Goal: Task Accomplishment & Management: Use online tool/utility

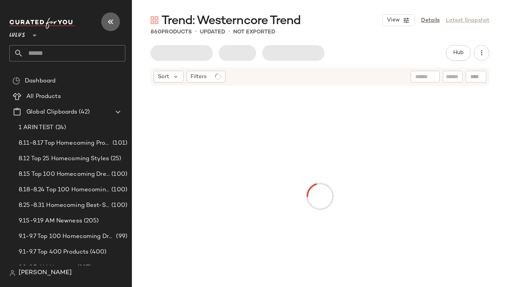
click at [107, 16] on button "button" at bounding box center [110, 21] width 19 height 19
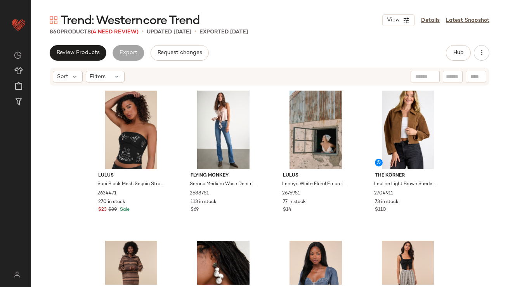
click at [108, 30] on span "(4 Need Review)" at bounding box center [115, 32] width 48 height 6
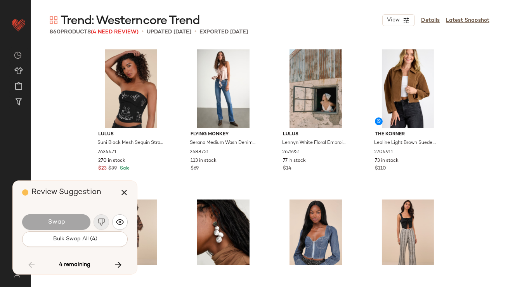
scroll to position [18742, 0]
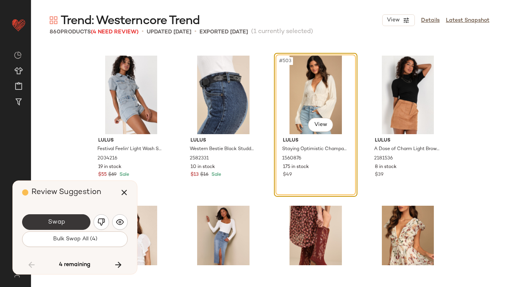
click at [66, 225] on button "Swap" at bounding box center [56, 222] width 68 height 16
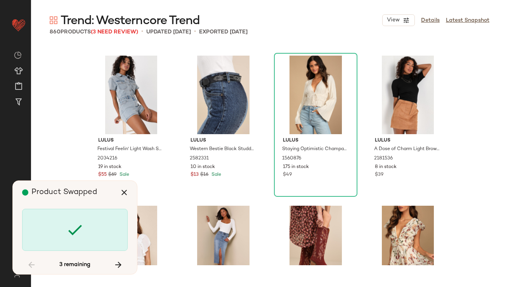
scroll to position [21140, 0]
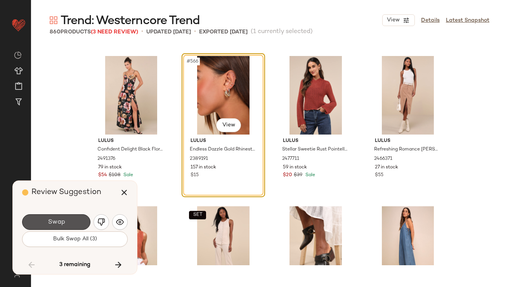
click at [66, 225] on button "Swap" at bounding box center [56, 222] width 68 height 16
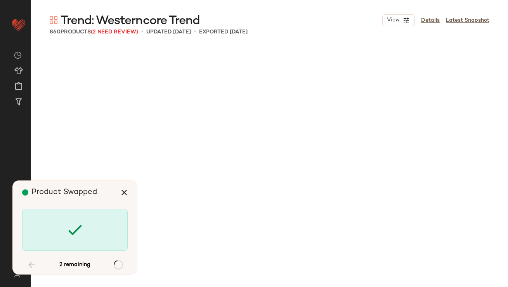
scroll to position [25339, 0]
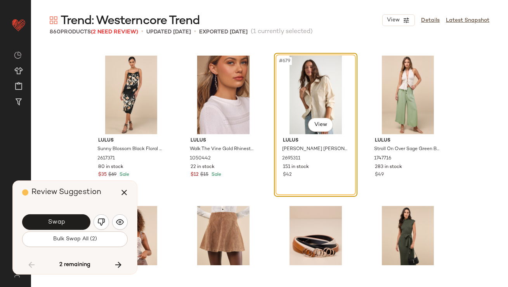
click at [66, 225] on button "Swap" at bounding box center [56, 222] width 68 height 16
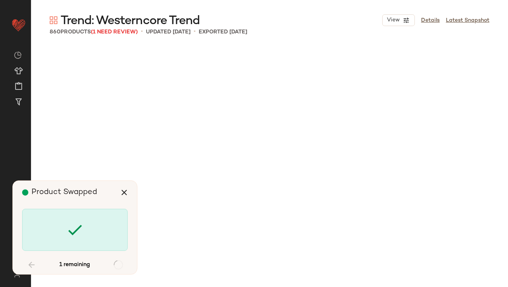
scroll to position [27438, 0]
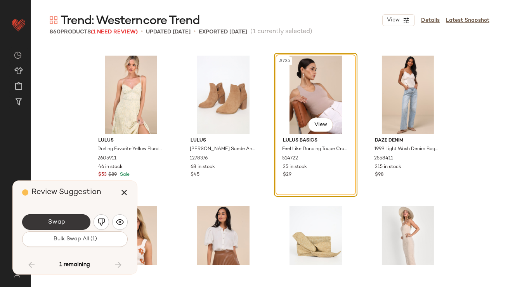
click at [67, 225] on button "Swap" at bounding box center [56, 222] width 68 height 16
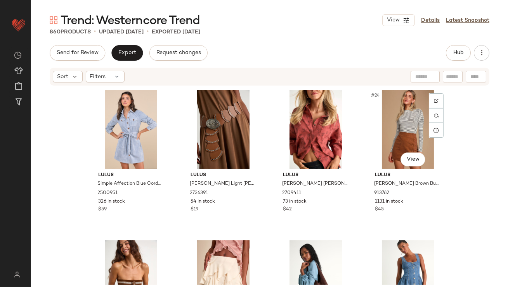
scroll to position [866, 0]
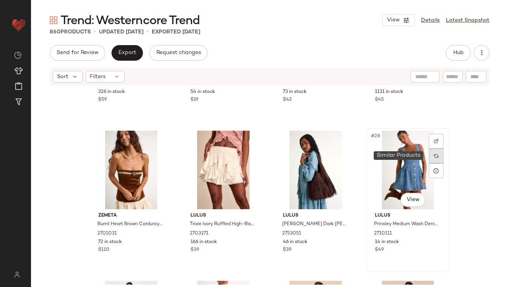
click at [430, 156] on div at bounding box center [436, 155] width 15 height 15
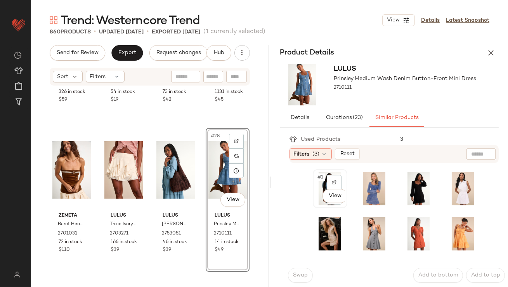
click at [319, 183] on div "#1 View" at bounding box center [330, 188] width 29 height 33
click at [332, 200] on body "Lulus ** Dashboard All Products Global Clipboards (42) Curations (812) Lillian …" at bounding box center [254, 143] width 508 height 287
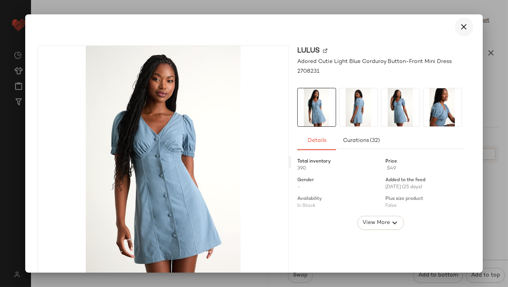
click at [460, 29] on icon "button" at bounding box center [464, 26] width 9 height 9
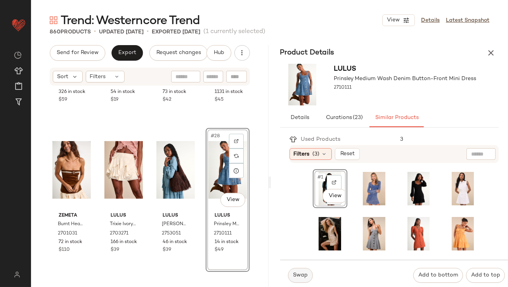
click at [297, 278] on span "Swap" at bounding box center [300, 275] width 15 height 6
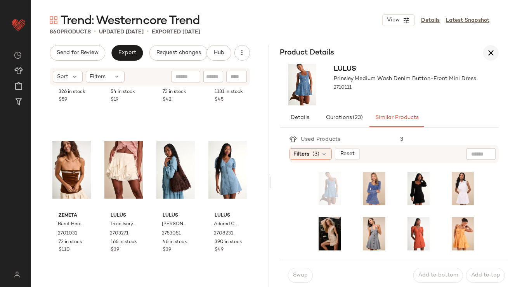
click at [491, 50] on icon "button" at bounding box center [491, 52] width 9 height 9
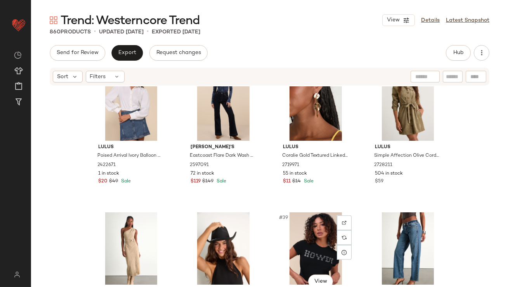
scroll to position [1175, 0]
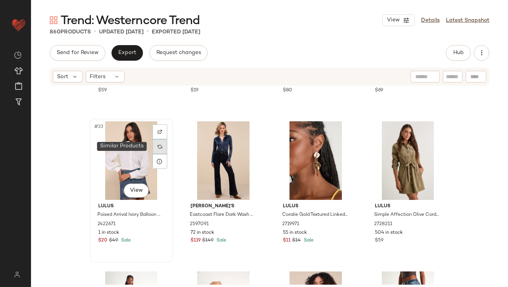
click at [153, 147] on div at bounding box center [160, 146] width 15 height 15
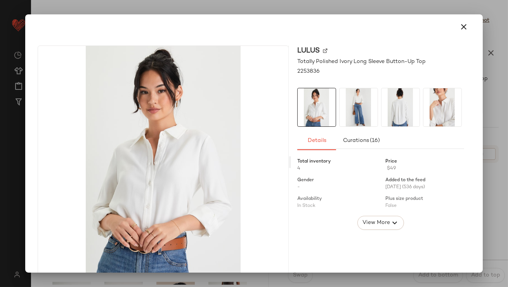
click at [464, 24] on icon "button" at bounding box center [464, 26] width 9 height 9
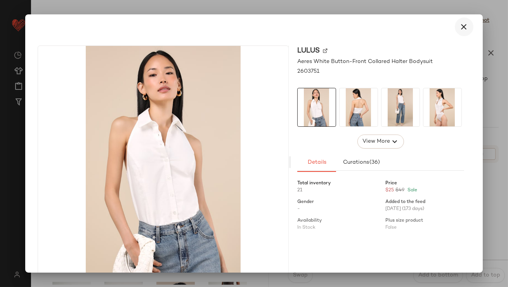
click at [460, 21] on button "button" at bounding box center [464, 26] width 19 height 19
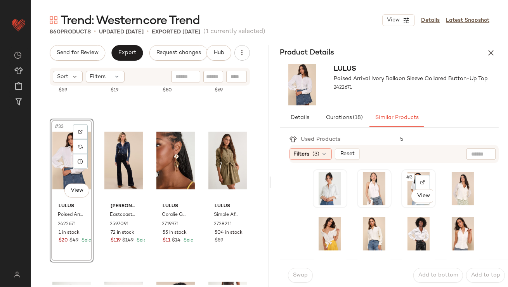
click at [412, 204] on div "#3 View" at bounding box center [418, 188] width 29 height 33
click at [413, 197] on body "Lulus ** Dashboard All Products Global Clipboards (42) Curations (812) Lillian …" at bounding box center [254, 143] width 508 height 287
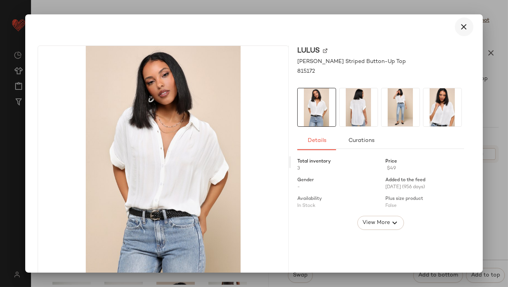
click at [460, 22] on icon "button" at bounding box center [464, 26] width 9 height 9
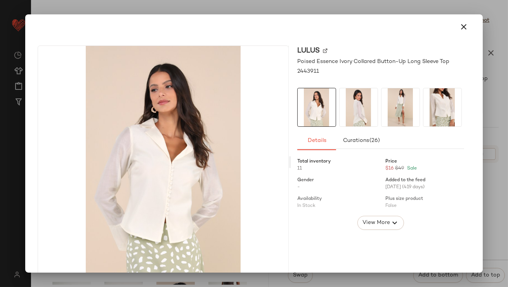
click at [455, 31] on button "button" at bounding box center [464, 26] width 19 height 19
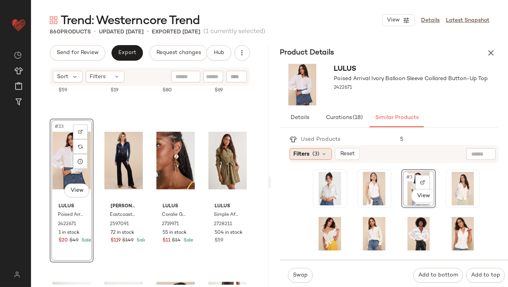
click at [307, 150] on span "Filters" at bounding box center [302, 154] width 16 height 8
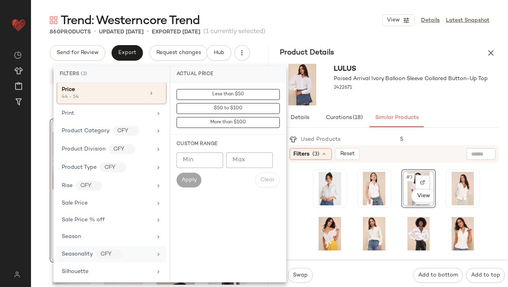
scroll to position [539, 0]
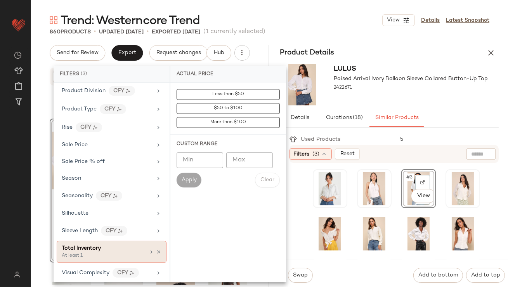
click at [92, 248] on div "Total Inventory" at bounding box center [81, 248] width 39 height 8
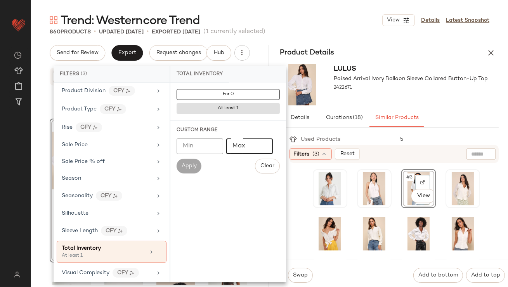
click at [232, 151] on input "Max" at bounding box center [249, 146] width 47 height 16
click at [209, 145] on input "Min" at bounding box center [200, 146] width 47 height 16
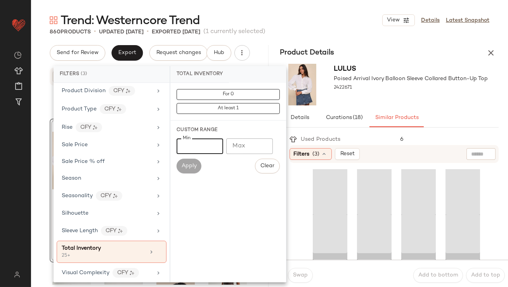
type input "**"
click at [381, 45] on div "Product Details" at bounding box center [390, 53] width 238 height 16
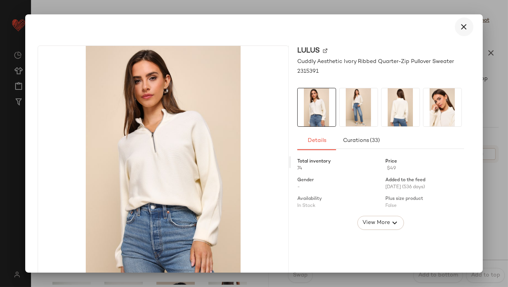
click at [455, 28] on button "button" at bounding box center [464, 26] width 19 height 19
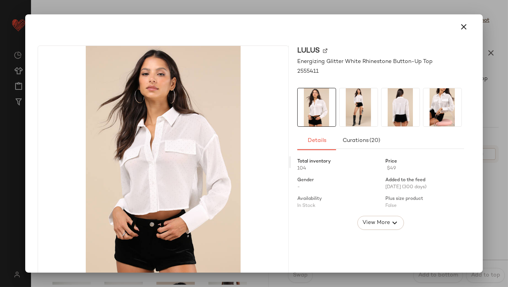
click at [455, 29] on button "button" at bounding box center [464, 26] width 19 height 19
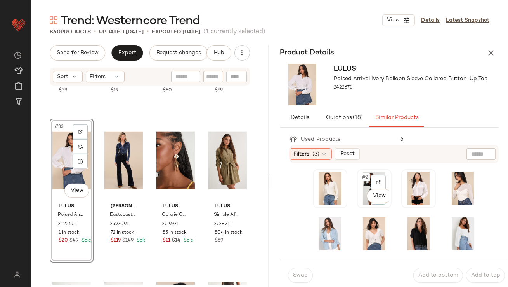
click at [367, 185] on div "#2 View" at bounding box center [374, 188] width 29 height 33
click at [375, 198] on body "Lulus ** Dashboard All Products Global Clipboards (42) Curations (812) Lillian …" at bounding box center [254, 143] width 508 height 287
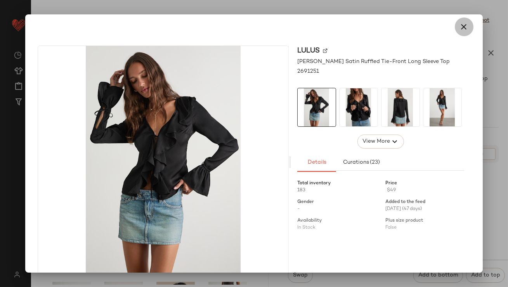
click at [465, 23] on button "button" at bounding box center [464, 26] width 19 height 19
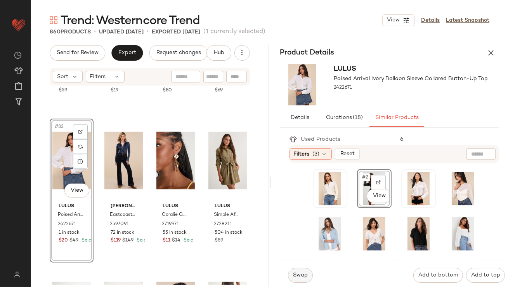
click at [298, 275] on span "Swap" at bounding box center [300, 275] width 15 height 6
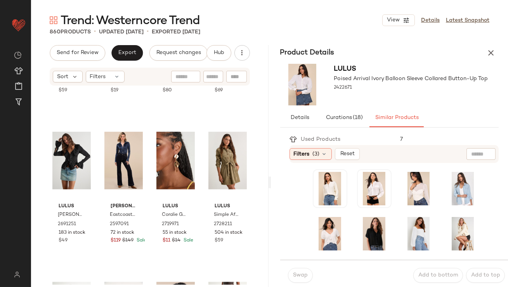
click at [491, 54] on icon "button" at bounding box center [491, 52] width 9 height 9
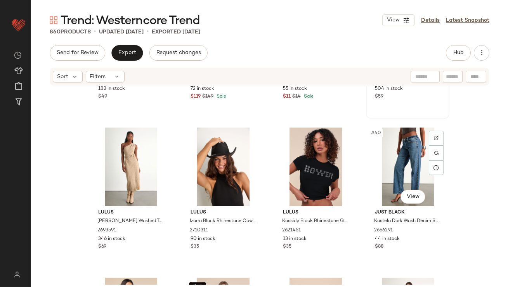
scroll to position [1320, 0]
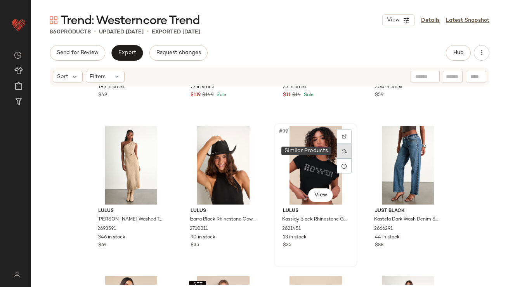
click at [339, 150] on div at bounding box center [344, 151] width 15 height 15
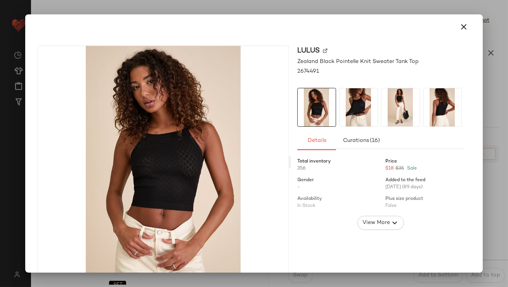
click at [460, 17] on div at bounding box center [253, 26] width 451 height 25
click at [454, 18] on div at bounding box center [254, 26] width 439 height 19
click at [458, 33] on button "button" at bounding box center [464, 26] width 19 height 19
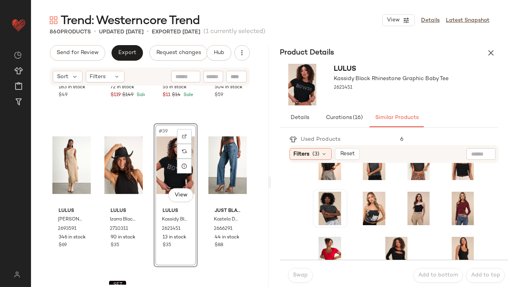
scroll to position [128, 0]
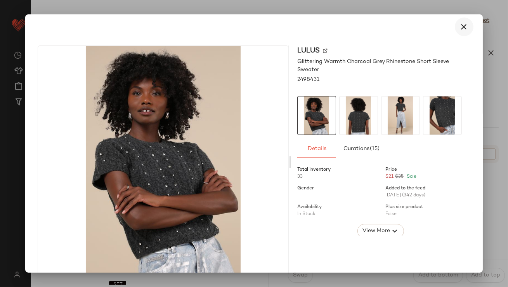
click at [455, 23] on button "button" at bounding box center [464, 26] width 19 height 19
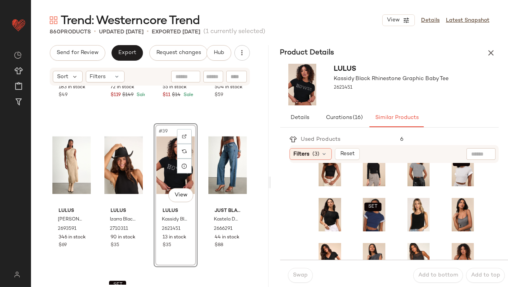
scroll to position [19, 0]
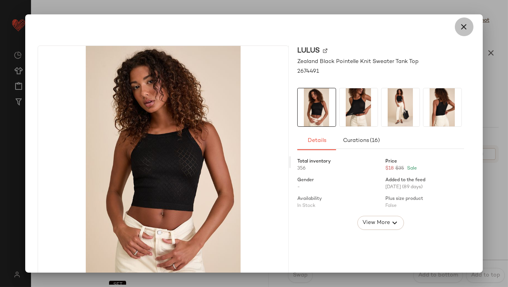
click at [462, 24] on icon "button" at bounding box center [464, 26] width 9 height 9
click at [465, 33] on button "button" at bounding box center [464, 26] width 19 height 19
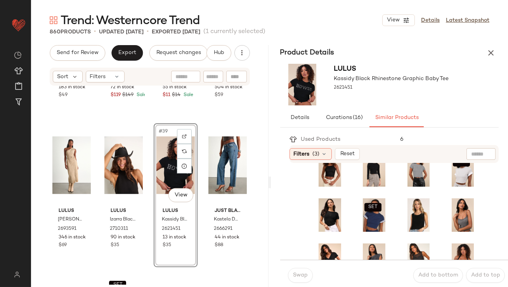
scroll to position [0, 0]
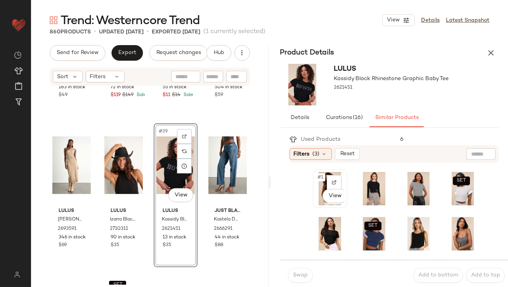
click at [316, 183] on div "#1 View" at bounding box center [330, 188] width 29 height 33
click at [302, 272] on span "Swap" at bounding box center [300, 275] width 15 height 6
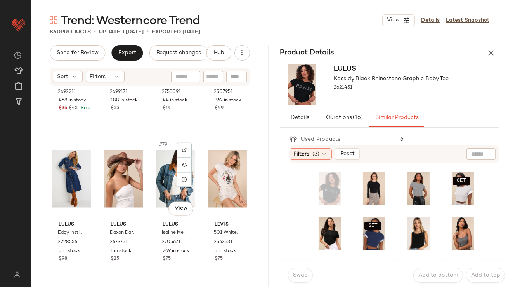
scroll to position [2807, 0]
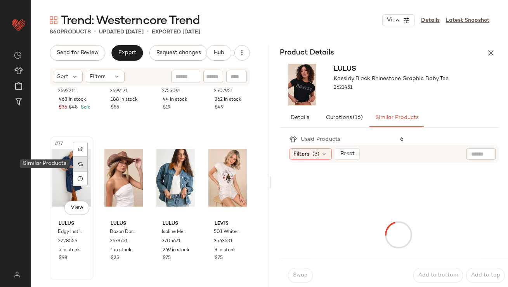
click at [82, 167] on div at bounding box center [80, 164] width 15 height 15
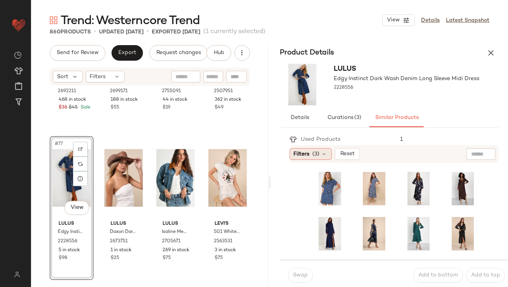
click at [323, 151] on icon at bounding box center [325, 154] width 6 height 6
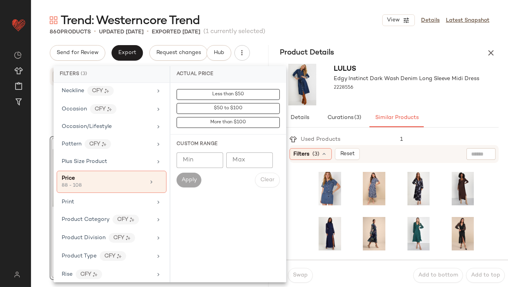
scroll to position [539, 0]
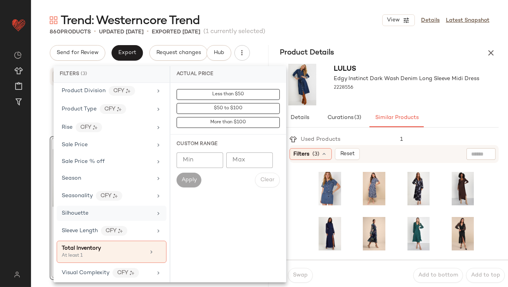
drag, startPoint x: 106, startPoint y: 242, endPoint x: 158, endPoint y: 207, distance: 63.8
click at [106, 244] on div "Total Inventory" at bounding box center [104, 248] width 84 height 8
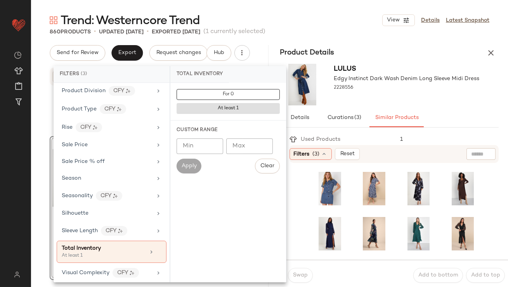
click at [209, 140] on input "Min" at bounding box center [200, 146] width 47 height 16
type input "**"
click at [189, 166] on span "Apply" at bounding box center [189, 166] width 16 height 6
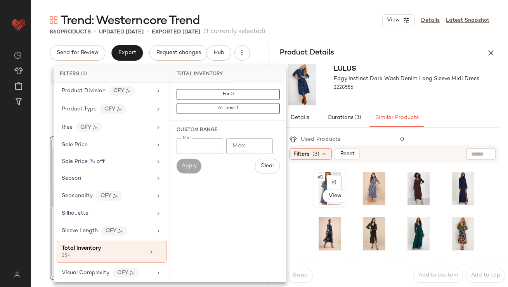
click at [320, 176] on span "#1" at bounding box center [321, 177] width 8 height 8
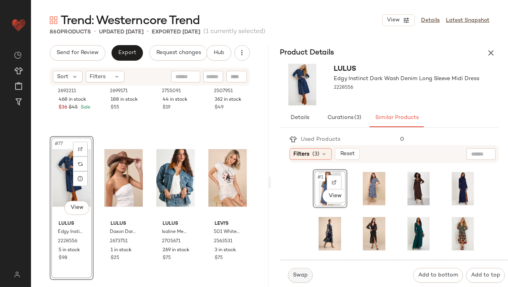
click at [301, 280] on button "Swap" at bounding box center [300, 275] width 25 height 15
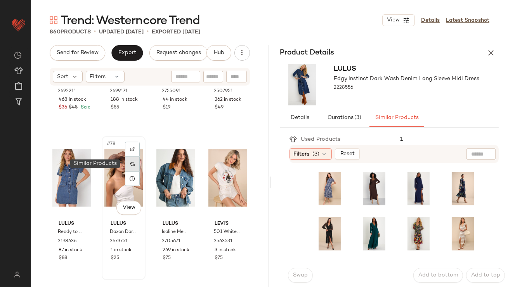
click at [134, 165] on div at bounding box center [132, 164] width 15 height 15
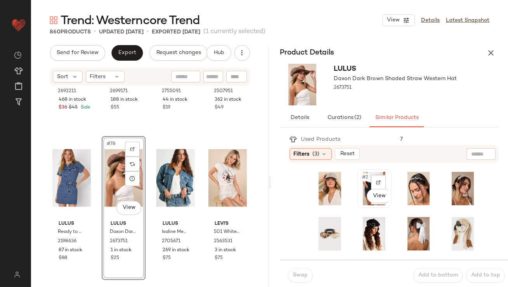
click at [364, 182] on div "#2 View" at bounding box center [374, 188] width 29 height 33
click at [306, 274] on span "Swap" at bounding box center [300, 275] width 15 height 6
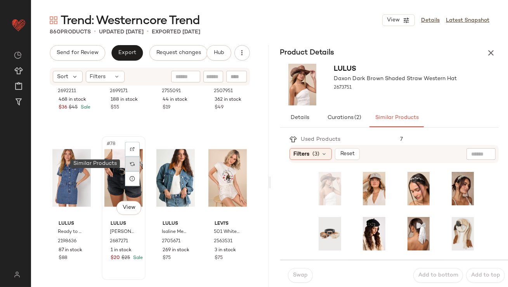
click at [134, 165] on div at bounding box center [132, 164] width 15 height 15
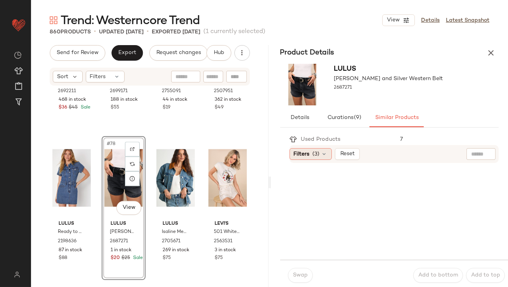
click at [320, 154] on div "Filters (3)" at bounding box center [311, 154] width 42 height 12
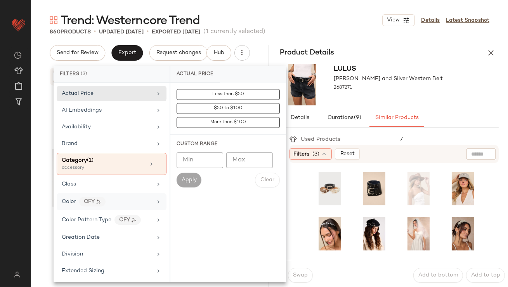
scroll to position [539, 0]
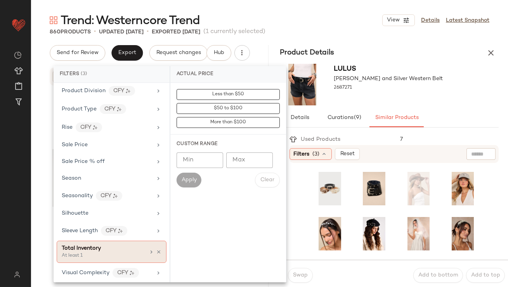
click at [120, 252] on div "At least 1" at bounding box center [101, 255] width 78 height 7
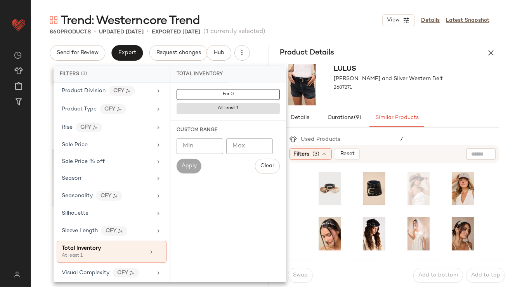
click at [203, 144] on input "Min" at bounding box center [200, 146] width 47 height 16
type input "**"
click at [188, 170] on button "Apply" at bounding box center [189, 165] width 25 height 15
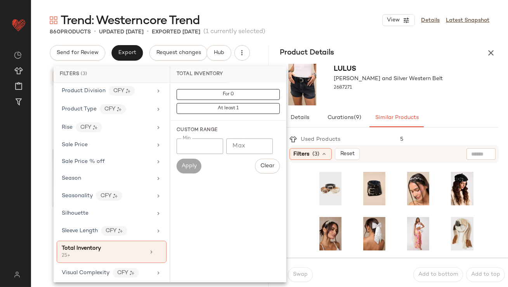
click at [403, 99] on div "Lulus Carita Black and Silver Western Belt 2687271" at bounding box center [388, 85] width 109 height 42
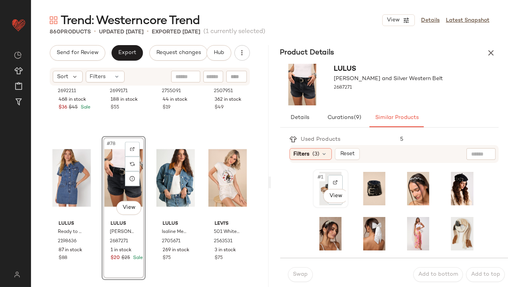
click at [326, 181] on div "#1 View" at bounding box center [331, 188] width 30 height 33
click at [294, 274] on span "Swap" at bounding box center [300, 274] width 15 height 6
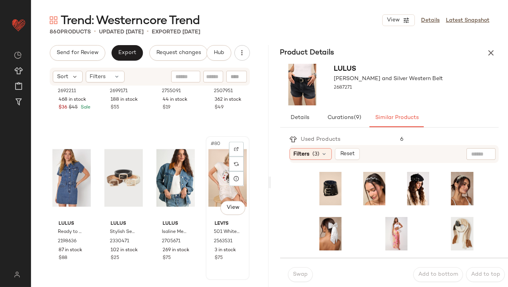
scroll to position [2809, 0]
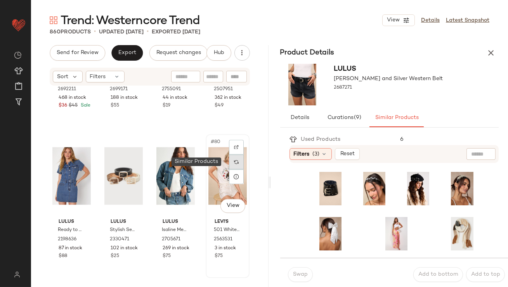
click at [235, 158] on div at bounding box center [236, 162] width 15 height 15
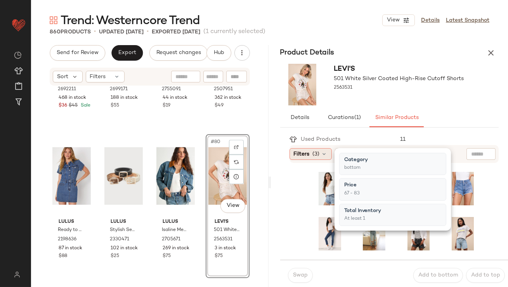
click at [312, 153] on div "Filters (3)" at bounding box center [311, 154] width 42 height 12
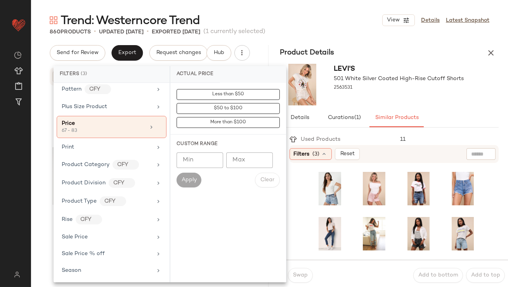
scroll to position [505, 0]
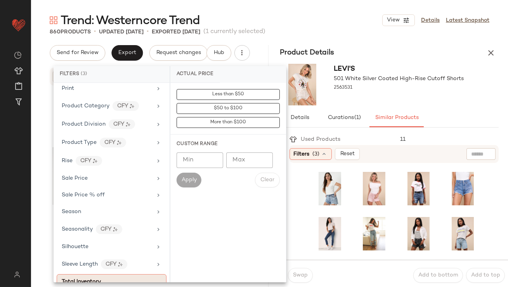
click at [99, 279] on span "Total Inventory" at bounding box center [81, 282] width 39 height 6
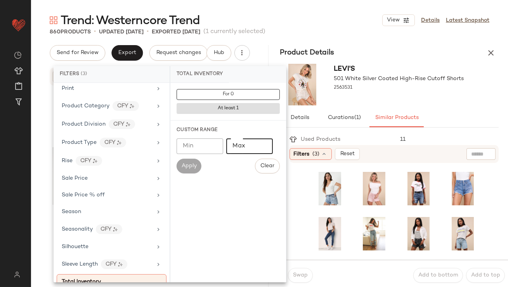
click at [235, 149] on input "Max" at bounding box center [249, 146] width 47 height 16
type input "**"
click at [187, 165] on span "Apply" at bounding box center [189, 166] width 16 height 6
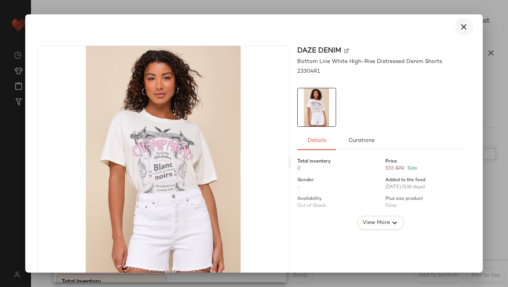
click at [459, 21] on button "button" at bounding box center [464, 26] width 19 height 19
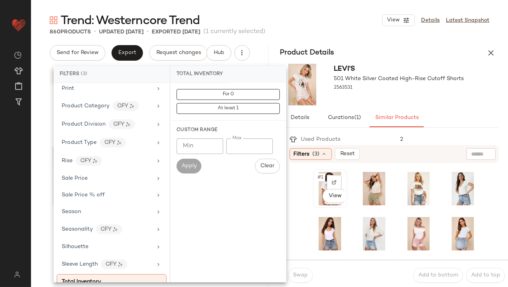
click at [320, 181] on div "#1 View" at bounding box center [330, 188] width 29 height 33
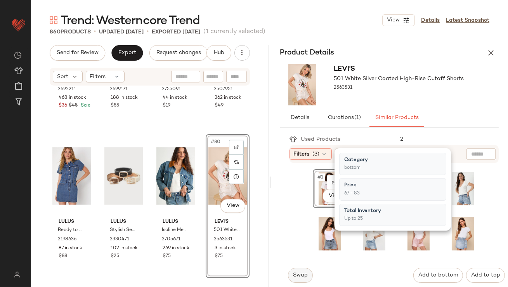
click at [300, 274] on span "Swap" at bounding box center [300, 275] width 15 height 6
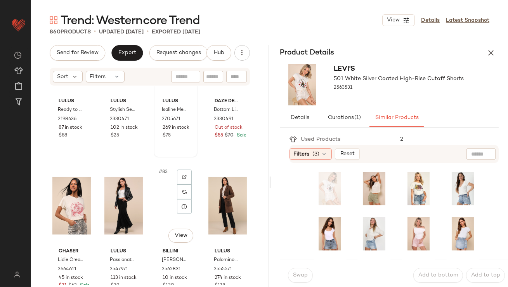
scroll to position [2976, 0]
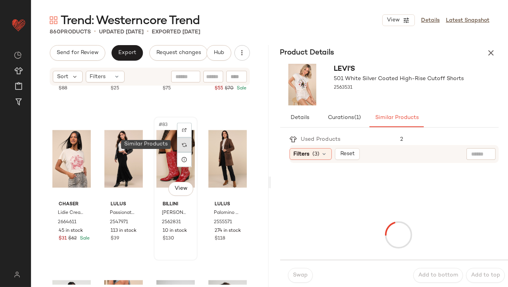
click at [185, 145] on div at bounding box center [184, 144] width 15 height 15
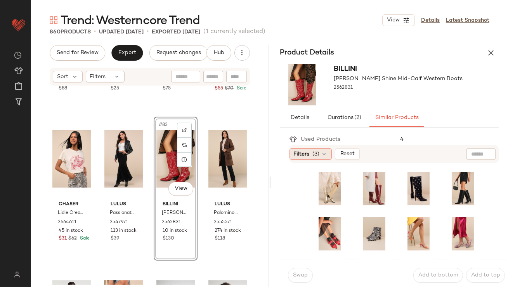
click at [305, 151] on span "Filters" at bounding box center [302, 154] width 16 height 8
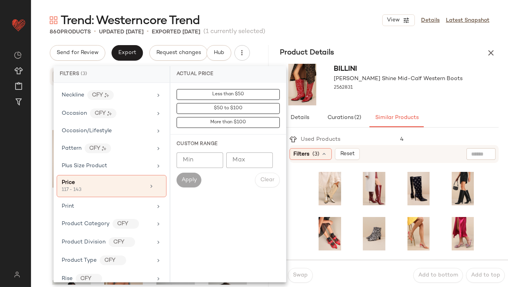
scroll to position [532, 0]
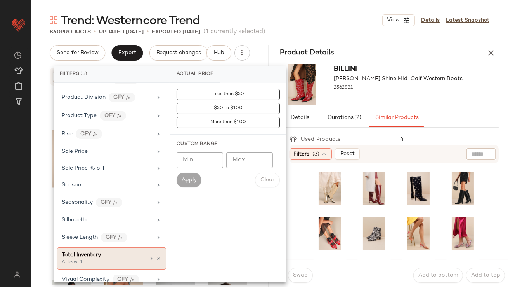
click at [96, 252] on span "Total Inventory" at bounding box center [81, 255] width 39 height 6
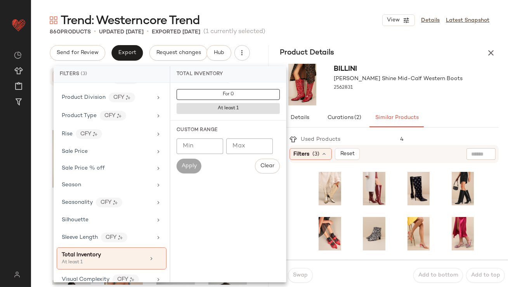
click at [210, 146] on input "Min" at bounding box center [200, 146] width 47 height 16
type input "**"
click at [184, 168] on span "Apply" at bounding box center [189, 166] width 16 height 6
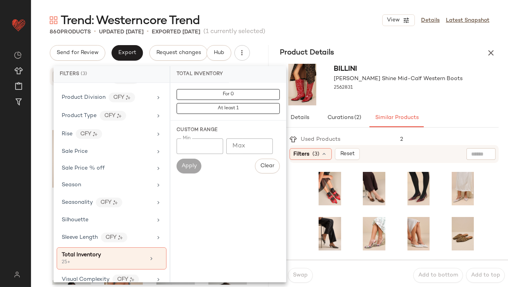
click at [352, 34] on div "860 Products • updated Sep 15th • Exported Sep 15th (1 currently selected)" at bounding box center [269, 32] width 477 height 8
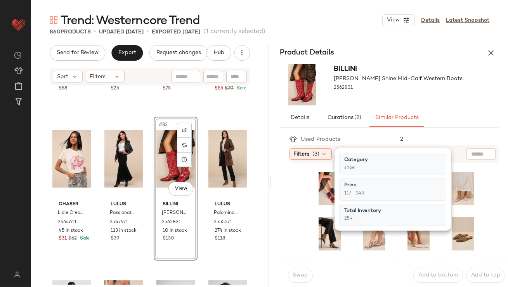
click at [290, 210] on div at bounding box center [399, 211] width 219 height 97
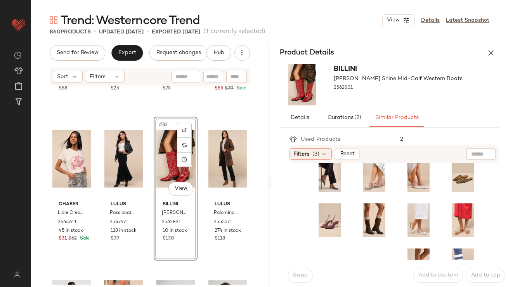
scroll to position [85, 0]
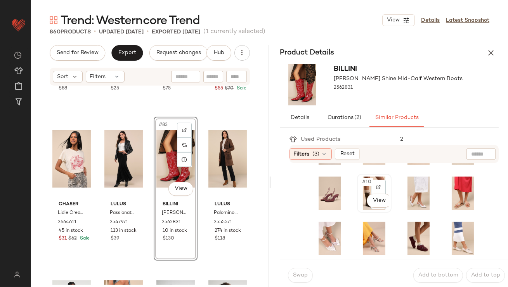
click at [362, 179] on span "#10" at bounding box center [368, 182] width 12 height 8
click at [299, 284] on div "Swap Add to bottom Add to top" at bounding box center [394, 274] width 228 height 31
click at [299, 274] on span "Swap" at bounding box center [300, 275] width 15 height 6
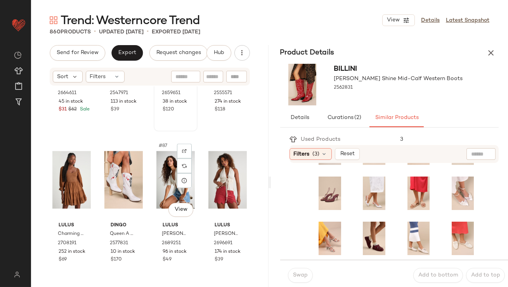
scroll to position [3106, 0]
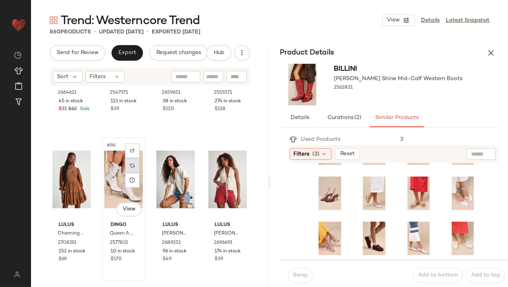
click at [137, 166] on div at bounding box center [132, 165] width 15 height 15
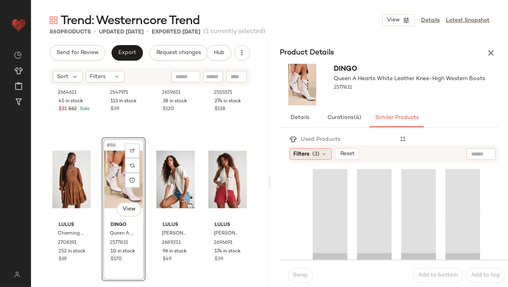
click at [304, 153] on span "Filters" at bounding box center [302, 154] width 16 height 8
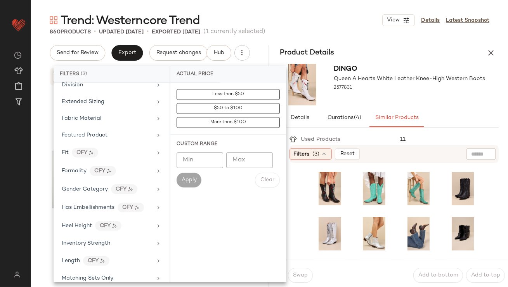
scroll to position [539, 0]
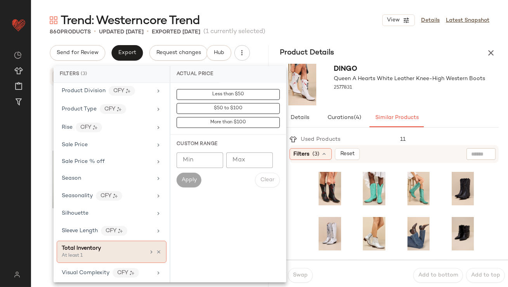
click at [90, 248] on div "Total Inventory" at bounding box center [81, 248] width 39 height 8
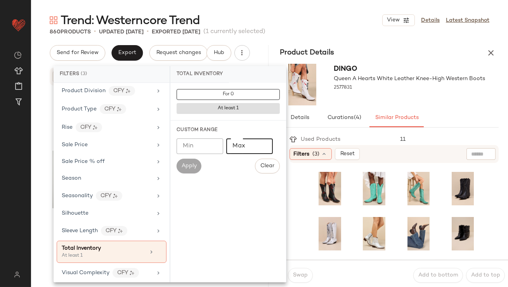
click at [236, 144] on input "Max" at bounding box center [249, 146] width 47 height 16
click at [189, 148] on input "Min" at bounding box center [200, 146] width 47 height 16
type input "**"
click at [183, 164] on span "Apply" at bounding box center [189, 166] width 16 height 6
click at [376, 47] on div "Product Details" at bounding box center [390, 53] width 238 height 16
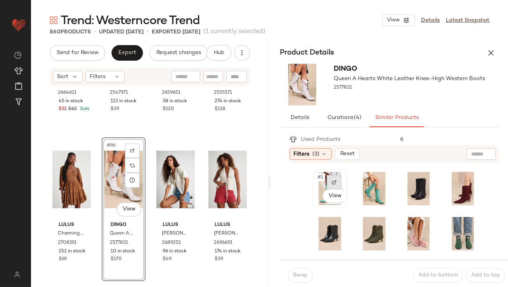
click at [329, 180] on div at bounding box center [334, 182] width 15 height 15
click at [406, 176] on span "#3" at bounding box center [410, 177] width 9 height 8
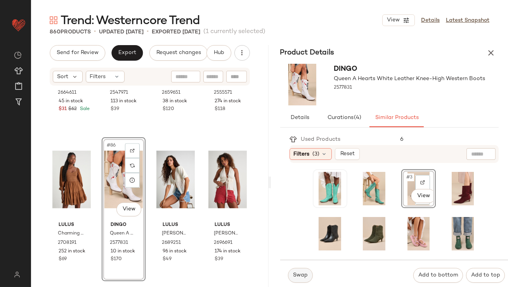
click at [301, 277] on span "Swap" at bounding box center [300, 275] width 15 height 6
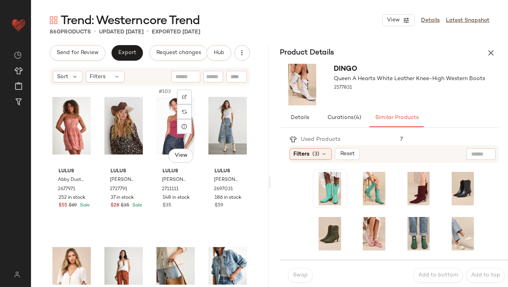
scroll to position [3866, 0]
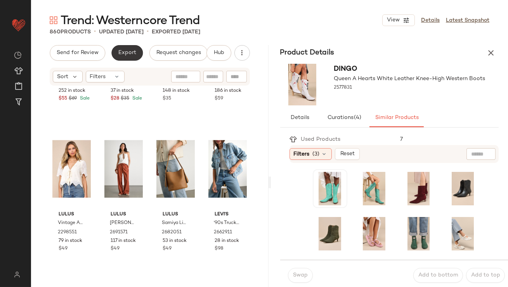
click at [117, 48] on button "Export" at bounding box center [126, 53] width 31 height 16
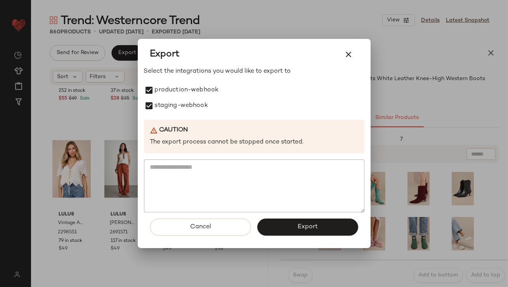
click at [275, 227] on button "Export" at bounding box center [308, 226] width 101 height 17
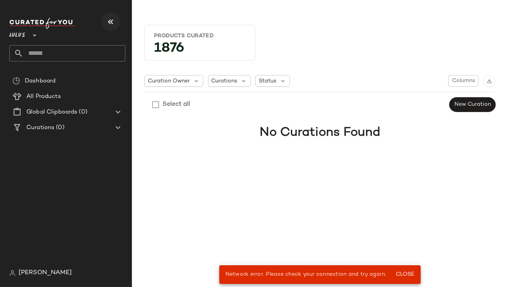
click at [115, 23] on icon "button" at bounding box center [110, 21] width 9 height 9
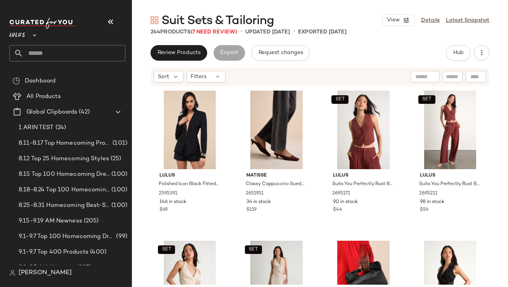
click at [115, 23] on icon "button" at bounding box center [110, 21] width 9 height 9
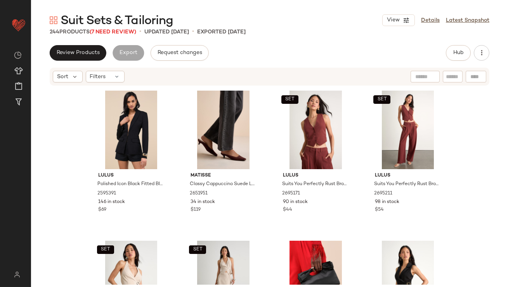
click at [124, 35] on div "244 Products (7 Need Review)" at bounding box center [93, 32] width 87 height 8
click at [123, 32] on span "(7 Need Review)" at bounding box center [113, 32] width 47 height 6
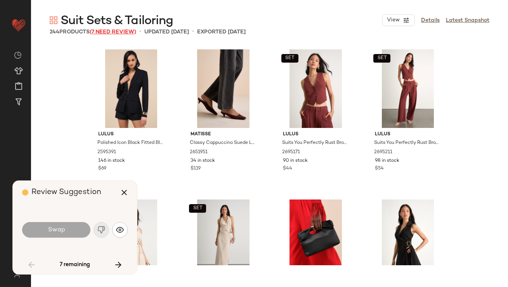
scroll to position [899, 0]
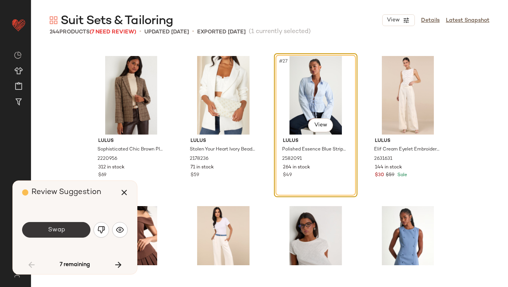
click at [65, 229] on button "Swap" at bounding box center [56, 230] width 68 height 16
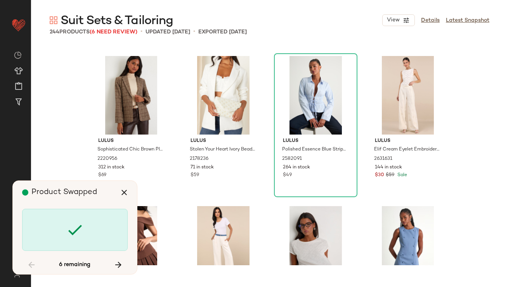
scroll to position [2849, 0]
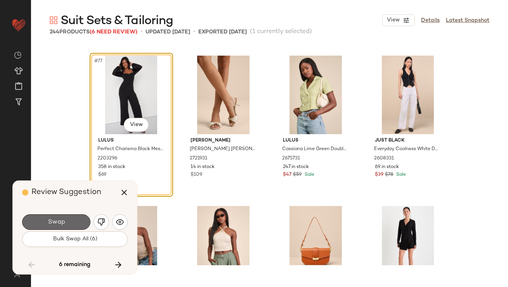
click at [65, 227] on button "Swap" at bounding box center [56, 222] width 68 height 16
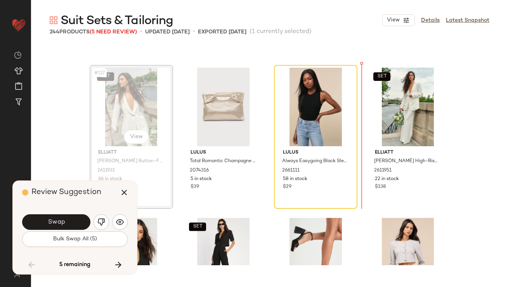
scroll to position [4315, 0]
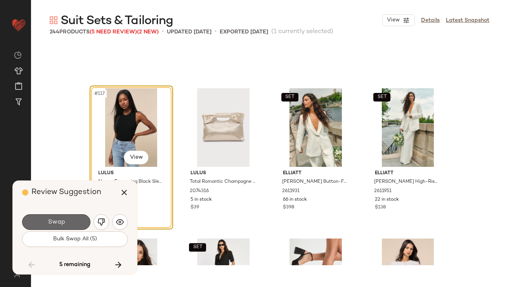
click at [74, 223] on button "Swap" at bounding box center [56, 222] width 68 height 16
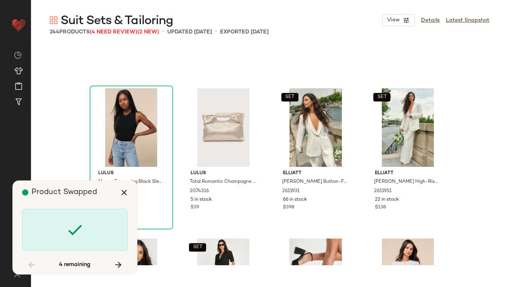
scroll to position [4648, 0]
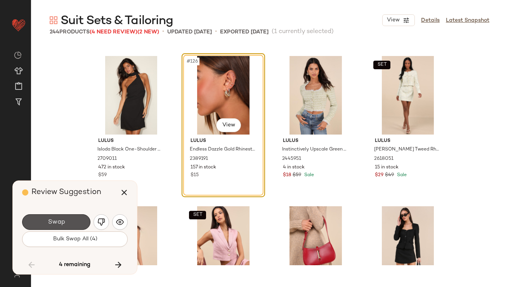
click at [74, 223] on button "Swap" at bounding box center [56, 222] width 68 height 16
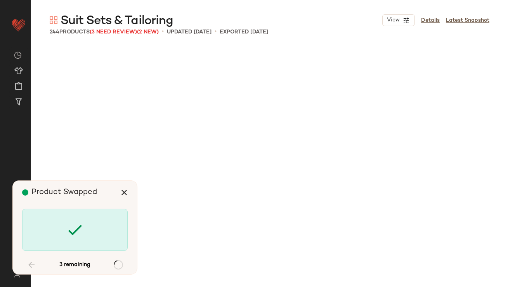
scroll to position [5847, 0]
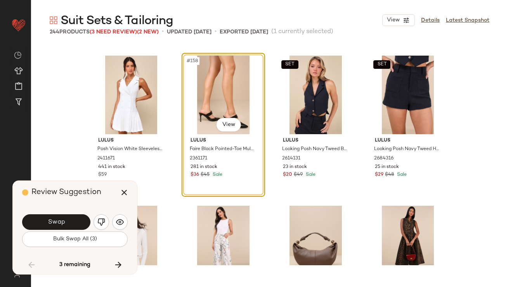
click at [74, 223] on button "Swap" at bounding box center [56, 222] width 68 height 16
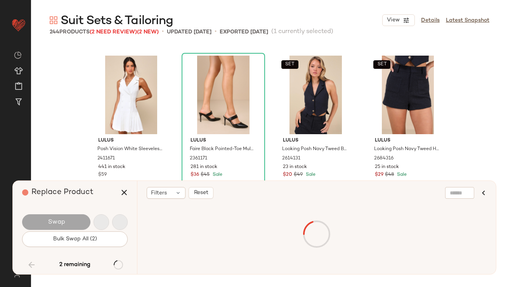
scroll to position [8396, 0]
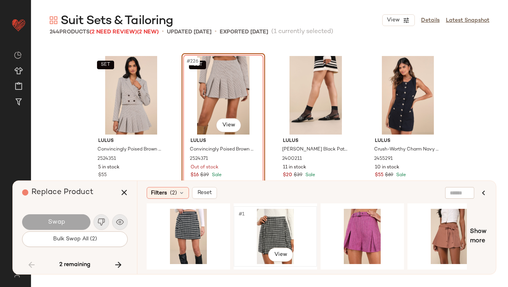
click at [260, 232] on div "#1 View" at bounding box center [276, 236] width 78 height 55
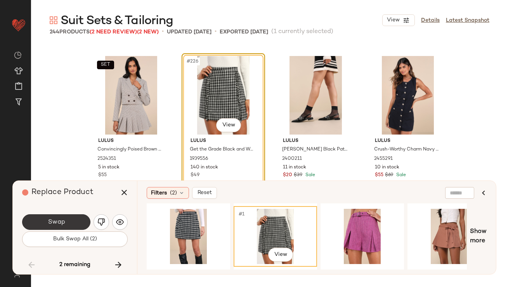
click at [80, 223] on button "Swap" at bounding box center [56, 222] width 68 height 16
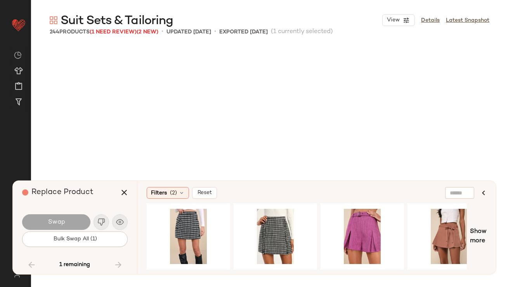
scroll to position [8846, 0]
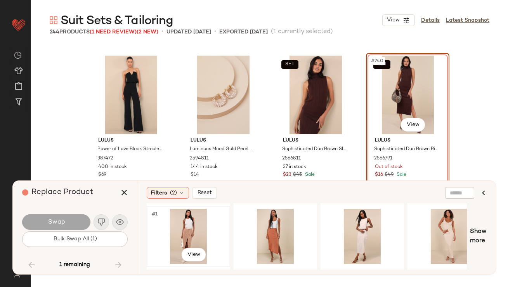
click at [204, 233] on div "#1 View" at bounding box center [189, 236] width 78 height 55
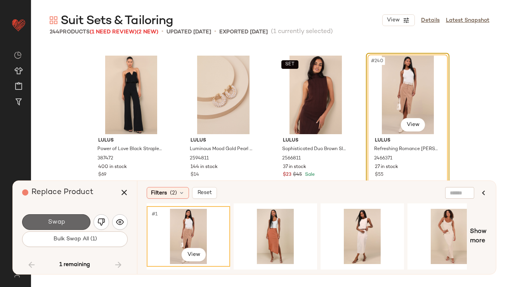
click at [65, 222] on button "Swap" at bounding box center [56, 222] width 68 height 16
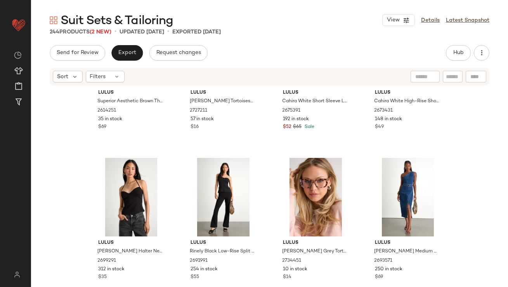
scroll to position [445, 0]
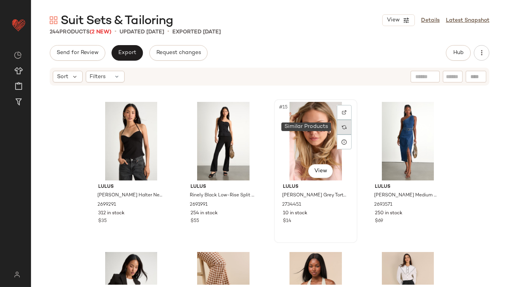
click at [342, 125] on img at bounding box center [344, 127] width 5 height 5
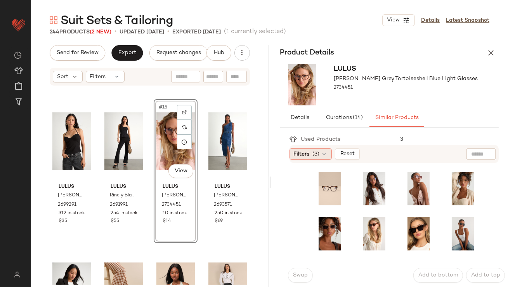
click at [320, 155] on div "Filters (3)" at bounding box center [311, 154] width 42 height 12
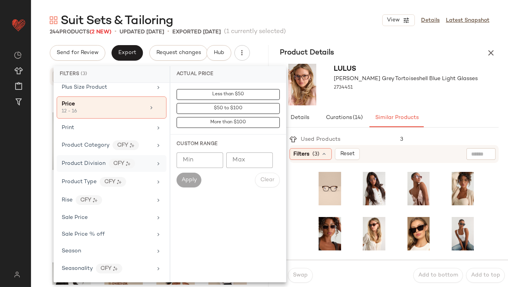
scroll to position [539, 0]
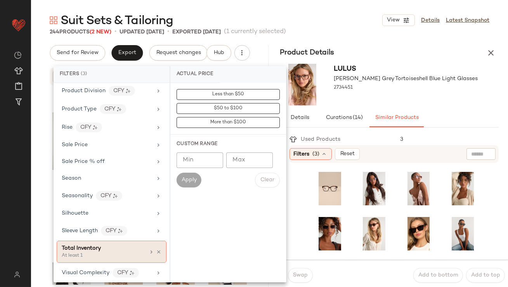
click at [101, 244] on div "Total Inventory" at bounding box center [104, 248] width 84 height 8
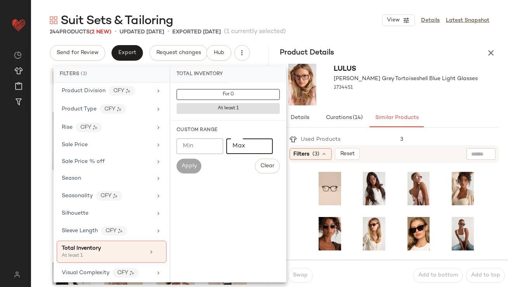
click at [254, 143] on input "Max" at bounding box center [249, 146] width 47 height 16
type input "**"
click at [189, 164] on span "Apply" at bounding box center [189, 166] width 16 height 6
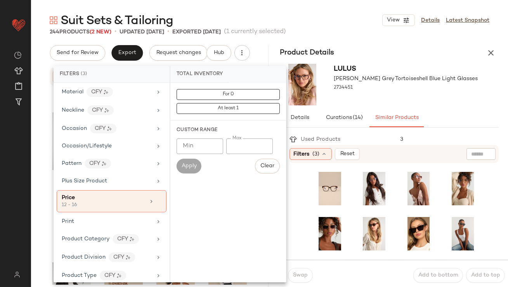
scroll to position [338, 0]
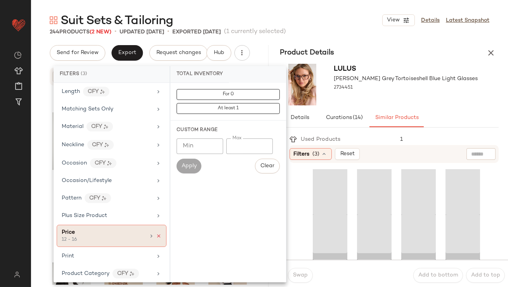
click at [157, 233] on icon at bounding box center [158, 235] width 5 height 5
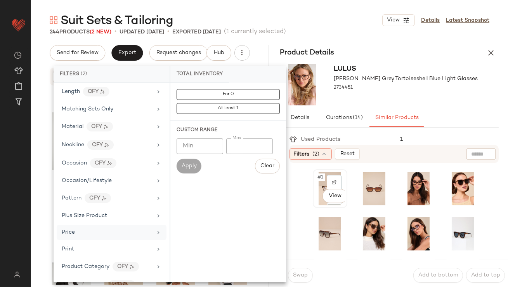
click at [322, 181] on div "#1 View" at bounding box center [330, 188] width 29 height 33
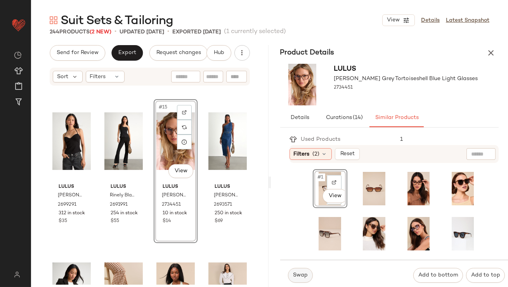
click at [292, 279] on button "Swap" at bounding box center [300, 275] width 25 height 15
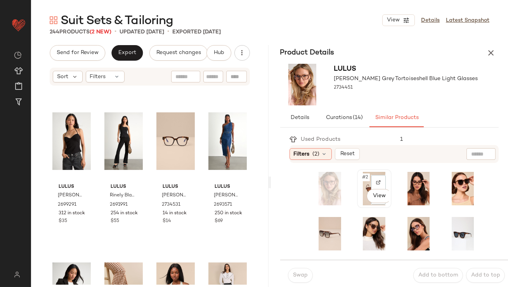
click at [363, 177] on span "#2" at bounding box center [366, 177] width 9 height 8
click at [377, 194] on body "Lulus ** Dashboard All Products Global Clipboards (42) Curations (812) Lillian …" at bounding box center [254, 143] width 508 height 287
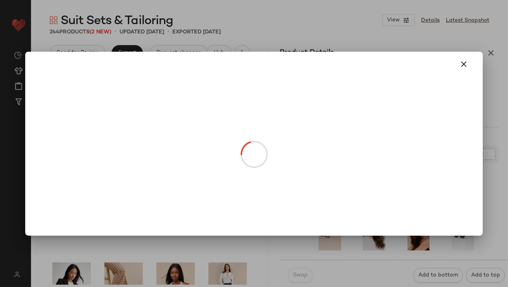
click at [462, 63] on icon "button" at bounding box center [464, 63] width 9 height 9
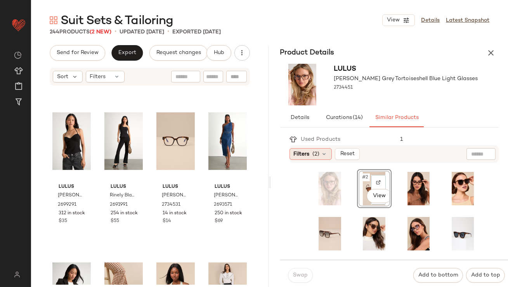
click at [308, 155] on span "Filters" at bounding box center [302, 154] width 16 height 8
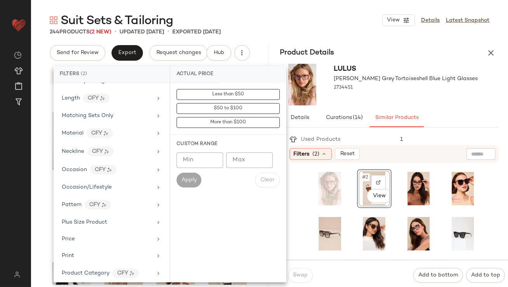
scroll to position [532, 0]
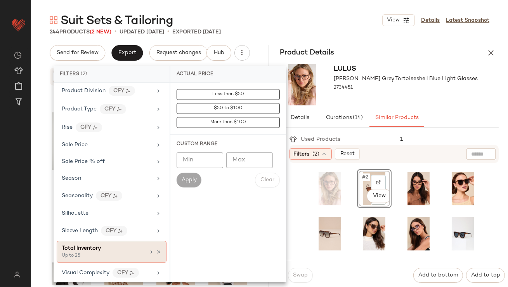
click at [143, 244] on div "Total Inventory Up to 25" at bounding box center [112, 251] width 110 height 22
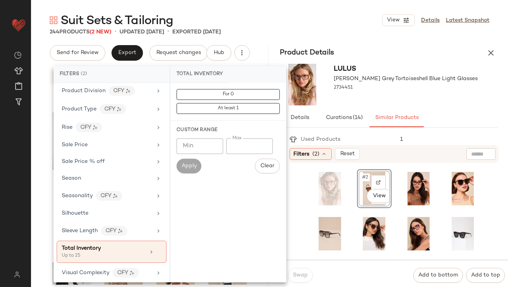
click at [193, 166] on div "Apply" at bounding box center [189, 165] width 25 height 15
click at [263, 153] on input "**" at bounding box center [249, 146] width 47 height 16
type input "*"
click at [205, 148] on input "Min" at bounding box center [200, 146] width 47 height 16
type input "**"
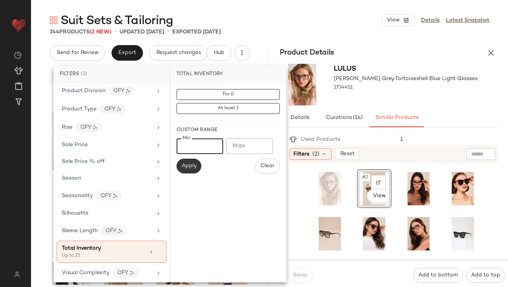
click at [190, 165] on span "Apply" at bounding box center [189, 166] width 16 height 6
click at [355, 91] on div "2734451" at bounding box center [406, 87] width 144 height 11
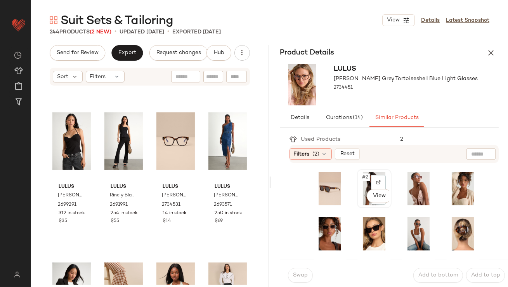
click at [365, 185] on div "#2 View" at bounding box center [374, 188] width 29 height 33
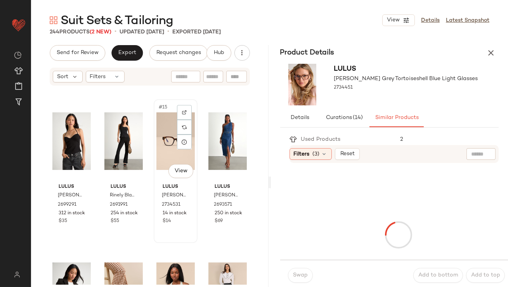
click at [166, 137] on div "#15 View" at bounding box center [176, 141] width 38 height 78
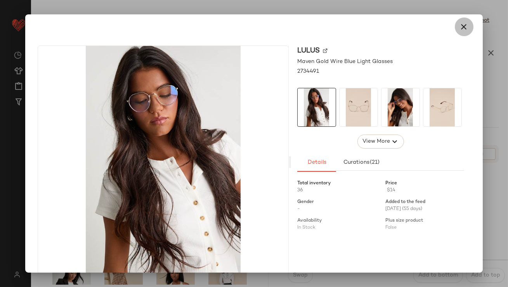
click at [460, 27] on icon "button" at bounding box center [464, 26] width 9 height 9
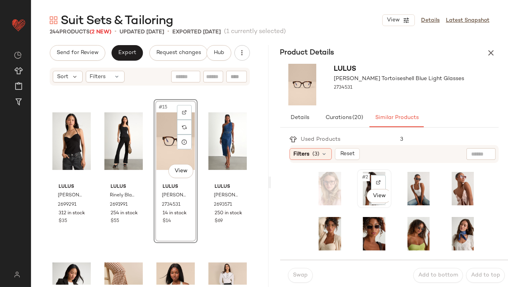
click at [362, 177] on span "#2" at bounding box center [366, 177] width 9 height 8
click at [305, 278] on button "Swap" at bounding box center [300, 275] width 25 height 15
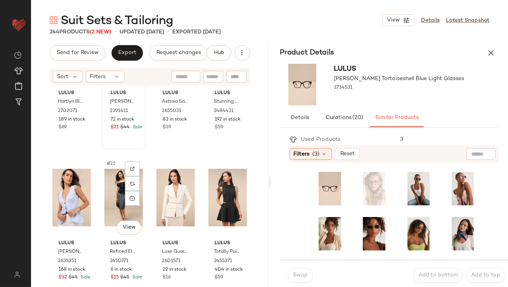
scroll to position [714, 0]
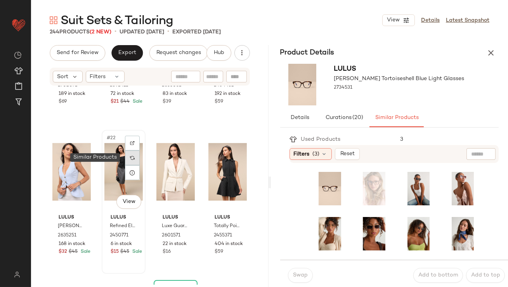
click at [133, 158] on div at bounding box center [132, 157] width 15 height 15
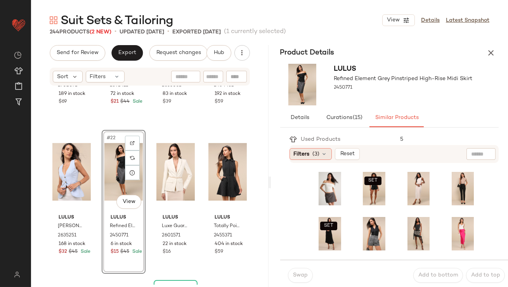
click at [323, 153] on icon at bounding box center [325, 154] width 6 height 6
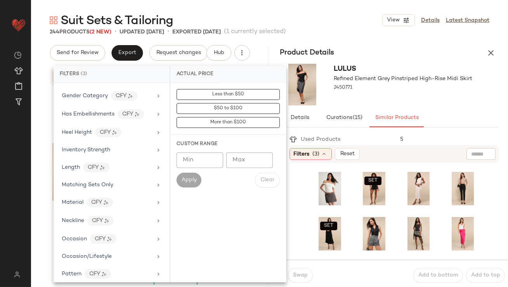
scroll to position [418, 0]
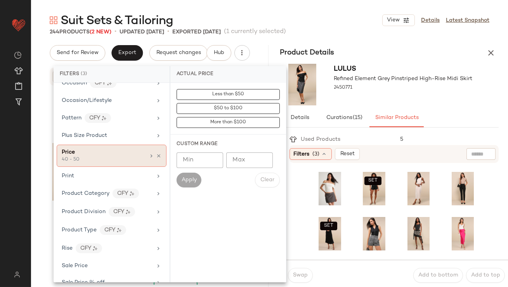
click at [155, 150] on div "Price 40 - 50" at bounding box center [112, 155] width 110 height 22
type input "**"
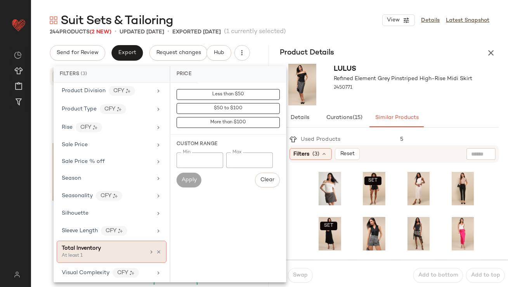
click at [138, 244] on div "Total Inventory" at bounding box center [104, 248] width 84 height 8
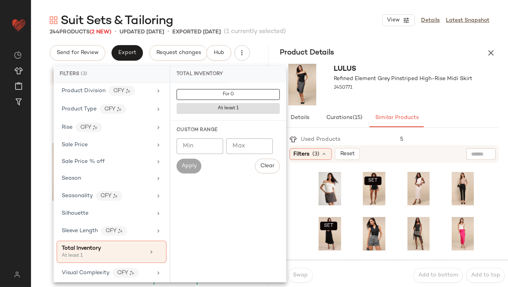
click at [207, 151] on input "Min" at bounding box center [200, 146] width 47 height 16
type input "**"
click at [197, 161] on button "Apply" at bounding box center [189, 165] width 25 height 15
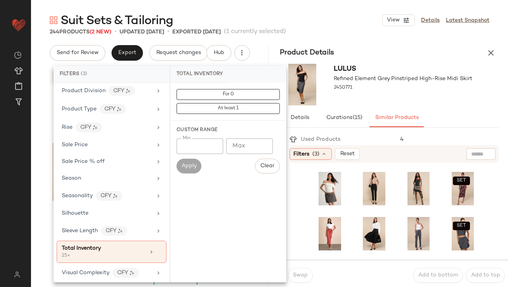
click at [349, 103] on div "Lulus Refined Element Grey Pinstriped High-Rise Midi Skirt 2450771" at bounding box center [403, 85] width 139 height 42
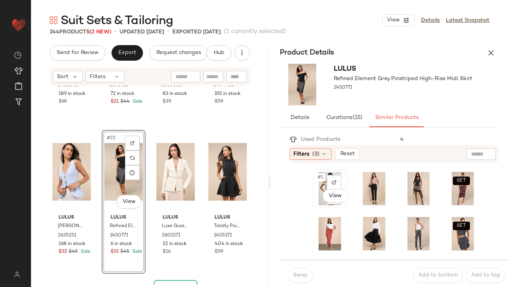
click at [317, 184] on div "#1 View" at bounding box center [330, 188] width 29 height 33
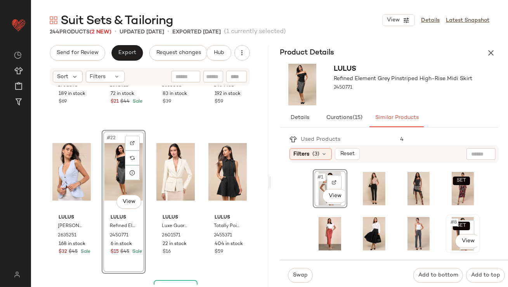
click at [450, 223] on span "#8" at bounding box center [454, 222] width 9 height 8
click at [303, 277] on span "Swap" at bounding box center [300, 275] width 15 height 6
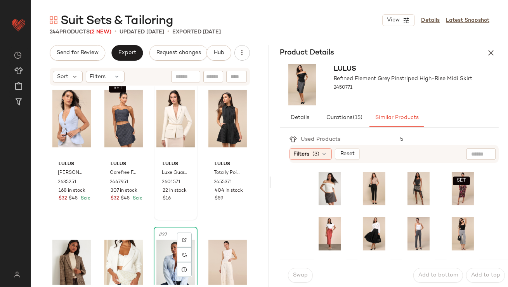
scroll to position [734, 0]
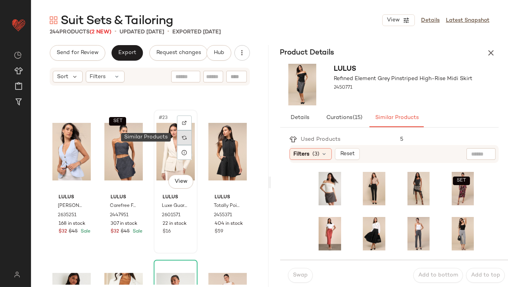
click at [182, 138] on img at bounding box center [184, 137] width 5 height 5
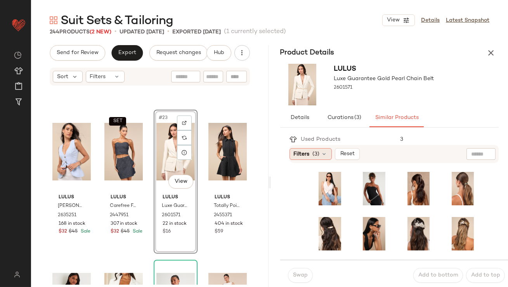
click at [314, 156] on span "(3)" at bounding box center [316, 154] width 7 height 8
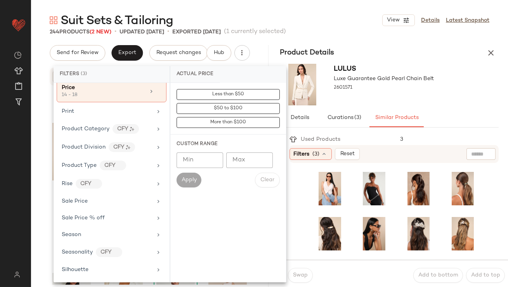
scroll to position [539, 0]
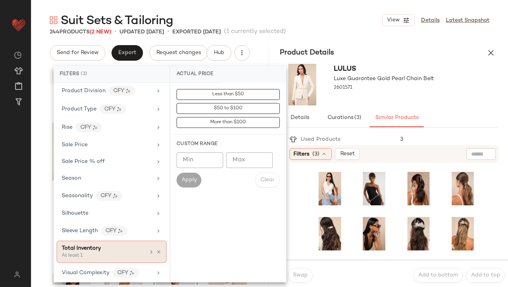
click at [116, 245] on div "Total Inventory" at bounding box center [104, 248] width 84 height 8
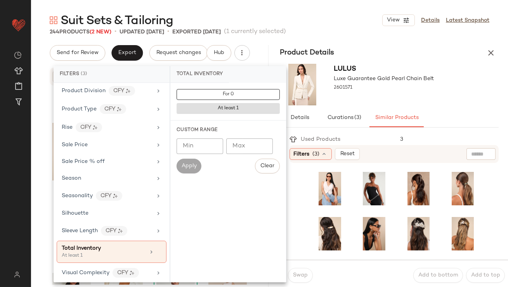
click at [198, 150] on input "Min" at bounding box center [200, 146] width 47 height 16
type input "**"
click at [184, 166] on span "Apply" at bounding box center [189, 166] width 16 height 6
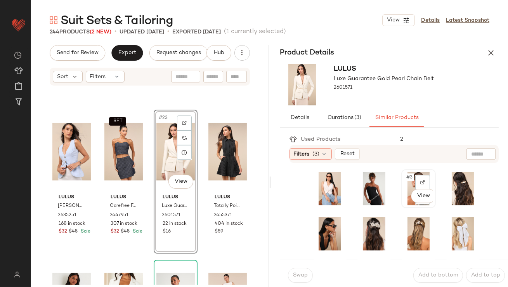
click at [406, 178] on span "#3" at bounding box center [410, 177] width 9 height 8
click at [300, 272] on span "Swap" at bounding box center [300, 275] width 15 height 6
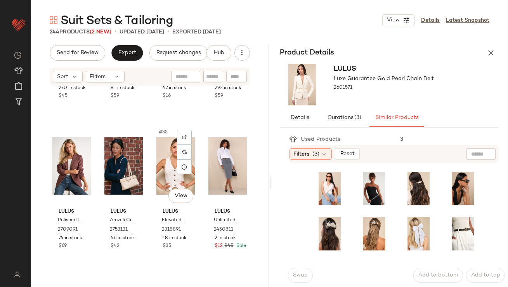
scroll to position [1171, 0]
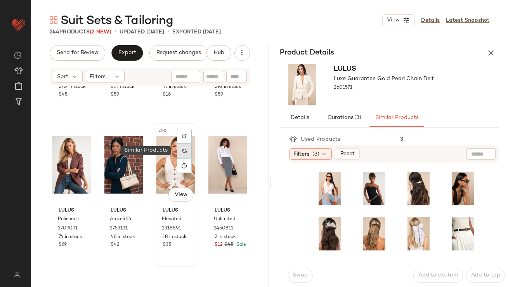
click at [185, 151] on div at bounding box center [184, 150] width 15 height 15
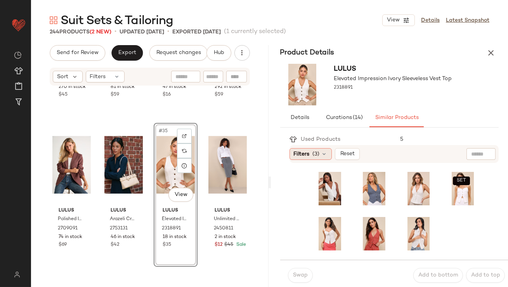
click at [322, 156] on icon at bounding box center [325, 154] width 6 height 6
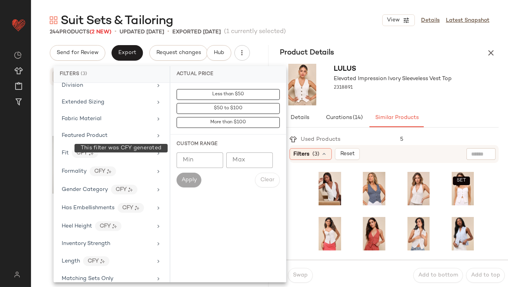
scroll to position [539, 0]
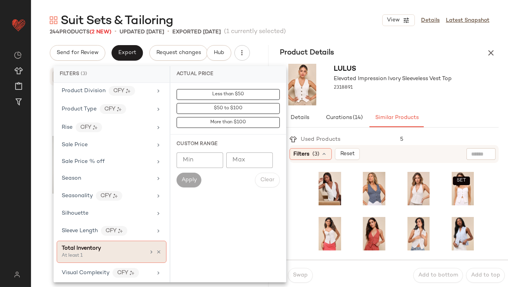
click at [107, 248] on div "Total Inventory" at bounding box center [104, 248] width 84 height 8
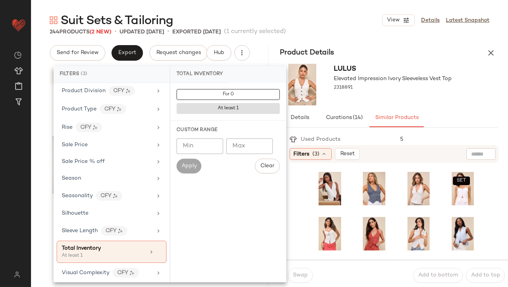
click at [197, 146] on input "Min" at bounding box center [200, 146] width 47 height 16
type input "**"
click at [194, 163] on span "Apply" at bounding box center [189, 166] width 16 height 6
click at [400, 93] on div at bounding box center [393, 95] width 118 height 6
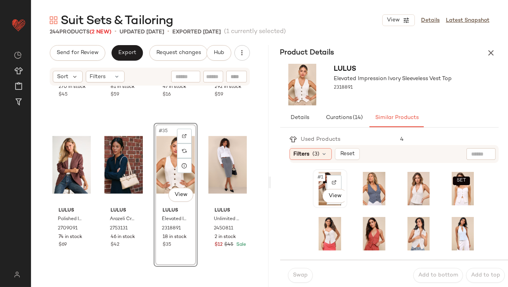
click at [324, 178] on span "#1" at bounding box center [321, 177] width 8 height 8
click at [298, 277] on span "Swap" at bounding box center [300, 275] width 15 height 6
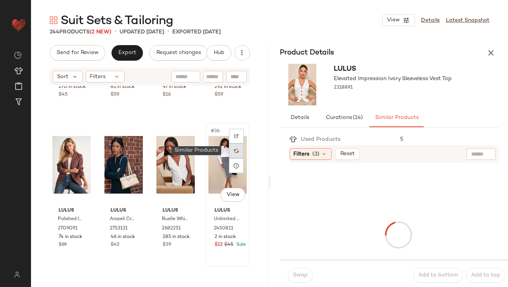
click at [233, 153] on div at bounding box center [236, 150] width 15 height 15
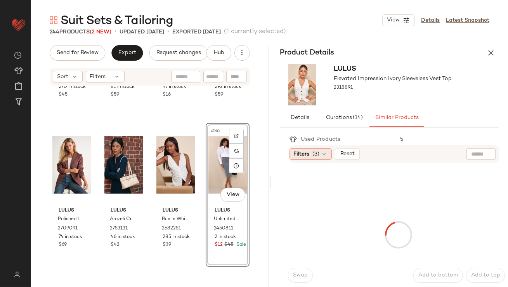
click at [306, 156] on span "Filters" at bounding box center [302, 154] width 16 height 8
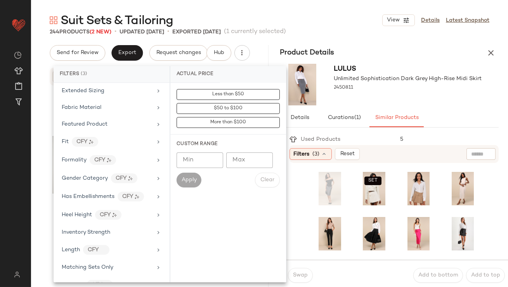
scroll to position [539, 0]
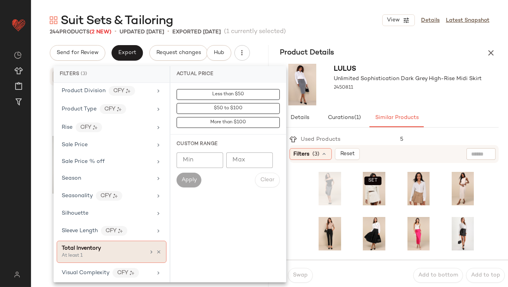
click at [89, 248] on div "Total Inventory" at bounding box center [81, 248] width 39 height 8
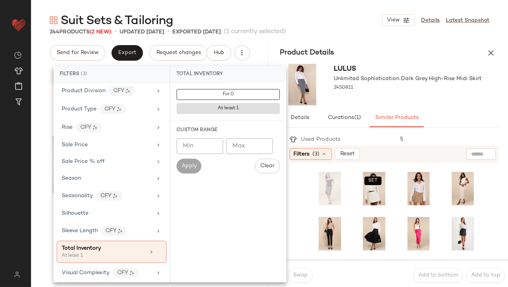
click at [204, 144] on input "Min" at bounding box center [200, 146] width 47 height 16
type input "**"
click at [185, 163] on span "Apply" at bounding box center [189, 166] width 16 height 6
click at [372, 90] on div "2450811" at bounding box center [408, 87] width 148 height 11
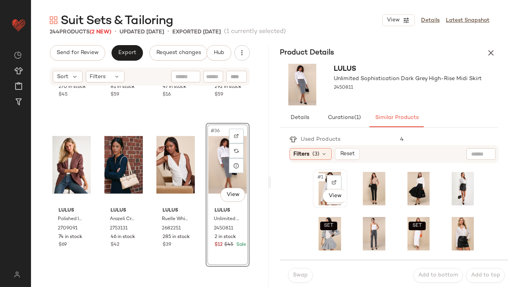
click at [322, 178] on span "#1" at bounding box center [321, 177] width 8 height 8
click at [298, 277] on span "Swap" at bounding box center [300, 275] width 15 height 6
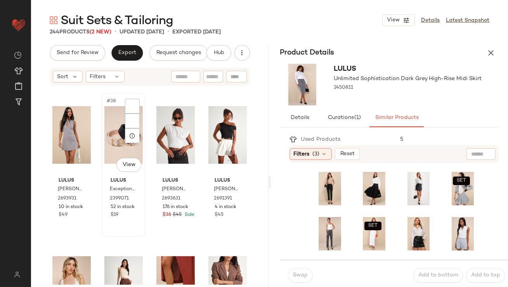
scroll to position [1350, 0]
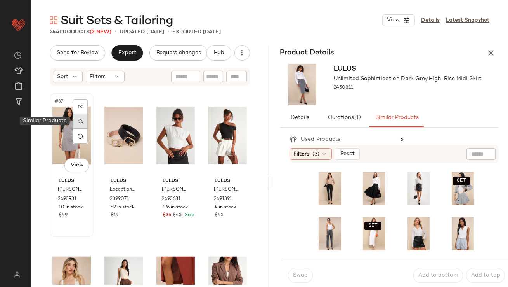
click at [85, 122] on div at bounding box center [80, 121] width 15 height 15
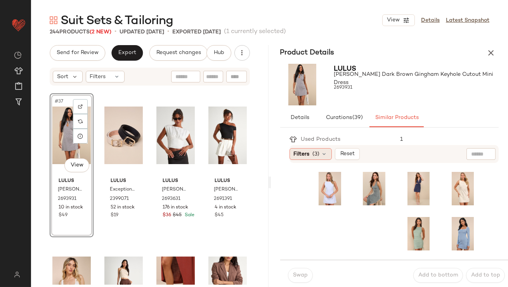
click at [322, 151] on icon at bounding box center [325, 154] width 6 height 6
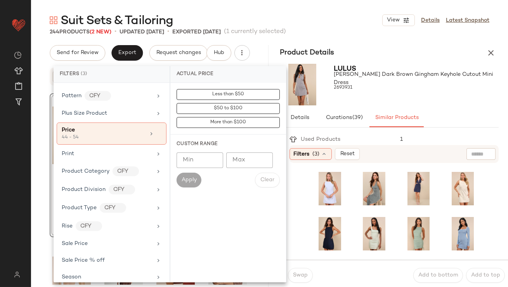
scroll to position [539, 0]
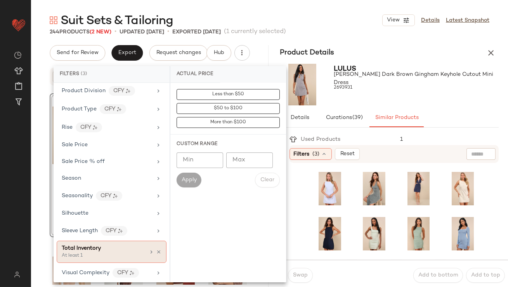
click at [95, 249] on div "Total Inventory At least 1" at bounding box center [104, 251] width 84 height 15
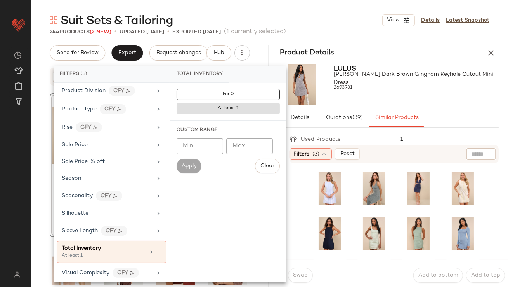
click at [239, 143] on input "Max" at bounding box center [249, 146] width 47 height 16
type input "**"
click at [193, 166] on span "Apply" at bounding box center [189, 166] width 16 height 6
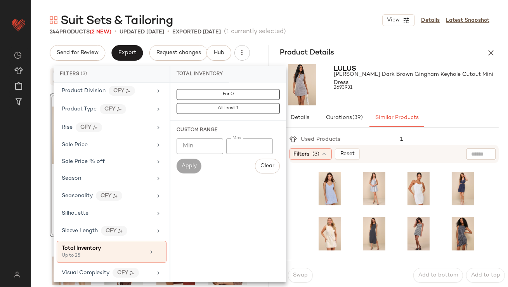
click at [453, 99] on div "Lulus Connoly Dark Brown Gingham Keyhole Cutout Mini Dress 2693931" at bounding box center [416, 85] width 165 height 42
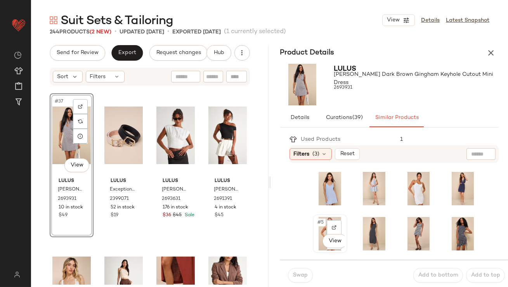
click at [320, 227] on div "#5 View" at bounding box center [330, 233] width 29 height 33
click at [307, 275] on span "Swap" at bounding box center [300, 275] width 15 height 6
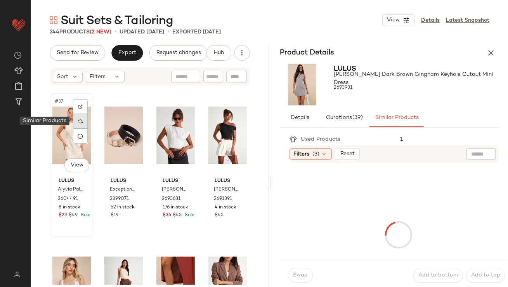
click at [80, 121] on img at bounding box center [80, 121] width 5 height 5
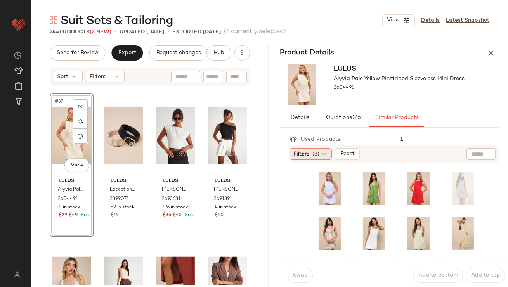
click at [331, 153] on div "Filters (3)" at bounding box center [311, 154] width 42 height 12
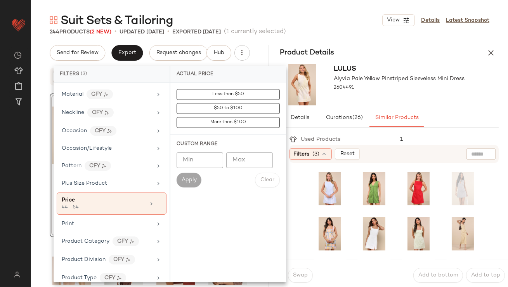
scroll to position [539, 0]
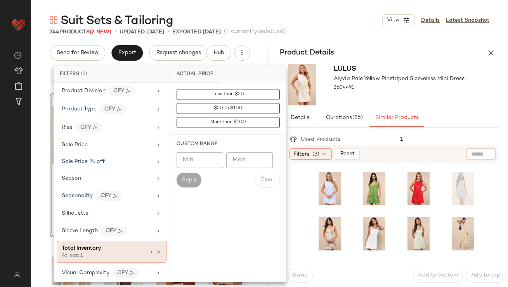
click at [107, 245] on div "Total Inventory" at bounding box center [104, 248] width 84 height 8
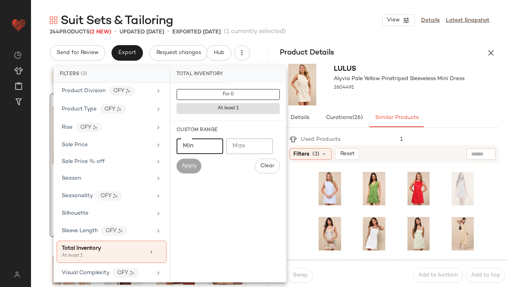
click at [198, 142] on input "Min" at bounding box center [200, 146] width 47 height 16
type input "**"
click at [181, 160] on button "Apply" at bounding box center [189, 165] width 25 height 15
click at [423, 130] on div "Product Details Lulus Alyvia Pale Yellow Pinstriped Sleeveless Mini Dress 26044…" at bounding box center [390, 182] width 238 height 274
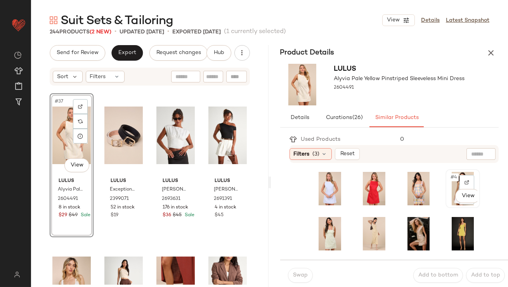
click at [450, 175] on span "#4" at bounding box center [454, 177] width 9 height 8
click at [291, 274] on button "Swap" at bounding box center [300, 275] width 25 height 15
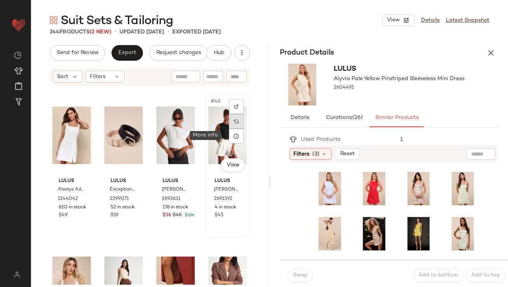
click at [234, 122] on img at bounding box center [236, 121] width 5 height 5
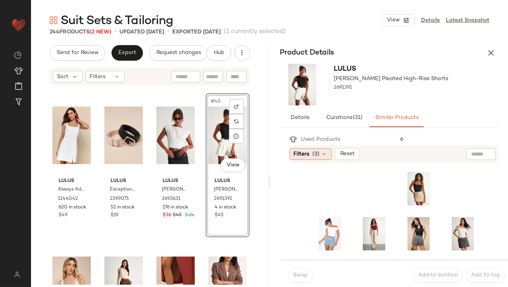
click at [313, 158] on span "(3)" at bounding box center [316, 154] width 7 height 8
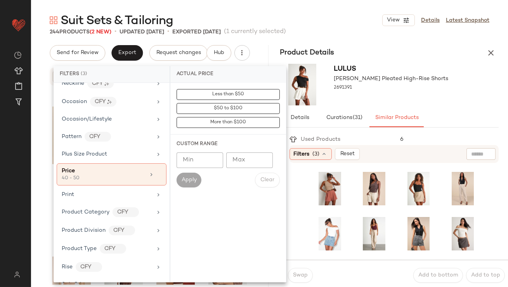
scroll to position [539, 0]
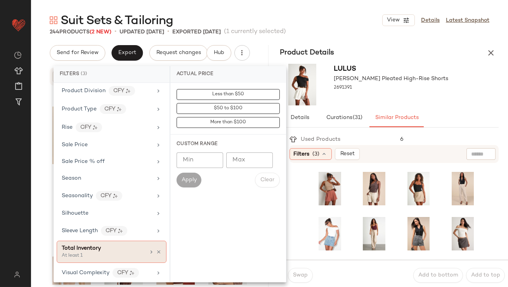
click at [84, 245] on span "Total Inventory" at bounding box center [81, 248] width 39 height 6
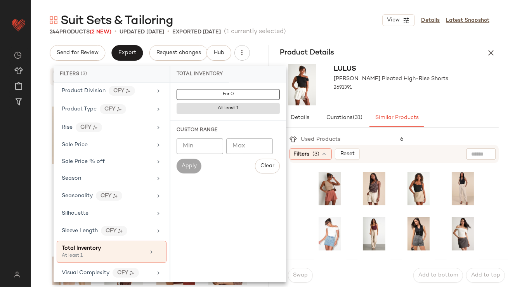
click at [230, 144] on input "Max" at bounding box center [249, 146] width 47 height 16
click at [198, 151] on input "Min" at bounding box center [200, 146] width 47 height 16
type input "**"
click at [369, 136] on div "Used Products" at bounding box center [342, 139] width 105 height 8
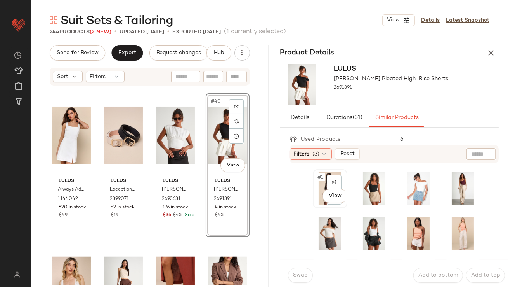
click at [318, 182] on div "#1 View" at bounding box center [330, 188] width 29 height 33
click at [298, 278] on span "Swap" at bounding box center [300, 275] width 15 height 6
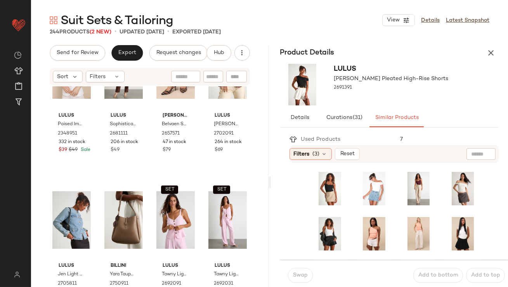
scroll to position [1628, 0]
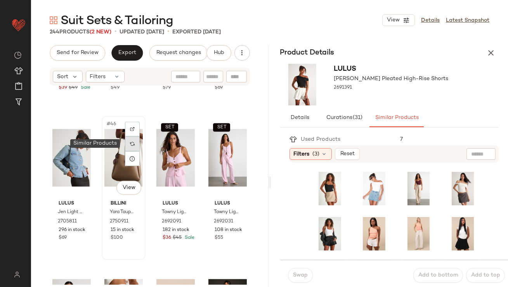
drag, startPoint x: 138, startPoint y: 147, endPoint x: 135, endPoint y: 143, distance: 5.5
click at [135, 143] on div at bounding box center [132, 143] width 15 height 15
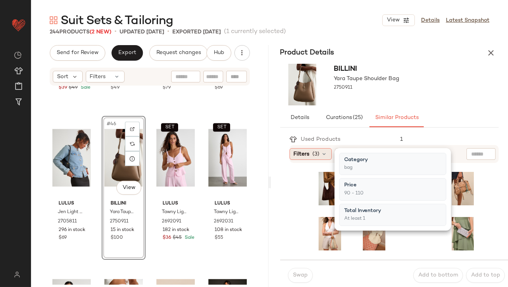
click at [312, 151] on div "Filters (3)" at bounding box center [311, 154] width 42 height 12
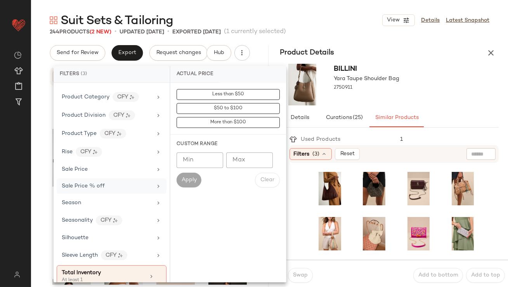
scroll to position [539, 0]
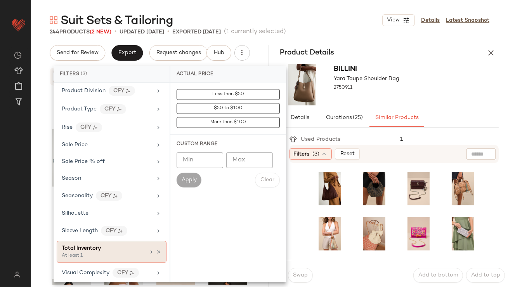
click at [83, 245] on span "Total Inventory" at bounding box center [81, 248] width 39 height 6
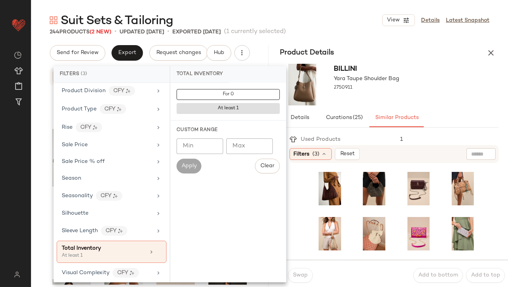
click at [192, 148] on input "Min" at bounding box center [200, 146] width 47 height 16
type input "**"
click at [184, 163] on span "Apply" at bounding box center [189, 166] width 16 height 6
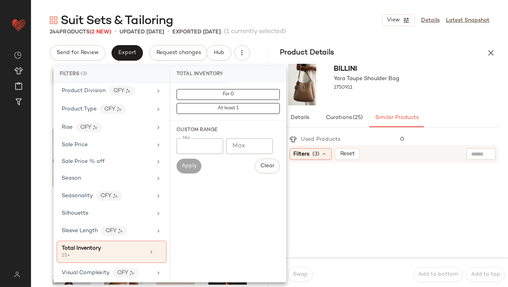
click at [317, 176] on div at bounding box center [397, 211] width 168 height 84
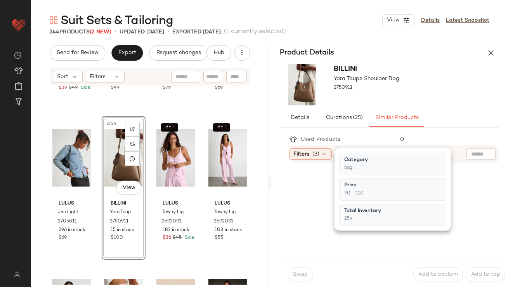
click at [312, 178] on div at bounding box center [396, 209] width 205 height 85
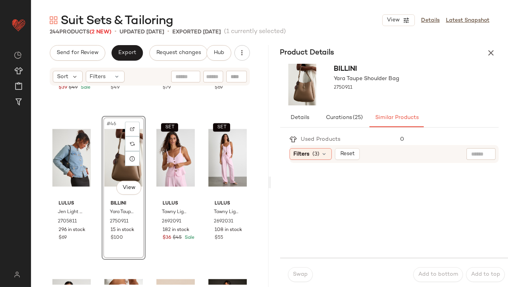
click at [312, 178] on div at bounding box center [396, 209] width 205 height 85
click at [313, 149] on div "Filters (3)" at bounding box center [311, 154] width 42 height 12
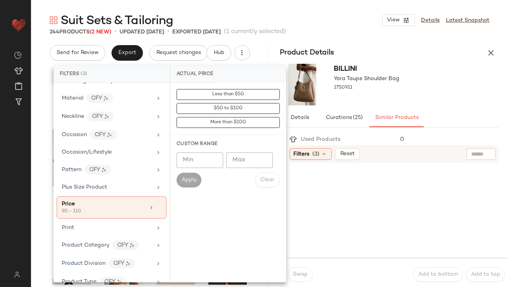
scroll to position [383, 0]
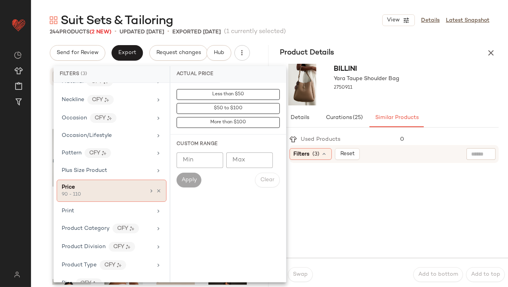
click at [158, 188] on div "Price 90 - 110" at bounding box center [112, 190] width 110 height 22
type input "**"
type input "***"
click at [156, 188] on icon at bounding box center [158, 190] width 5 height 5
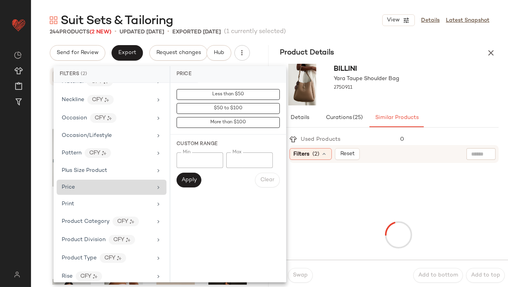
click at [344, 174] on div at bounding box center [399, 234] width 216 height 140
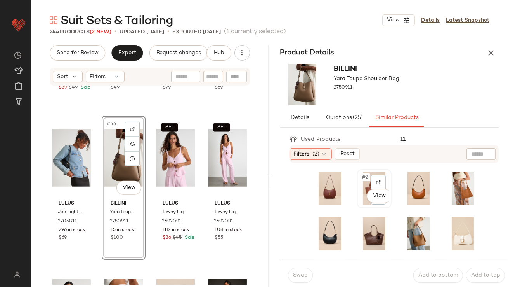
click at [362, 179] on span "#2" at bounding box center [366, 177] width 9 height 8
click at [305, 279] on button "Swap" at bounding box center [300, 275] width 25 height 15
click at [295, 273] on span "Swap" at bounding box center [300, 275] width 15 height 6
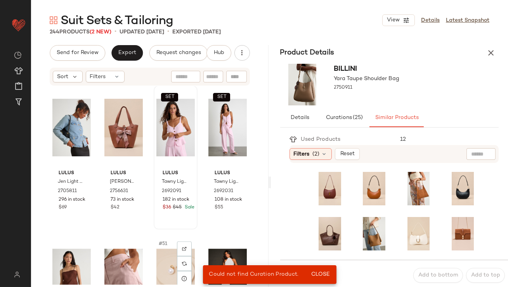
scroll to position [1788, 0]
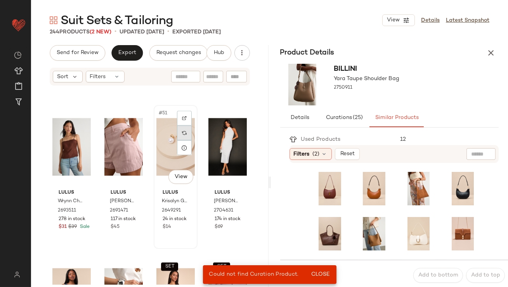
click at [182, 133] on img at bounding box center [184, 133] width 5 height 5
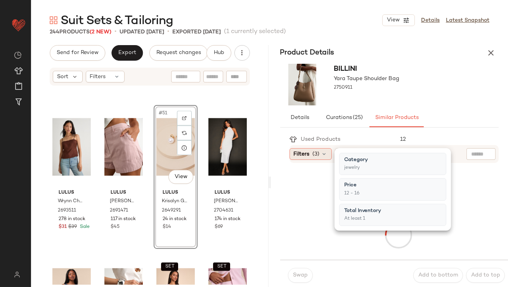
click at [306, 158] on div "Filters (3)" at bounding box center [311, 154] width 42 height 12
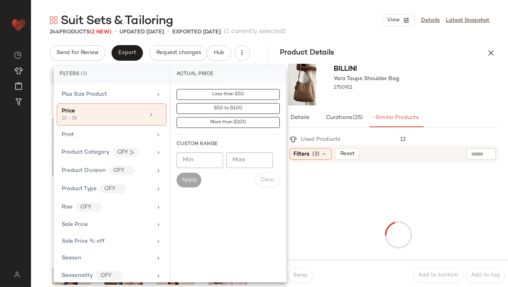
scroll to position [539, 0]
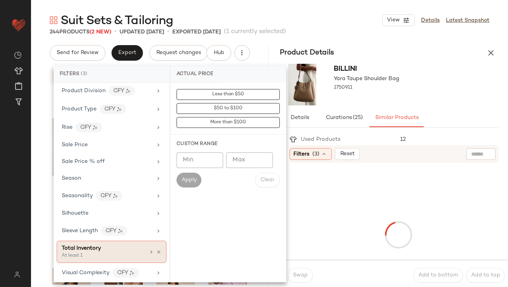
click at [82, 245] on span "Total Inventory" at bounding box center [81, 248] width 39 height 6
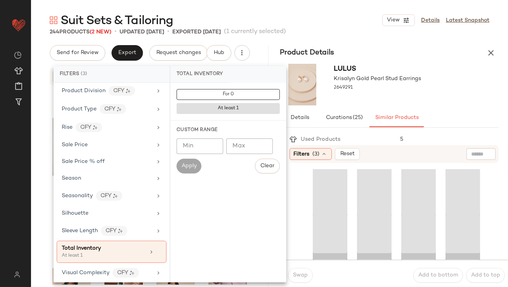
click at [211, 141] on input "Min" at bounding box center [200, 146] width 47 height 16
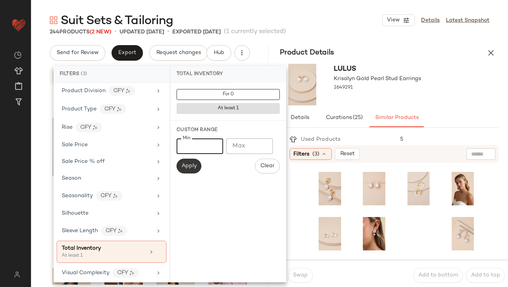
type input "**"
click at [185, 164] on span "Apply" at bounding box center [189, 166] width 16 height 6
click at [409, 102] on div "Lulus Krisalyn Gold Pearl Stud Earrings 2649291" at bounding box center [377, 85] width 87 height 42
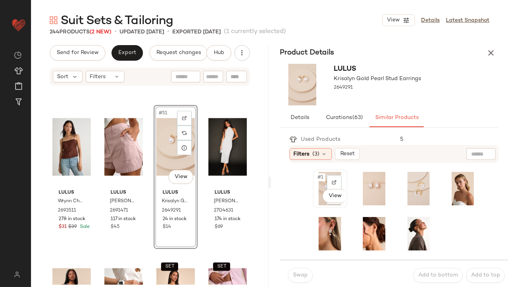
click at [321, 178] on span "#1" at bounding box center [321, 177] width 8 height 8
click at [294, 277] on span "Swap" at bounding box center [300, 275] width 15 height 6
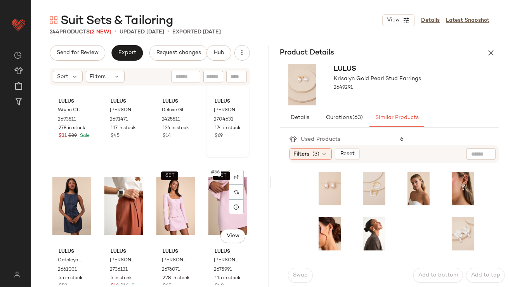
scroll to position [1915, 0]
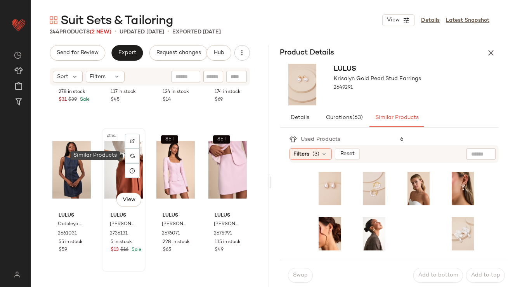
click at [117, 154] on div "#54 View" at bounding box center [123, 170] width 38 height 78
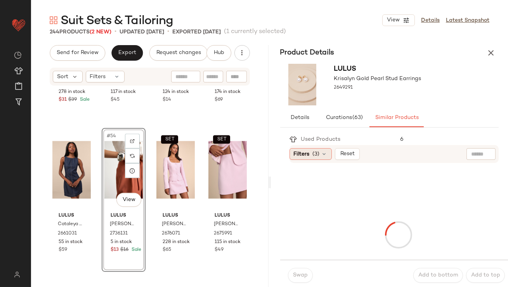
click at [323, 155] on icon at bounding box center [325, 154] width 6 height 6
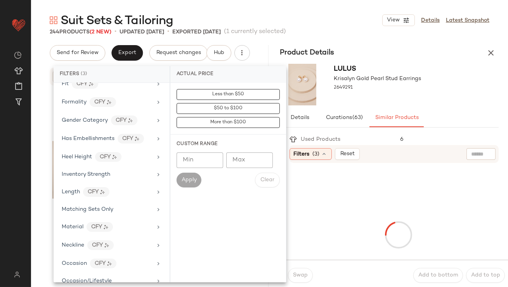
scroll to position [539, 0]
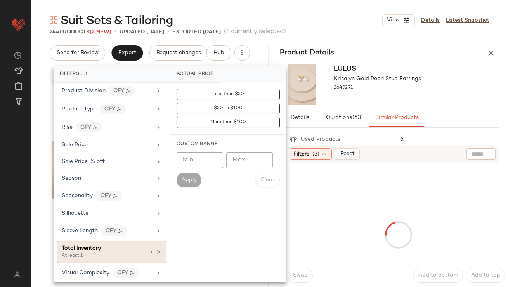
click at [98, 248] on div "Total Inventory" at bounding box center [81, 248] width 39 height 8
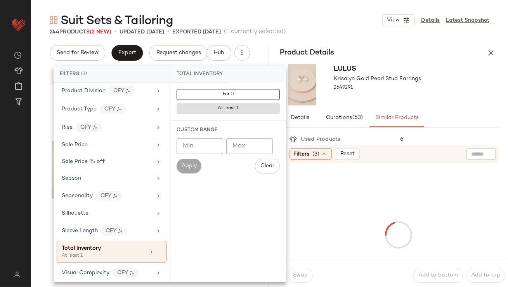
click at [200, 148] on input "Min" at bounding box center [200, 146] width 47 height 16
type input "**"
click at [194, 167] on span "Apply" at bounding box center [189, 166] width 16 height 6
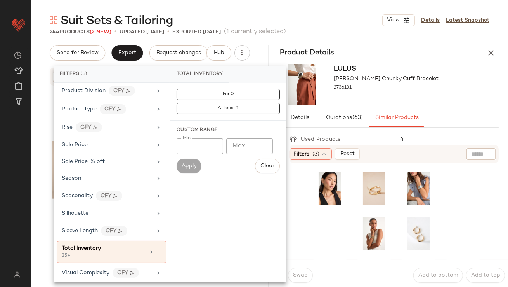
click at [393, 99] on div "Lulus Dolly Silver Chunky Cuff Bracelet 2736131" at bounding box center [386, 85] width 105 height 42
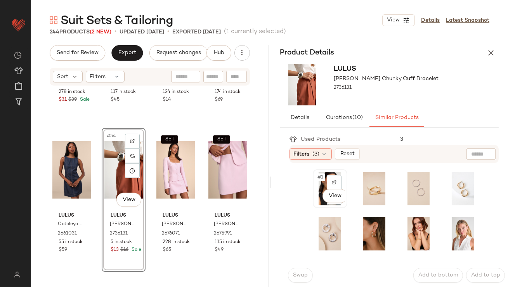
click at [319, 178] on span "#1" at bounding box center [321, 177] width 8 height 8
click at [292, 272] on button "Swap" at bounding box center [300, 275] width 25 height 15
click at [292, 276] on button "Swap" at bounding box center [300, 275] width 25 height 15
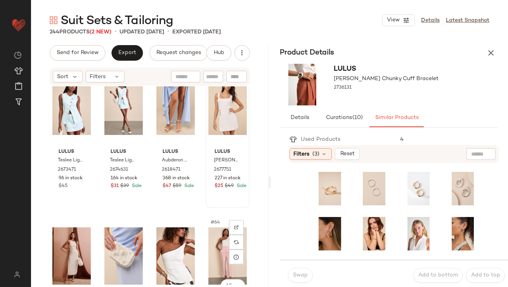
scroll to position [2193, 0]
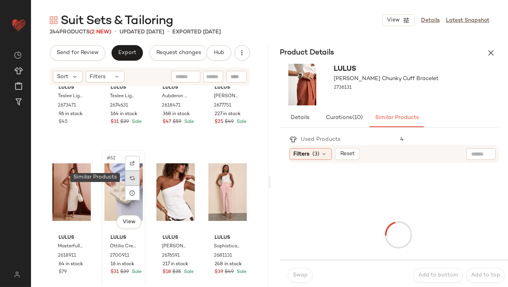
click at [130, 176] on img at bounding box center [132, 178] width 5 height 5
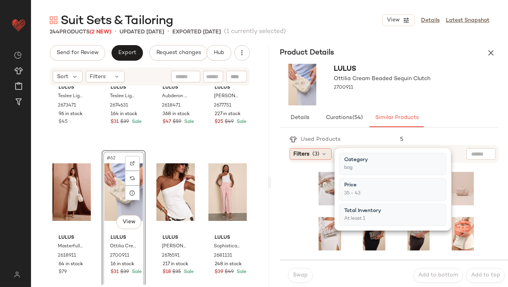
click at [321, 153] on div "Filters (3)" at bounding box center [311, 154] width 42 height 12
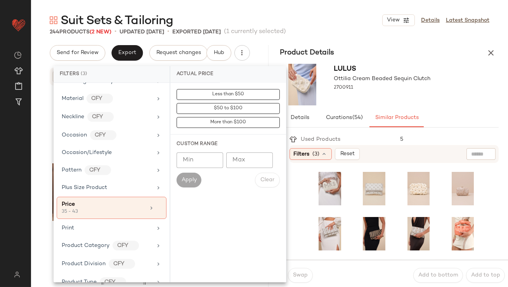
scroll to position [539, 0]
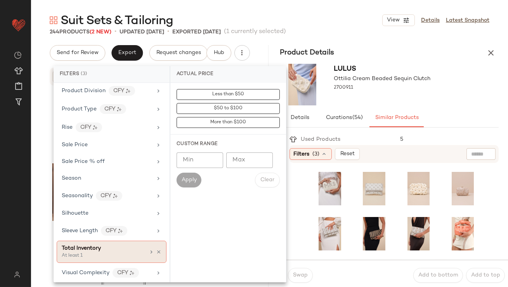
click at [99, 247] on span "Total Inventory" at bounding box center [81, 248] width 39 height 6
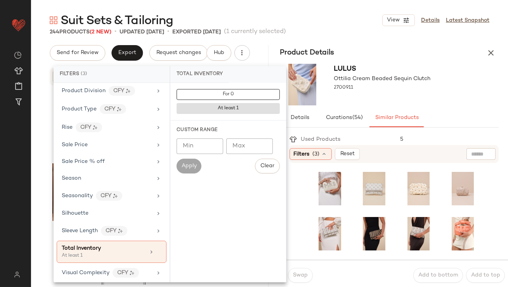
click at [188, 155] on div "Min Min Max Max Apply Clear" at bounding box center [228, 155] width 103 height 35
click at [188, 152] on input "Min" at bounding box center [200, 146] width 47 height 16
type input "**"
click at [180, 165] on button "Apply" at bounding box center [189, 165] width 25 height 15
click at [373, 96] on div at bounding box center [382, 95] width 97 height 6
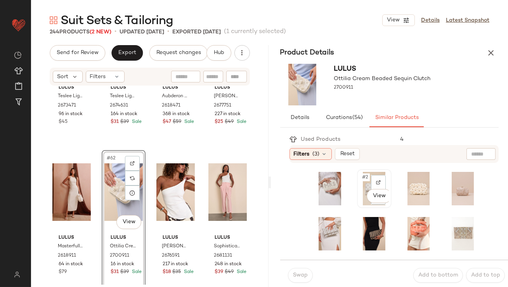
click at [363, 177] on span "#2" at bounding box center [366, 177] width 9 height 8
click at [297, 277] on span "Swap" at bounding box center [300, 275] width 15 height 6
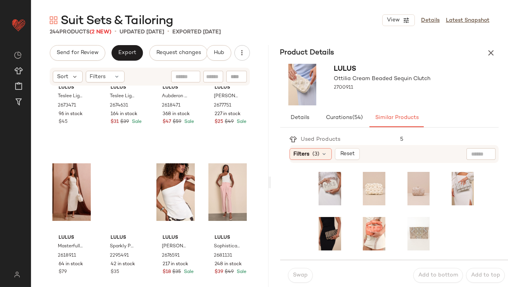
click at [304, 279] on div "Swap" at bounding box center [300, 275] width 25 height 15
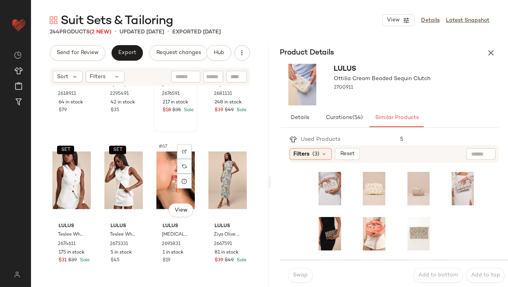
scroll to position [2365, 0]
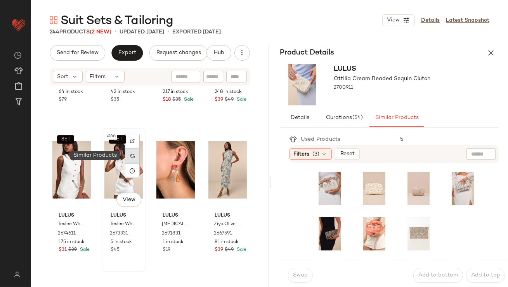
click at [131, 158] on div at bounding box center [132, 155] width 15 height 15
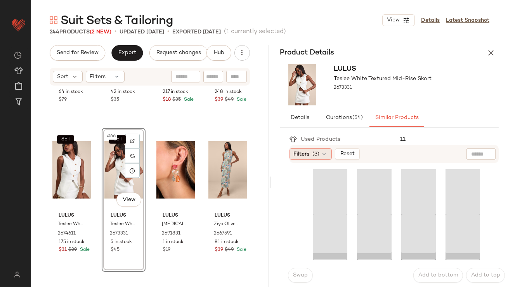
click at [311, 158] on div "Filters (3)" at bounding box center [311, 154] width 42 height 12
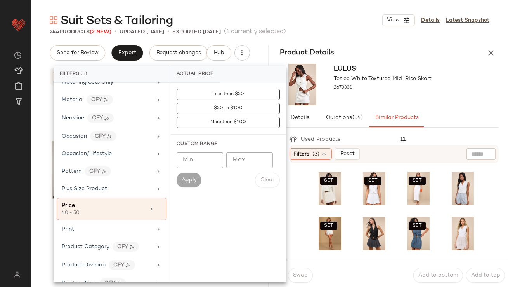
scroll to position [539, 0]
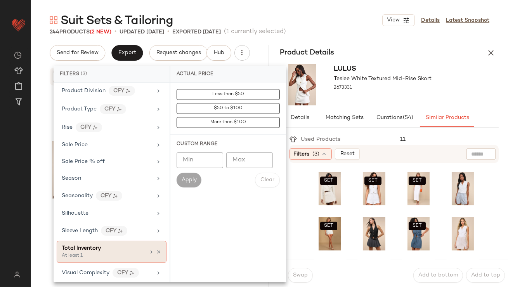
click at [79, 247] on span "Total Inventory" at bounding box center [81, 248] width 39 height 6
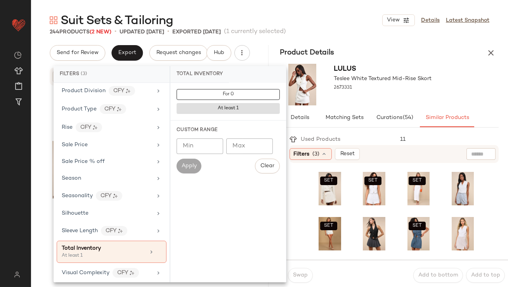
click at [189, 151] on input "Min" at bounding box center [200, 146] width 47 height 16
type input "**"
click at [192, 171] on button "Apply" at bounding box center [189, 165] width 25 height 15
click at [403, 86] on div "2673331" at bounding box center [383, 87] width 98 height 11
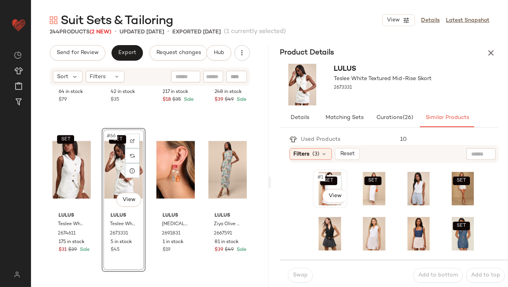
click at [325, 179] on span "#1" at bounding box center [321, 177] width 8 height 8
click at [298, 273] on span "Swap" at bounding box center [300, 275] width 15 height 6
click at [298, 274] on span "Swap" at bounding box center [300, 275] width 15 height 6
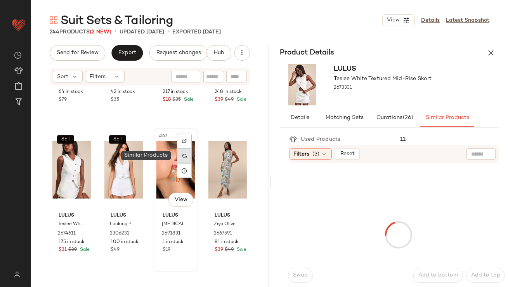
click at [182, 156] on img at bounding box center [184, 155] width 5 height 5
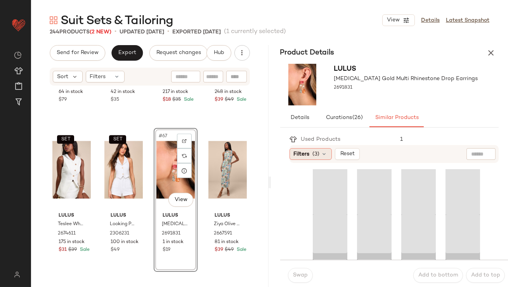
click at [306, 153] on span "Filters" at bounding box center [302, 154] width 16 height 8
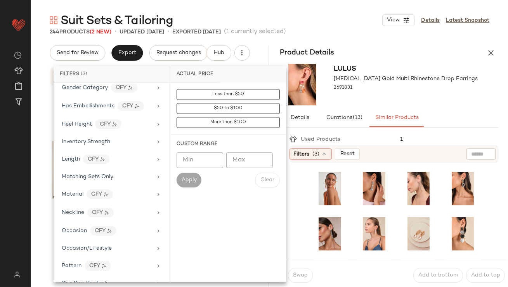
scroll to position [539, 0]
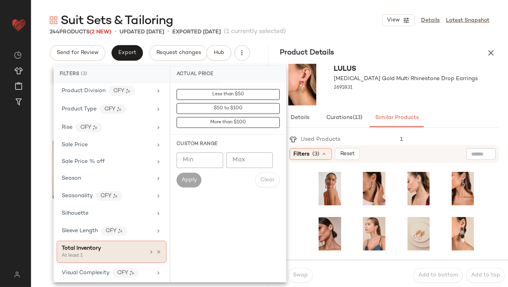
click at [96, 247] on span "Total Inventory" at bounding box center [81, 248] width 39 height 6
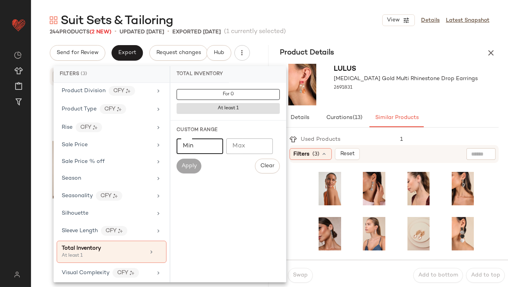
click at [201, 148] on input "Min" at bounding box center [200, 146] width 47 height 16
type input "**"
click at [189, 165] on span "Apply" at bounding box center [189, 166] width 16 height 6
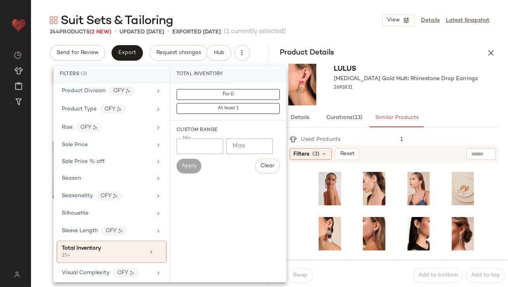
click at [468, 98] on div "Lulus Melena Gold Multi Rhinestone Drop Earrings 2691831" at bounding box center [390, 85] width 238 height 48
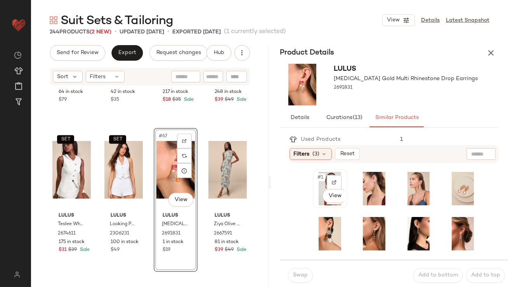
click at [319, 178] on span "#1" at bounding box center [321, 177] width 8 height 8
click at [409, 180] on div "#3 View" at bounding box center [418, 188] width 29 height 33
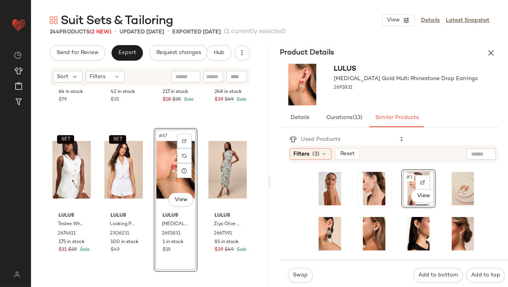
drag, startPoint x: 400, startPoint y: 176, endPoint x: 383, endPoint y: 194, distance: 25.3
click at [406, 176] on span "#3" at bounding box center [410, 177] width 9 height 8
click at [299, 276] on span "Swap" at bounding box center [300, 275] width 15 height 6
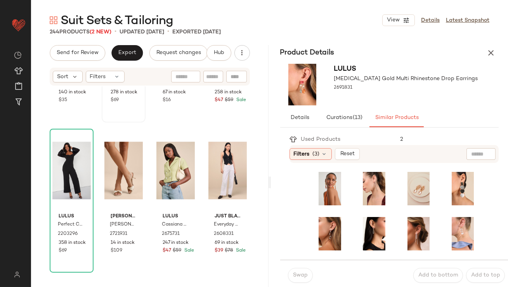
scroll to position [2853, 0]
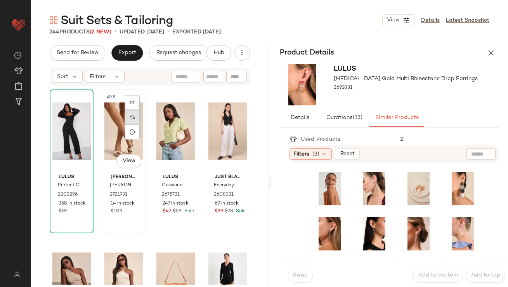
click at [130, 115] on img at bounding box center [132, 117] width 5 height 5
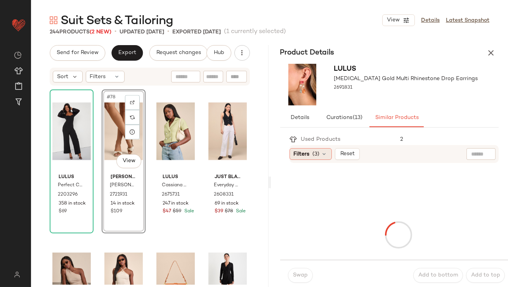
click at [310, 156] on div "Filters (3)" at bounding box center [311, 154] width 42 height 12
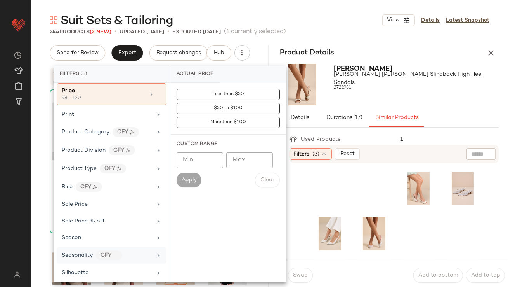
scroll to position [539, 0]
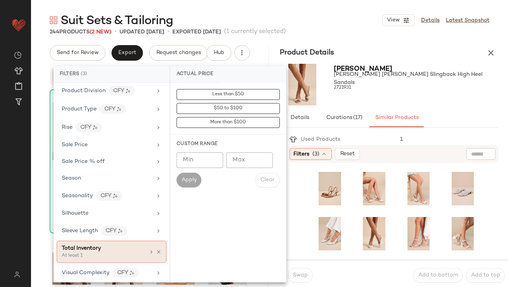
click at [87, 245] on span "Total Inventory" at bounding box center [81, 248] width 39 height 6
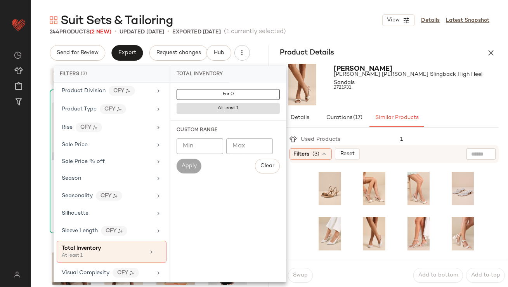
click at [190, 148] on input "Min" at bounding box center [200, 146] width 47 height 16
type input "**"
click at [183, 161] on button "Apply" at bounding box center [189, 165] width 25 height 15
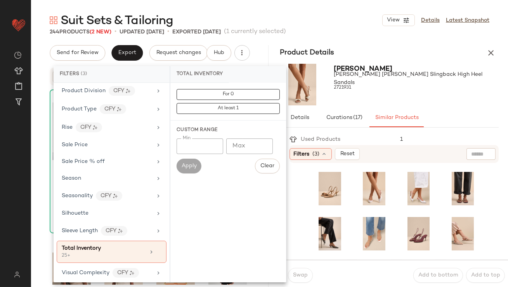
click at [364, 96] on div at bounding box center [416, 95] width 165 height 6
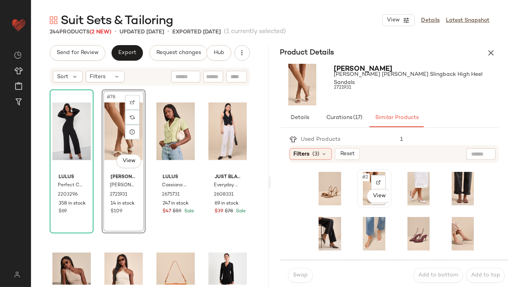
click at [365, 178] on span "#2" at bounding box center [366, 177] width 9 height 8
click at [297, 276] on span "Swap" at bounding box center [300, 275] width 15 height 6
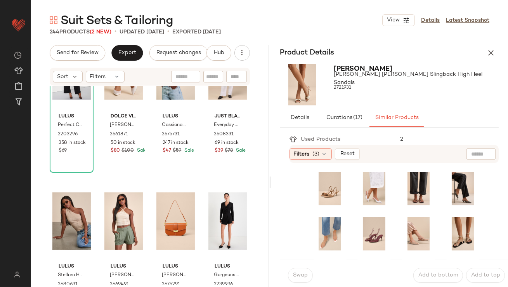
scroll to position [2983, 0]
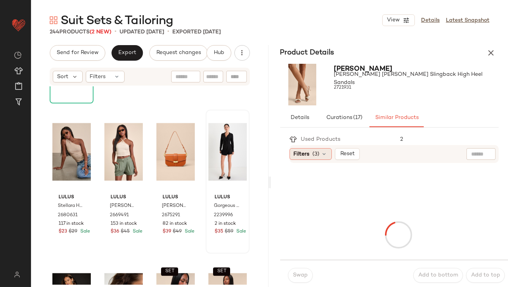
click at [304, 151] on span "Filters" at bounding box center [302, 154] width 16 height 8
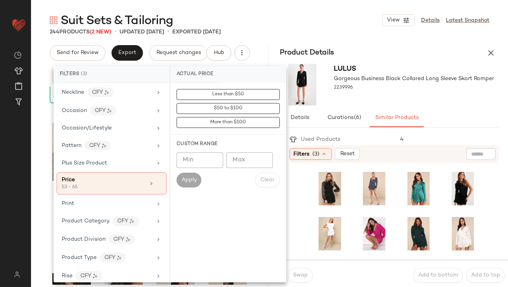
scroll to position [539, 0]
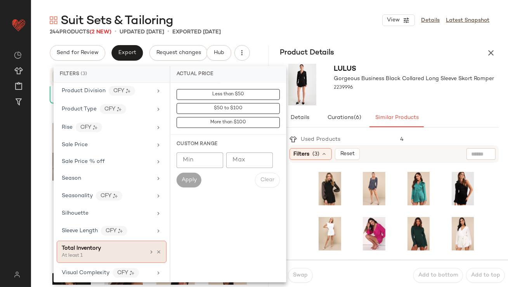
click at [100, 246] on div "Total Inventory" at bounding box center [104, 248] width 84 height 8
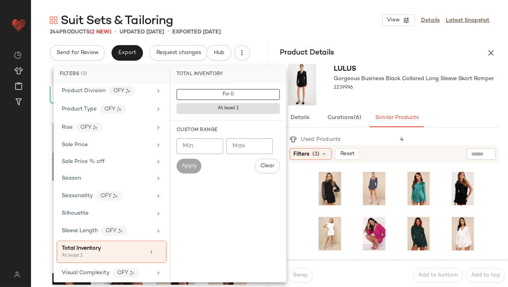
click at [202, 146] on input "Min" at bounding box center [200, 146] width 47 height 16
type input "**"
click at [190, 167] on span "Apply" at bounding box center [189, 166] width 16 height 6
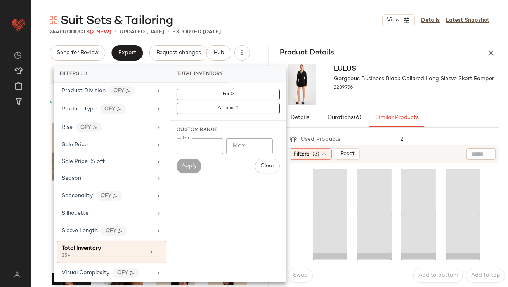
click at [340, 94] on div at bounding box center [414, 95] width 160 height 6
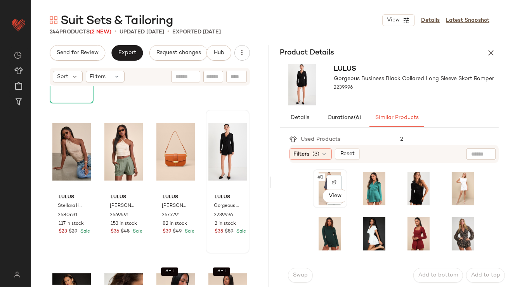
click at [317, 176] on span "#1" at bounding box center [321, 177] width 8 height 8
click at [217, 148] on div "#84 View" at bounding box center [228, 151] width 38 height 78
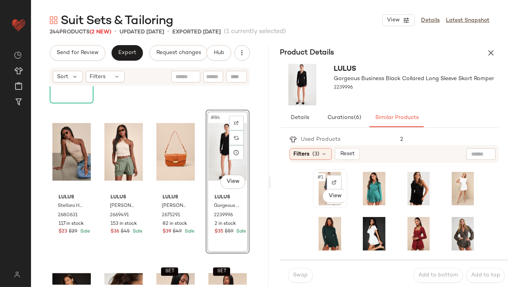
click at [324, 177] on span "#1" at bounding box center [321, 177] width 8 height 8
click at [298, 268] on button "Swap" at bounding box center [300, 275] width 25 height 15
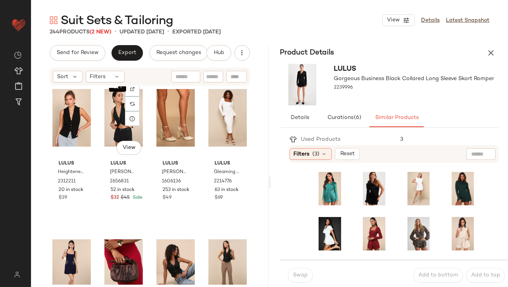
scroll to position [3299, 0]
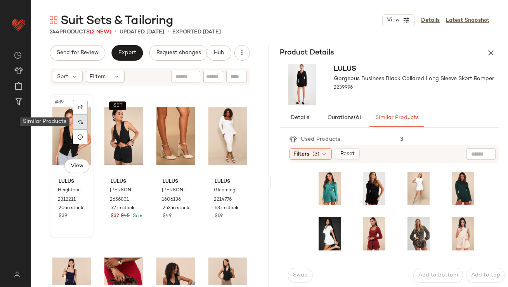
click at [83, 124] on div at bounding box center [80, 122] width 15 height 15
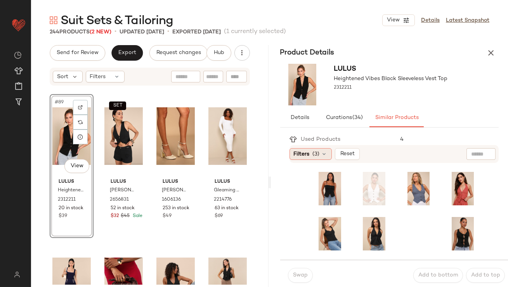
click at [296, 151] on span "Filters" at bounding box center [302, 154] width 16 height 8
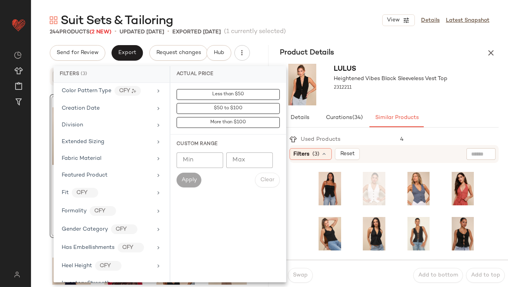
scroll to position [539, 0]
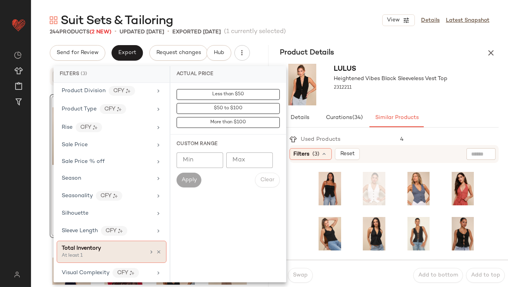
click at [101, 245] on div "Total Inventory" at bounding box center [104, 248] width 84 height 8
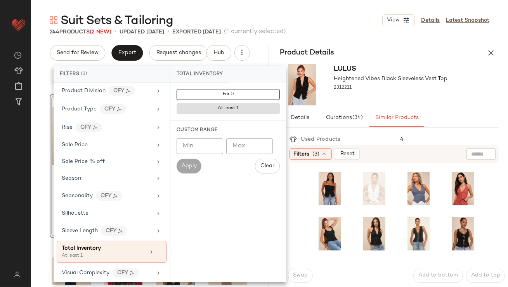
click at [214, 146] on input "*" at bounding box center [200, 146] width 47 height 16
type input "*"
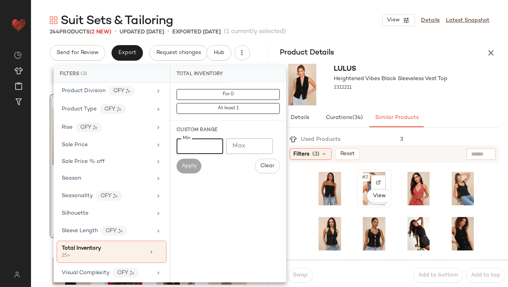
type input "**"
click at [360, 184] on div "#2 View" at bounding box center [374, 188] width 29 height 33
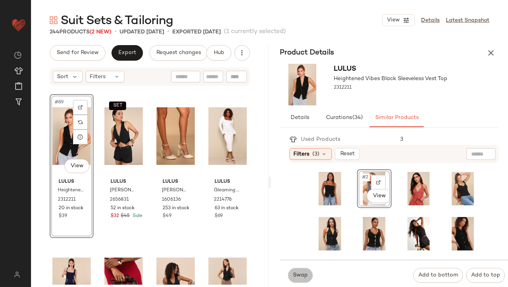
click at [294, 268] on button "Swap" at bounding box center [300, 275] width 25 height 15
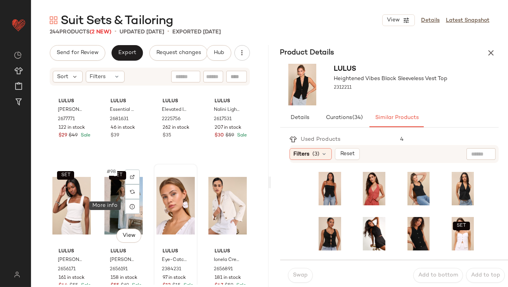
scroll to position [3529, 0]
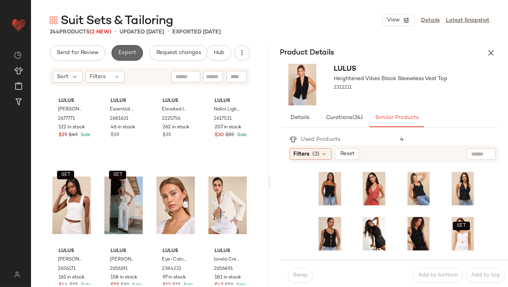
click at [123, 48] on button "Export" at bounding box center [126, 53] width 31 height 16
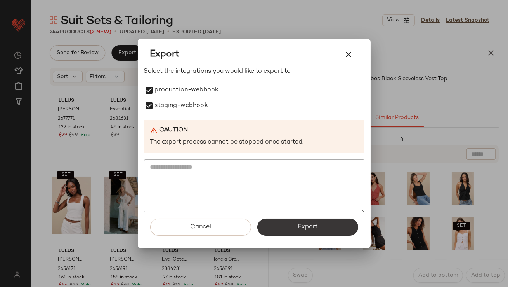
click at [311, 229] on span "Export" at bounding box center [308, 226] width 21 height 7
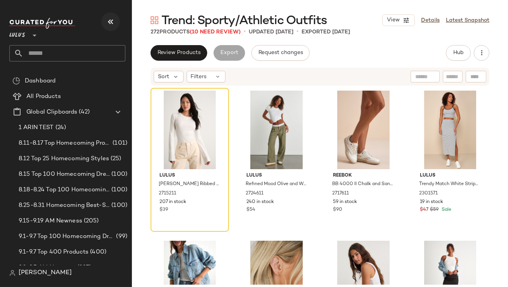
click at [115, 19] on icon "button" at bounding box center [110, 21] width 9 height 9
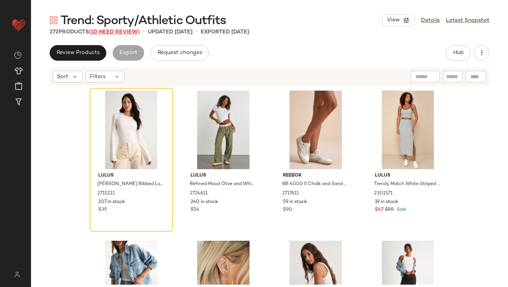
click at [117, 32] on span "(10 Need Review)" at bounding box center [114, 32] width 51 height 6
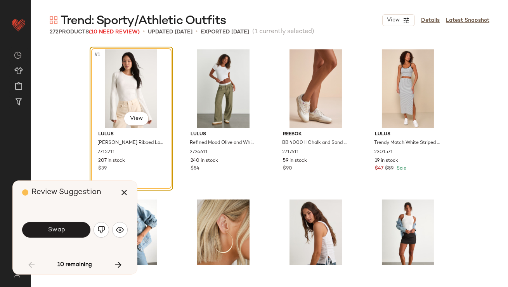
click at [71, 225] on button "Swap" at bounding box center [56, 230] width 68 height 16
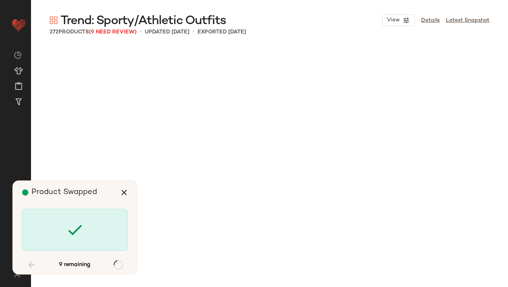
scroll to position [1499, 0]
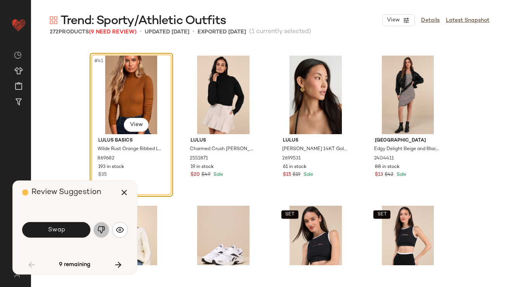
click at [97, 230] on img "button" at bounding box center [101, 230] width 8 height 8
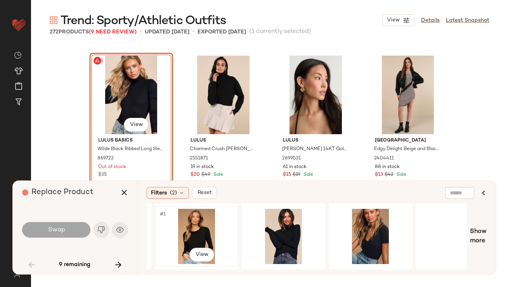
scroll to position [0, 94]
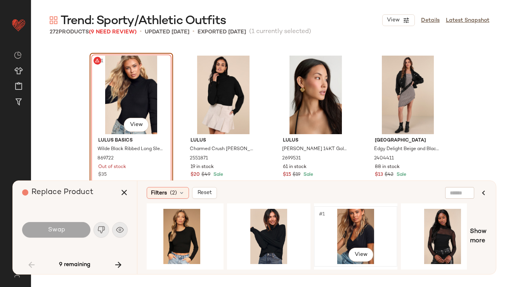
click at [352, 229] on div "#1 View" at bounding box center [356, 236] width 78 height 55
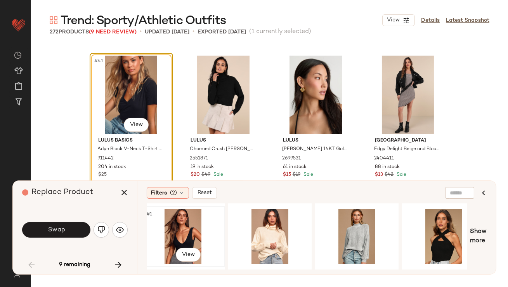
scroll to position [0, 545]
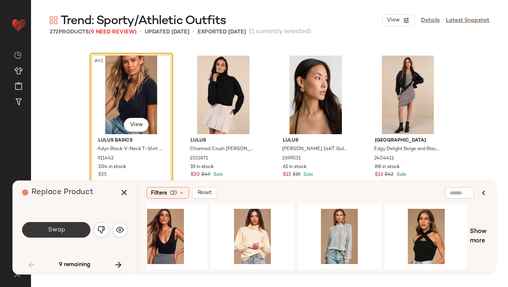
click at [81, 226] on button "Swap" at bounding box center [56, 230] width 68 height 16
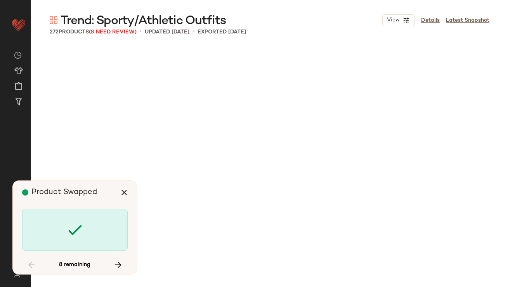
scroll to position [2099, 0]
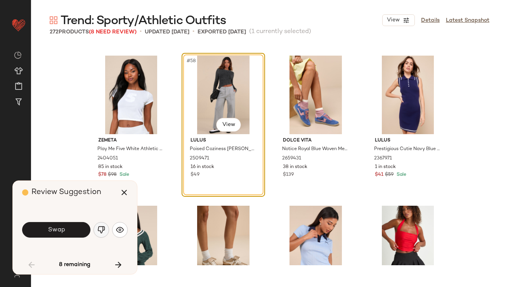
click at [104, 233] on img "button" at bounding box center [101, 230] width 8 height 8
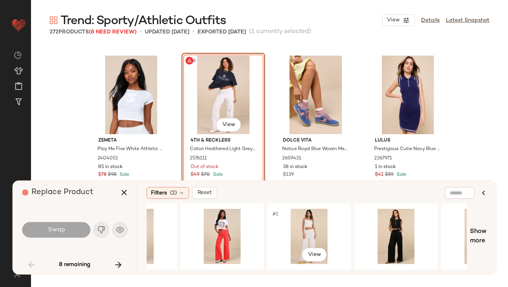
scroll to position [0, 260]
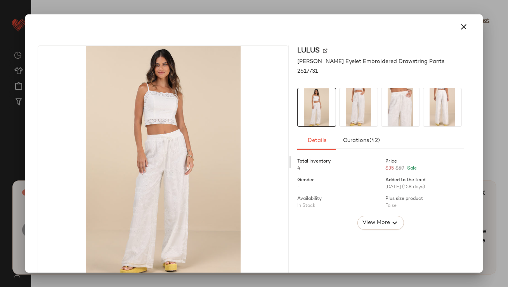
click at [374, 91] on img at bounding box center [359, 107] width 38 height 38
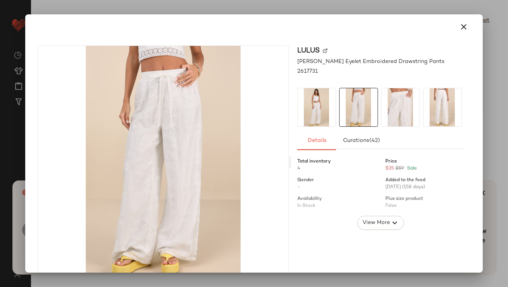
click at [402, 95] on img at bounding box center [401, 107] width 38 height 38
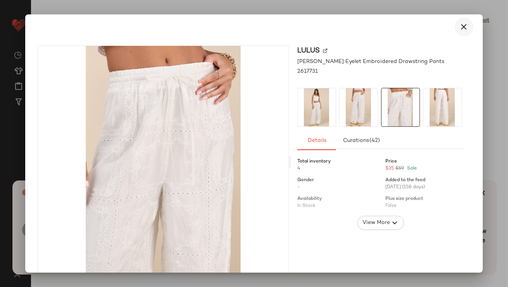
click at [467, 27] on button "button" at bounding box center [464, 26] width 19 height 19
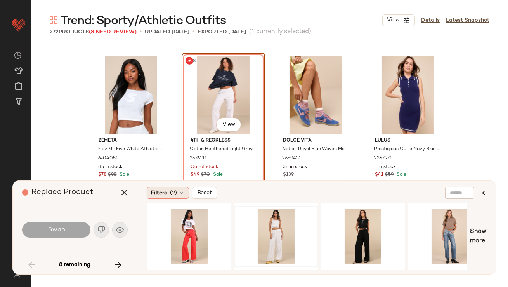
click at [166, 192] on span "Filters" at bounding box center [159, 193] width 16 height 8
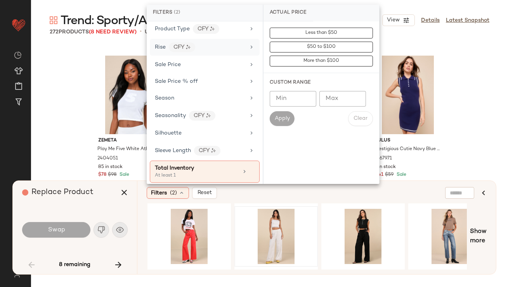
scroll to position [552, 0]
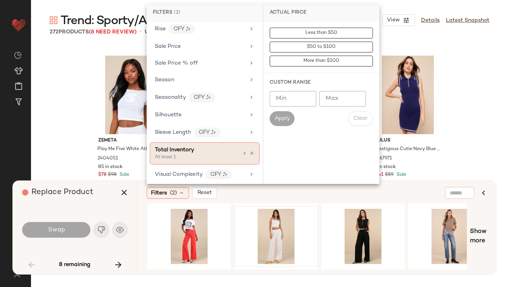
click at [165, 154] on div "At least 1" at bounding box center [194, 157] width 78 height 7
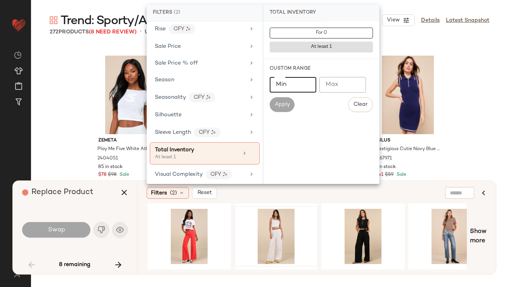
click at [299, 84] on input "Min" at bounding box center [293, 85] width 47 height 16
type input "**"
click at [277, 103] on span "Apply" at bounding box center [283, 104] width 16 height 6
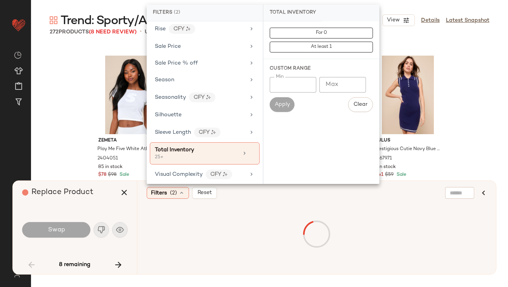
click at [110, 196] on div "Replace Product" at bounding box center [77, 192] width 111 height 23
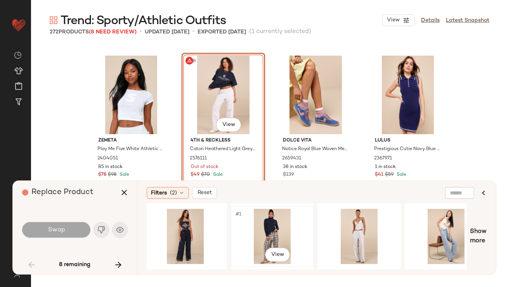
scroll to position [0, 632]
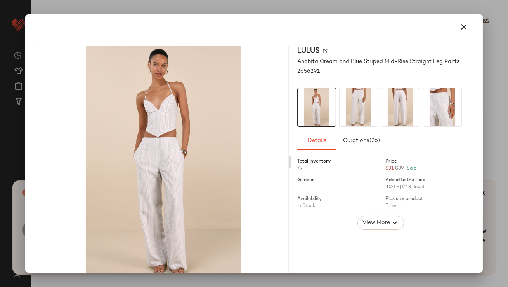
click at [344, 111] on img at bounding box center [359, 107] width 38 height 38
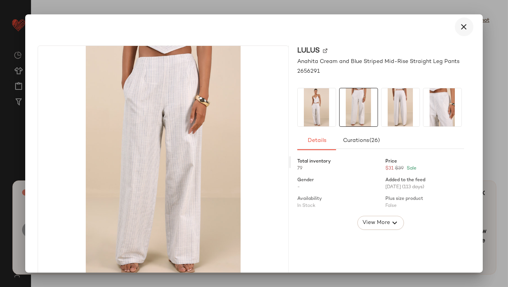
click at [465, 23] on button "button" at bounding box center [464, 26] width 19 height 19
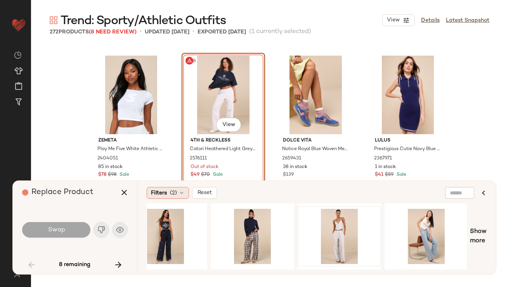
click at [179, 195] on icon at bounding box center [182, 193] width 6 height 6
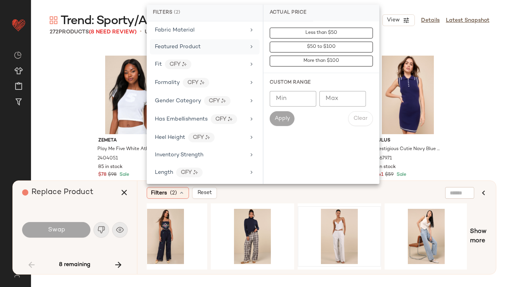
scroll to position [188, 0]
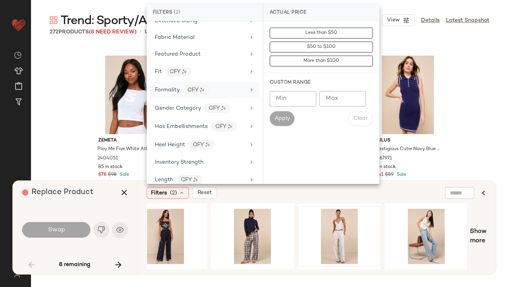
click at [164, 91] on span "Formality" at bounding box center [167, 90] width 25 height 6
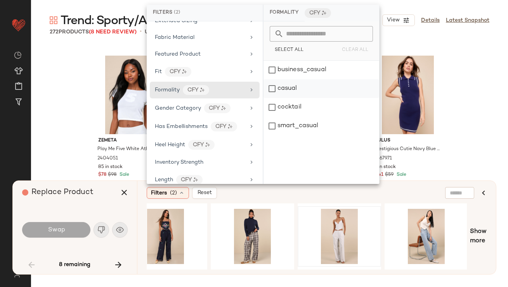
click at [287, 84] on div "casual" at bounding box center [322, 88] width 116 height 19
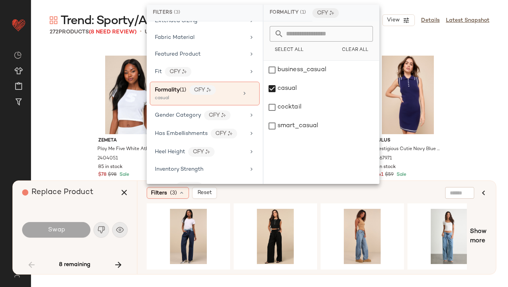
click at [106, 200] on div "Replace Product" at bounding box center [77, 192] width 111 height 23
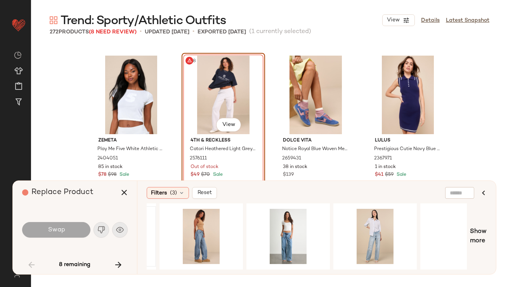
scroll to position [0, 261]
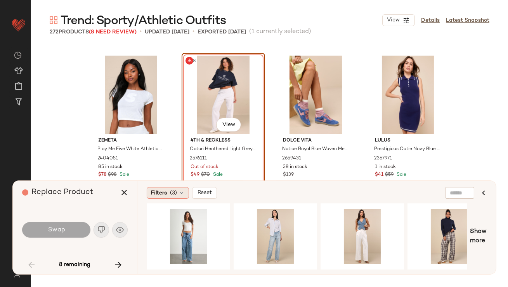
click at [169, 195] on div "Filters (3)" at bounding box center [168, 193] width 42 height 12
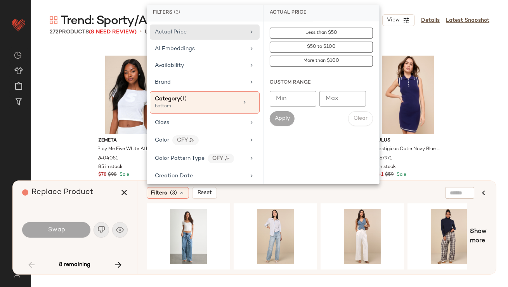
click at [468, 190] on input "text" at bounding box center [460, 193] width 20 height 8
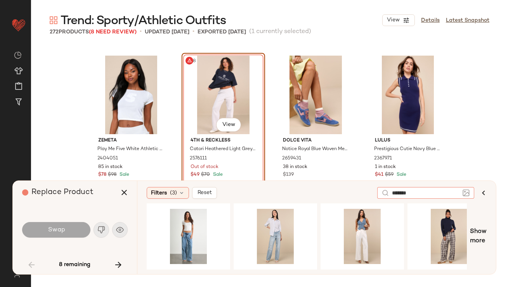
type input "********"
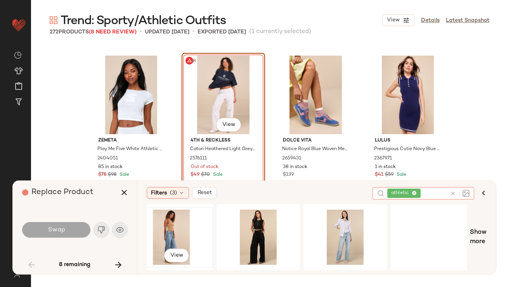
scroll to position [0, 167]
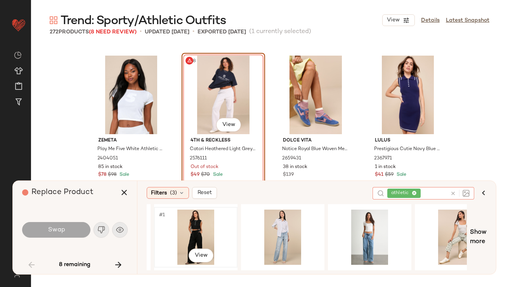
click at [190, 222] on div "#1 View" at bounding box center [196, 236] width 78 height 55
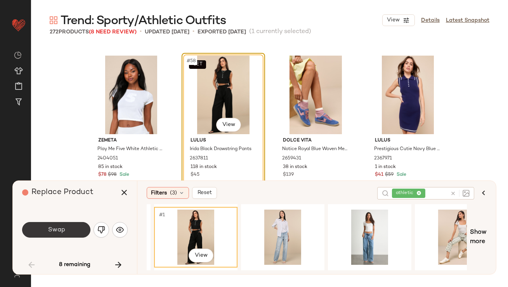
click at [46, 228] on button "Swap" at bounding box center [56, 230] width 68 height 16
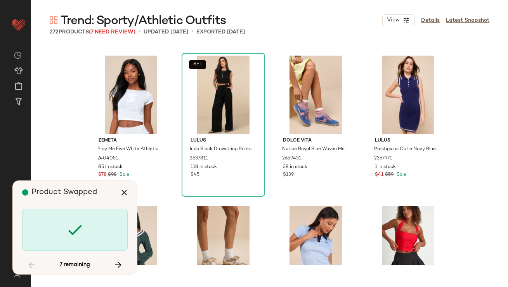
scroll to position [2849, 0]
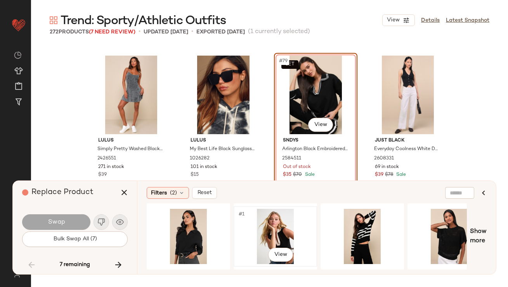
click at [284, 232] on div "#1 View" at bounding box center [276, 236] width 78 height 55
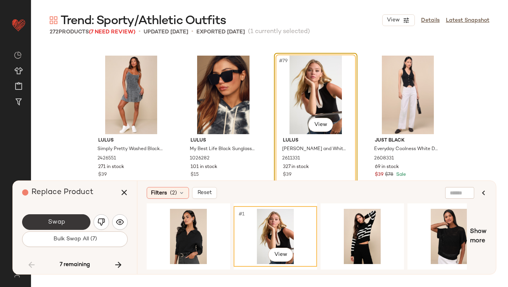
click at [61, 225] on button "Swap" at bounding box center [56, 222] width 68 height 16
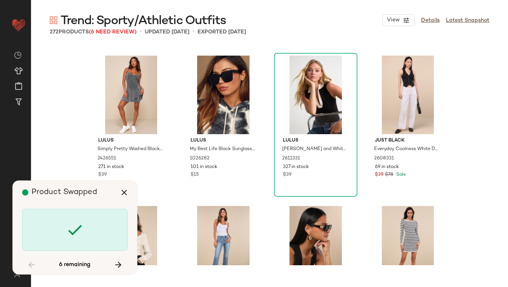
scroll to position [4048, 0]
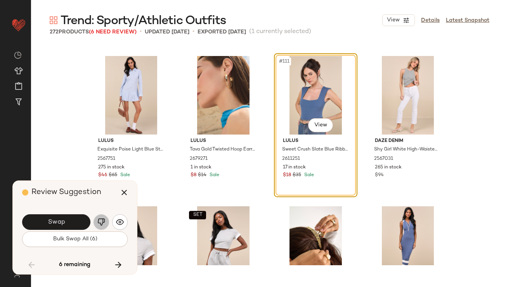
click at [104, 221] on img "button" at bounding box center [101, 222] width 8 height 8
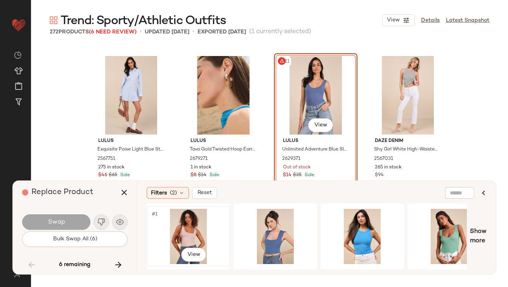
click at [196, 229] on div "#1 View" at bounding box center [189, 236] width 78 height 55
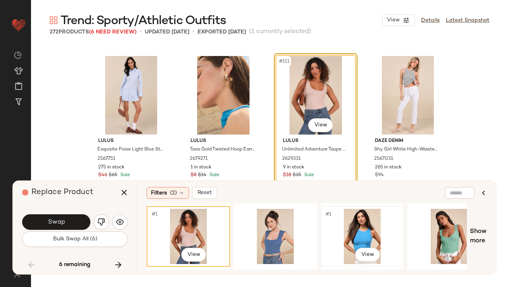
click at [373, 219] on div "#1 View" at bounding box center [363, 236] width 78 height 55
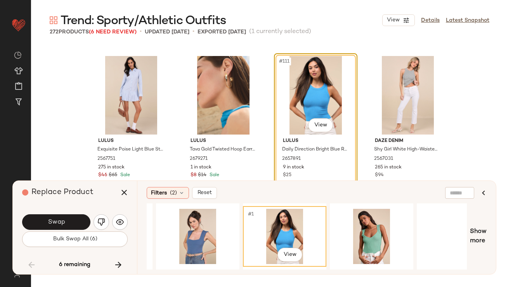
scroll to position [0, 156]
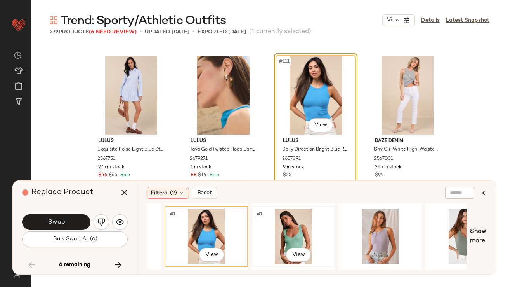
click at [301, 226] on div "#1 View" at bounding box center [293, 236] width 78 height 55
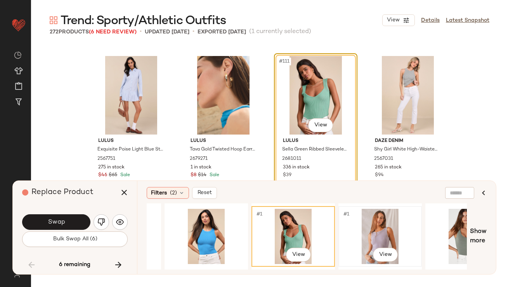
click at [376, 225] on div "#1 View" at bounding box center [380, 236] width 78 height 55
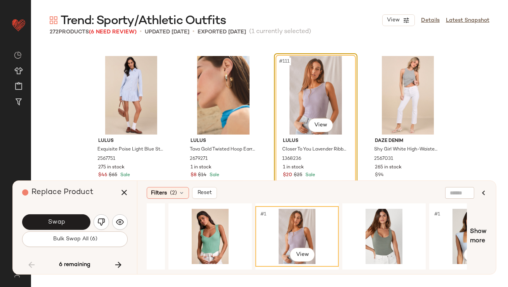
scroll to position [0, 334]
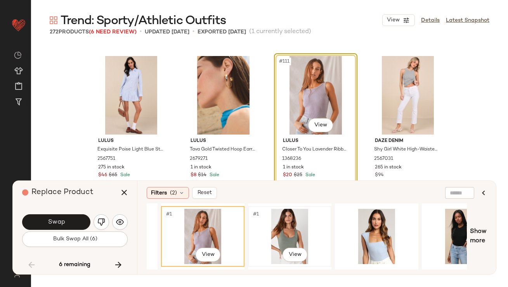
click at [291, 226] on div "#1 View" at bounding box center [290, 236] width 78 height 55
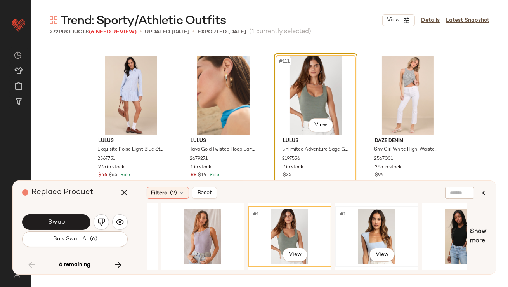
click at [363, 224] on div "#1 View" at bounding box center [377, 236] width 78 height 55
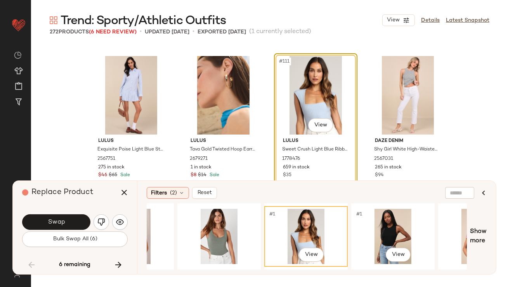
scroll to position [0, 450]
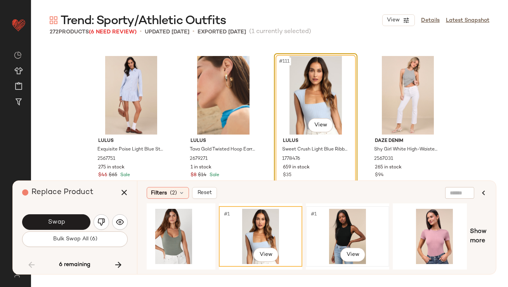
click at [364, 224] on div "#1 View" at bounding box center [348, 236] width 78 height 55
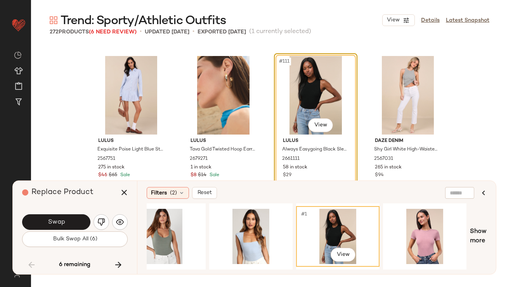
scroll to position [0, 462]
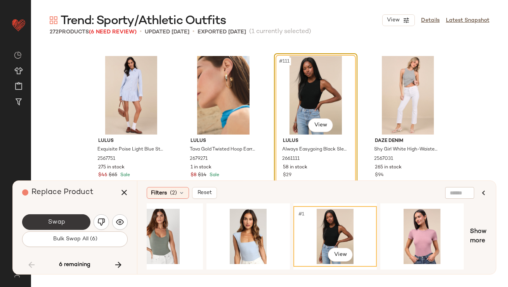
click at [56, 224] on span "Swap" at bounding box center [55, 221] width 17 height 7
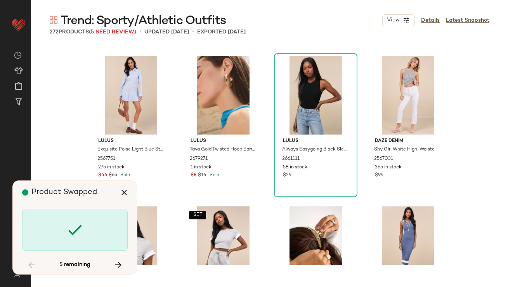
scroll to position [5847, 0]
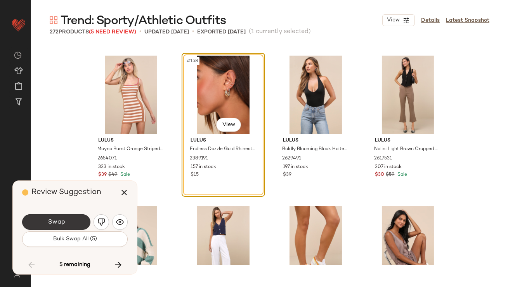
click at [64, 217] on button "Swap" at bounding box center [56, 222] width 68 height 16
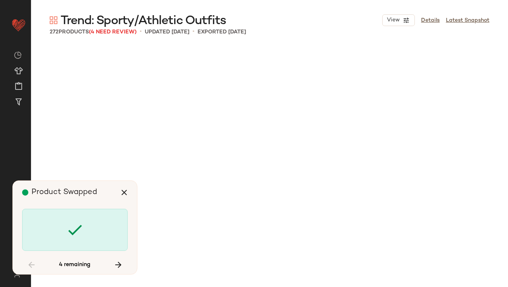
scroll to position [6447, 0]
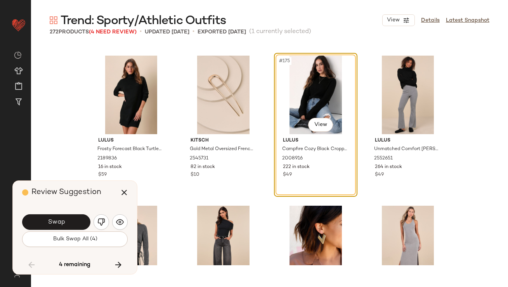
click at [101, 217] on button "button" at bounding box center [102, 222] width 16 height 16
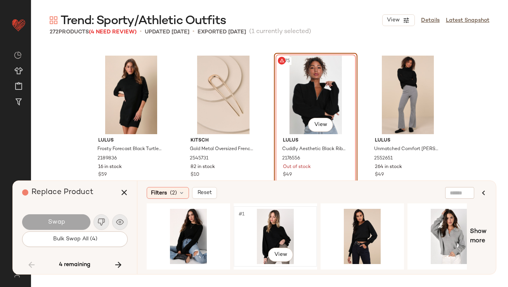
click at [301, 233] on div "#1 View" at bounding box center [276, 236] width 78 height 55
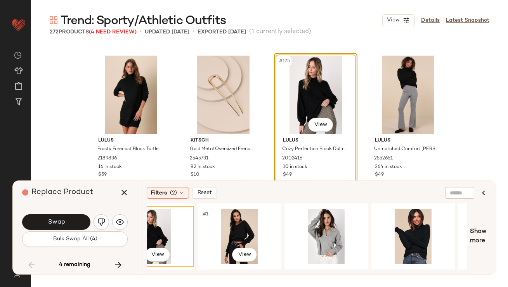
scroll to position [0, 137]
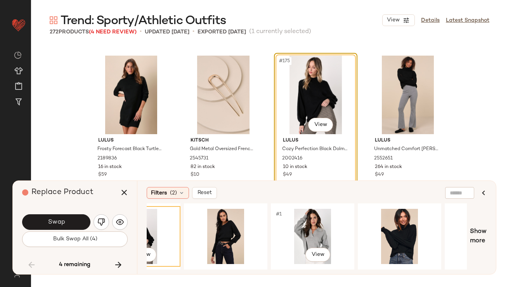
click at [301, 233] on div "#1 View" at bounding box center [313, 236] width 78 height 55
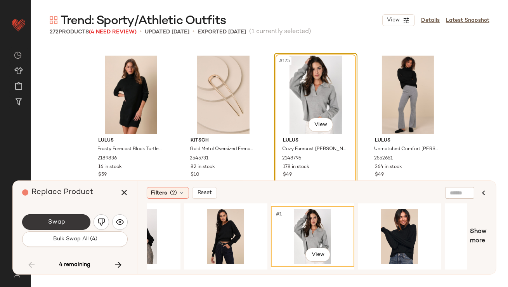
click at [80, 218] on button "Swap" at bounding box center [56, 222] width 68 height 16
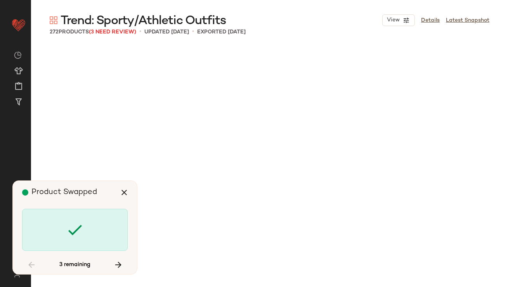
scroll to position [7497, 0]
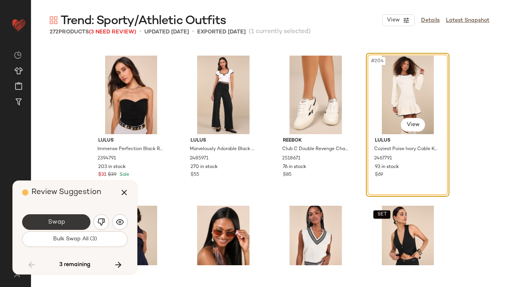
click at [81, 219] on button "Swap" at bounding box center [56, 222] width 68 height 16
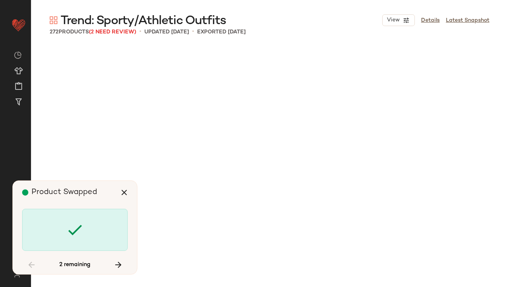
scroll to position [9296, 0]
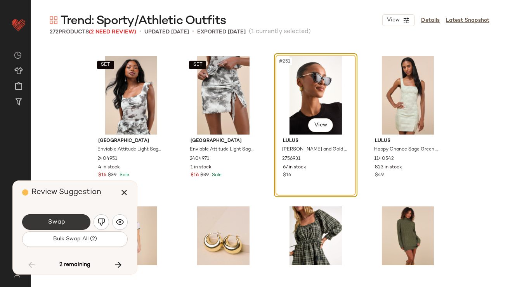
click at [73, 222] on button "Swap" at bounding box center [56, 222] width 68 height 16
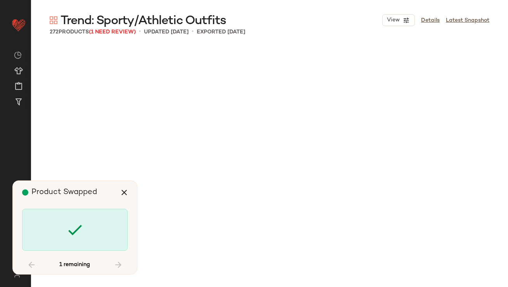
scroll to position [9895, 0]
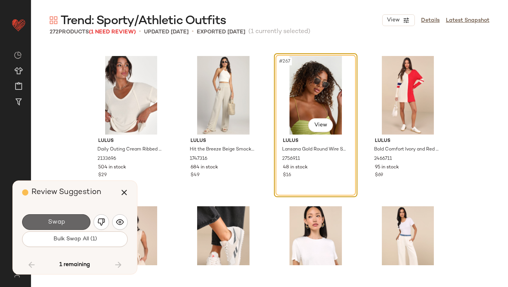
click at [73, 222] on button "Swap" at bounding box center [56, 222] width 68 height 16
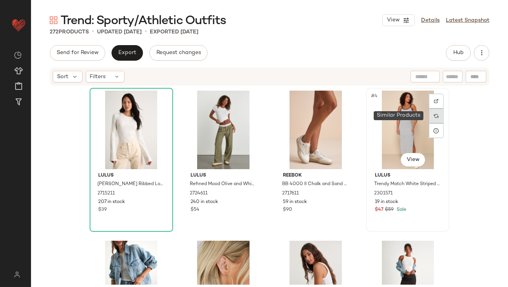
click at [430, 111] on div at bounding box center [436, 115] width 15 height 15
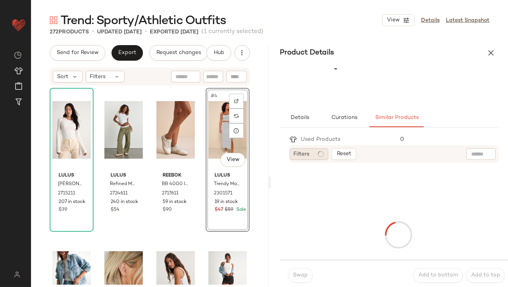
click at [320, 152] on circle at bounding box center [320, 153] width 7 height 7
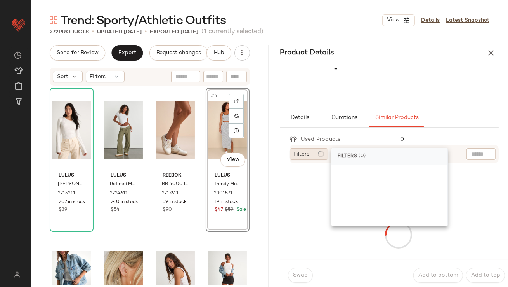
click at [320, 152] on circle at bounding box center [320, 153] width 7 height 7
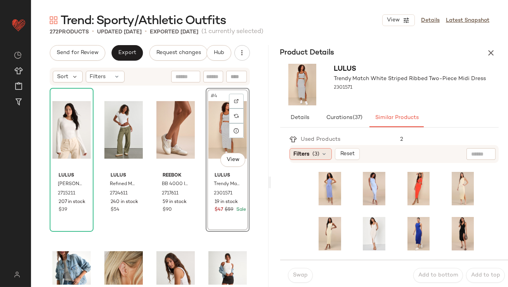
click at [306, 155] on span "Filters" at bounding box center [302, 154] width 16 height 8
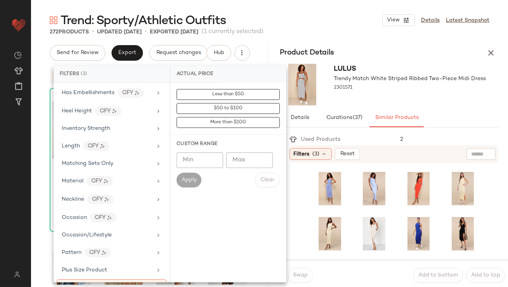
scroll to position [531, 0]
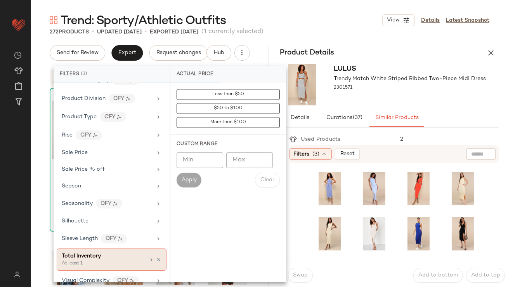
click at [94, 254] on span "Total Inventory" at bounding box center [81, 256] width 39 height 6
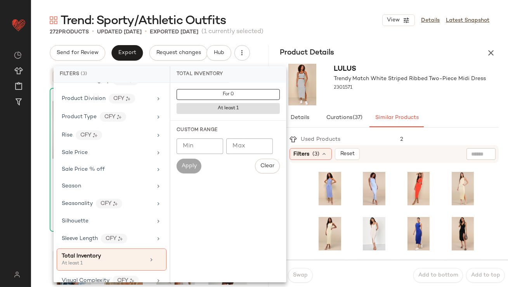
click at [205, 150] on input "Min" at bounding box center [200, 146] width 47 height 16
type input "**"
click at [191, 164] on span "Apply" at bounding box center [189, 166] width 16 height 6
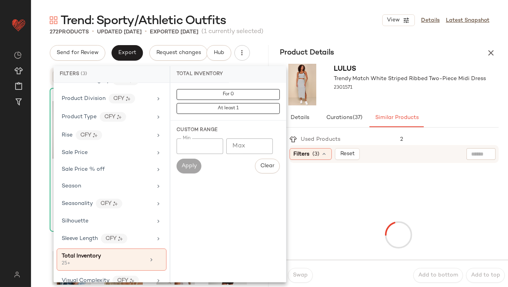
click at [378, 99] on div "Lulus Trendy Match White Striped Ribbed Two-Piece Midi Dress 2301571" at bounding box center [410, 85] width 152 height 42
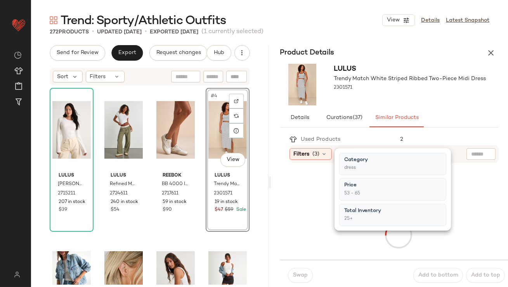
click at [377, 102] on div "Lulus Trendy Match White Striped Ribbed Two-Piece Midi Dress 2301571" at bounding box center [410, 85] width 152 height 42
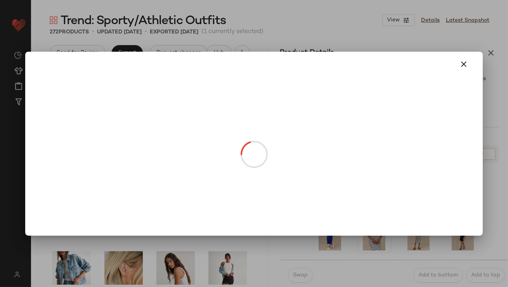
click at [460, 60] on icon "button" at bounding box center [464, 63] width 9 height 9
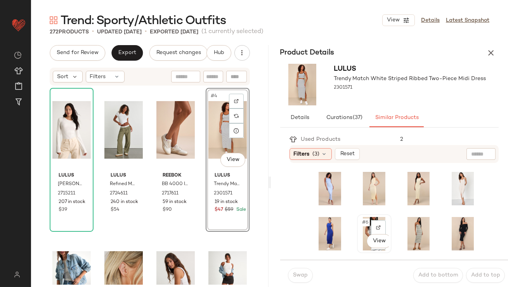
click at [362, 220] on span "#6" at bounding box center [366, 222] width 9 height 8
click at [292, 282] on div "Swap" at bounding box center [300, 275] width 25 height 15
click at [297, 279] on button "Swap" at bounding box center [300, 275] width 25 height 15
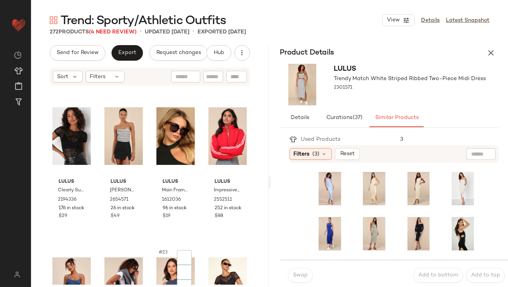
scroll to position [688, 0]
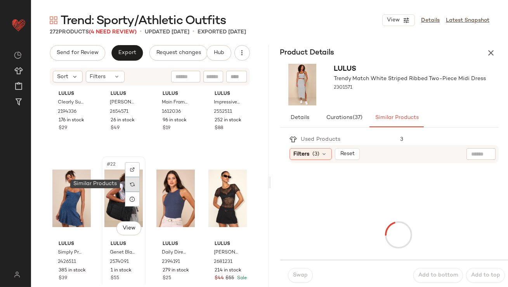
click at [134, 187] on div at bounding box center [132, 184] width 15 height 15
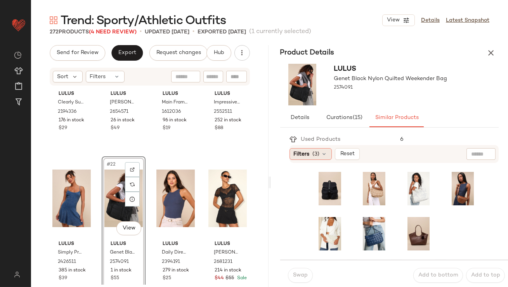
click at [320, 153] on div "Filters (3)" at bounding box center [311, 154] width 42 height 12
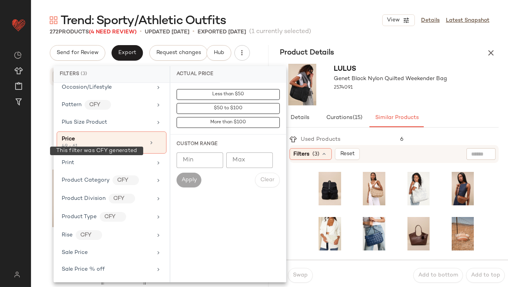
scroll to position [539, 0]
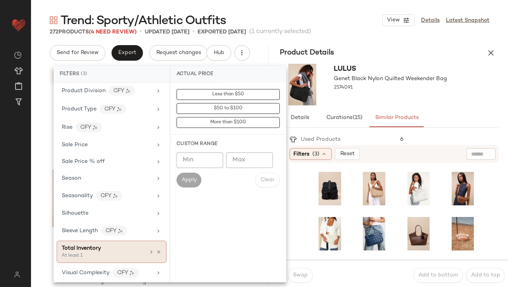
click at [88, 249] on div "Total Inventory" at bounding box center [81, 248] width 39 height 8
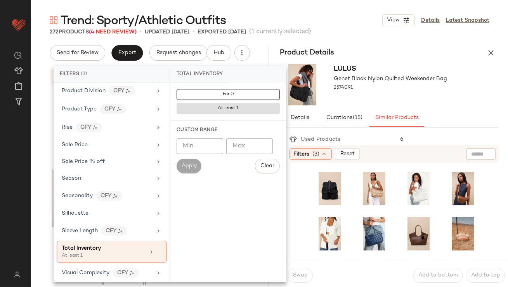
click at [203, 145] on input "Min" at bounding box center [200, 146] width 47 height 16
type input "**"
click at [185, 162] on button "Apply" at bounding box center [189, 165] width 25 height 15
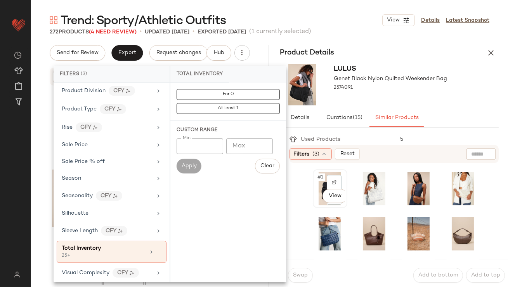
click at [321, 177] on span "#1" at bounding box center [321, 177] width 8 height 8
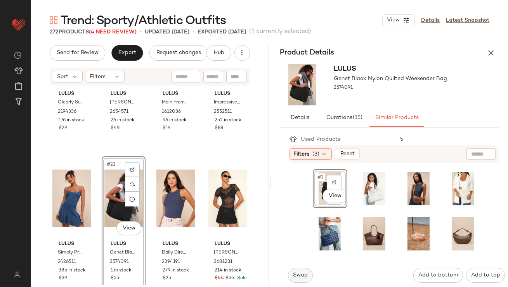
click at [304, 273] on span "Swap" at bounding box center [300, 275] width 15 height 6
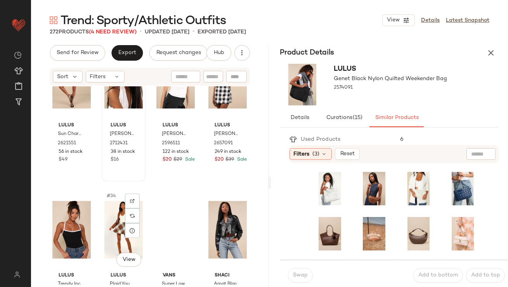
scroll to position [1153, 0]
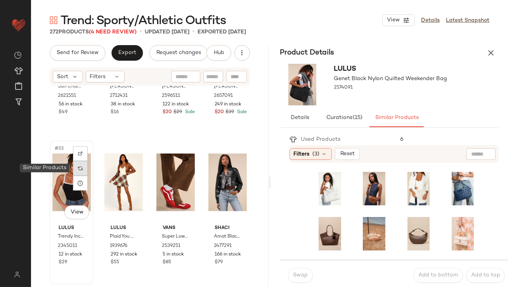
click at [81, 170] on img at bounding box center [80, 168] width 5 height 5
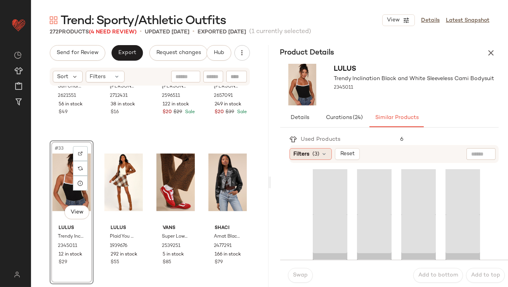
click at [298, 155] on span "Filters" at bounding box center [302, 154] width 16 height 8
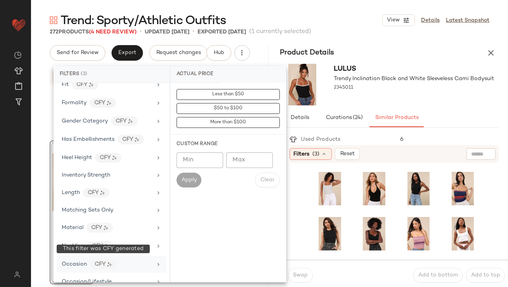
scroll to position [539, 0]
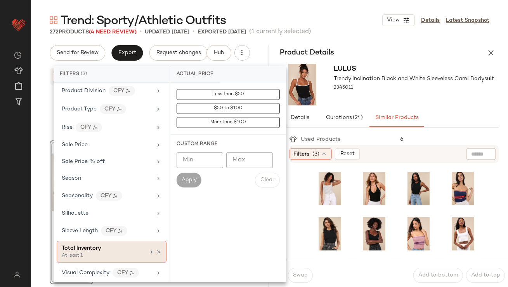
click at [93, 254] on div "At least 1" at bounding box center [101, 255] width 78 height 7
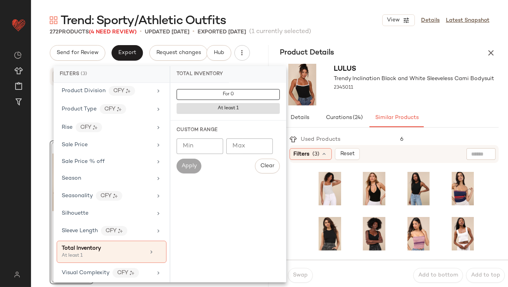
click at [198, 145] on input "Min" at bounding box center [200, 146] width 47 height 16
type input "**"
click at [193, 164] on span "Apply" at bounding box center [189, 166] width 16 height 6
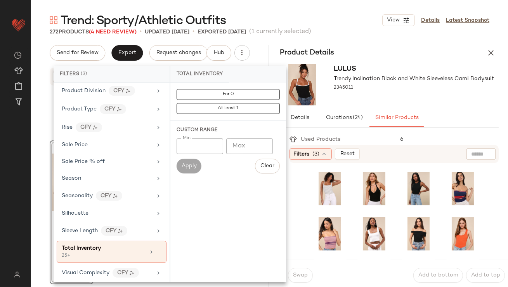
click at [400, 100] on div "Lulus Trendy Inclination Black and White Sleeveless Cami Bodysuit 2345011" at bounding box center [414, 85] width 160 height 42
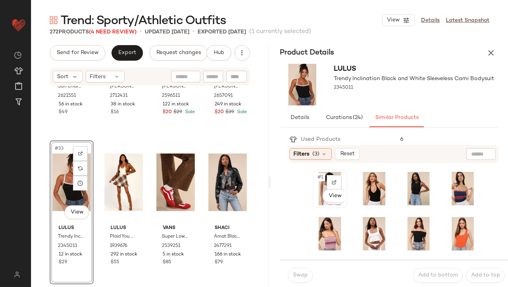
click at [319, 182] on div "#1 View" at bounding box center [330, 188] width 29 height 33
click at [303, 268] on button "Swap" at bounding box center [300, 275] width 25 height 15
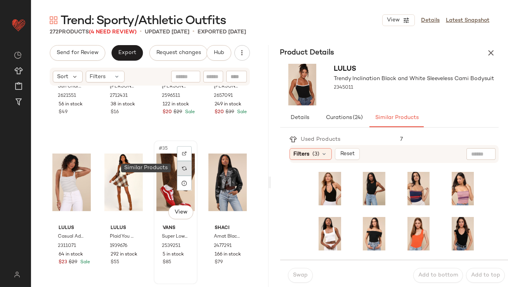
click at [183, 167] on img at bounding box center [184, 168] width 5 height 5
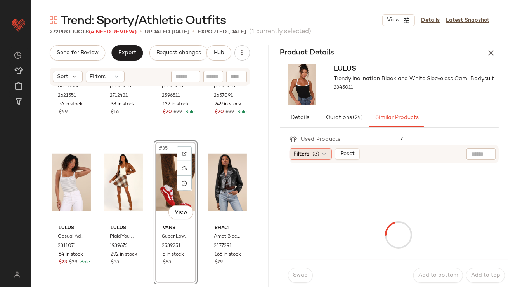
click at [312, 156] on div "Filters (3)" at bounding box center [311, 154] width 42 height 12
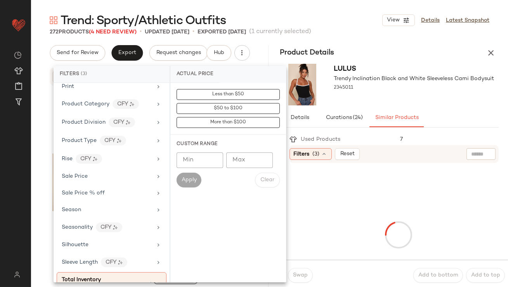
scroll to position [539, 0]
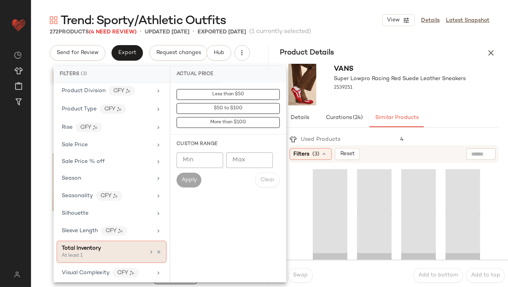
click at [90, 245] on span "Total Inventory" at bounding box center [81, 248] width 39 height 6
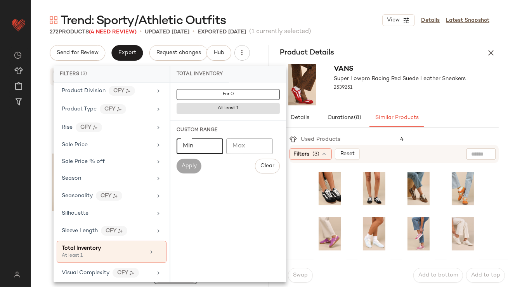
click at [190, 148] on input "Min" at bounding box center [200, 146] width 47 height 16
type input "**"
click at [184, 158] on div "Min ** Min Max Max Apply Clear" at bounding box center [228, 155] width 103 height 35
click at [179, 162] on button "Apply" at bounding box center [189, 165] width 25 height 15
click at [380, 89] on div "2539251" at bounding box center [400, 87] width 132 height 11
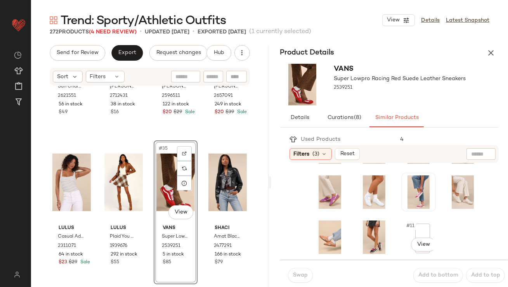
scroll to position [78, 0]
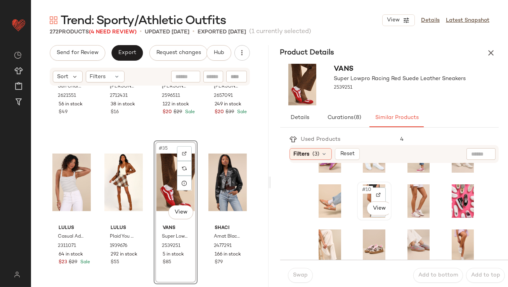
drag, startPoint x: 362, startPoint y: 189, endPoint x: 362, endPoint y: 216, distance: 26.8
click at [362, 189] on span "#10" at bounding box center [368, 190] width 12 height 8
click at [295, 273] on span "Swap" at bounding box center [300, 275] width 15 height 6
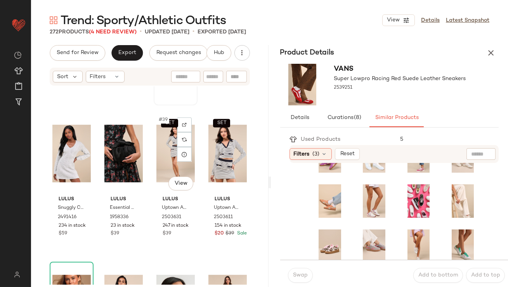
scroll to position [1331, 0]
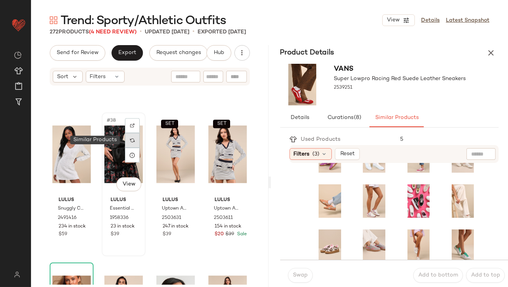
click at [132, 139] on img at bounding box center [132, 140] width 5 height 5
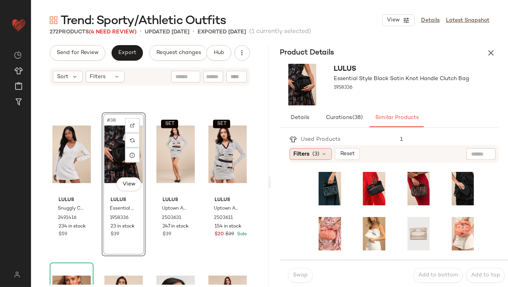
click at [310, 155] on div "Filters (3)" at bounding box center [311, 154] width 42 height 12
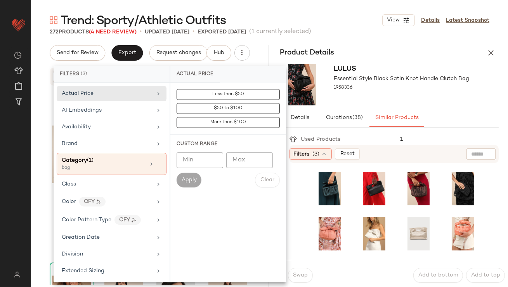
scroll to position [539, 0]
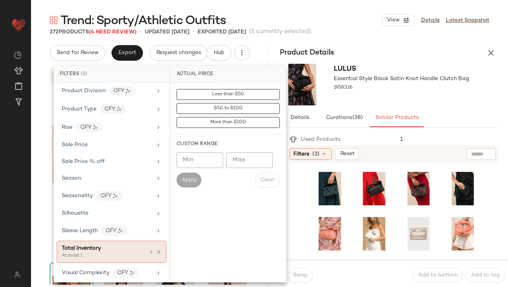
click at [83, 245] on span "Total Inventory" at bounding box center [81, 248] width 39 height 6
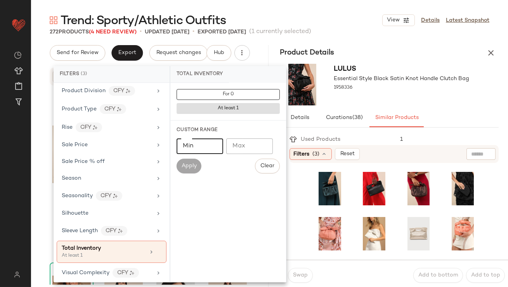
click at [196, 151] on input "Min" at bounding box center [200, 146] width 47 height 16
type input "**"
click at [185, 165] on span "Apply" at bounding box center [189, 166] width 16 height 6
click at [389, 103] on div "Lulus Essential Style Black Satin Knot Handle Clutch Bag 1958336" at bounding box center [402, 85] width 136 height 42
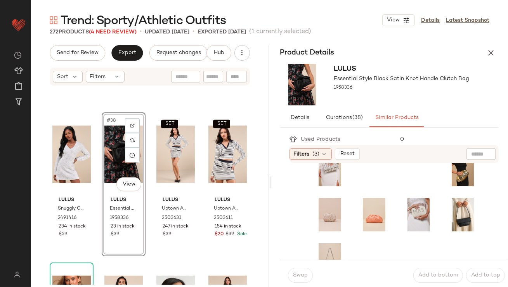
scroll to position [218, 0]
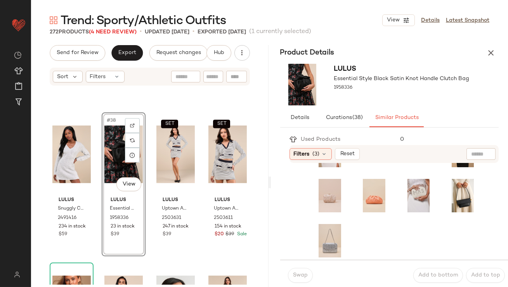
click at [484, 154] on div at bounding box center [481, 154] width 29 height 12
type input "******"
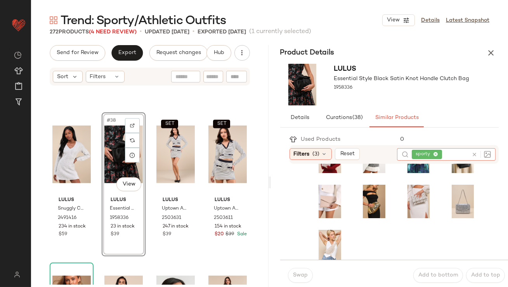
scroll to position [219, 0]
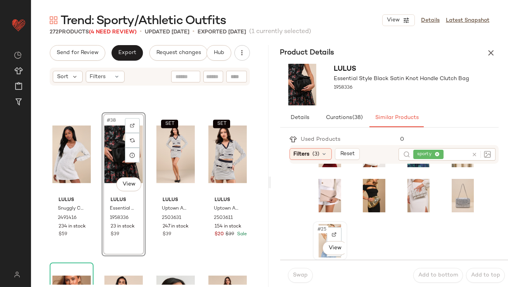
click at [317, 228] on span "#25" at bounding box center [322, 229] width 11 height 8
click at [301, 279] on button "Swap" at bounding box center [300, 275] width 25 height 15
click at [297, 273] on span "Swap" at bounding box center [300, 275] width 15 height 6
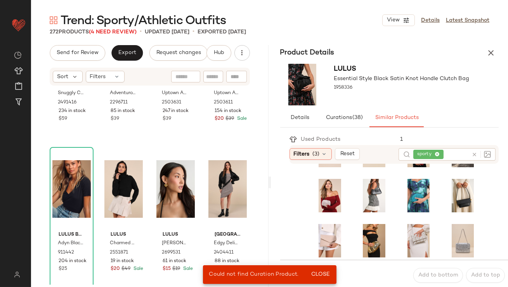
scroll to position [1458, 0]
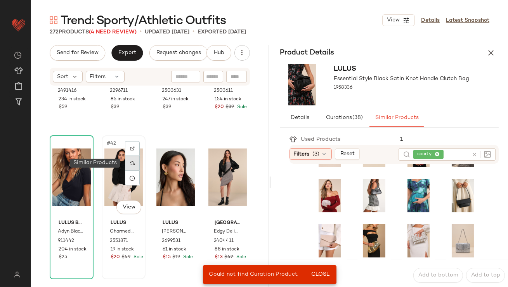
click at [131, 162] on img at bounding box center [132, 163] width 5 height 5
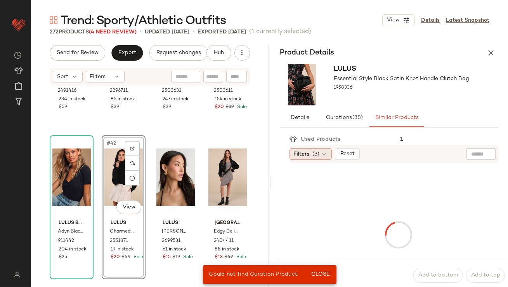
click at [317, 150] on span "(3)" at bounding box center [316, 154] width 7 height 8
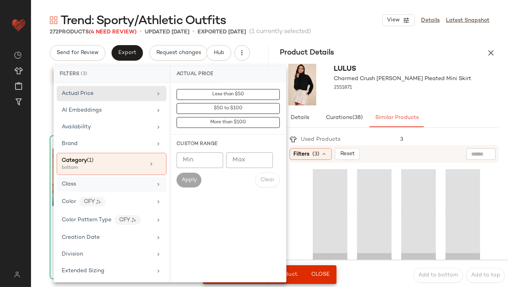
scroll to position [539, 0]
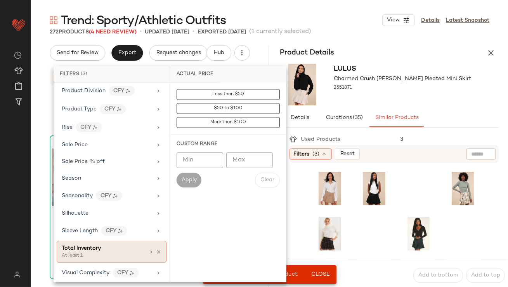
click at [99, 245] on span "Total Inventory" at bounding box center [81, 248] width 39 height 6
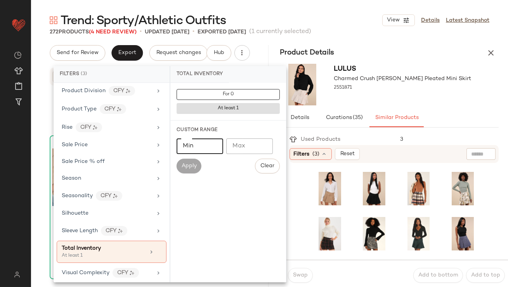
click at [197, 141] on input "Min" at bounding box center [200, 146] width 47 height 16
type input "**"
click at [186, 167] on span "Apply" at bounding box center [189, 166] width 16 height 6
click at [396, 100] on div "Lulus Charmed Crush Heather Beige Pleated Mini Skirt 2551871" at bounding box center [403, 85] width 138 height 42
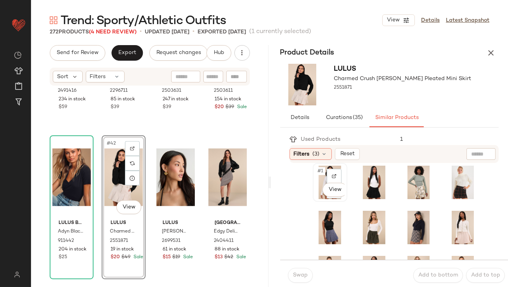
scroll to position [7, 0]
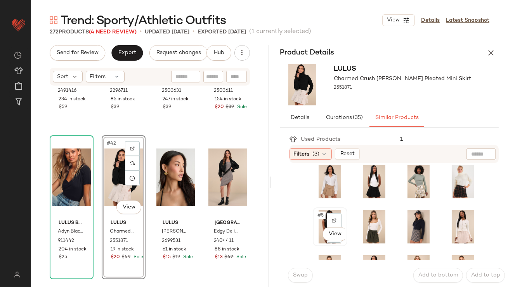
click at [322, 214] on span "#5" at bounding box center [321, 215] width 9 height 8
click at [329, 231] on body "Lulus ** Dashboard All Products Global Clipboards (42) Curations (812) Lillian …" at bounding box center [254, 143] width 508 height 287
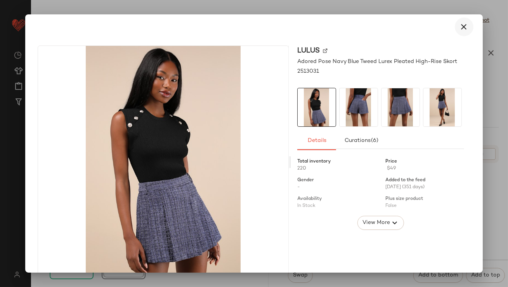
click at [462, 35] on button "button" at bounding box center [464, 26] width 19 height 19
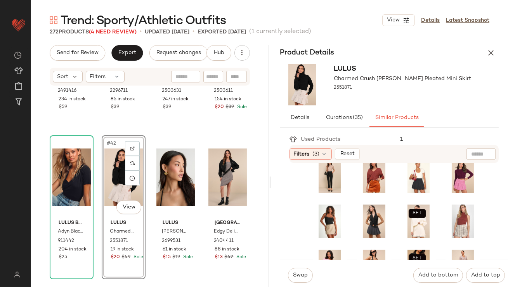
scroll to position [173, 0]
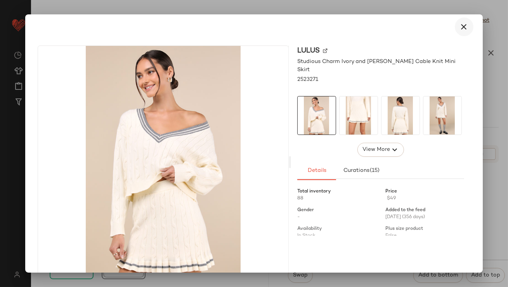
click at [467, 23] on button "button" at bounding box center [464, 26] width 19 height 19
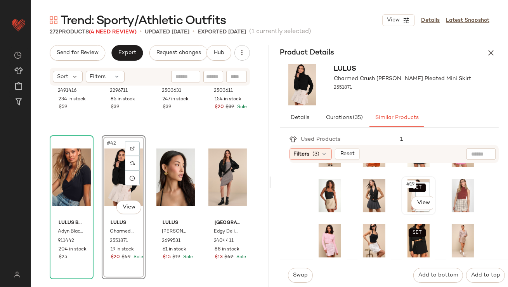
click at [406, 181] on span "#19" at bounding box center [411, 184] width 10 height 8
click at [296, 274] on span "Swap" at bounding box center [300, 275] width 15 height 6
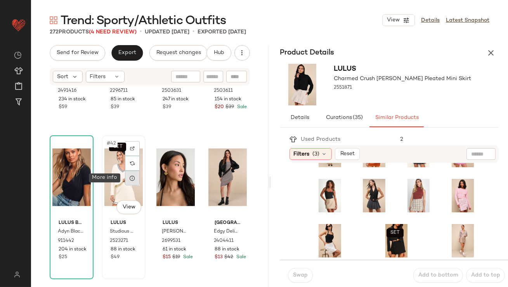
click at [129, 181] on div at bounding box center [132, 178] width 15 height 15
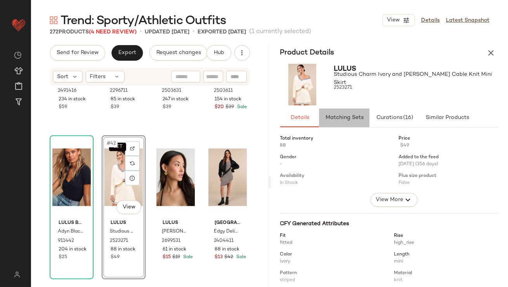
click at [364, 120] on button "Matching Sets" at bounding box center [344, 117] width 50 height 19
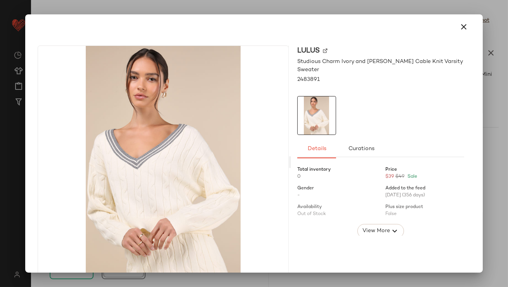
click at [469, 28] on button "button" at bounding box center [464, 26] width 19 height 19
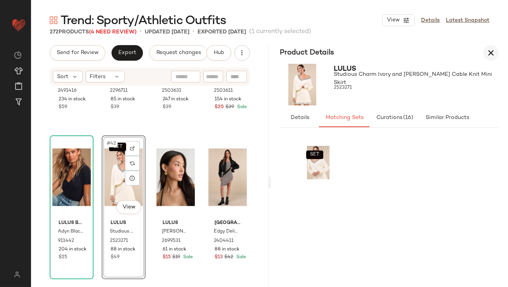
click at [496, 47] on button "button" at bounding box center [492, 53] width 16 height 16
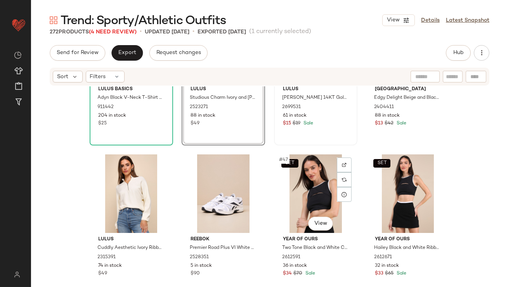
scroll to position [1646, 0]
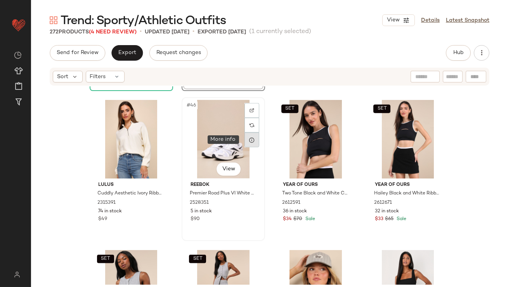
click at [250, 138] on icon at bounding box center [252, 140] width 6 height 6
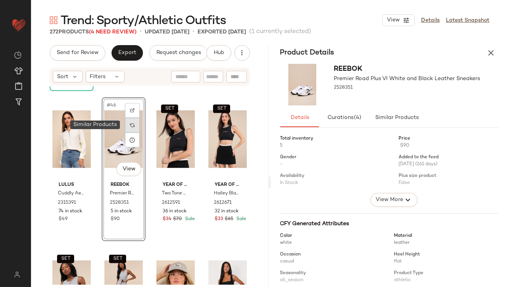
click at [132, 125] on img at bounding box center [132, 125] width 5 height 5
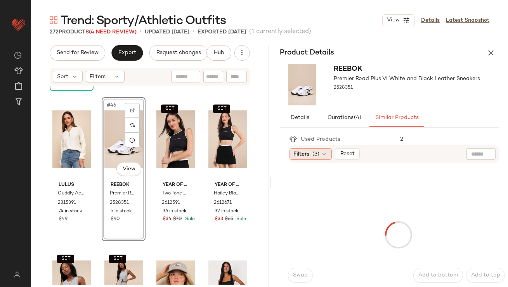
click at [325, 153] on icon at bounding box center [325, 154] width 6 height 6
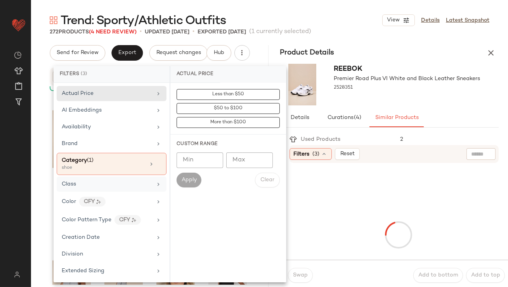
scroll to position [539, 0]
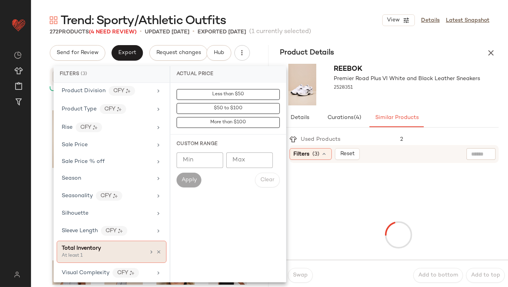
click at [109, 252] on div "At least 1" at bounding box center [101, 255] width 78 height 7
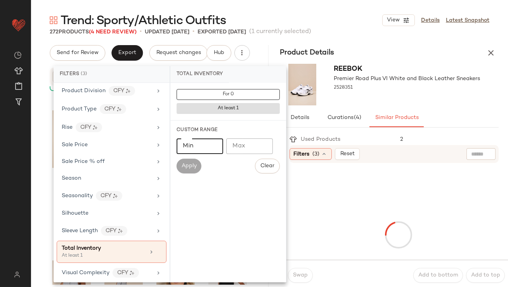
click at [211, 147] on input "Min" at bounding box center [200, 146] width 47 height 16
type input "**"
click at [465, 99] on div "Reebok Premier Road Plus VI White and Black Leather Sneakers 2528351" at bounding box center [407, 85] width 146 height 42
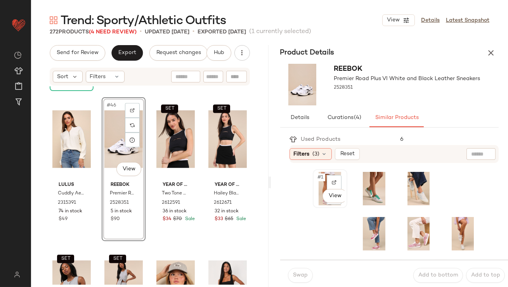
click at [319, 173] on span "#1" at bounding box center [321, 177] width 8 height 8
click at [294, 273] on span "Swap" at bounding box center [300, 275] width 15 height 6
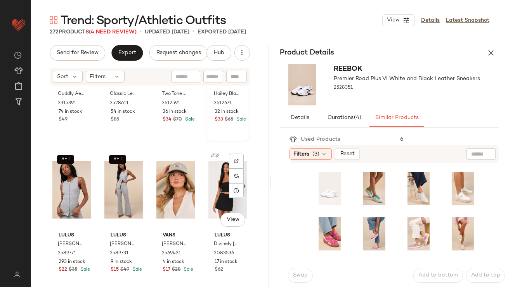
scroll to position [1782, 0]
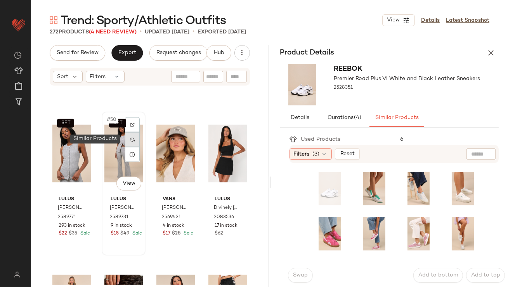
click at [133, 139] on div at bounding box center [132, 139] width 15 height 15
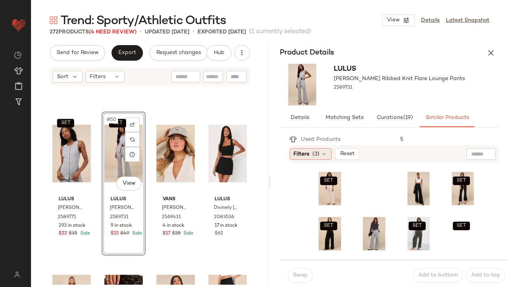
click at [308, 156] on span "Filters" at bounding box center [302, 154] width 16 height 8
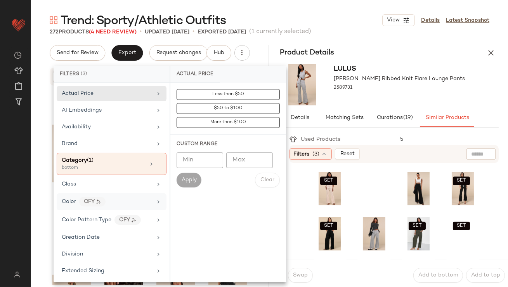
scroll to position [539, 0]
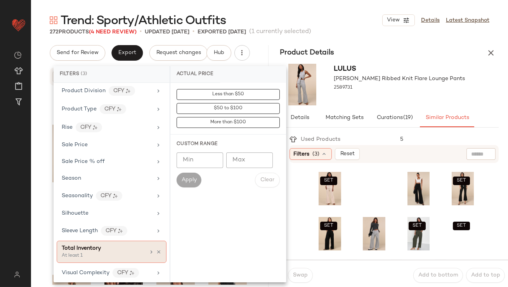
click at [93, 247] on span "Total Inventory" at bounding box center [81, 248] width 39 height 6
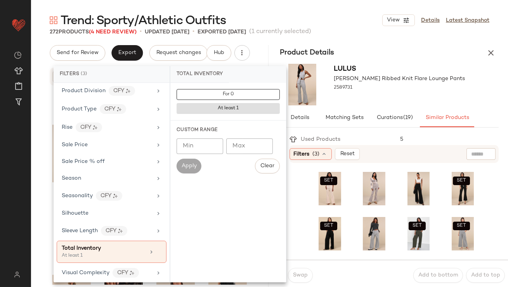
click at [186, 145] on input "Min" at bounding box center [200, 146] width 47 height 16
type input "**"
click at [195, 166] on span "Apply" at bounding box center [189, 166] width 16 height 6
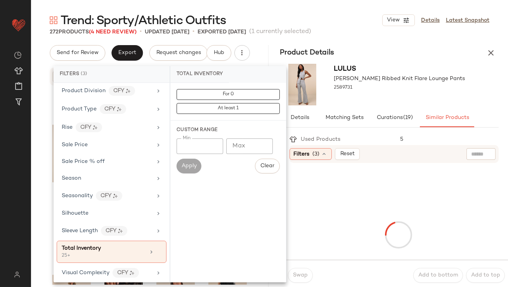
click at [392, 105] on div "Lulus Raney Heather Grey Ribbed Knit Flare Lounge Pants 2589731" at bounding box center [390, 85] width 238 height 48
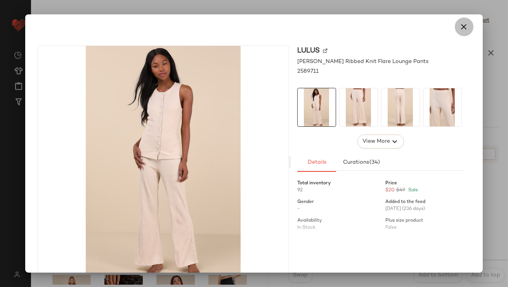
click at [464, 19] on button "button" at bounding box center [464, 26] width 19 height 19
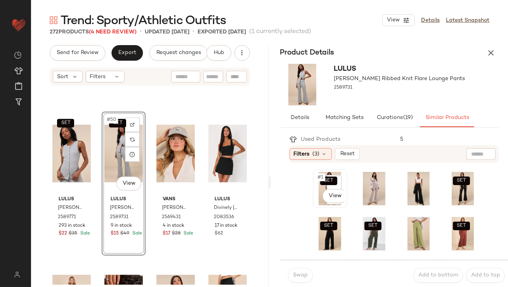
click at [319, 176] on span "#1" at bounding box center [321, 177] width 8 height 8
click at [295, 272] on span "Swap" at bounding box center [300, 275] width 15 height 6
click at [303, 279] on button "Swap" at bounding box center [300, 275] width 25 height 15
click at [319, 182] on div "SET #1 View" at bounding box center [330, 188] width 29 height 33
click at [292, 275] on button "Swap" at bounding box center [300, 275] width 25 height 15
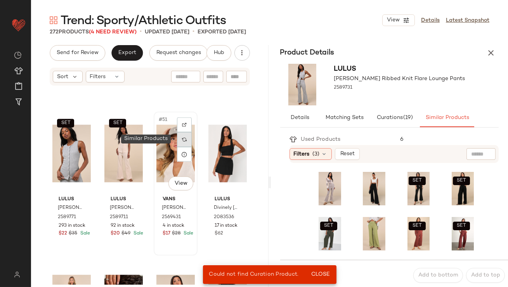
click at [183, 141] on img at bounding box center [184, 139] width 5 height 5
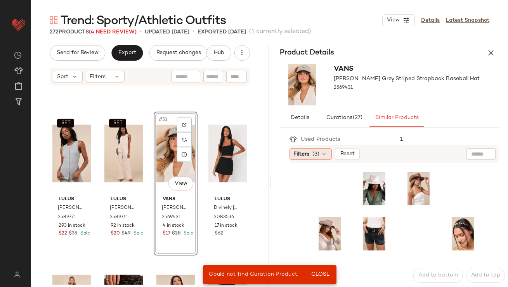
click at [319, 155] on span "(3)" at bounding box center [316, 154] width 7 height 8
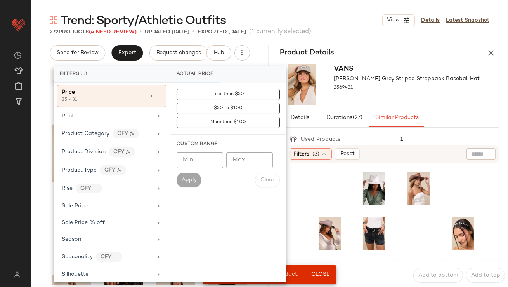
scroll to position [539, 0]
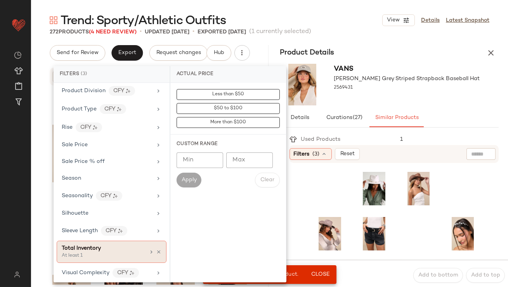
click at [104, 244] on div "Total Inventory" at bounding box center [104, 248] width 84 height 8
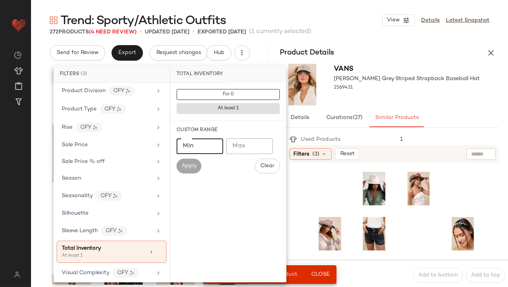
click at [198, 151] on input "Min" at bounding box center [200, 146] width 47 height 16
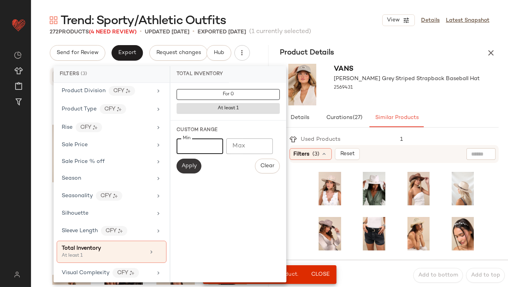
type input "**"
click at [184, 169] on button "Apply" at bounding box center [189, 165] width 25 height 15
click at [377, 108] on button "Similar Products" at bounding box center [397, 117] width 54 height 19
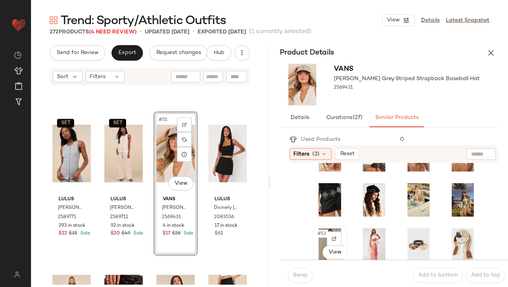
scroll to position [0, 0]
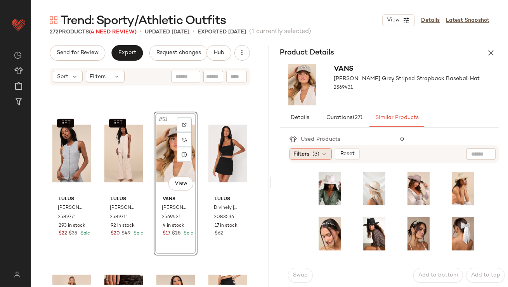
click at [328, 155] on div "Filters (3)" at bounding box center [311, 154] width 42 height 12
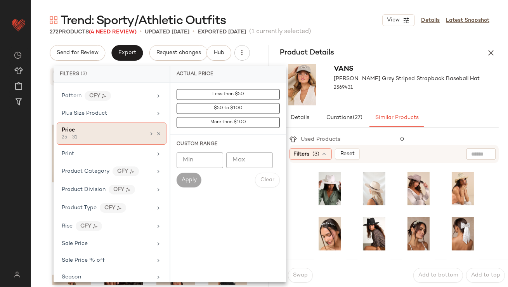
scroll to position [385, 0]
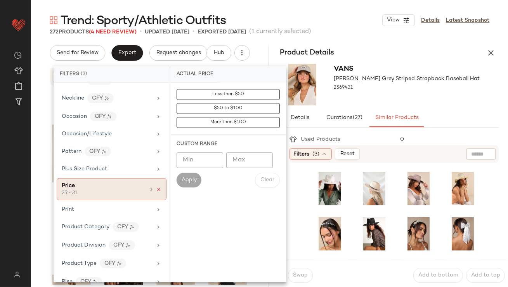
click at [156, 186] on icon at bounding box center [158, 188] width 5 height 5
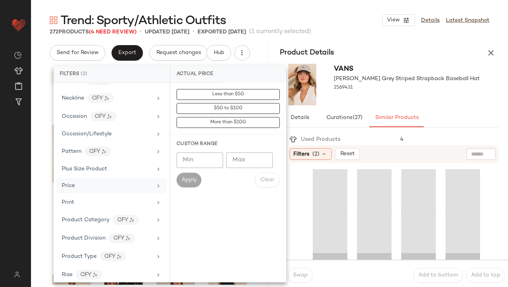
click at [400, 100] on div "Vans Raley Grey Striped Strapback Baseball Hat 2569431" at bounding box center [407, 85] width 146 height 42
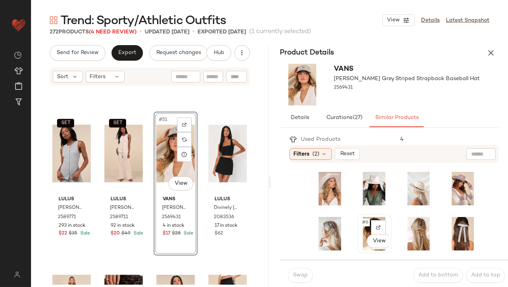
click at [360, 222] on div "#6 View" at bounding box center [374, 233] width 29 height 33
click at [299, 269] on button "Swap" at bounding box center [300, 275] width 25 height 15
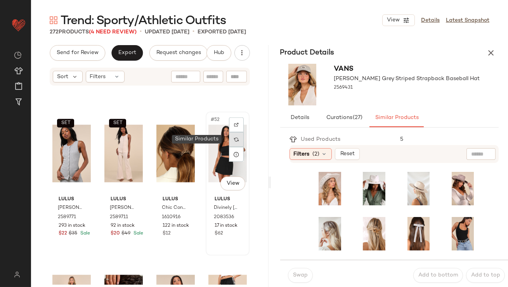
click at [234, 139] on img at bounding box center [236, 139] width 5 height 5
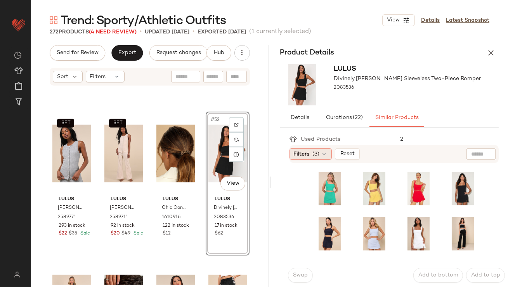
click at [316, 157] on span "(3)" at bounding box center [316, 154] width 7 height 8
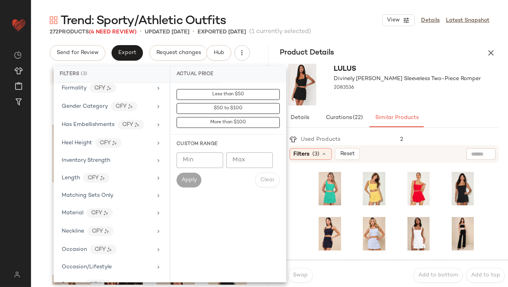
scroll to position [539, 0]
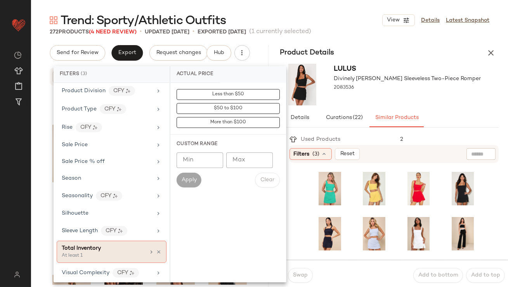
click at [87, 247] on span "Total Inventory" at bounding box center [81, 248] width 39 height 6
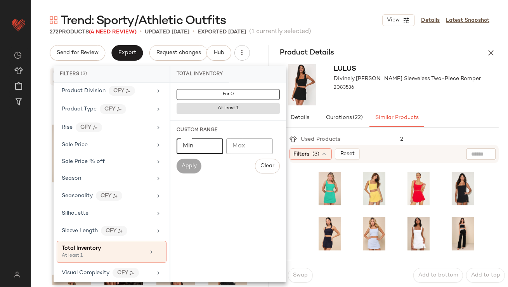
click at [206, 149] on input "Min" at bounding box center [200, 146] width 47 height 16
type input "**"
click at [191, 168] on span "Apply" at bounding box center [189, 166] width 16 height 6
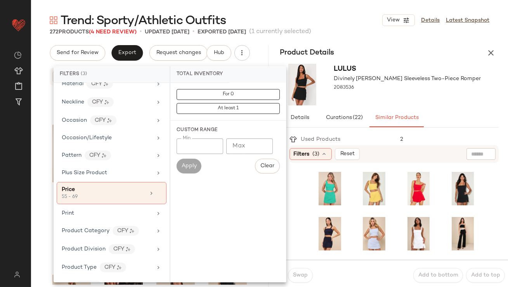
scroll to position [359, 0]
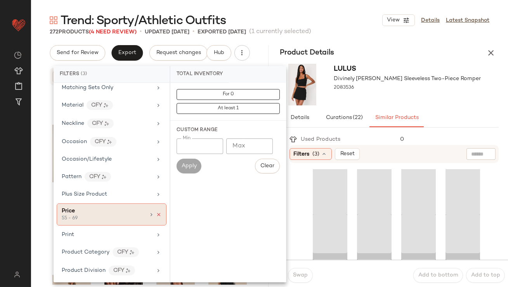
click at [157, 212] on icon at bounding box center [158, 214] width 5 height 5
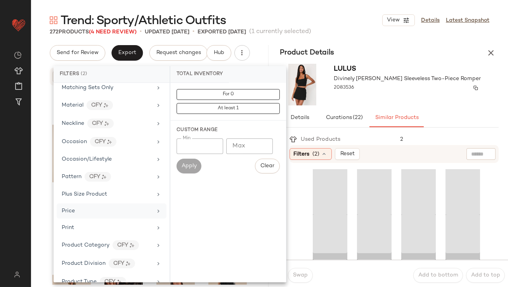
click at [387, 83] on div "2083536" at bounding box center [407, 87] width 147 height 11
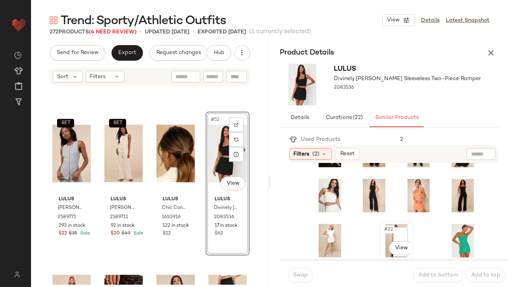
scroll to position [0, 0]
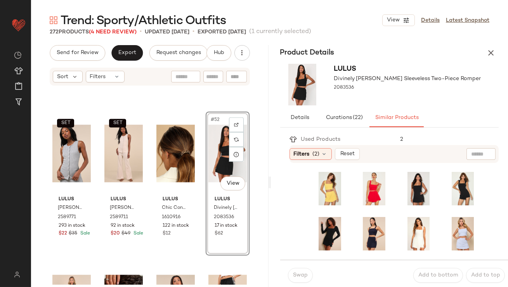
click at [478, 148] on div "Filters (2) Reset" at bounding box center [395, 154] width 210 height 18
click at [476, 150] on input "text" at bounding box center [448, 154] width 68 height 8
type input "******"
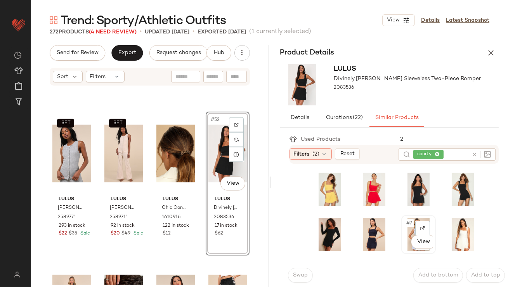
click at [406, 224] on span "#7" at bounding box center [410, 223] width 8 height 8
click at [406, 221] on span "#7" at bounding box center [410, 223] width 8 height 8
click at [414, 243] on body "Lulus ** Dashboard All Products Global Clipboards (42) Curations (812) Lillian …" at bounding box center [254, 143] width 508 height 287
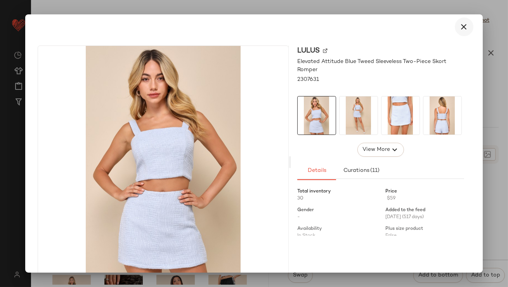
click at [467, 27] on button "button" at bounding box center [464, 26] width 19 height 19
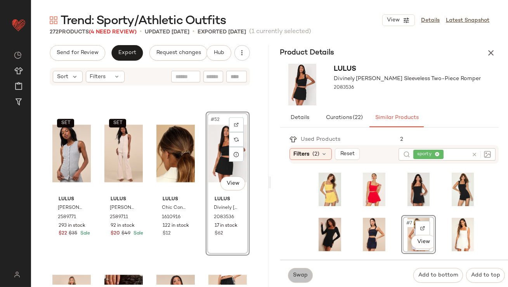
click at [299, 271] on button "Swap" at bounding box center [300, 275] width 25 height 15
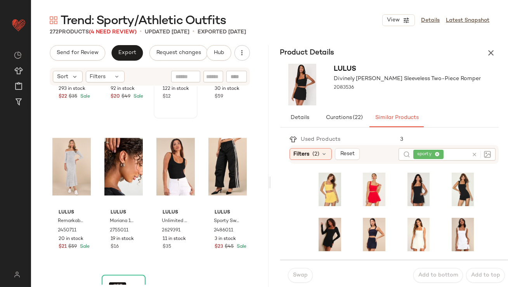
scroll to position [1936, 0]
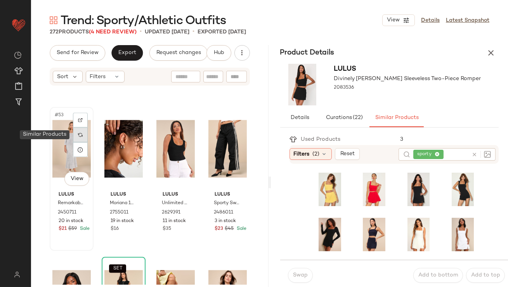
click at [83, 136] on div at bounding box center [80, 134] width 15 height 15
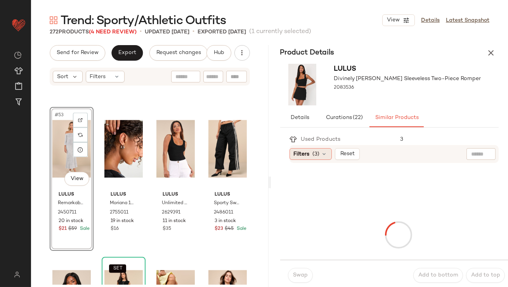
click at [317, 154] on span "(3)" at bounding box center [316, 154] width 7 height 8
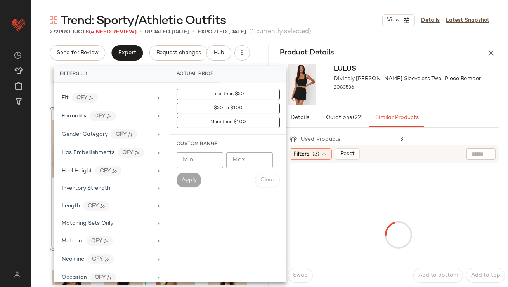
scroll to position [539, 0]
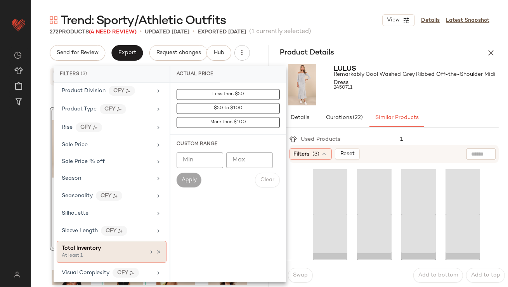
click at [124, 246] on div "Total Inventory" at bounding box center [104, 248] width 84 height 8
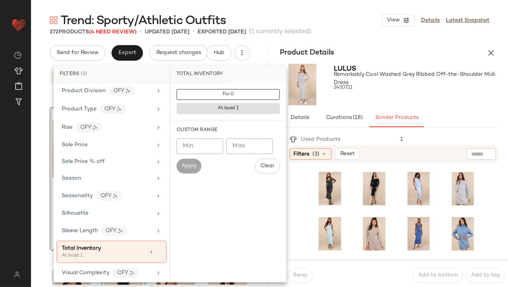
click at [202, 148] on input "Min" at bounding box center [200, 146] width 47 height 16
type input "**"
click at [185, 164] on span "Apply" at bounding box center [189, 166] width 16 height 6
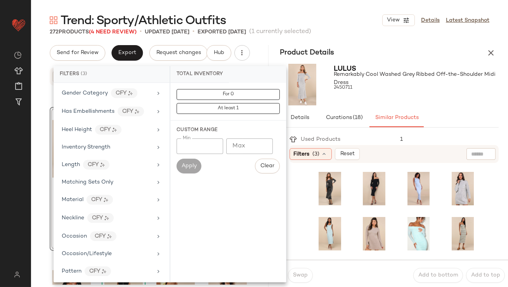
scroll to position [366, 0]
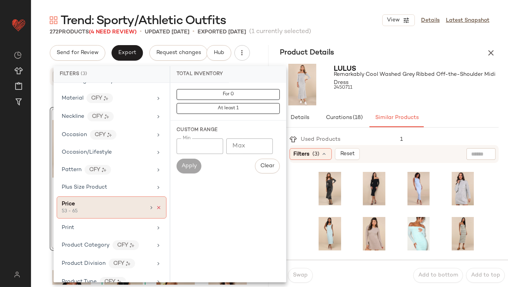
click at [156, 205] on icon at bounding box center [158, 207] width 5 height 5
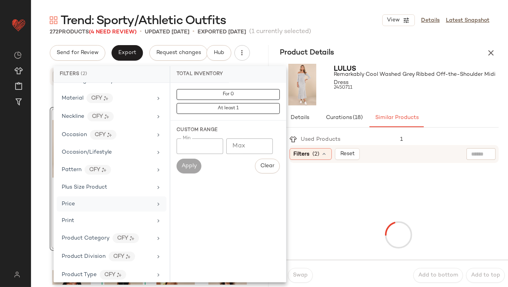
click at [386, 98] on div "Lulus Remarkably Cool Washed Grey Ribbed Off-the-Shoulder Midi Dress 2450711" at bounding box center [416, 85] width 165 height 42
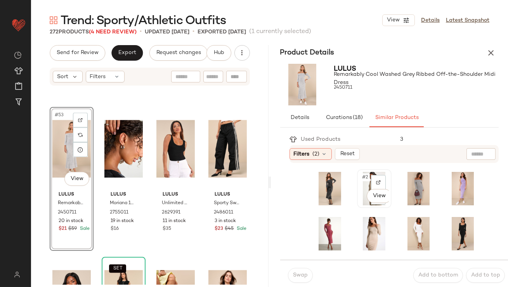
click at [363, 179] on span "#2" at bounding box center [366, 177] width 9 height 8
click at [296, 279] on button "Swap" at bounding box center [300, 275] width 25 height 15
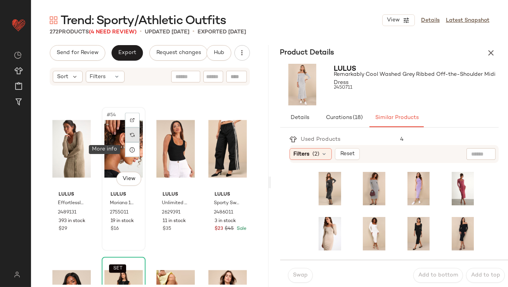
click at [133, 135] on img at bounding box center [132, 134] width 5 height 5
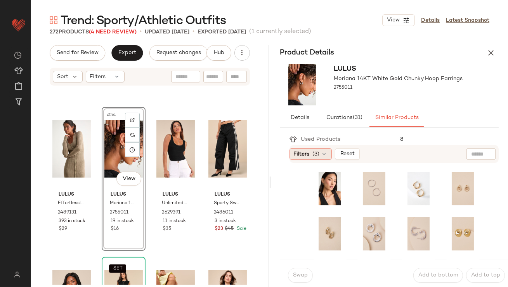
click at [327, 153] on icon at bounding box center [325, 154] width 6 height 6
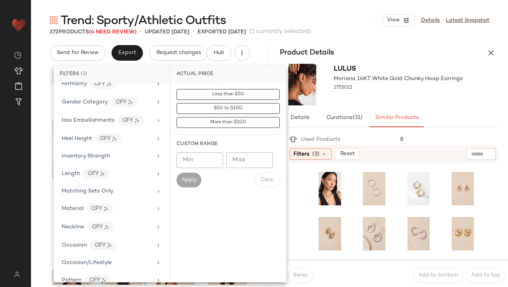
scroll to position [539, 0]
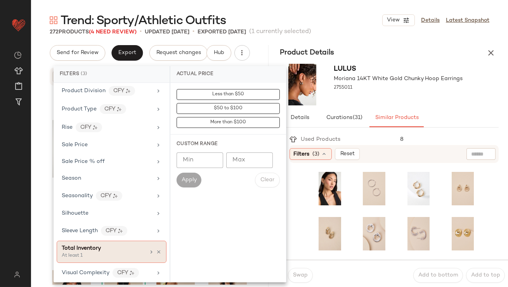
click at [87, 256] on div "Total Inventory At least 1" at bounding box center [112, 251] width 110 height 22
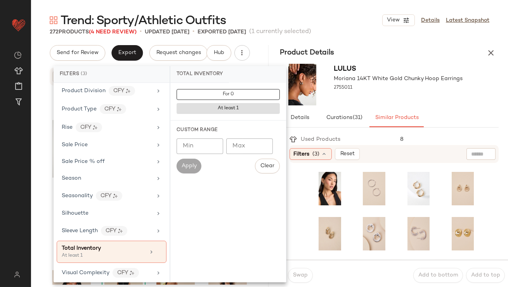
click at [197, 154] on div "Min Min Max Max Apply Clear" at bounding box center [228, 155] width 103 height 35
click at [197, 153] on input "Min" at bounding box center [200, 146] width 47 height 16
type input "**"
click at [195, 168] on span "Apply" at bounding box center [189, 166] width 16 height 6
click at [405, 98] on div "Lulus Moriana 14KT White Gold Chunky Hoop Earrings 2755011" at bounding box center [398, 85] width 129 height 42
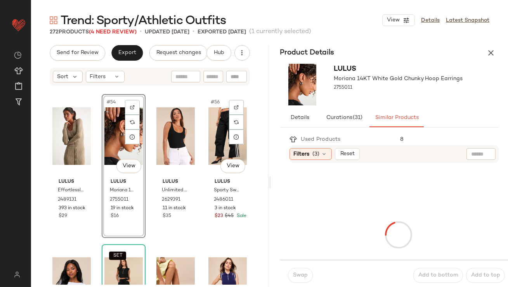
scroll to position [1924, 0]
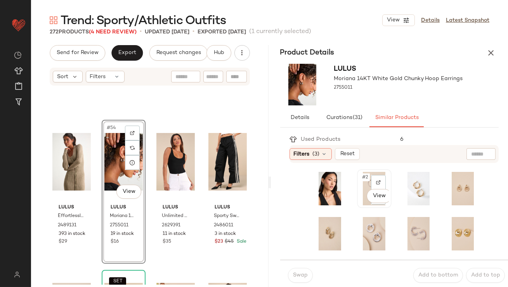
click at [362, 176] on span "#2" at bounding box center [366, 177] width 9 height 8
click at [300, 276] on span "Swap" at bounding box center [300, 275] width 15 height 6
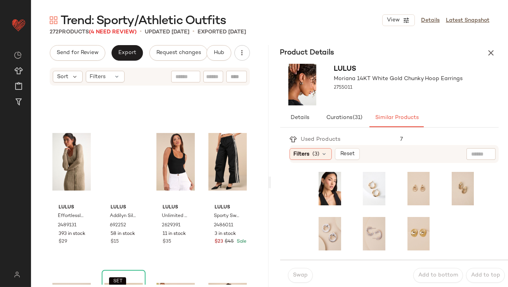
click at [298, 277] on div "Swap" at bounding box center [300, 275] width 25 height 15
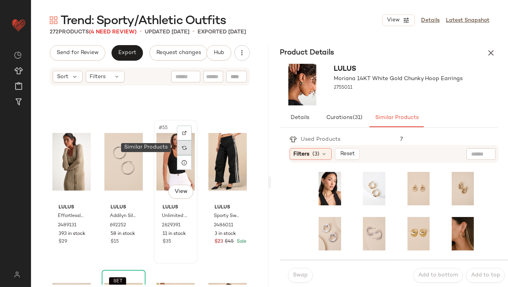
click at [178, 146] on div at bounding box center [184, 147] width 15 height 15
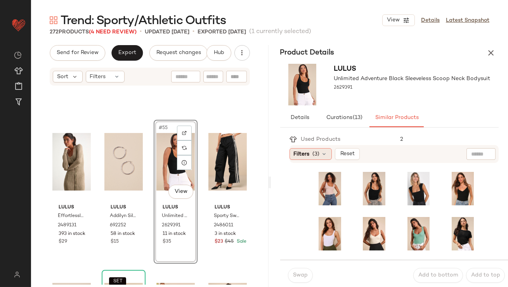
click at [312, 152] on div "Filters (3)" at bounding box center [311, 154] width 42 height 12
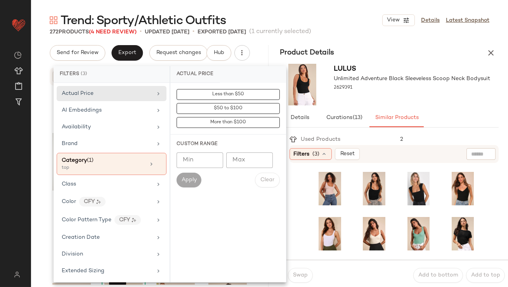
scroll to position [539, 0]
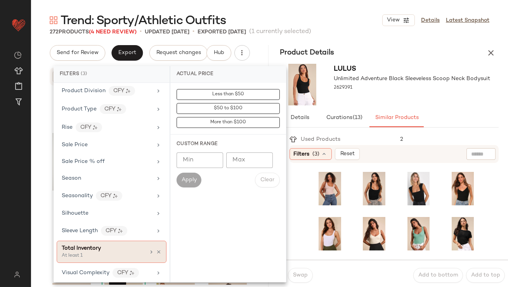
click at [89, 245] on span "Total Inventory" at bounding box center [81, 248] width 39 height 6
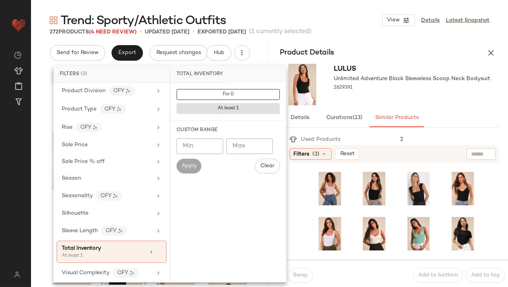
click at [194, 150] on input "Min" at bounding box center [200, 146] width 47 height 16
type input "**"
click at [186, 166] on span "Apply" at bounding box center [189, 166] width 16 height 6
click at [408, 99] on div "Lulus Unlimited Adventure Black Sleeveless Scoop Neck Bodysuit 2629391" at bounding box center [412, 85] width 157 height 42
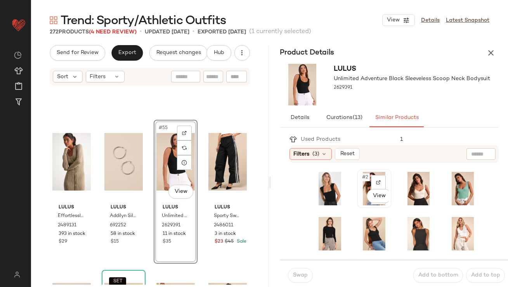
click at [362, 175] on span "#2" at bounding box center [366, 177] width 9 height 8
click at [282, 275] on div "Swap Add to bottom Add to top" at bounding box center [394, 274] width 228 height 31
click at [298, 275] on span "Swap" at bounding box center [300, 275] width 15 height 6
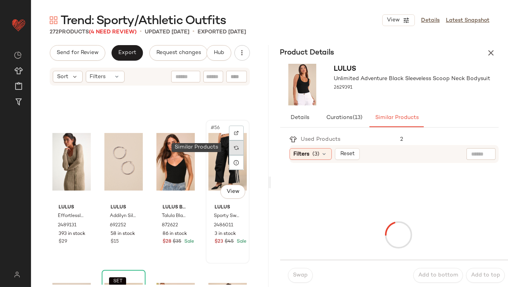
click at [234, 148] on img at bounding box center [236, 147] width 5 height 5
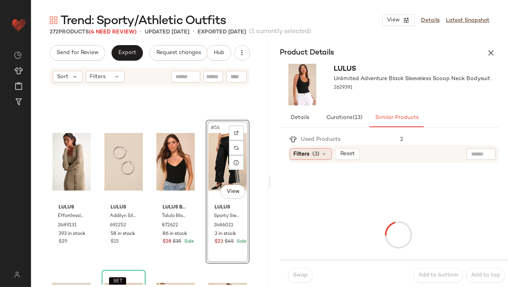
click at [322, 149] on div "Filters (3)" at bounding box center [311, 154] width 42 height 12
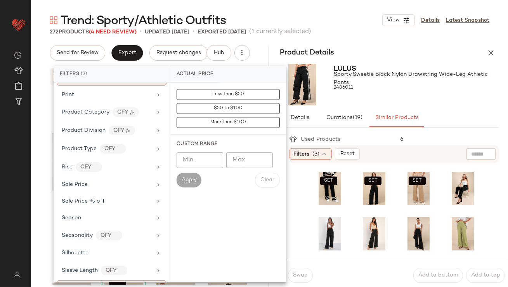
scroll to position [539, 0]
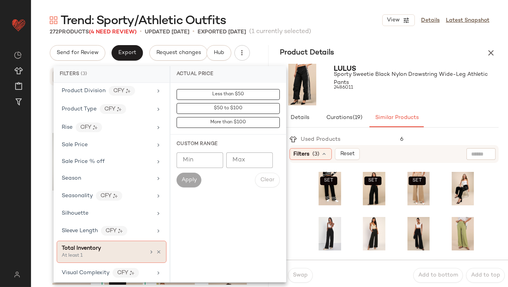
click at [136, 244] on div "Total Inventory" at bounding box center [104, 248] width 84 height 8
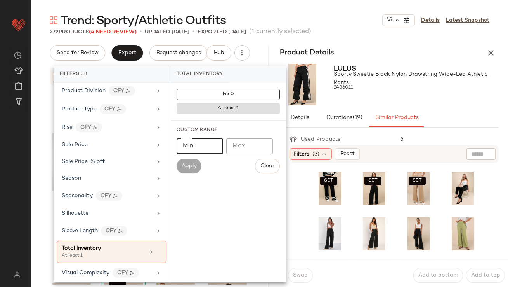
click at [190, 152] on input "Min" at bounding box center [200, 146] width 47 height 16
type input "**"
click at [180, 165] on button "Apply" at bounding box center [189, 165] width 25 height 15
click at [374, 99] on div "Lulus Sporty Sweetie Black Nylon Drawstring Wide-Leg Athletic Pants 2486011" at bounding box center [416, 85] width 165 height 42
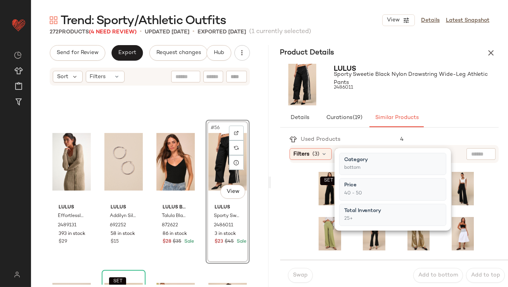
click at [371, 91] on div "2486011" at bounding box center [416, 87] width 165 height 11
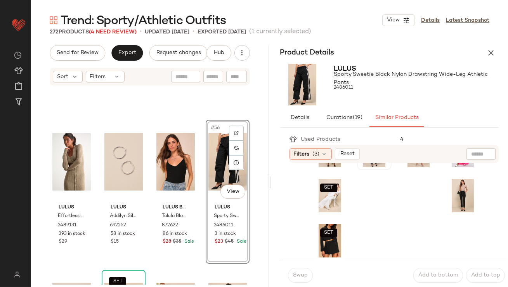
scroll to position [0, 0]
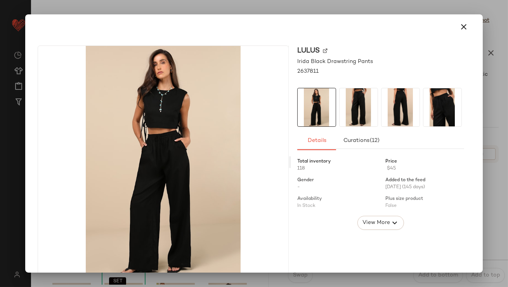
click at [375, 101] on img at bounding box center [359, 107] width 38 height 38
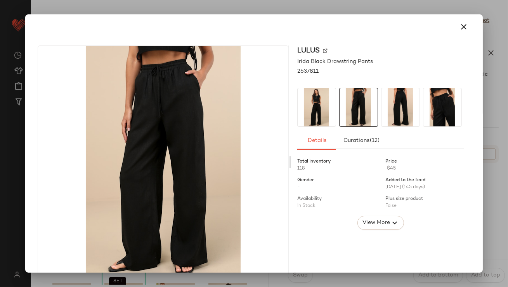
click at [462, 27] on icon "button" at bounding box center [464, 26] width 9 height 9
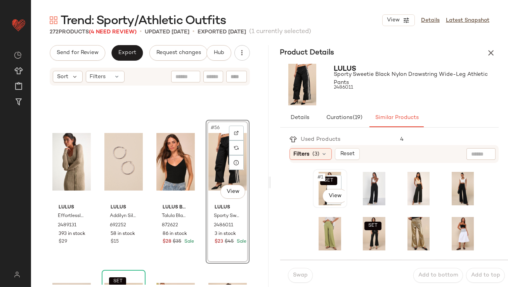
click at [320, 176] on span "#1" at bounding box center [321, 177] width 8 height 8
click at [305, 274] on span "Swap" at bounding box center [300, 275] width 15 height 6
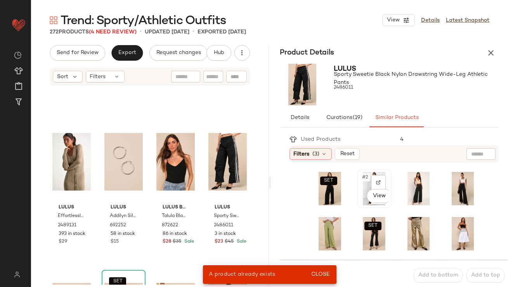
click at [362, 175] on span "#2" at bounding box center [366, 177] width 9 height 8
click at [325, 272] on span "Close" at bounding box center [320, 274] width 19 height 6
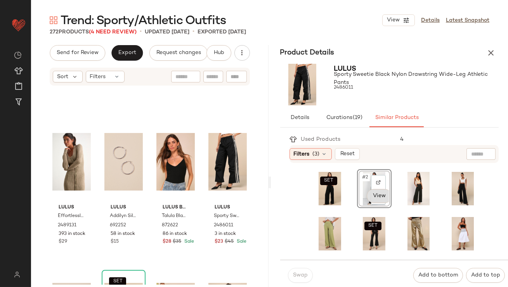
click at [372, 195] on body "Lulus ** Dashboard All Products Global Clipboards (42) Curations (812) Lillian …" at bounding box center [254, 143] width 508 height 287
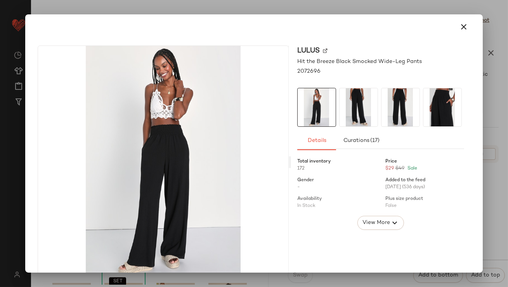
click at [393, 118] on img at bounding box center [401, 107] width 38 height 38
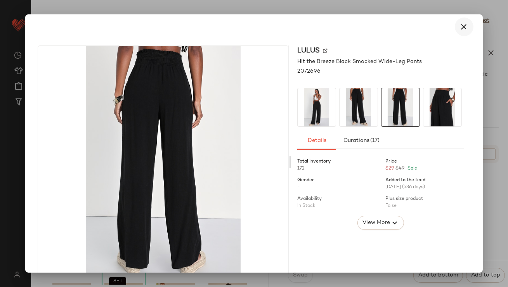
click at [460, 26] on icon "button" at bounding box center [464, 26] width 9 height 9
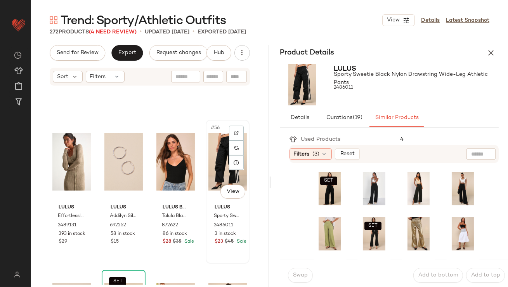
click at [213, 168] on div "#56 View" at bounding box center [228, 161] width 38 height 78
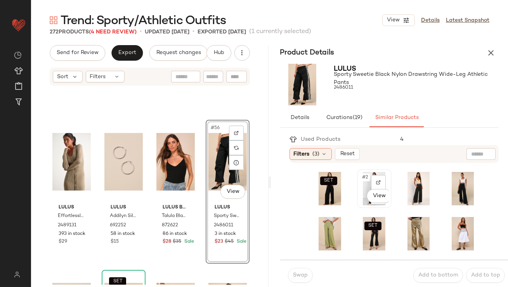
click at [364, 172] on div "#2 View" at bounding box center [374, 188] width 29 height 33
click at [296, 286] on div "Swap Add to bottom Add to top" at bounding box center [394, 274] width 228 height 31
click at [296, 278] on button "Swap" at bounding box center [300, 275] width 25 height 15
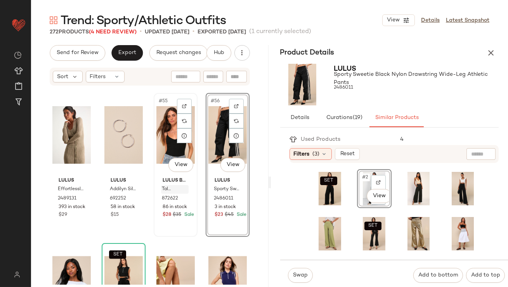
scroll to position [1968, 0]
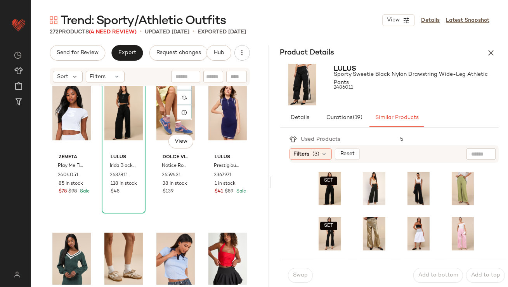
scroll to position [2124, 0]
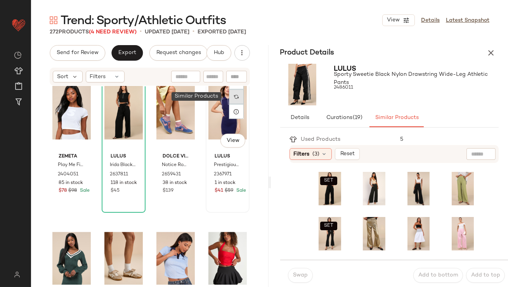
click at [236, 95] on div at bounding box center [236, 96] width 15 height 15
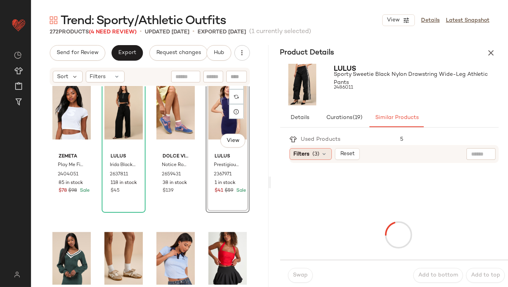
click at [313, 149] on div "Filters (3)" at bounding box center [311, 154] width 42 height 12
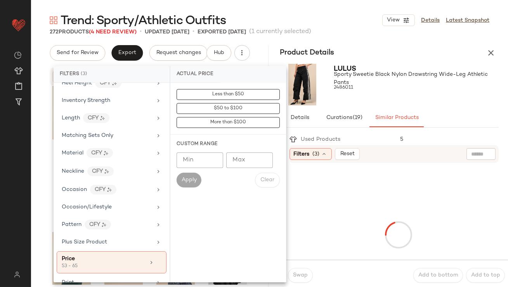
scroll to position [539, 0]
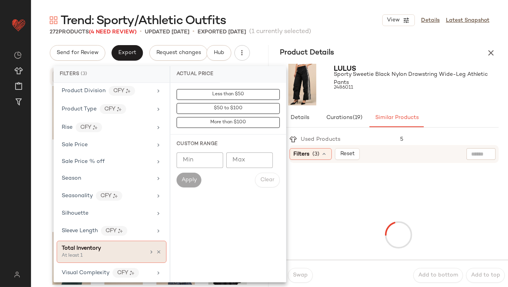
click at [112, 240] on div "Total Inventory At least 1" at bounding box center [112, 251] width 110 height 22
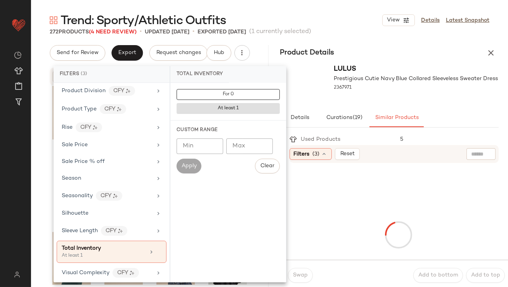
click at [206, 154] on div "Min Min Max Max Apply Clear" at bounding box center [228, 155] width 103 height 35
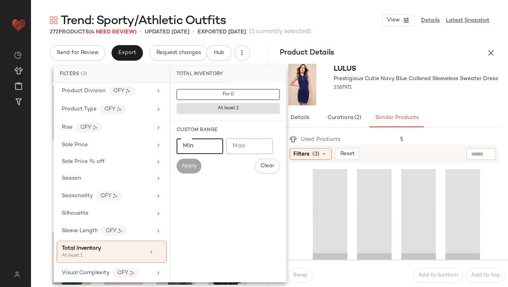
click at [202, 146] on input "Min" at bounding box center [200, 146] width 47 height 16
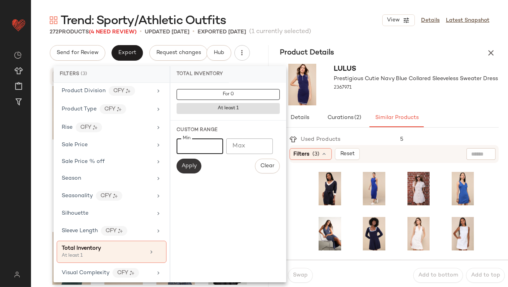
type input "**"
click at [194, 161] on button "Apply" at bounding box center [189, 165] width 25 height 15
click at [388, 98] on div "Lulus Prestigious Cutie Navy Blue Collared Sleeveless Sweater Dress 2367971" at bounding box center [416, 85] width 164 height 42
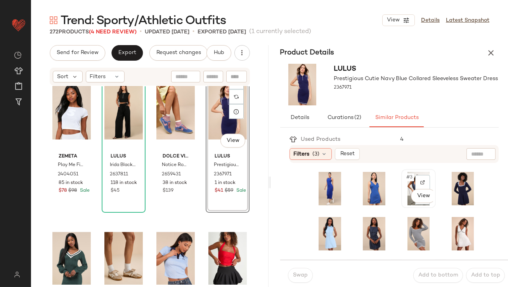
click at [406, 176] on span "#3" at bounding box center [410, 177] width 9 height 8
click at [296, 269] on button "Swap" at bounding box center [300, 275] width 25 height 15
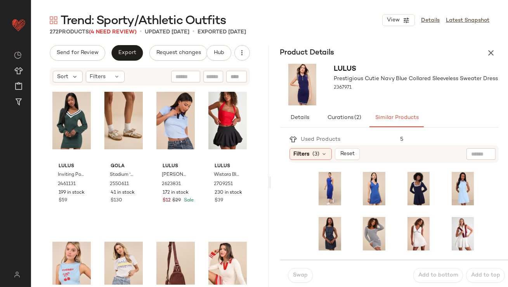
scroll to position [2355, 0]
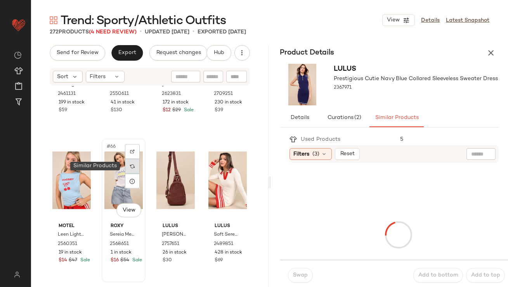
click at [130, 169] on div at bounding box center [132, 166] width 15 height 15
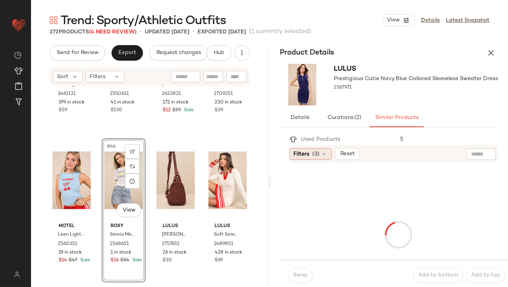
click at [317, 153] on span "(3)" at bounding box center [316, 154] width 7 height 8
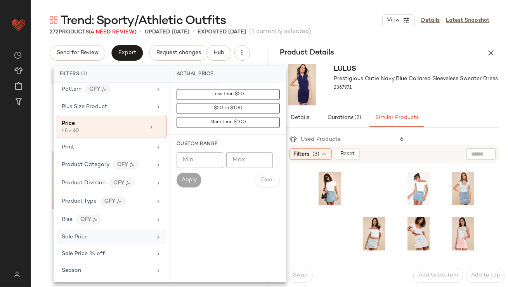
scroll to position [539, 0]
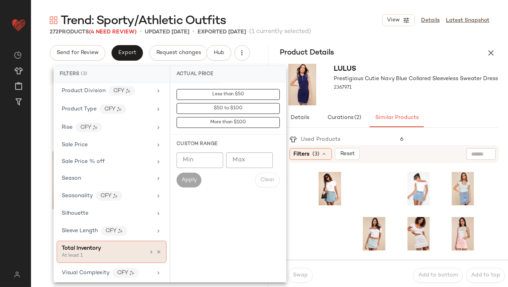
click at [89, 245] on span "Total Inventory" at bounding box center [81, 248] width 39 height 6
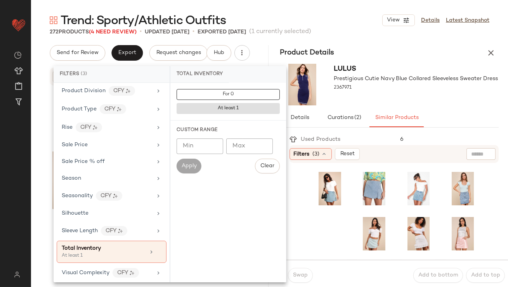
click at [180, 151] on input "Min" at bounding box center [200, 146] width 47 height 16
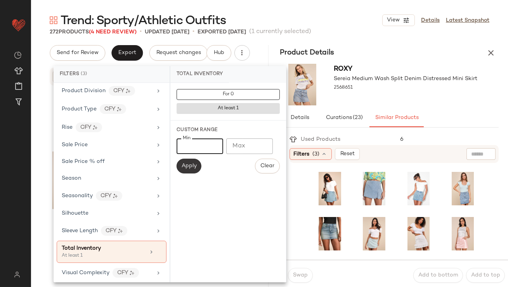
type input "**"
click at [182, 163] on span "Apply" at bounding box center [189, 166] width 16 height 6
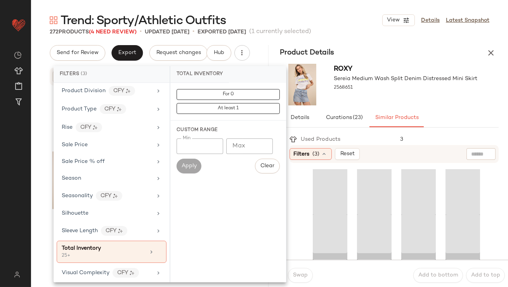
click at [369, 94] on div at bounding box center [406, 95] width 144 height 6
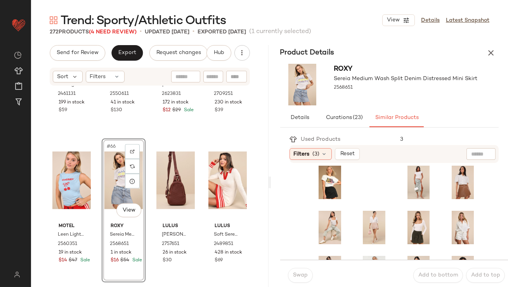
scroll to position [95, 0]
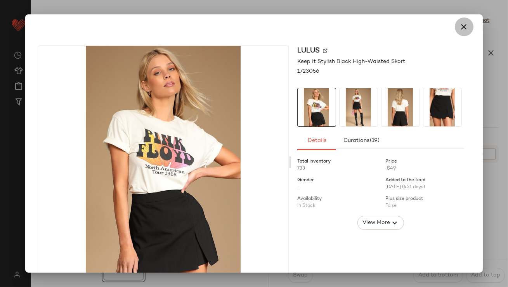
click at [462, 28] on icon "button" at bounding box center [464, 26] width 9 height 9
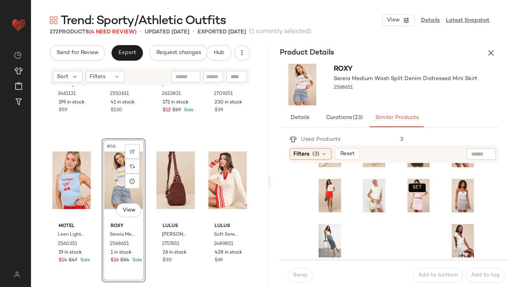
scroll to position [0, 0]
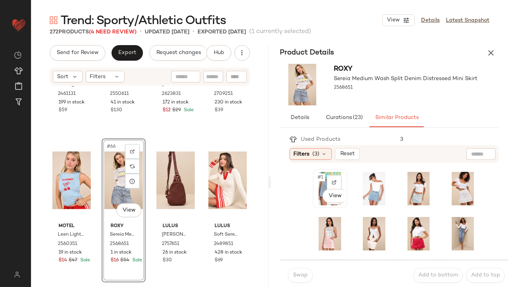
click at [320, 173] on span "#1" at bounding box center [321, 177] width 8 height 8
click at [305, 275] on span "Swap" at bounding box center [300, 275] width 15 height 6
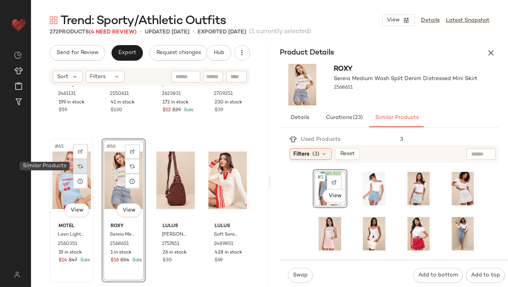
click at [83, 168] on div at bounding box center [80, 166] width 15 height 15
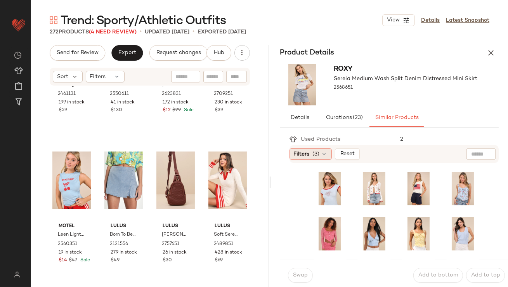
click at [315, 153] on span "(3)" at bounding box center [316, 154] width 7 height 8
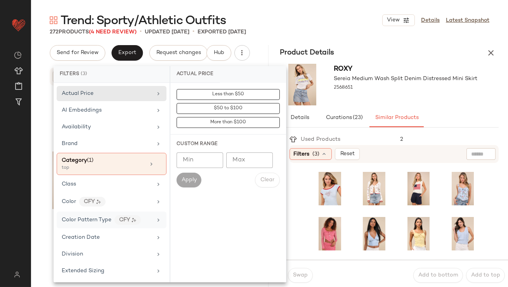
scroll to position [539, 0]
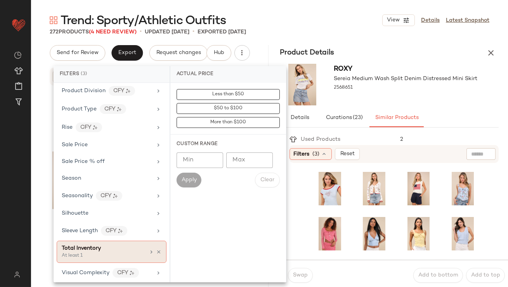
click at [90, 244] on div "Total Inventory" at bounding box center [81, 248] width 39 height 8
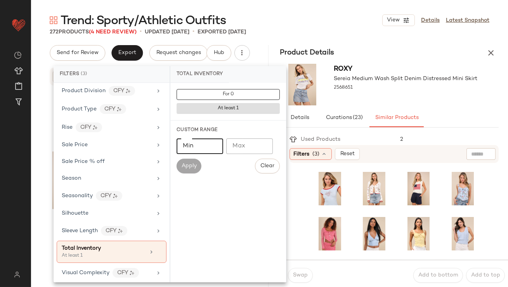
click at [209, 143] on input "Min" at bounding box center [200, 146] width 47 height 16
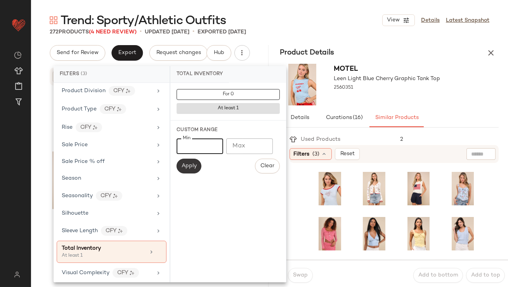
type input "**"
click at [191, 165] on span "Apply" at bounding box center [189, 166] width 16 height 6
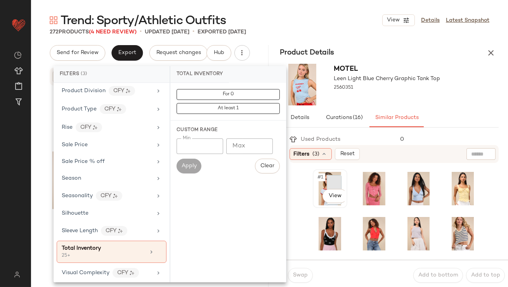
click at [332, 185] on div at bounding box center [334, 182] width 15 height 15
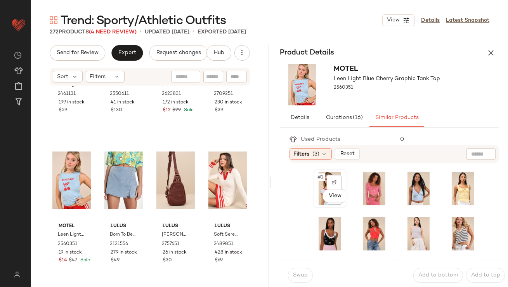
click at [322, 175] on span "#1" at bounding box center [321, 177] width 8 height 8
click at [335, 195] on body "Lulus ** Dashboard All Products Global Clipboards (42) Curations (812) Lillian …" at bounding box center [254, 143] width 508 height 287
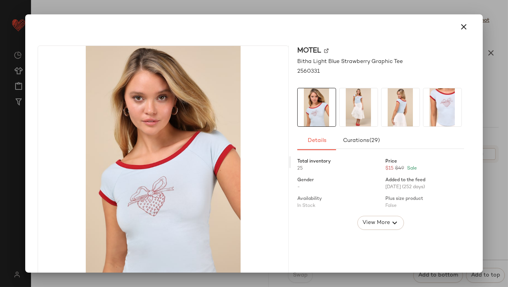
click at [461, 27] on icon "button" at bounding box center [464, 26] width 9 height 9
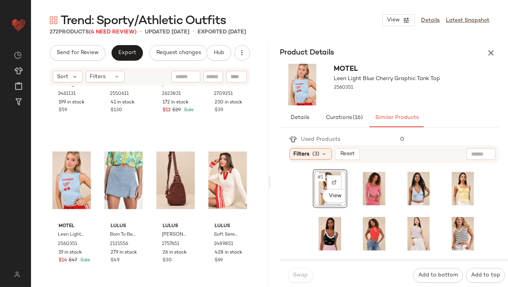
click at [298, 275] on div "Swap" at bounding box center [300, 275] width 25 height 15
click at [314, 178] on div "#1 View" at bounding box center [330, 188] width 35 height 39
click at [59, 164] on div "#65 View" at bounding box center [71, 180] width 38 height 78
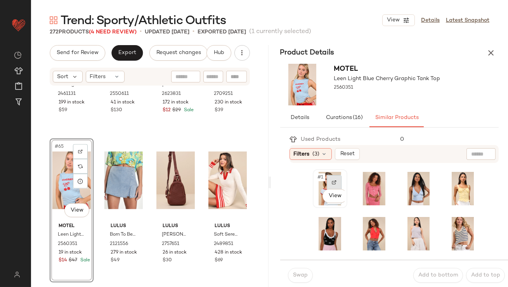
click at [328, 175] on div at bounding box center [334, 182] width 15 height 15
click at [320, 176] on span "#1" at bounding box center [321, 177] width 8 height 8
click at [305, 271] on button "Swap" at bounding box center [300, 275] width 25 height 15
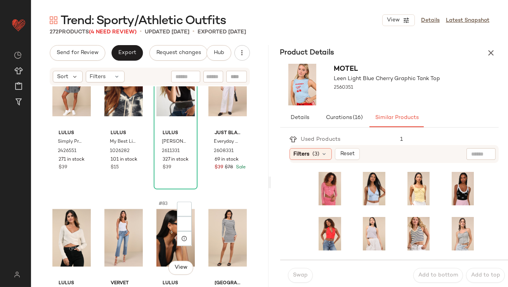
scroll to position [2926, 0]
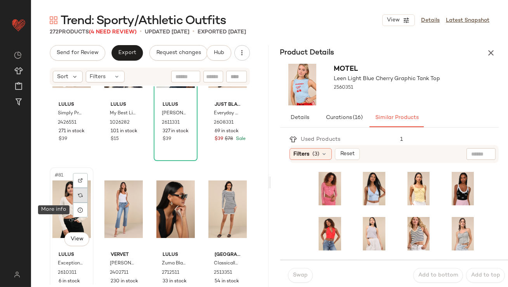
click at [80, 202] on div at bounding box center [80, 195] width 15 height 15
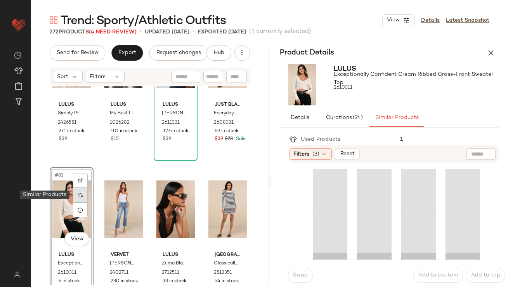
click at [80, 197] on img at bounding box center [80, 195] width 5 height 5
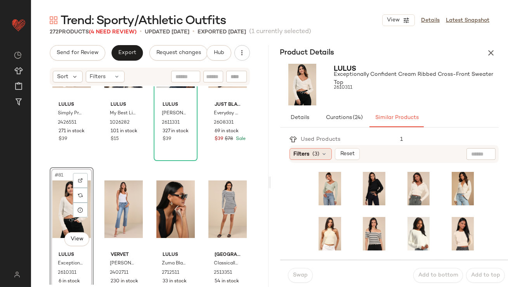
click at [322, 150] on div "Filters (3)" at bounding box center [311, 154] width 42 height 12
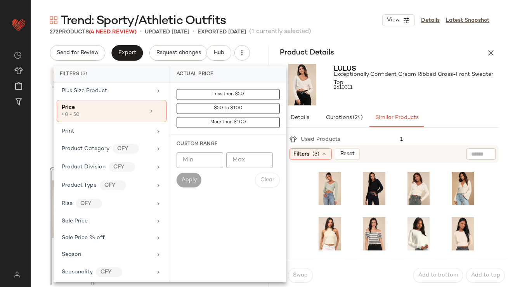
scroll to position [539, 0]
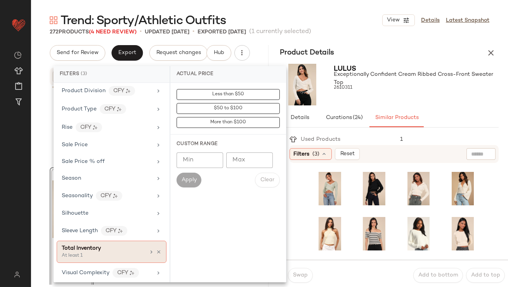
click at [89, 248] on div "Total Inventory" at bounding box center [81, 248] width 39 height 8
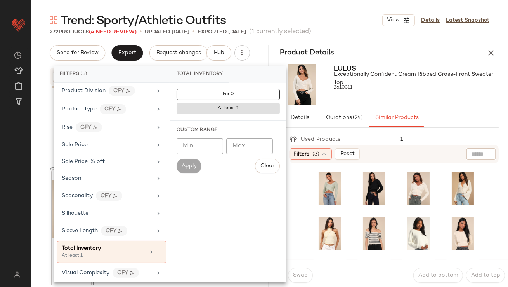
click at [203, 151] on input "Min" at bounding box center [200, 146] width 47 height 16
type input "**"
click at [190, 169] on button "Apply" at bounding box center [189, 165] width 25 height 15
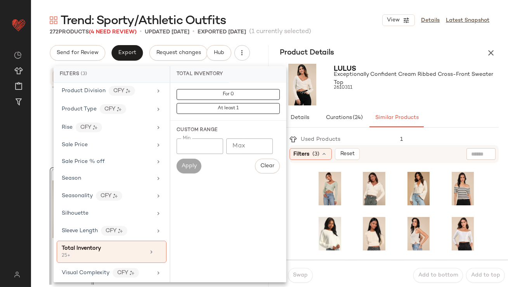
click at [365, 99] on div "Lulus Exceptionally Confident Cream Ribbed Cross-Front Sweater Top 2610311" at bounding box center [416, 85] width 165 height 42
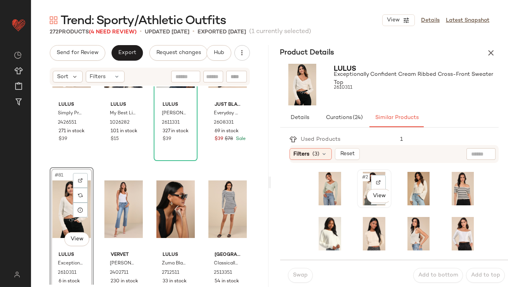
click at [362, 178] on span "#2" at bounding box center [366, 177] width 9 height 8
click at [296, 278] on span "Swap" at bounding box center [300, 275] width 15 height 6
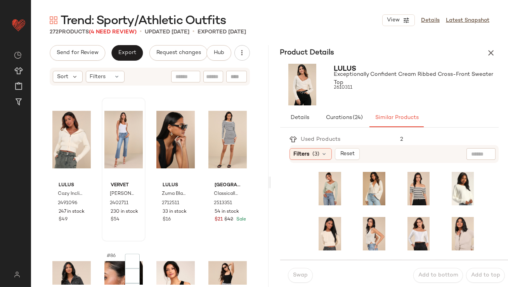
scroll to position [3133, 0]
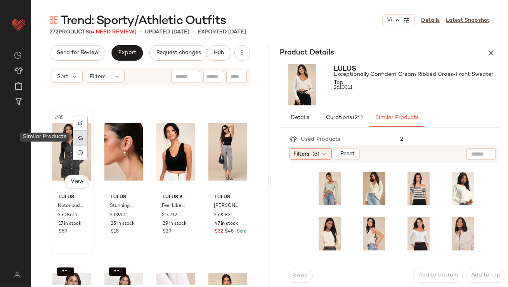
click at [77, 138] on div at bounding box center [80, 137] width 15 height 15
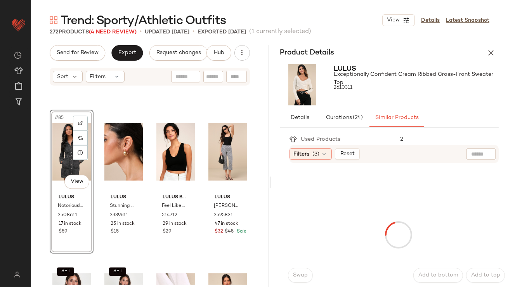
click at [304, 160] on div "Filters (3) Reset" at bounding box center [395, 154] width 210 height 18
click at [304, 151] on span "Filters" at bounding box center [302, 154] width 16 height 8
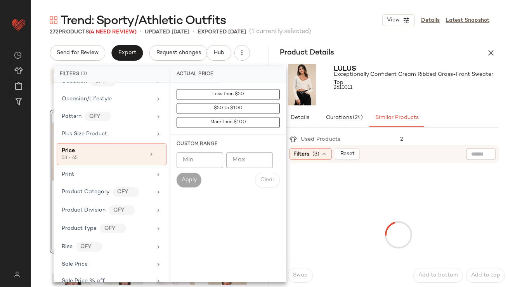
scroll to position [539, 0]
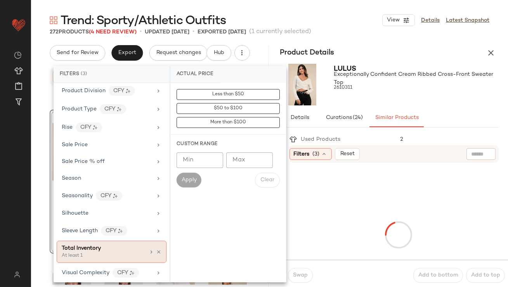
click at [91, 247] on span "Total Inventory" at bounding box center [81, 248] width 39 height 6
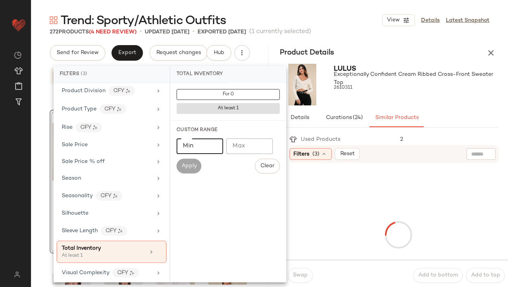
click at [198, 150] on input "Min" at bounding box center [200, 146] width 47 height 16
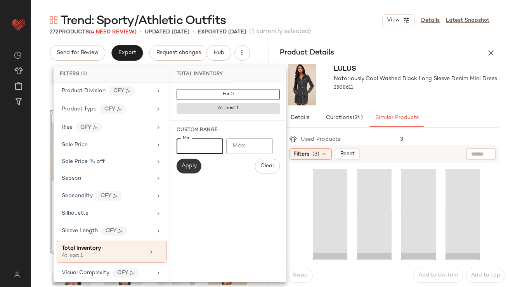
type input "**"
click at [186, 168] on span "Apply" at bounding box center [189, 166] width 16 height 6
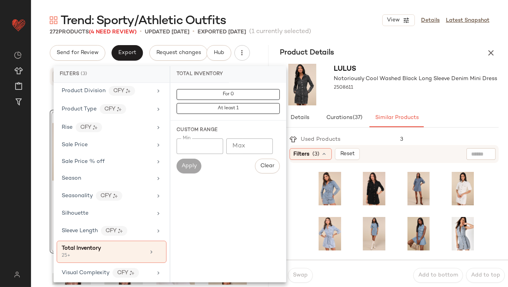
click at [343, 99] on div "Lulus Notoriously Cool Washed Black Long Sleeve Denim Mini Dress 2508611" at bounding box center [416, 85] width 164 height 42
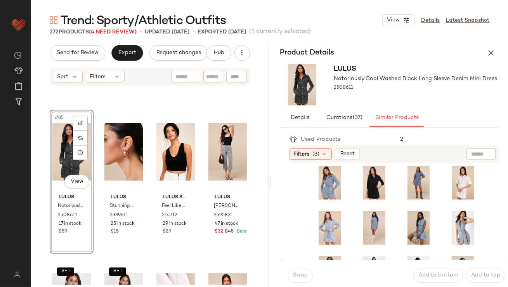
scroll to position [0, 0]
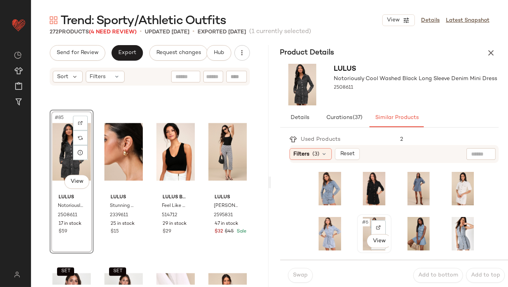
click at [362, 221] on span "#6" at bounding box center [366, 222] width 9 height 8
click at [296, 272] on button "Swap" at bounding box center [300, 275] width 25 height 15
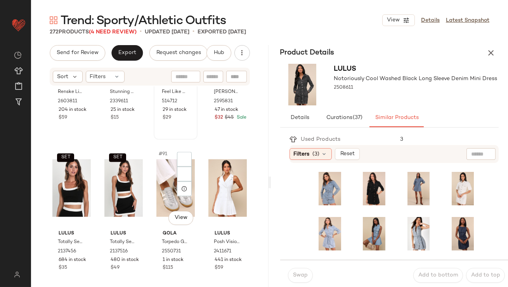
scroll to position [3270, 0]
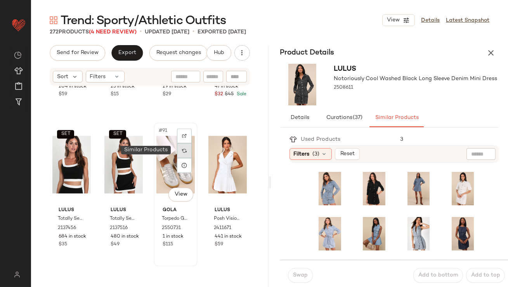
click at [182, 148] on img at bounding box center [184, 150] width 5 height 5
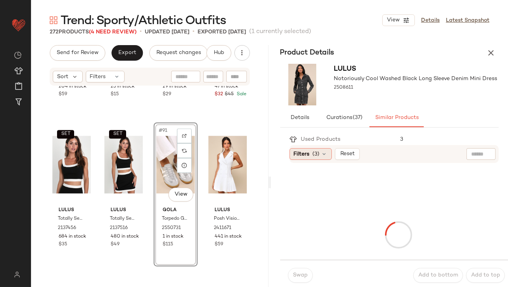
click at [318, 157] on span "(3)" at bounding box center [316, 154] width 7 height 8
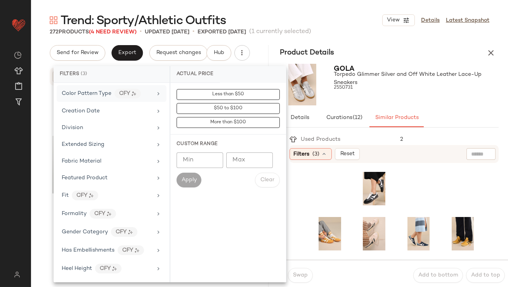
scroll to position [539, 0]
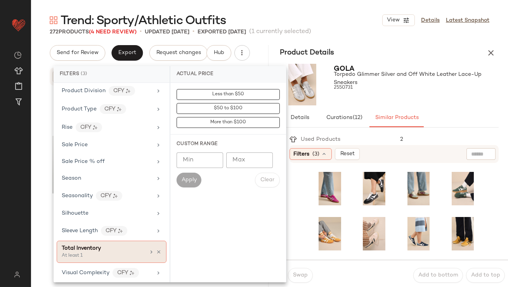
click at [72, 248] on div "Total Inventory" at bounding box center [81, 248] width 39 height 8
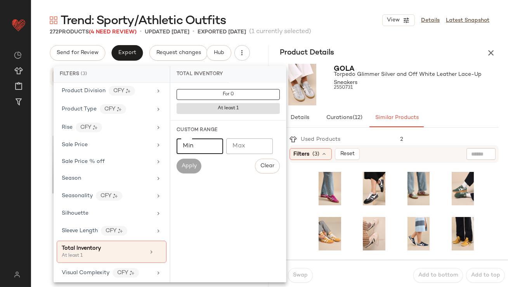
click at [189, 149] on input "Min" at bounding box center [200, 146] width 47 height 16
type input "**"
click at [183, 164] on span "Apply" at bounding box center [189, 166] width 16 height 6
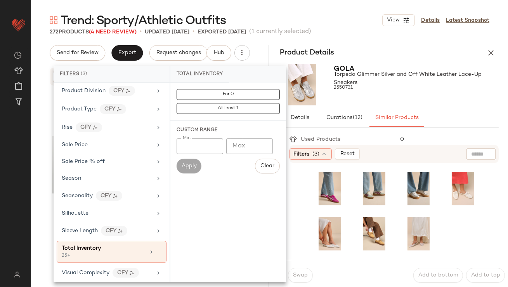
click at [345, 95] on div at bounding box center [416, 95] width 165 height 6
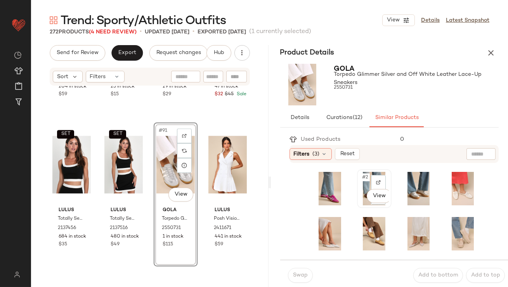
click at [362, 176] on span "#2" at bounding box center [366, 177] width 9 height 8
click at [298, 273] on span "Swap" at bounding box center [300, 275] width 15 height 6
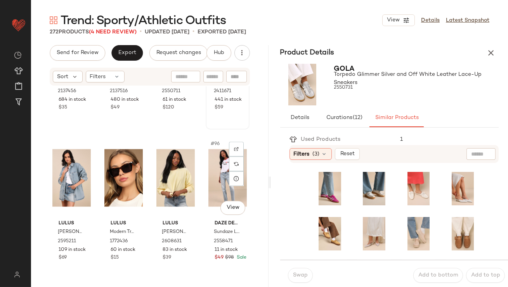
scroll to position [3408, 0]
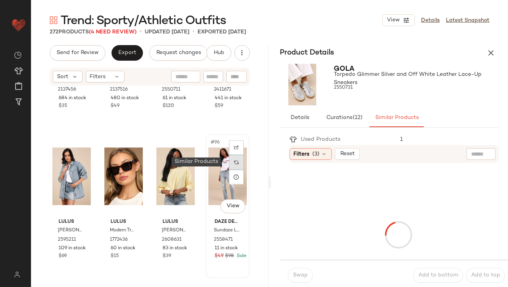
click at [234, 160] on img at bounding box center [236, 162] width 5 height 5
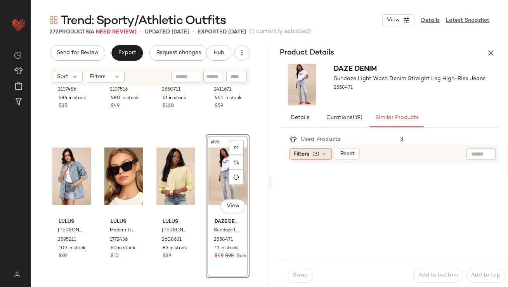
click at [320, 150] on div "Filters (3)" at bounding box center [311, 154] width 42 height 12
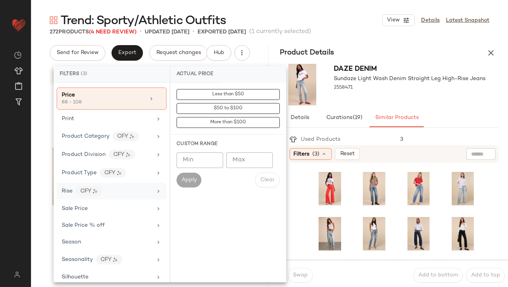
scroll to position [539, 0]
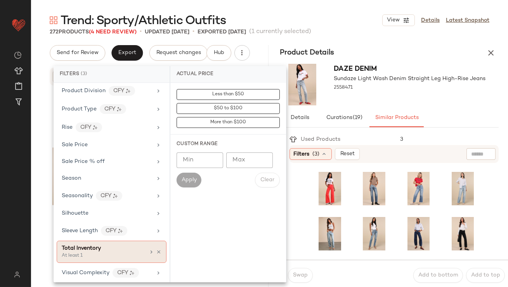
click at [76, 244] on div "Total Inventory" at bounding box center [81, 248] width 39 height 8
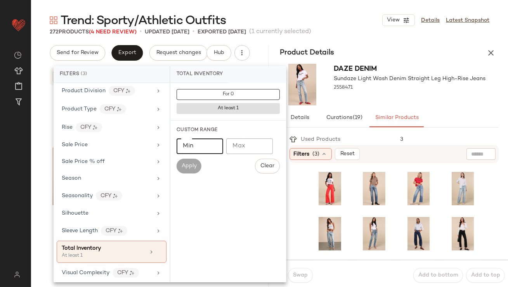
click at [198, 150] on input "Min" at bounding box center [200, 146] width 47 height 16
type input "**"
click at [187, 164] on span "Apply" at bounding box center [189, 166] width 16 height 6
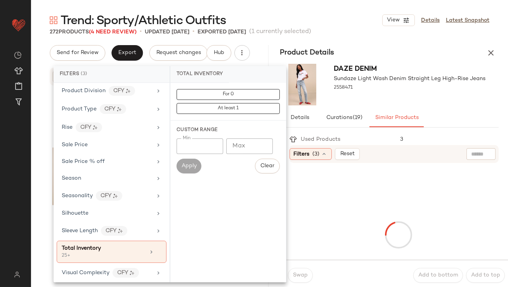
click at [356, 105] on div "Daze Denim Sundaze Light Wash Denim Straight Leg High-Rise Jeans 2558471" at bounding box center [410, 85] width 152 height 42
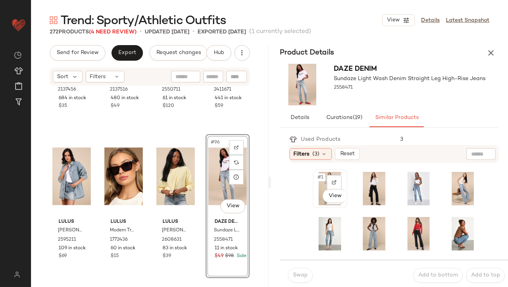
click at [323, 177] on span "#1" at bounding box center [321, 177] width 8 height 8
click at [297, 270] on button "Swap" at bounding box center [300, 275] width 25 height 15
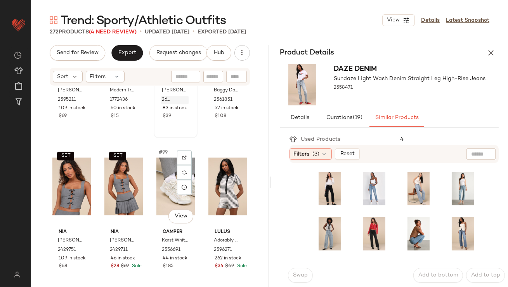
scroll to position [3600, 0]
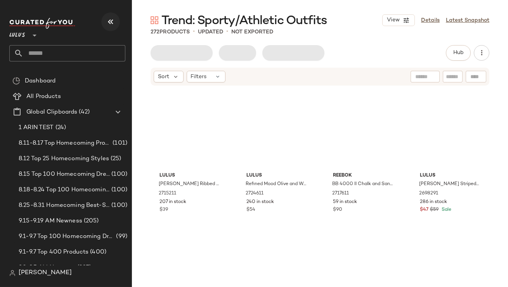
click at [110, 25] on icon "button" at bounding box center [110, 21] width 9 height 9
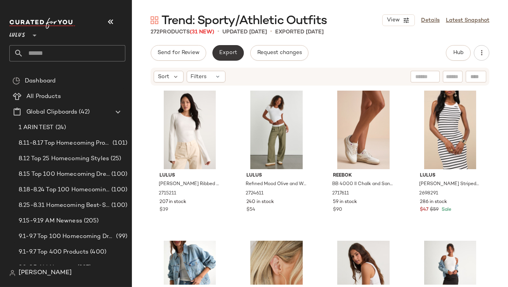
click at [225, 58] on button "Export" at bounding box center [227, 53] width 31 height 16
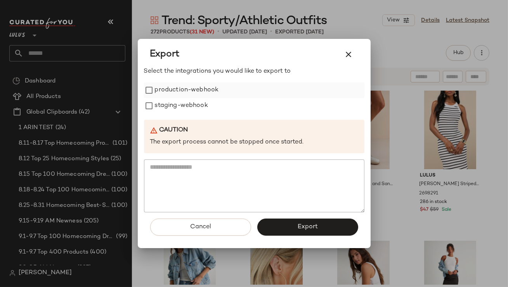
click at [208, 95] on label "production-webhook" at bounding box center [187, 90] width 64 height 16
click at [199, 104] on label "staging-webhook" at bounding box center [181, 106] width 53 height 16
click at [274, 226] on button "Export" at bounding box center [308, 226] width 101 height 17
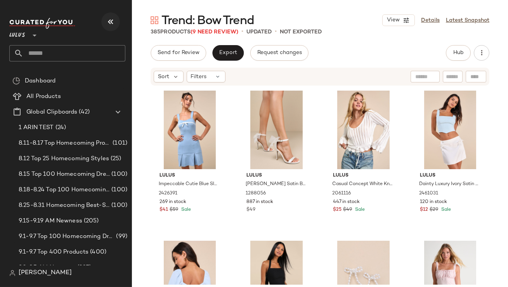
click at [115, 17] on button "button" at bounding box center [110, 21] width 19 height 19
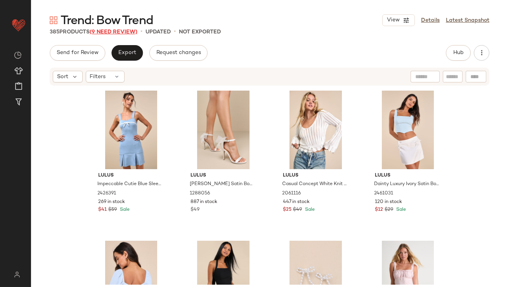
click at [111, 31] on span "(9 Need Review)" at bounding box center [114, 32] width 48 height 6
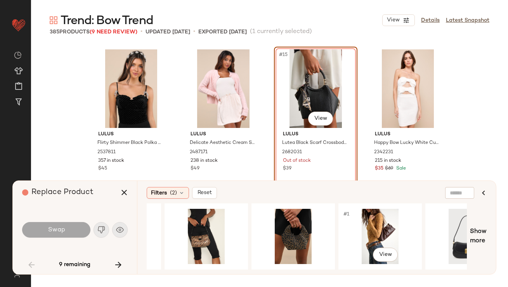
scroll to position [0, 1328]
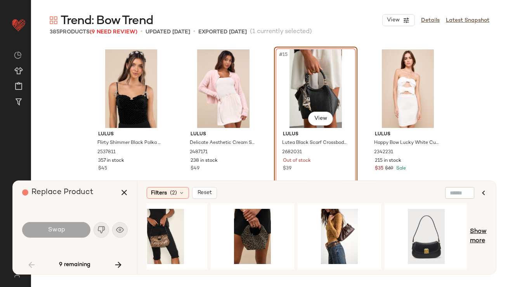
click at [484, 241] on span "Show more" at bounding box center [478, 236] width 17 height 19
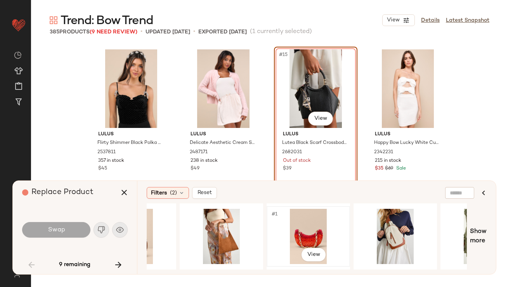
scroll to position [0, 2111]
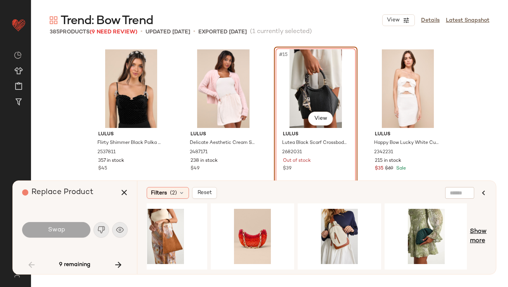
click at [477, 230] on span "Show more" at bounding box center [478, 236] width 17 height 19
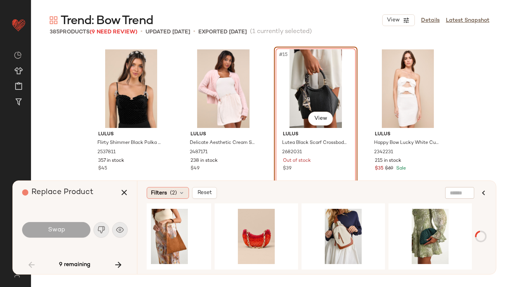
click at [174, 193] on span "(2)" at bounding box center [173, 193] width 7 height 8
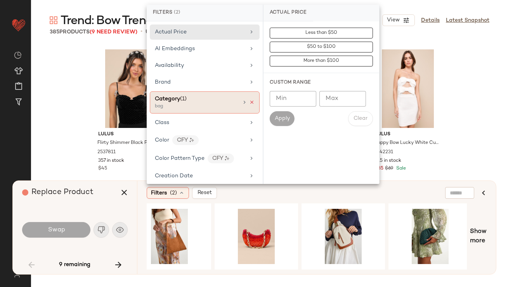
click at [250, 100] on icon at bounding box center [251, 101] width 5 height 5
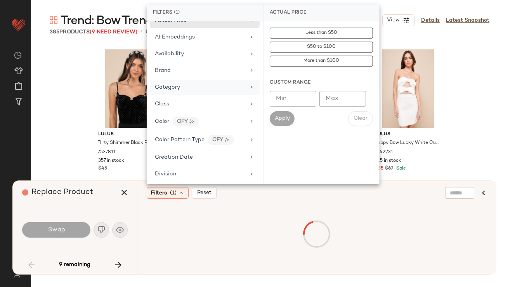
scroll to position [0, 0]
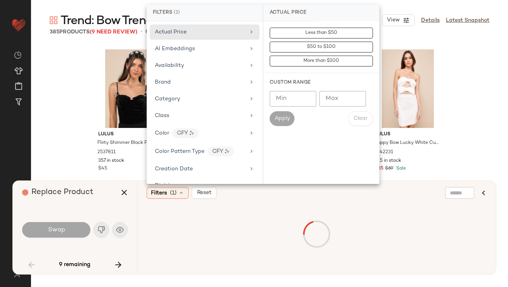
click at [72, 207] on div "Replace Product Swap 9 remaining" at bounding box center [75, 227] width 124 height 93
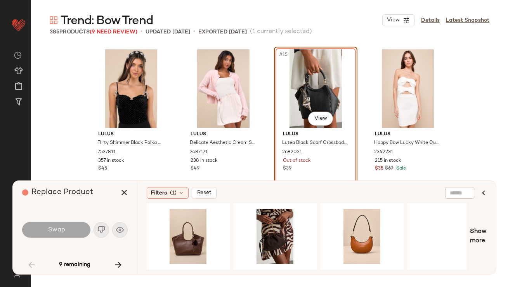
scroll to position [0, 407]
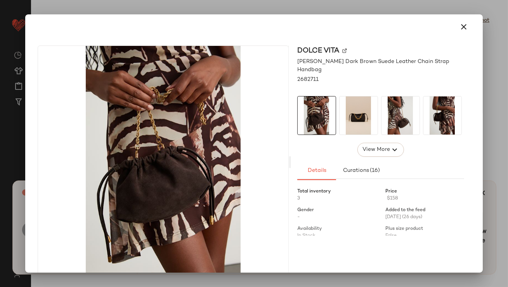
click at [356, 110] on img at bounding box center [359, 115] width 38 height 38
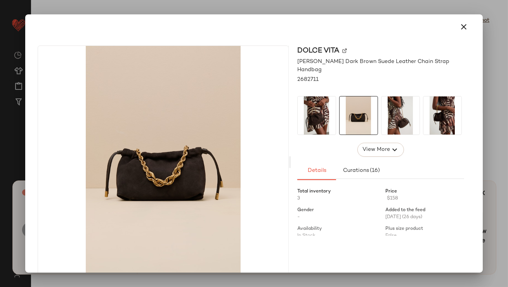
click at [409, 104] on img at bounding box center [401, 115] width 38 height 38
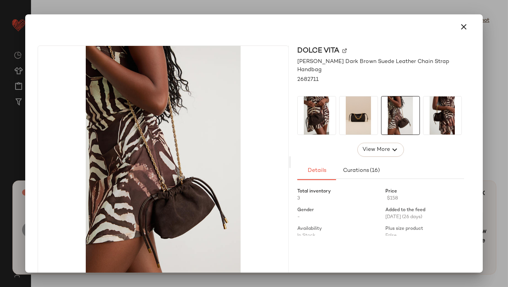
click at [472, 23] on div at bounding box center [253, 26] width 451 height 25
click at [477, 17] on div "Dolce [PERSON_NAME] Dark Brown Suede Leather Chain Strap Handbag 2682711 View M…" at bounding box center [254, 143] width 458 height 258
click at [467, 23] on button "button" at bounding box center [464, 26] width 19 height 19
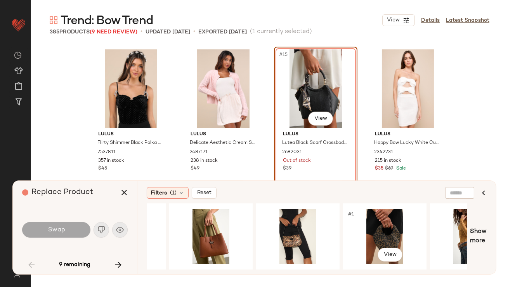
scroll to position [0, 1328]
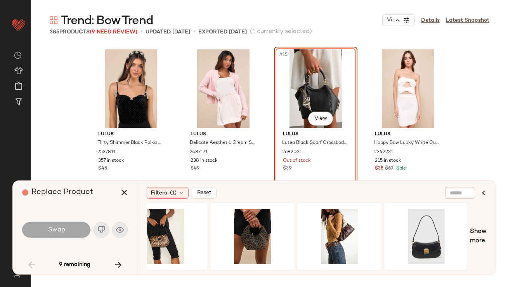
click at [465, 192] on div at bounding box center [460, 193] width 29 height 12
type input "***"
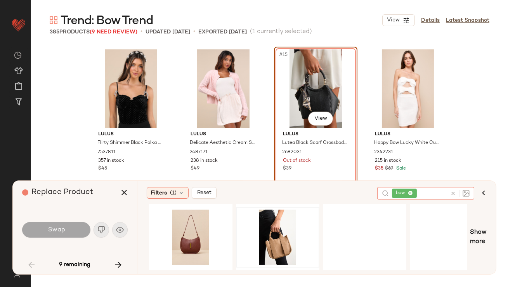
scroll to position [0, 742]
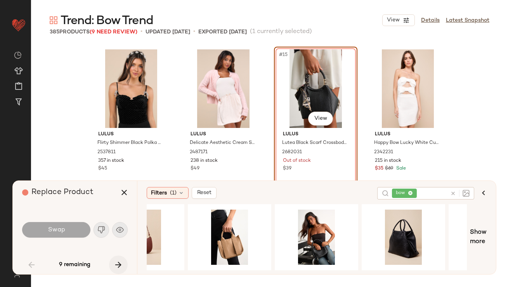
click at [121, 257] on button "button" at bounding box center [118, 264] width 19 height 19
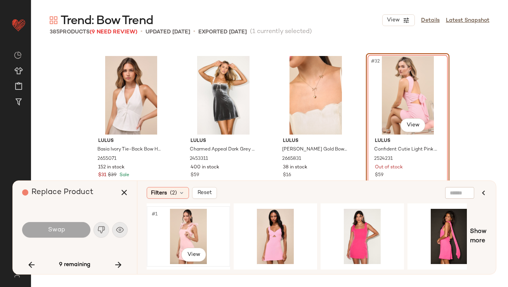
click at [195, 235] on div "#1 View" at bounding box center [189, 236] width 78 height 55
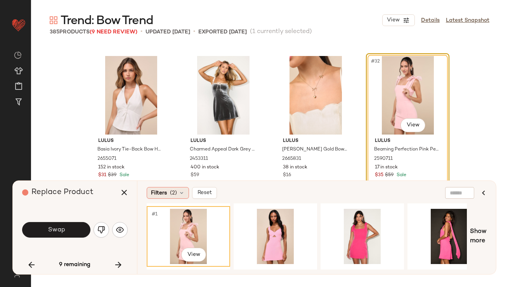
click at [182, 194] on icon at bounding box center [182, 193] width 6 height 6
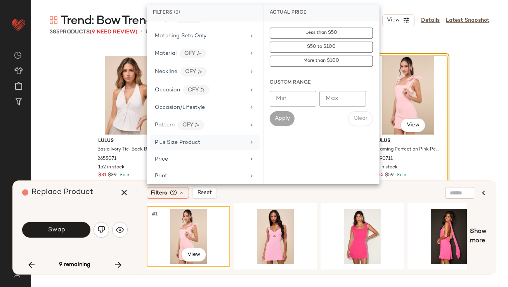
scroll to position [569, 0]
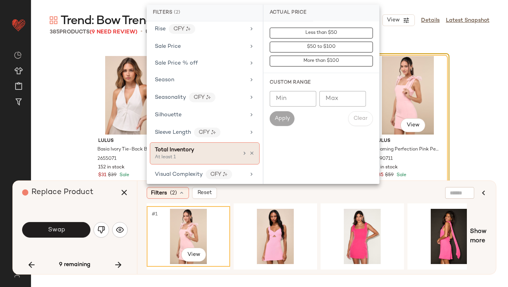
click at [184, 157] on div "At least 1" at bounding box center [194, 157] width 78 height 7
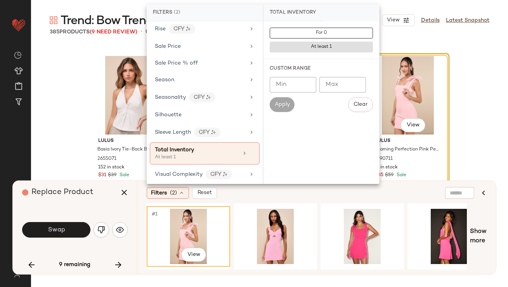
click at [294, 75] on div "Custom Range Min Min Max Max Apply Clear" at bounding box center [322, 88] width 116 height 59
click at [293, 80] on input "Min" at bounding box center [293, 85] width 47 height 16
type input "**"
click at [284, 104] on span "Apply" at bounding box center [283, 104] width 16 height 6
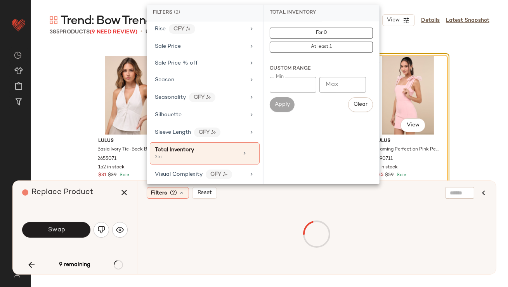
click at [101, 205] on div "Replace Product Swap 9 remaining" at bounding box center [75, 227] width 124 height 93
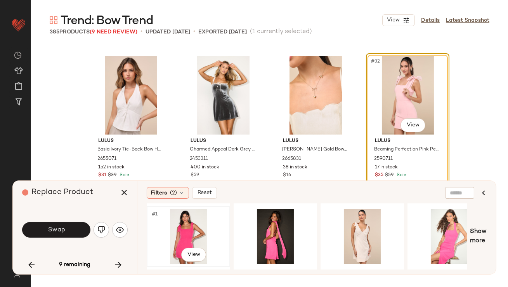
click at [181, 240] on div "#1 View" at bounding box center [189, 236] width 78 height 55
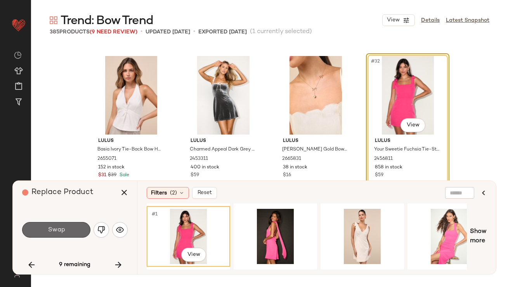
click at [74, 225] on button "Swap" at bounding box center [56, 230] width 68 height 16
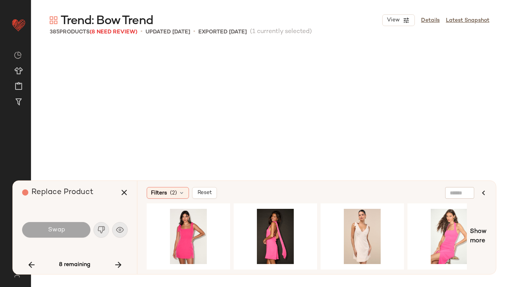
scroll to position [2099, 0]
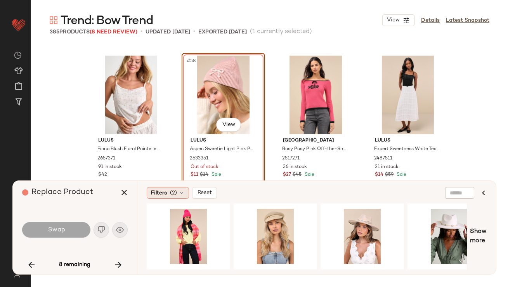
click at [164, 194] on span "Filters" at bounding box center [159, 193] width 16 height 8
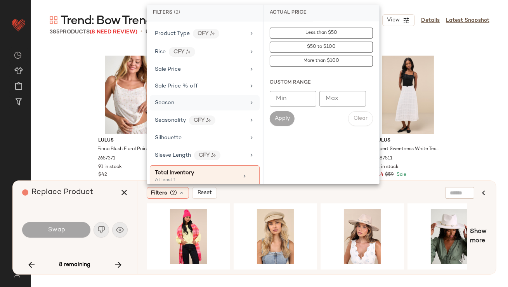
scroll to position [553, 0]
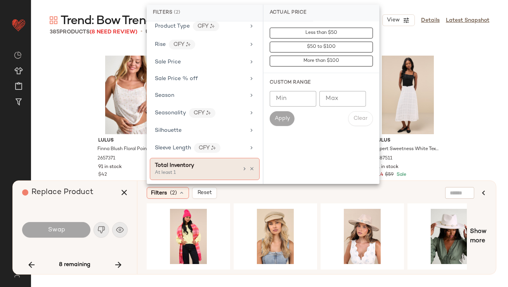
click at [187, 165] on div "Total Inventory" at bounding box center [174, 165] width 39 height 8
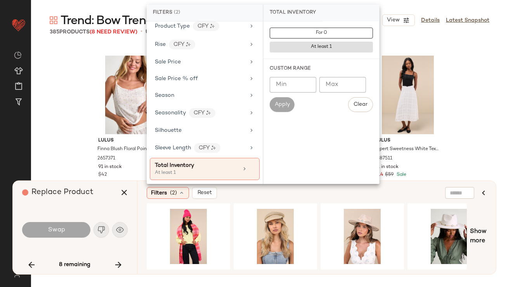
click at [279, 80] on input "Min" at bounding box center [293, 85] width 47 height 16
type input "**"
click at [278, 100] on button "Apply" at bounding box center [282, 104] width 25 height 15
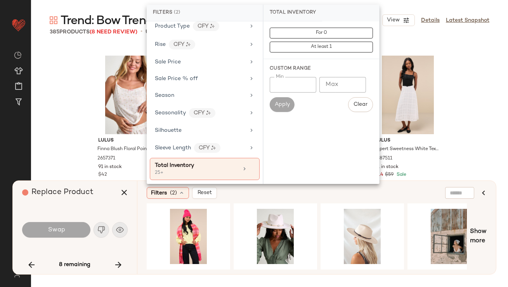
click at [75, 203] on div "Replace Product" at bounding box center [77, 192] width 111 height 23
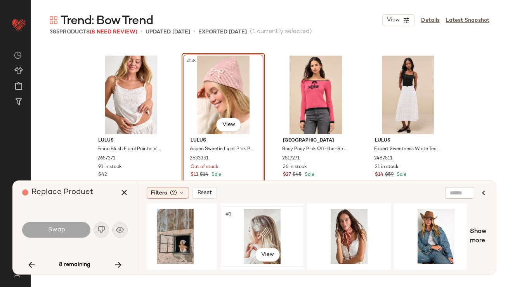
scroll to position [0, 307]
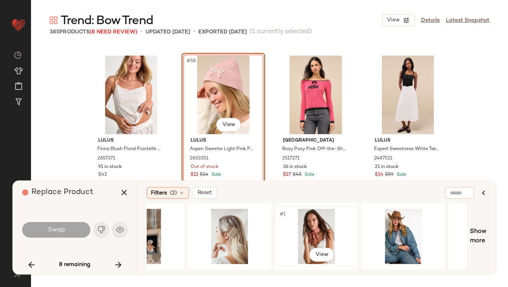
click at [308, 224] on div "#1 View" at bounding box center [317, 236] width 78 height 55
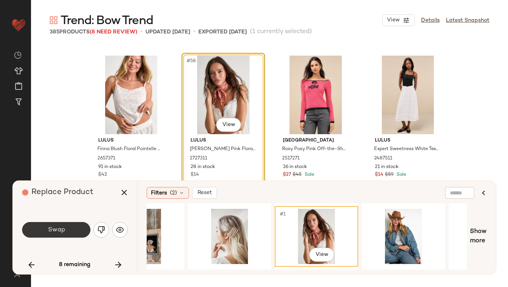
click at [85, 230] on button "Swap" at bounding box center [56, 230] width 68 height 16
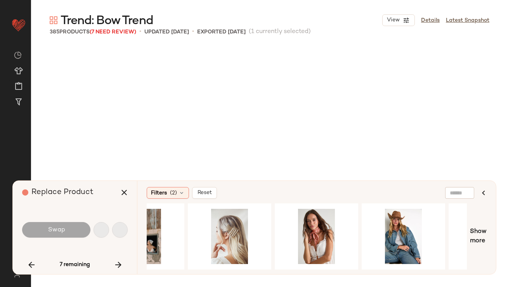
scroll to position [2699, 0]
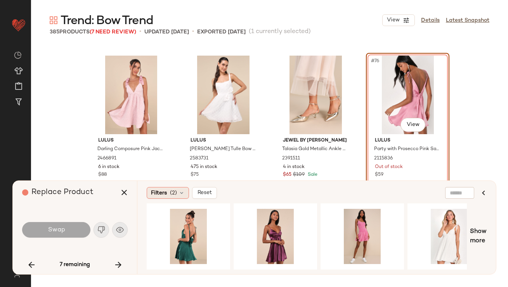
click at [167, 192] on div "Filters (2)" at bounding box center [168, 193] width 42 height 12
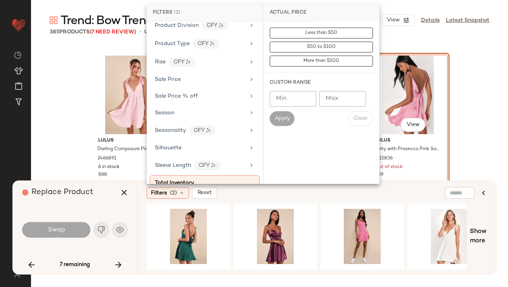
scroll to position [569, 0]
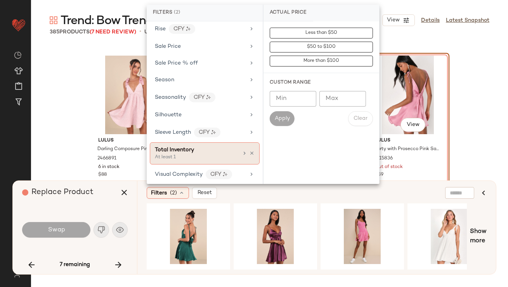
click at [219, 149] on div "Total Inventory" at bounding box center [197, 150] width 84 height 8
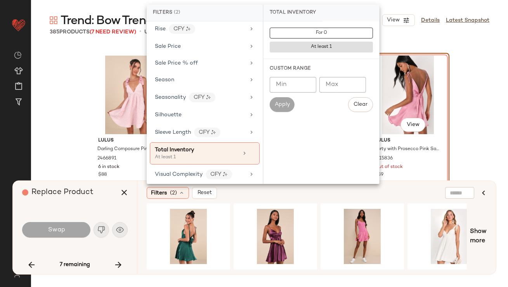
click at [297, 85] on input "Min" at bounding box center [293, 85] width 47 height 16
type input "**"
click at [281, 106] on span "Apply" at bounding box center [283, 104] width 16 height 6
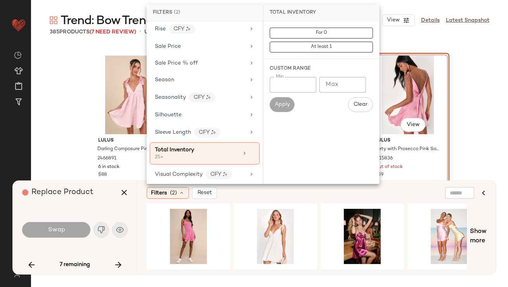
click at [92, 200] on div "Replace Product" at bounding box center [77, 192] width 111 height 23
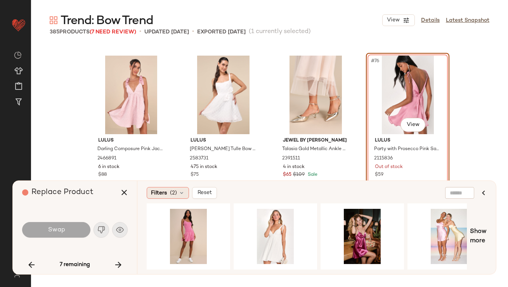
click at [176, 194] on span "(2)" at bounding box center [173, 193] width 7 height 8
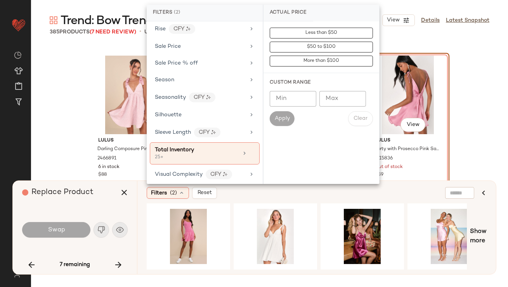
click at [88, 219] on div "Swap" at bounding box center [75, 230] width 106 height 42
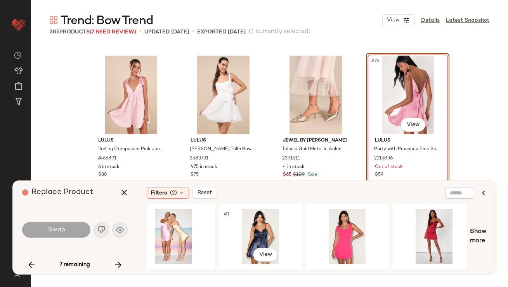
scroll to position [0, 283]
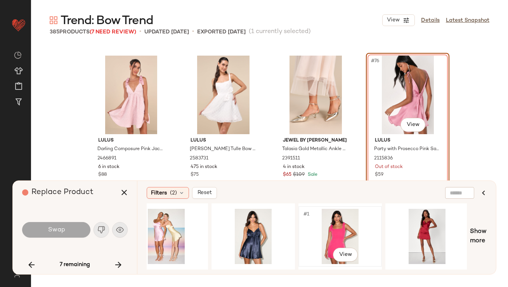
click at [332, 225] on div "#1 View" at bounding box center [340, 236] width 78 height 55
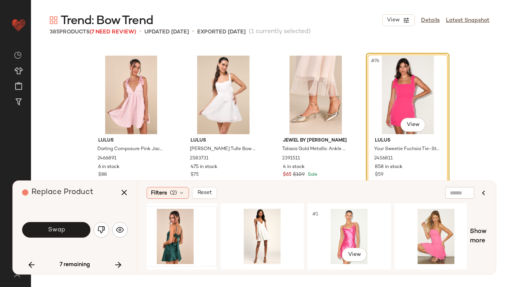
scroll to position [0, 720]
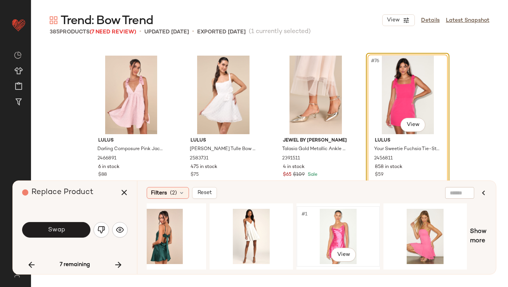
click at [327, 225] on div "#1 View" at bounding box center [338, 236] width 78 height 55
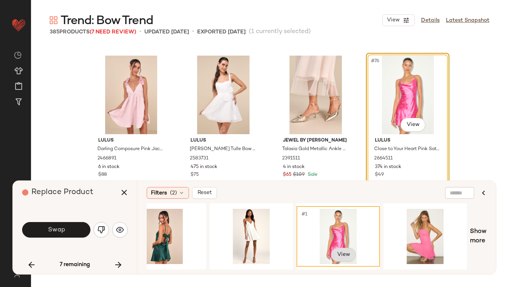
click at [341, 249] on body "Lulus ** Dashboard All Products Global Clipboards (42) Curations (812) [PERSON_…" at bounding box center [254, 143] width 508 height 287
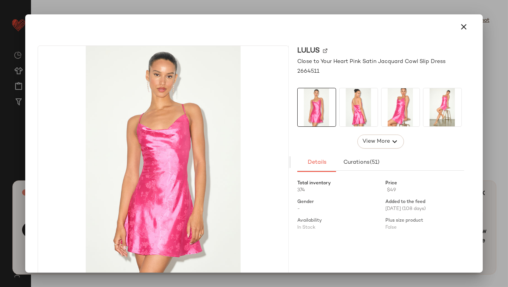
click at [364, 111] on img at bounding box center [359, 107] width 38 height 38
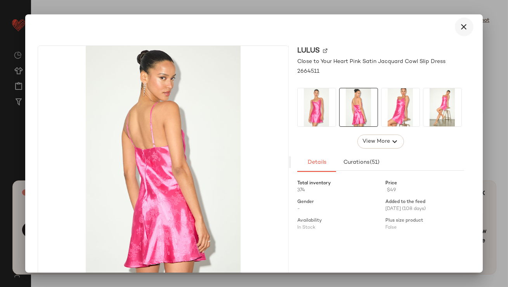
click at [466, 30] on button "button" at bounding box center [464, 26] width 19 height 19
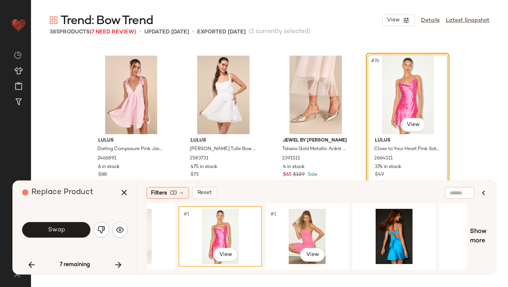
scroll to position [0, 910]
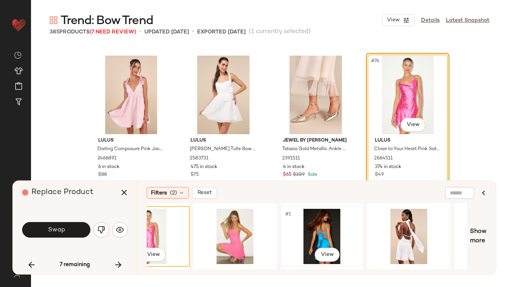
click at [325, 226] on div "#1 View" at bounding box center [322, 236] width 78 height 55
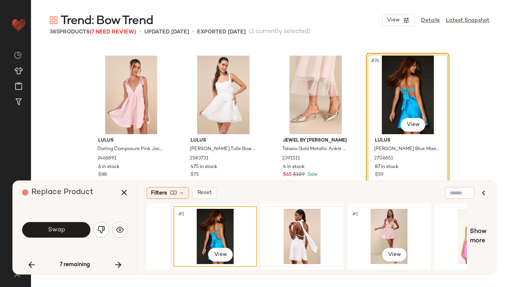
scroll to position [0, 1024]
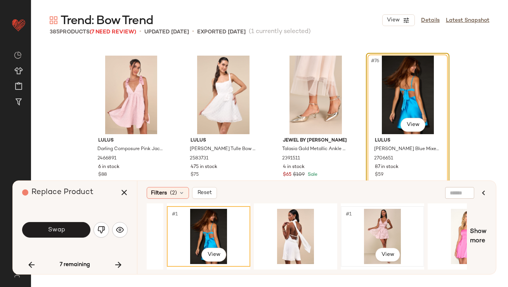
click at [390, 236] on div "#1 View" at bounding box center [383, 236] width 78 height 55
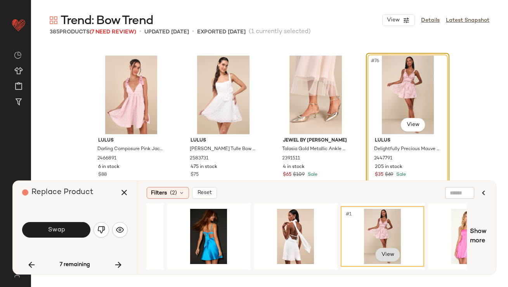
click at [387, 246] on body "Lulus ** Dashboard All Products Global Clipboards (42) Curations (812) [PERSON_…" at bounding box center [254, 143] width 508 height 287
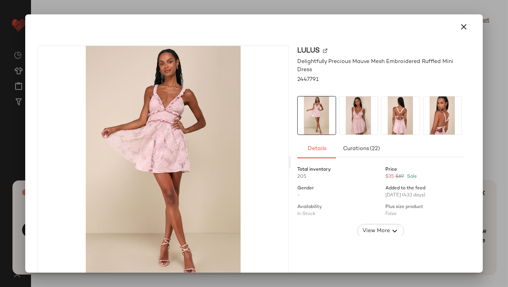
click at [400, 124] on img at bounding box center [401, 115] width 38 height 38
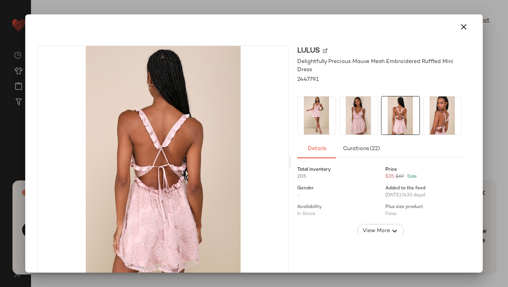
click at [468, 18] on div at bounding box center [254, 26] width 439 height 19
click at [465, 24] on button "button" at bounding box center [464, 26] width 19 height 19
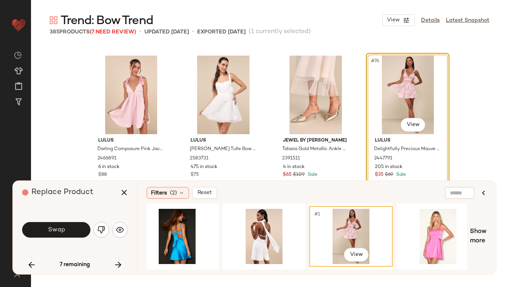
scroll to position [0, 933]
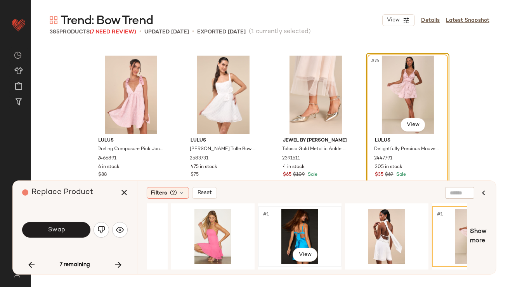
click at [310, 226] on div "#1 View" at bounding box center [300, 236] width 78 height 55
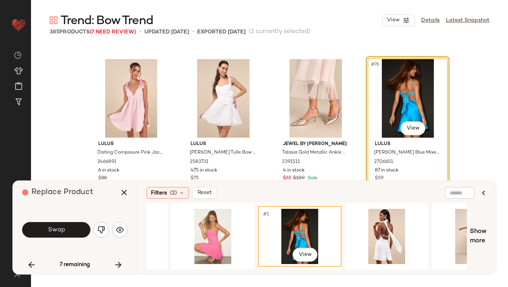
scroll to position [2776, 0]
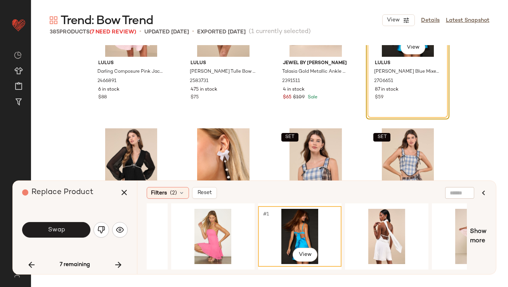
click at [71, 228] on button "Swap" at bounding box center [56, 230] width 68 height 16
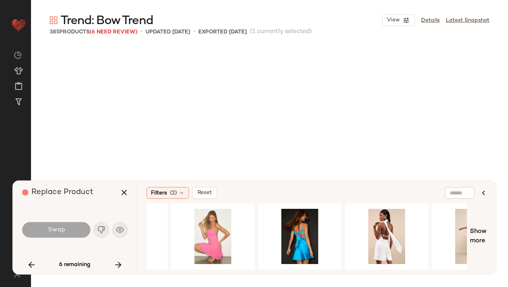
scroll to position [5098, 0]
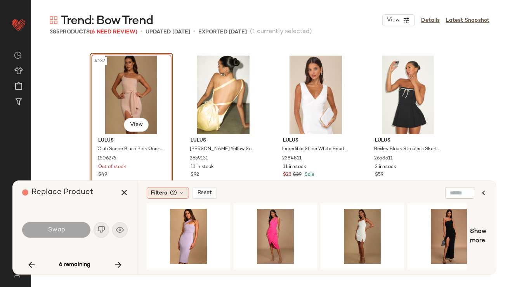
click at [170, 193] on span "(2)" at bounding box center [173, 193] width 7 height 8
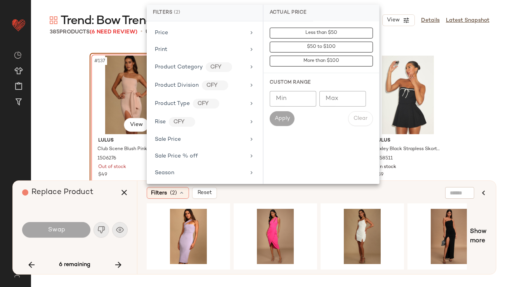
scroll to position [569, 0]
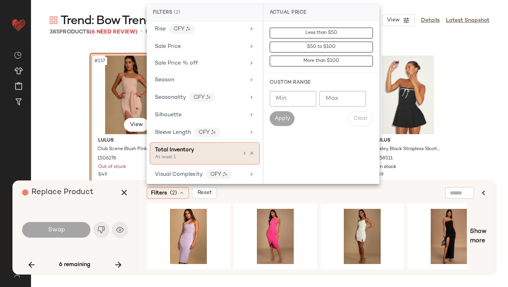
click at [218, 154] on div "At least 1" at bounding box center [194, 157] width 78 height 7
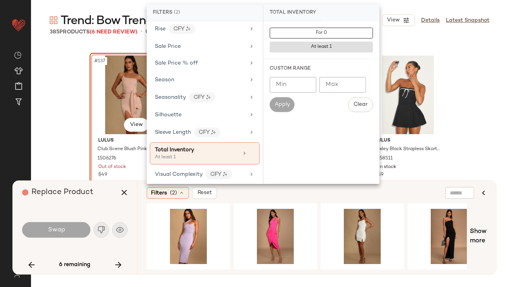
click at [282, 90] on input "Min" at bounding box center [293, 85] width 47 height 16
type input "**"
click at [276, 108] on button "Apply" at bounding box center [282, 104] width 25 height 15
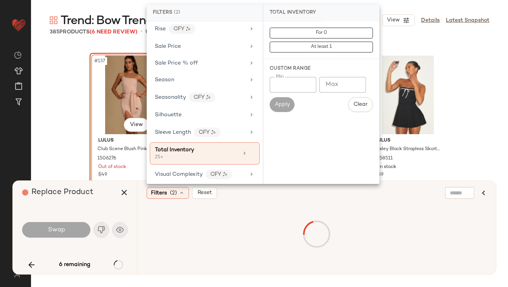
click at [96, 195] on div "Replace Product" at bounding box center [77, 192] width 111 height 23
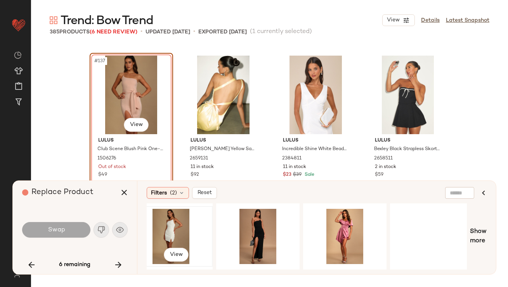
scroll to position [0, 113]
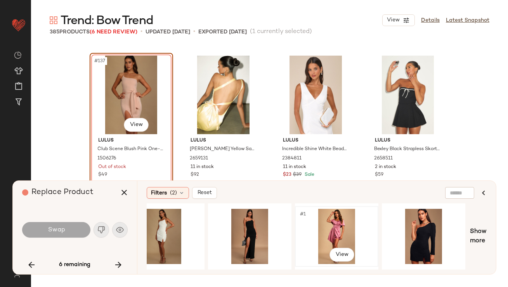
click at [327, 228] on div "#1 View" at bounding box center [337, 236] width 78 height 55
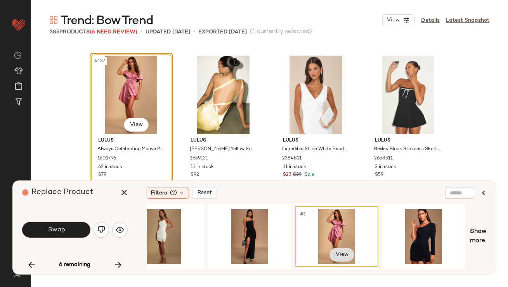
click at [335, 249] on body "Lulus ** Dashboard All Products Global Clipboards (42) Curations (812) [PERSON_…" at bounding box center [254, 143] width 508 height 287
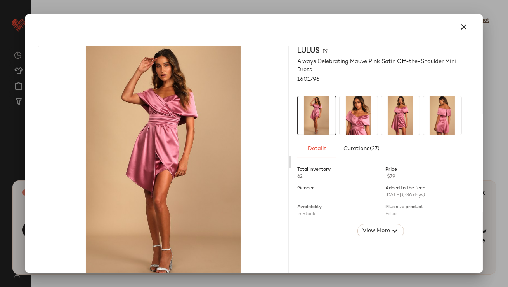
click at [353, 124] on img at bounding box center [359, 115] width 38 height 38
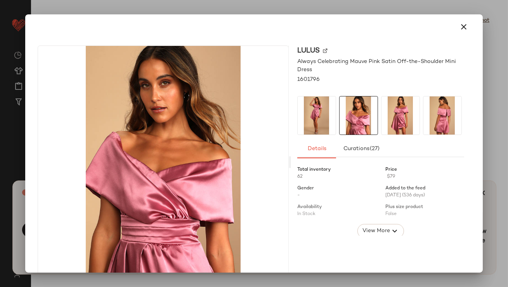
click at [392, 119] on img at bounding box center [401, 115] width 38 height 38
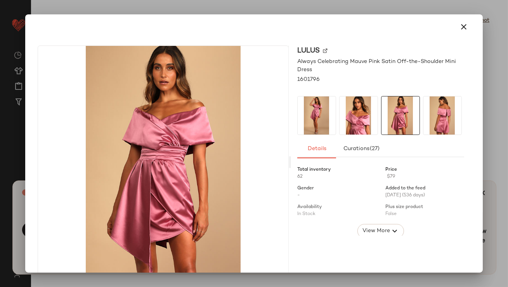
click at [424, 119] on img at bounding box center [443, 115] width 38 height 38
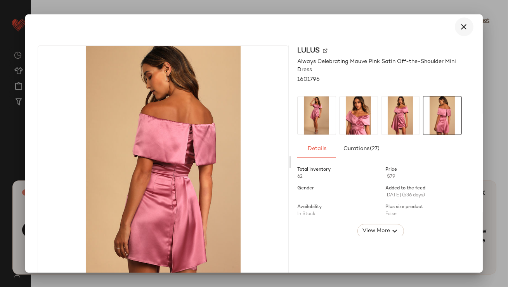
click at [463, 32] on button "button" at bounding box center [464, 26] width 19 height 19
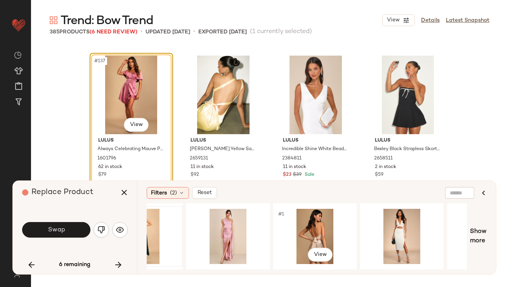
scroll to position [0, 780]
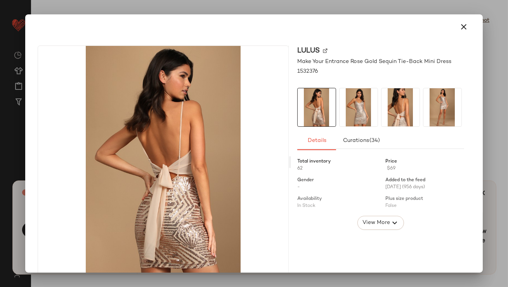
click at [390, 91] on img at bounding box center [401, 107] width 38 height 38
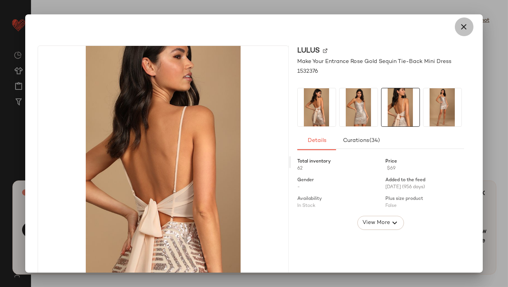
click at [463, 31] on button "button" at bounding box center [464, 26] width 19 height 19
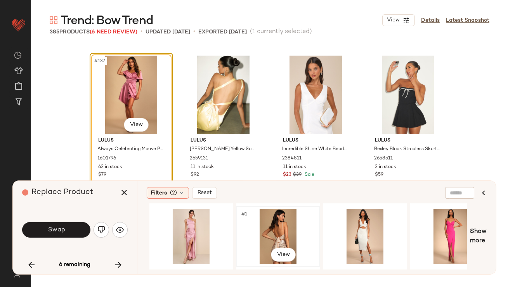
click at [263, 209] on div "#1 View" at bounding box center [278, 236] width 78 height 55
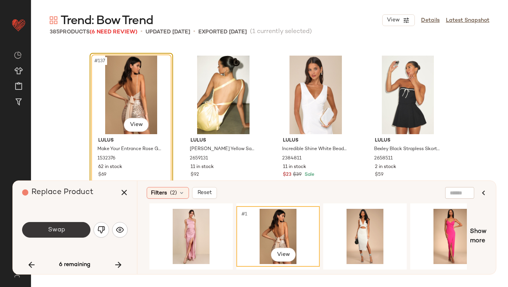
click at [73, 231] on button "Swap" at bounding box center [56, 230] width 68 height 16
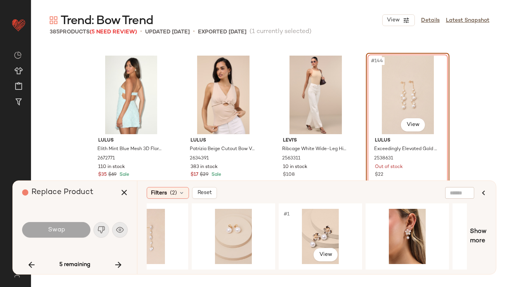
scroll to position [0, 359]
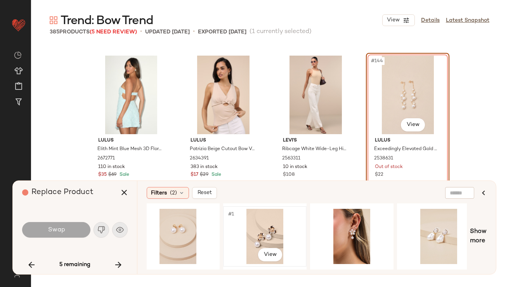
click at [269, 233] on div "#1 View" at bounding box center [265, 236] width 78 height 55
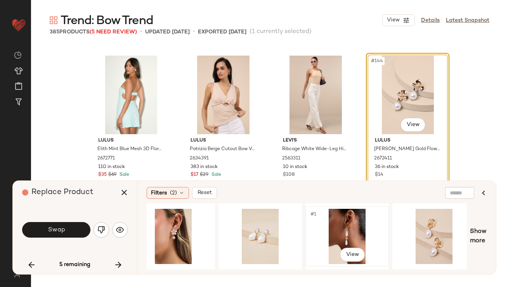
scroll to position [0, 545]
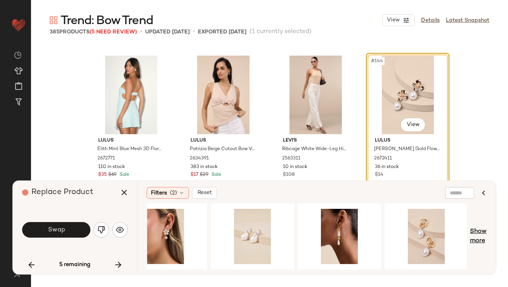
click at [480, 228] on span "Show more" at bounding box center [478, 236] width 17 height 19
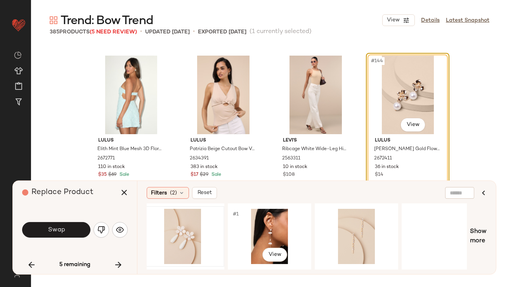
scroll to position [0, 1415]
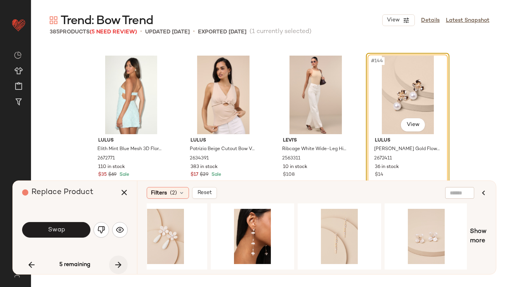
click at [116, 260] on icon "button" at bounding box center [118, 264] width 9 height 9
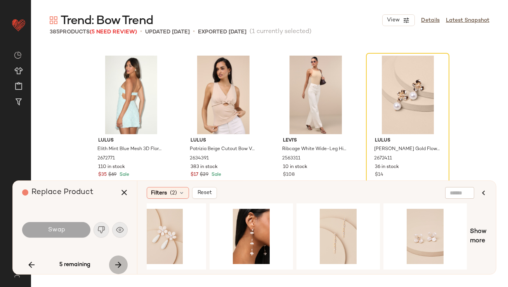
scroll to position [11245, 0]
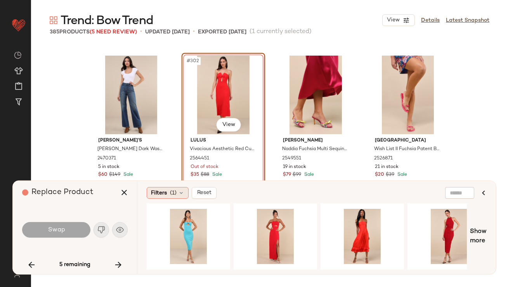
click at [185, 191] on div "Filters (1)" at bounding box center [168, 193] width 42 height 12
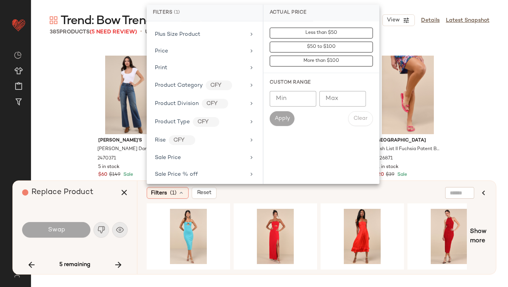
scroll to position [562, 0]
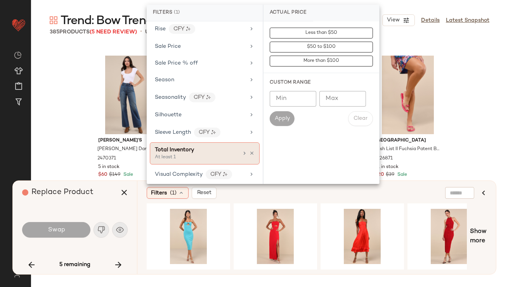
click at [186, 154] on div "At least 1" at bounding box center [194, 157] width 78 height 7
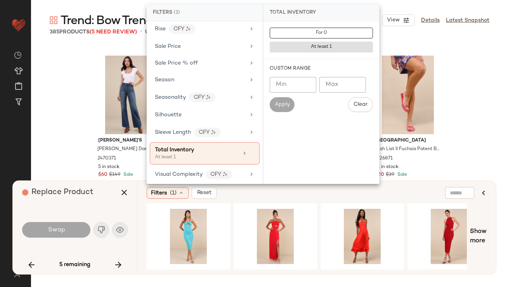
click at [283, 84] on input "Min" at bounding box center [293, 85] width 47 height 16
type input "**"
click at [280, 103] on span "Apply" at bounding box center [283, 104] width 16 height 6
click at [97, 192] on div "Replace Product" at bounding box center [77, 192] width 111 height 23
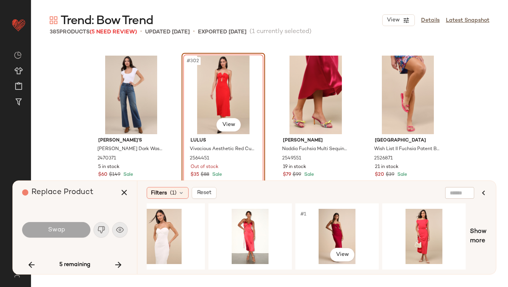
scroll to position [0, 954]
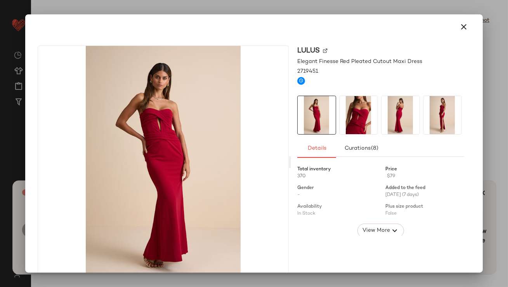
click at [359, 123] on img at bounding box center [359, 115] width 38 height 38
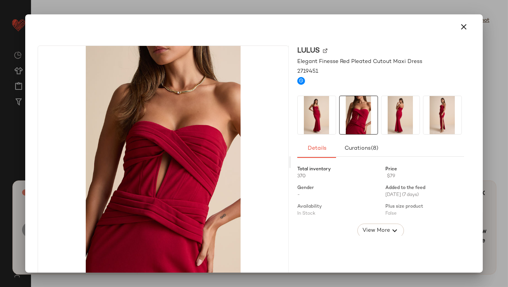
click at [375, 123] on img at bounding box center [359, 115] width 38 height 38
click at [393, 117] on img at bounding box center [401, 115] width 38 height 38
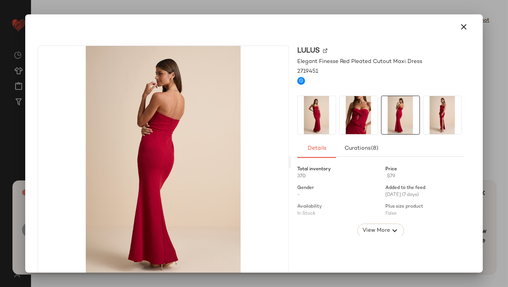
click at [428, 114] on img at bounding box center [443, 115] width 38 height 38
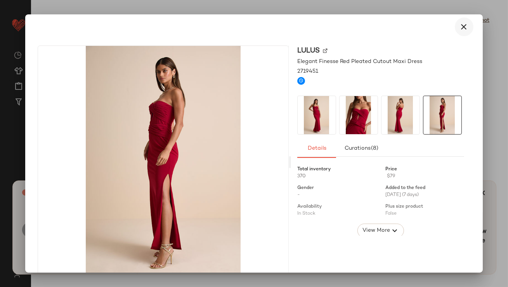
click at [463, 29] on icon "button" at bounding box center [464, 26] width 9 height 9
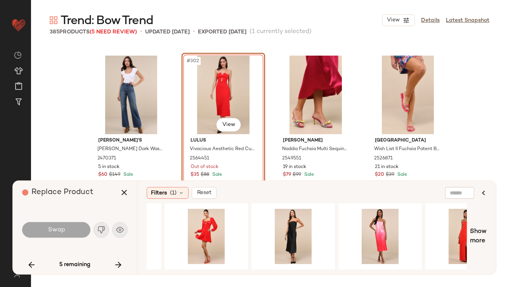
scroll to position [0, 387]
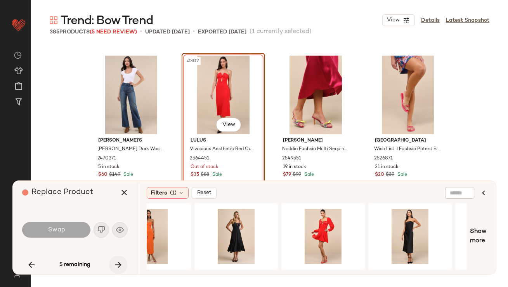
click at [119, 267] on icon "button" at bounding box center [118, 264] width 9 height 9
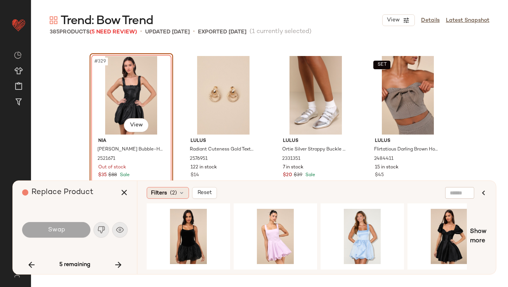
click at [171, 193] on span "(2)" at bounding box center [173, 193] width 7 height 8
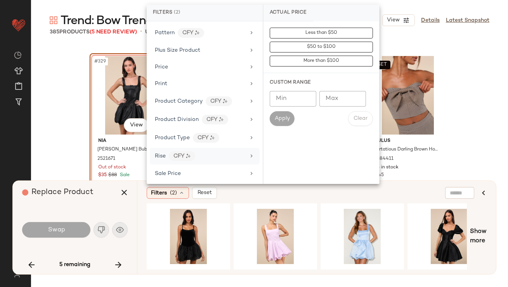
scroll to position [569, 0]
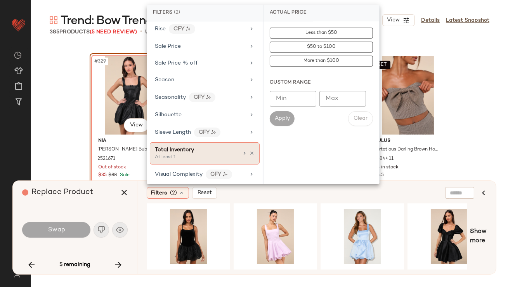
click at [195, 154] on div "At least 1" at bounding box center [194, 157] width 78 height 7
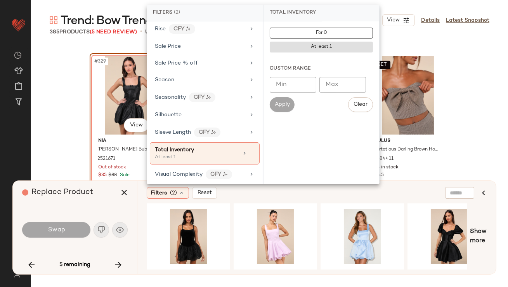
click at [296, 83] on input "Min" at bounding box center [293, 85] width 47 height 16
type input "**"
click at [276, 101] on span "Apply" at bounding box center [283, 104] width 16 height 6
click at [108, 200] on div "Replace Product" at bounding box center [77, 192] width 111 height 23
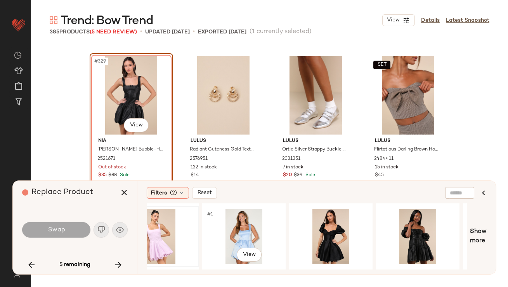
scroll to position [0, 142]
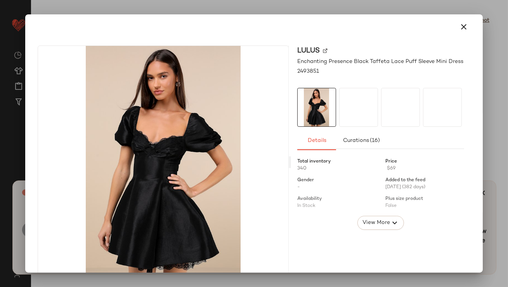
click at [346, 115] on div at bounding box center [358, 107] width 39 height 39
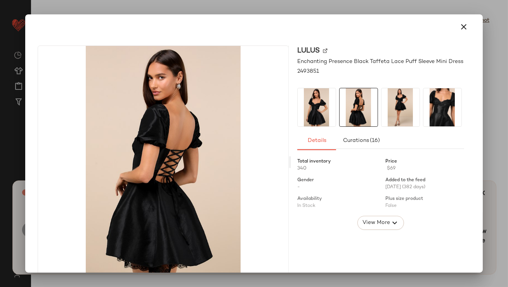
click at [410, 111] on img at bounding box center [401, 107] width 38 height 38
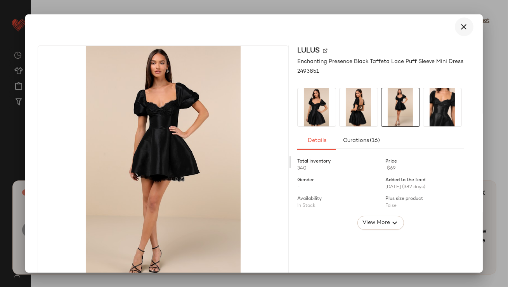
click at [466, 28] on button "button" at bounding box center [464, 26] width 19 height 19
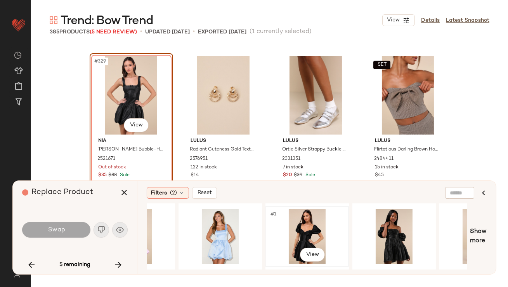
click at [307, 231] on div "#1 View" at bounding box center [307, 236] width 78 height 55
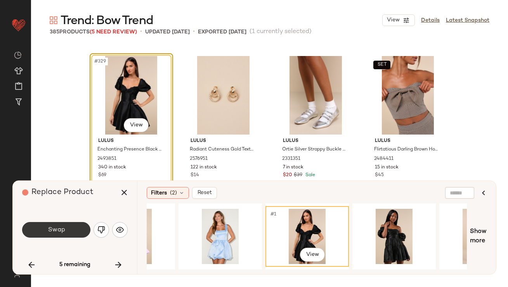
click at [65, 234] on button "Swap" at bounding box center [56, 230] width 68 height 16
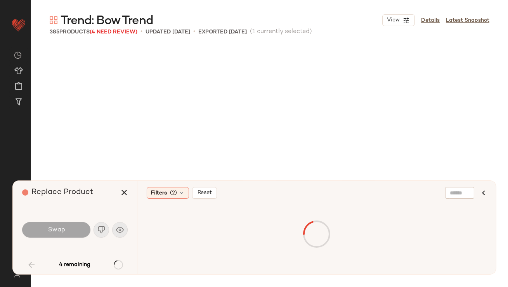
scroll to position [450, 0]
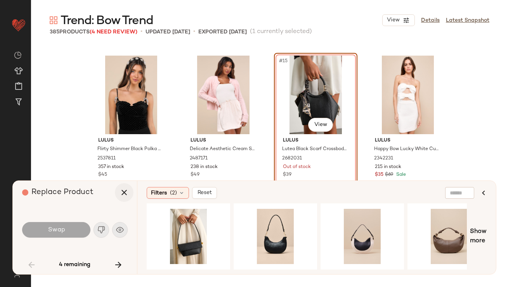
click at [124, 191] on icon "button" at bounding box center [124, 192] width 9 height 9
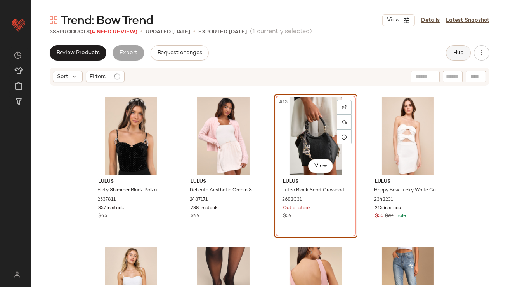
click at [456, 54] on span "Hub" at bounding box center [458, 53] width 11 height 6
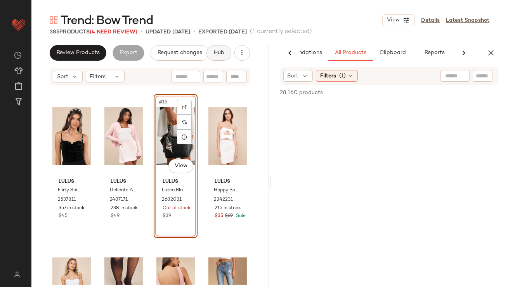
scroll to position [0, 44]
click at [399, 54] on span "Clipboard" at bounding box center [389, 53] width 27 height 6
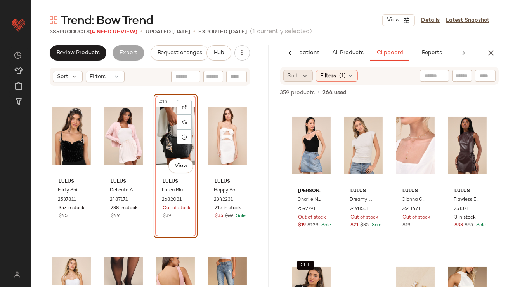
click at [308, 80] on div "Sort" at bounding box center [299, 76] width 30 height 12
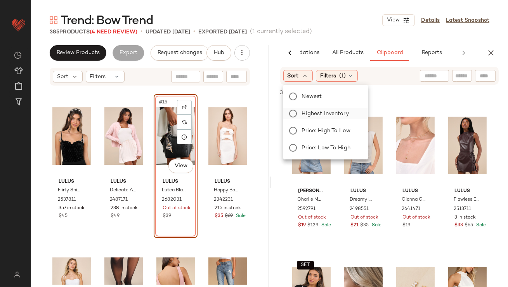
click at [305, 113] on span "Highest Inventory" at bounding box center [325, 114] width 47 height 8
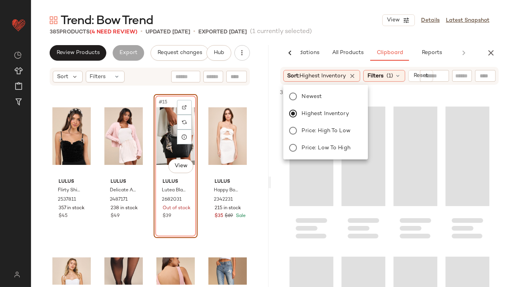
click at [351, 19] on div "Trend: Bow Trend View Details Latest Snapshot" at bounding box center [269, 20] width 477 height 16
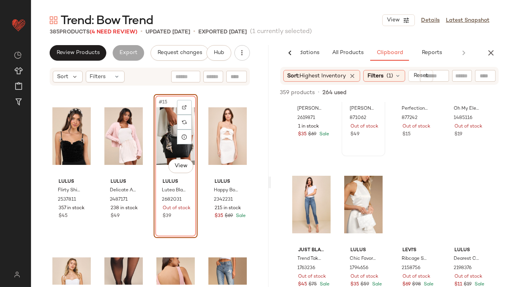
scroll to position [557, 0]
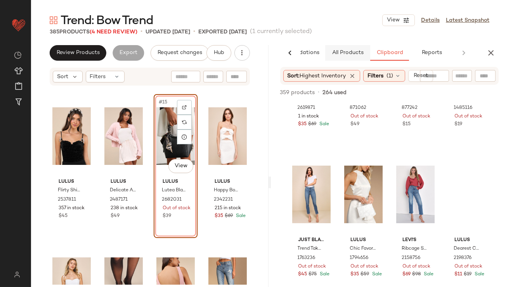
click at [339, 50] on span "All Products" at bounding box center [348, 53] width 32 height 6
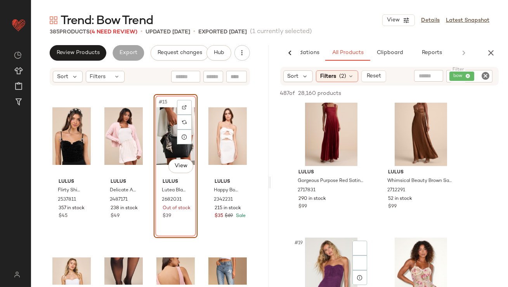
scroll to position [1244, 0]
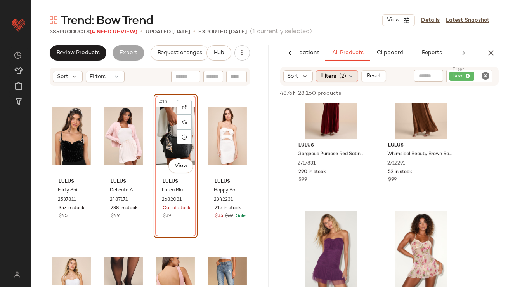
click at [355, 80] on div "Filters (2)" at bounding box center [337, 76] width 42 height 12
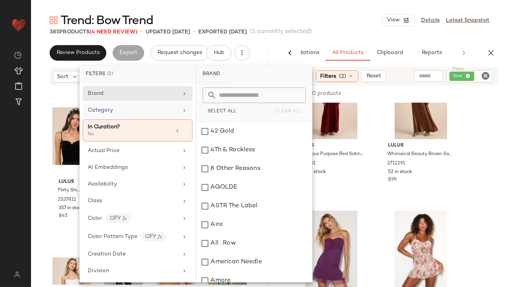
click at [111, 114] on div "Category" at bounding box center [100, 110] width 25 height 8
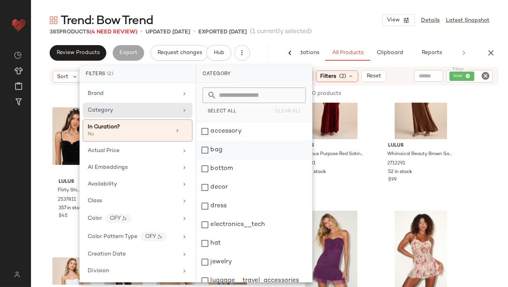
click at [220, 144] on div "bag" at bounding box center [255, 150] width 116 height 19
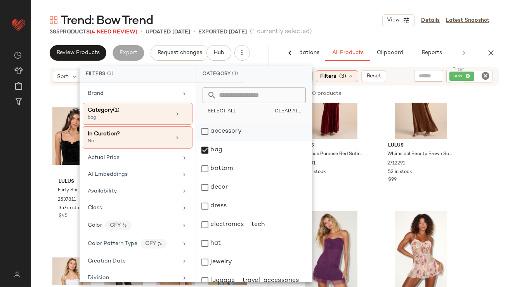
click at [220, 132] on div "accessory" at bounding box center [255, 131] width 116 height 19
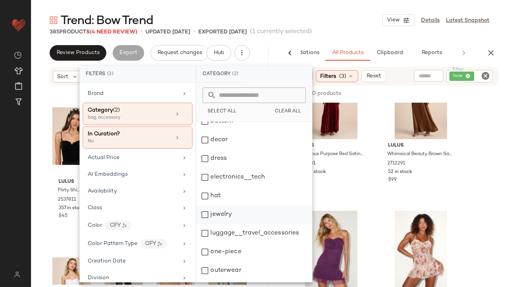
scroll to position [61, 0]
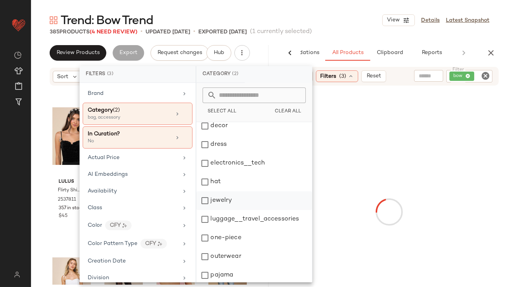
click at [212, 194] on div "jewelry" at bounding box center [255, 200] width 116 height 19
click at [344, 27] on div "Trend: Bow Trend View Details Latest Snapshot" at bounding box center [269, 20] width 477 height 16
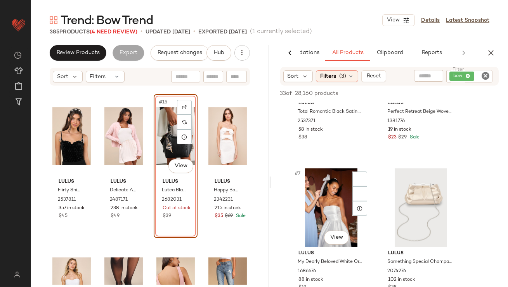
scroll to position [420, 0]
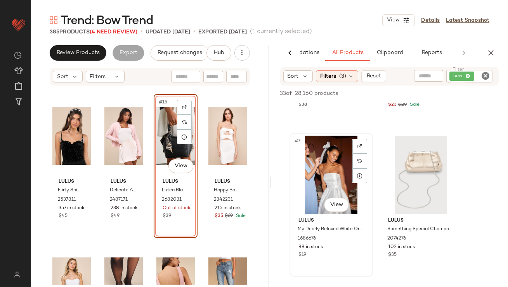
click at [327, 215] on div "Lulus My Dearly Beloved White Organza Oversized Bow Hair Clip 1686676 88 in sto…" at bounding box center [331, 236] width 78 height 45
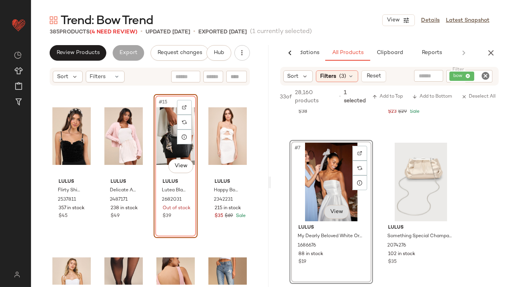
click at [328, 212] on body "Lulus ** Dashboard All Products Global Clipboards (42) Curations (812) [PERSON_…" at bounding box center [254, 143] width 508 height 287
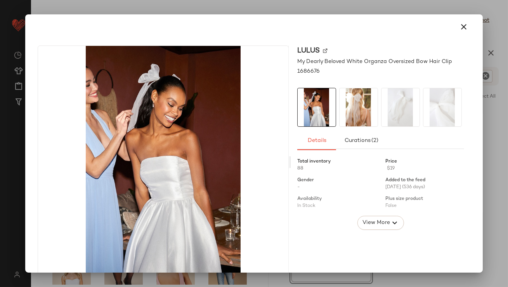
click at [362, 110] on img at bounding box center [359, 107] width 38 height 38
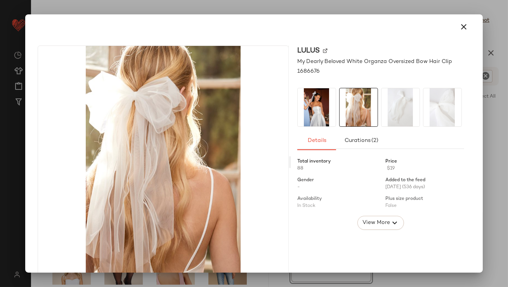
click at [391, 110] on img at bounding box center [401, 107] width 38 height 38
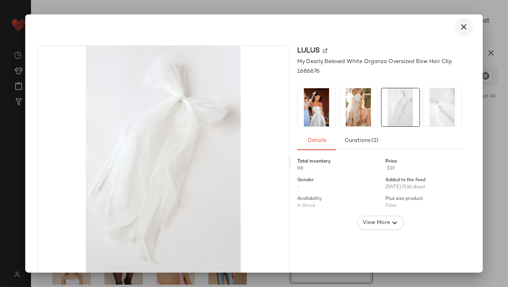
click at [460, 28] on icon "button" at bounding box center [464, 26] width 9 height 9
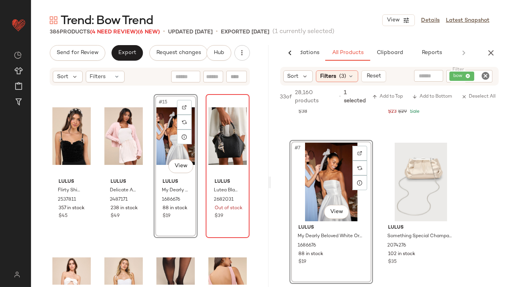
click at [209, 141] on div at bounding box center [228, 136] width 38 height 78
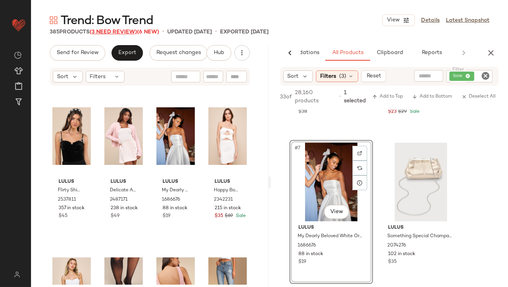
click at [126, 34] on span "(3 Need Review)" at bounding box center [113, 32] width 47 height 6
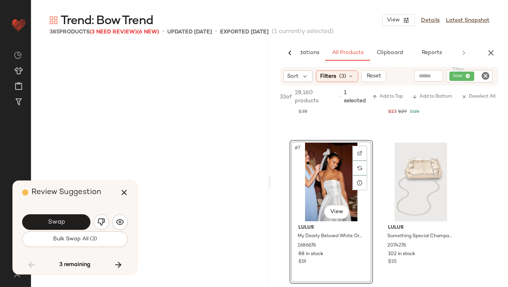
scroll to position [5248, 0]
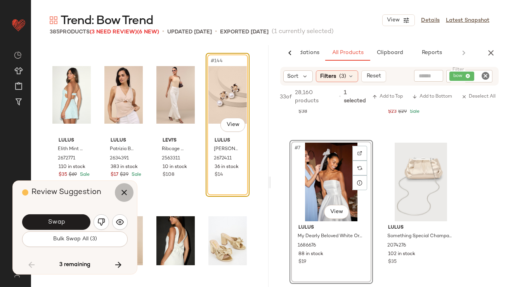
click at [127, 189] on icon "button" at bounding box center [124, 192] width 9 height 9
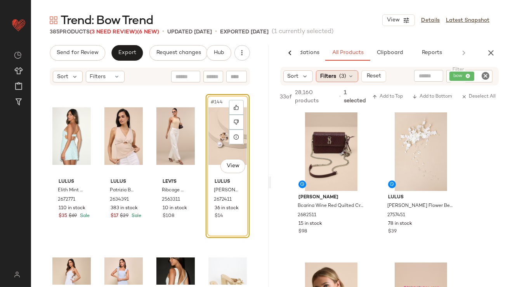
click at [348, 73] on icon at bounding box center [351, 76] width 6 height 6
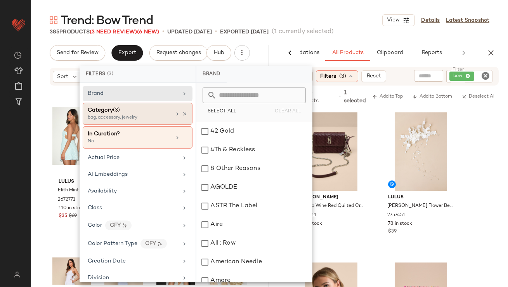
click at [161, 109] on div "Category (3)" at bounding box center [130, 110] width 84 height 8
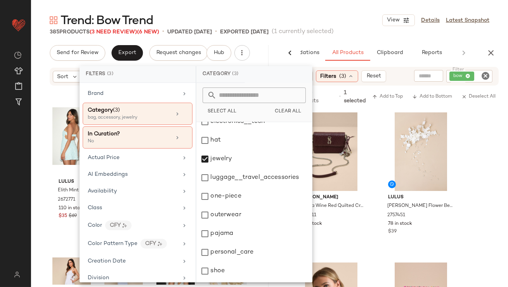
scroll to position [157, 0]
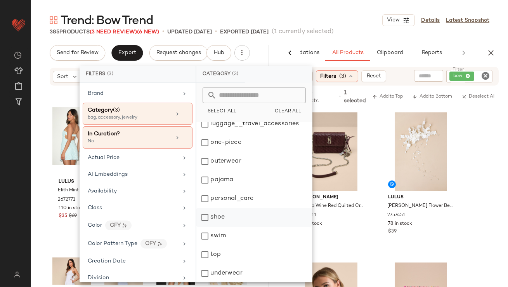
click at [224, 214] on div "shoe" at bounding box center [255, 217] width 116 height 19
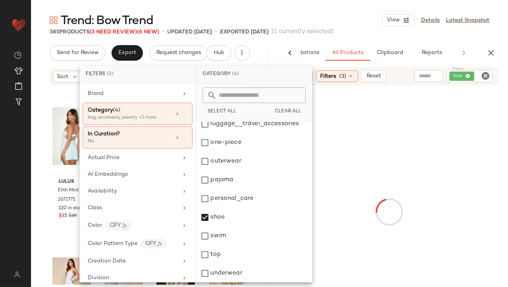
click at [346, 27] on div "Trend: Bow Trend View Details Latest Snapshot" at bounding box center [269, 20] width 477 height 16
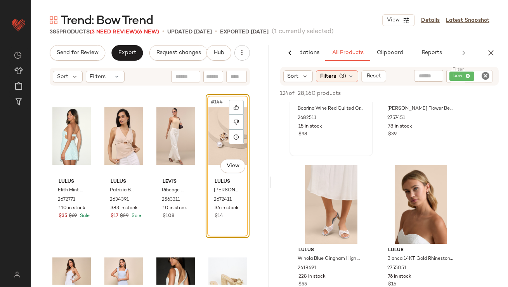
scroll to position [97, 0]
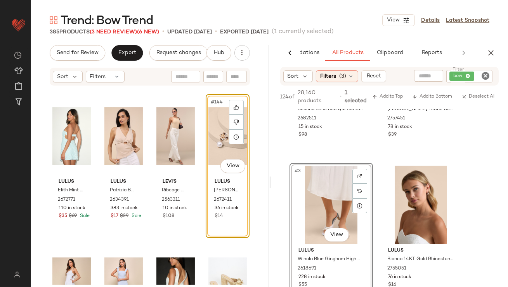
click at [218, 141] on div "#144 View" at bounding box center [228, 136] width 38 height 78
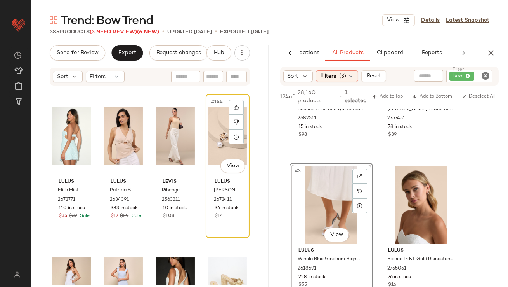
click at [211, 140] on div "#144 View" at bounding box center [228, 136] width 38 height 78
click at [237, 120] on div at bounding box center [236, 122] width 15 height 15
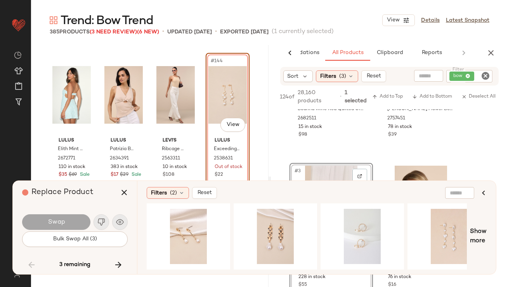
click at [219, 96] on div "#144 View" at bounding box center [228, 95] width 38 height 78
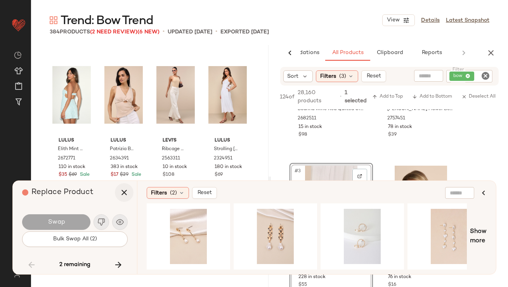
click at [125, 190] on icon "button" at bounding box center [124, 192] width 9 height 9
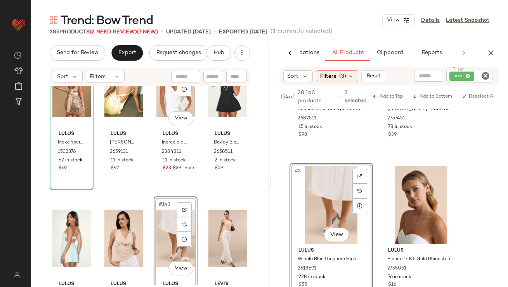
scroll to position [5147, 0]
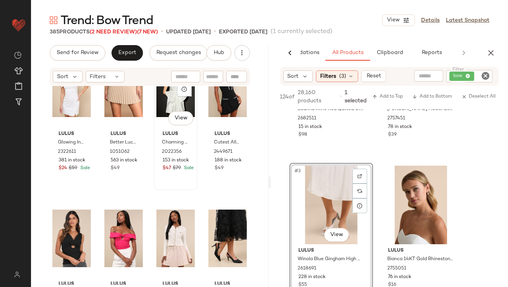
scroll to position [5619, 0]
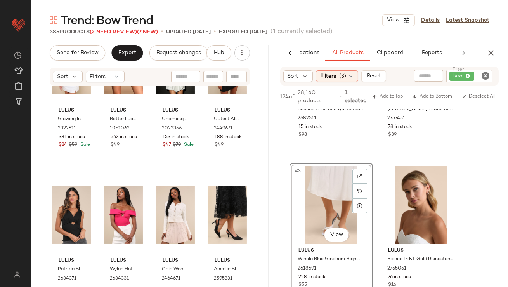
click at [110, 32] on span "(2 Need Review)" at bounding box center [113, 32] width 47 height 6
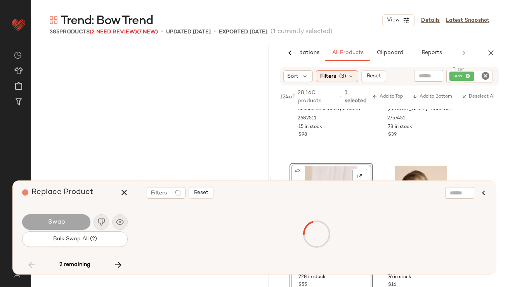
scroll to position [11245, 0]
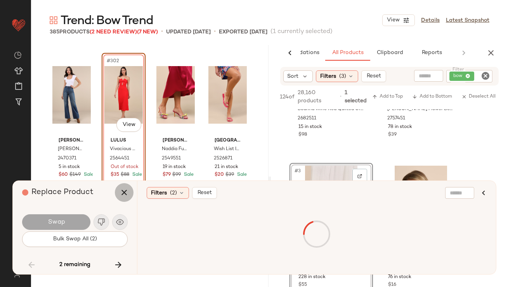
click at [116, 192] on button "button" at bounding box center [124, 192] width 19 height 19
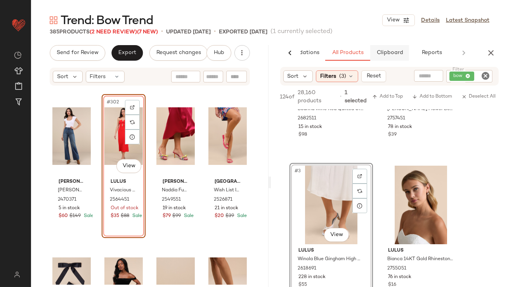
click at [395, 60] on button "Clipboard" at bounding box center [390, 53] width 39 height 16
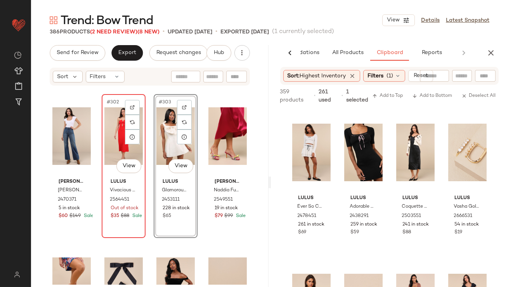
click at [109, 144] on div "#302 View" at bounding box center [123, 136] width 38 height 78
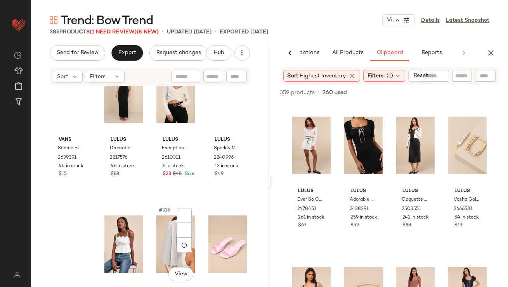
scroll to position [11602, 0]
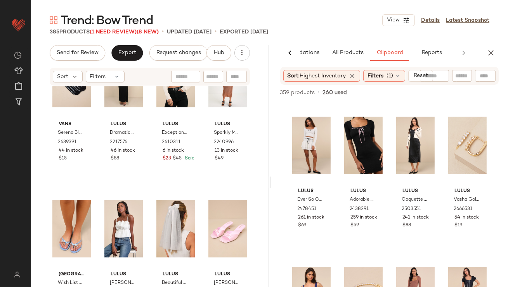
click at [129, 36] on div "Trend: Bow Trend View Details Latest Snapshot 385 Products (1 Need Review) (8 N…" at bounding box center [269, 149] width 477 height 274
click at [128, 34] on span "(1 Need Review)" at bounding box center [113, 32] width 47 height 6
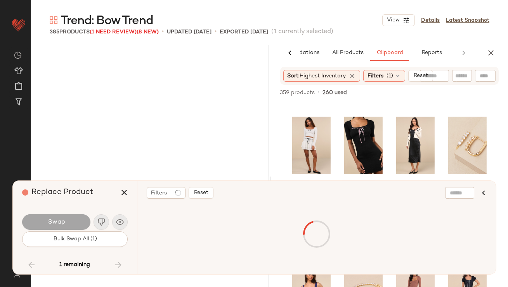
scroll to position [13794, 0]
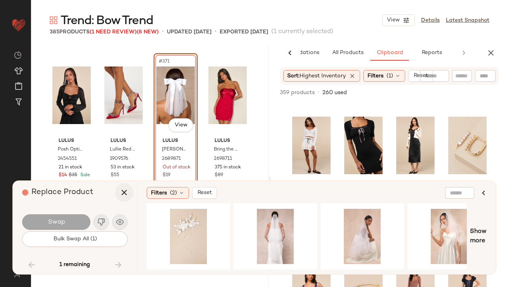
click at [125, 190] on icon "button" at bounding box center [124, 192] width 9 height 9
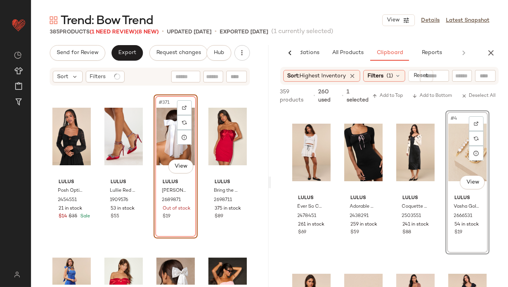
click at [165, 149] on div "#371 View" at bounding box center [176, 136] width 38 height 78
click at [164, 143] on div "#371 View" at bounding box center [176, 136] width 38 height 78
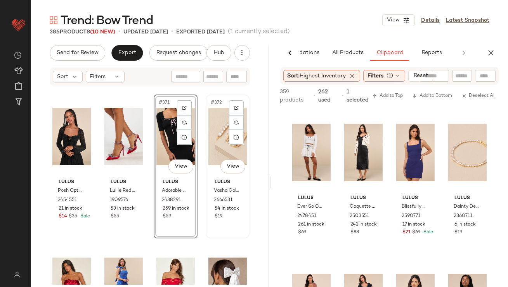
click at [212, 137] on div "#372 View" at bounding box center [228, 136] width 38 height 78
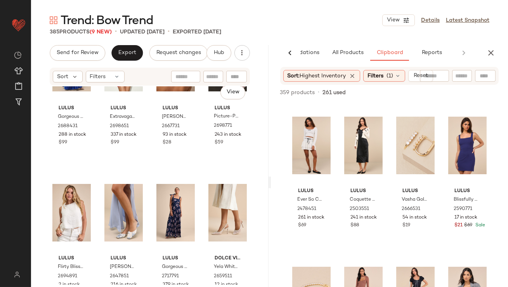
scroll to position [14029, 0]
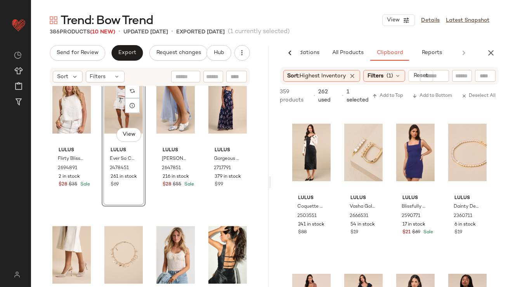
scroll to position [14137, 0]
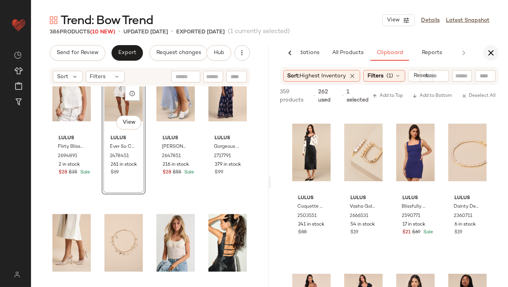
click at [496, 53] on icon "button" at bounding box center [491, 52] width 9 height 9
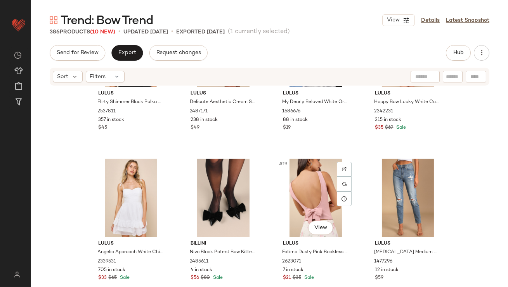
scroll to position [562, 0]
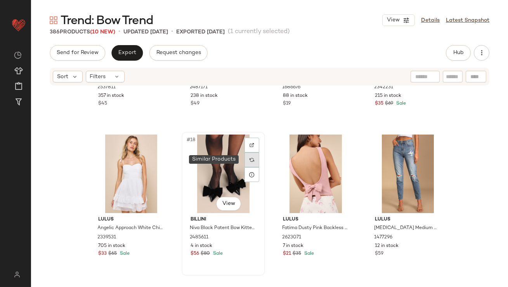
click at [248, 156] on div at bounding box center [252, 159] width 15 height 15
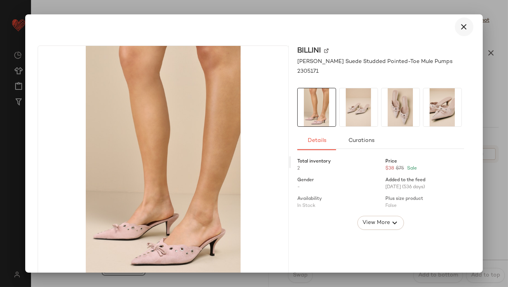
click at [460, 24] on icon "button" at bounding box center [464, 26] width 9 height 9
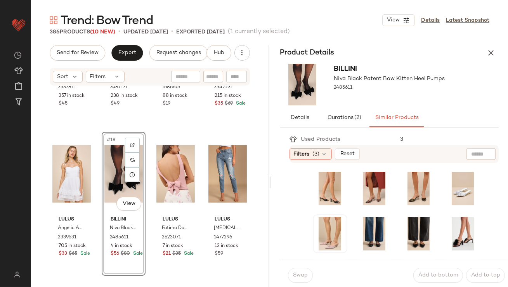
click at [319, 223] on span "#5" at bounding box center [321, 222] width 9 height 8
click at [303, 272] on span "Swap" at bounding box center [300, 275] width 15 height 6
click at [333, 243] on body "Lulus ** Dashboard All Products Global Clipboards (42) Curations (812) [PERSON_…" at bounding box center [254, 143] width 508 height 287
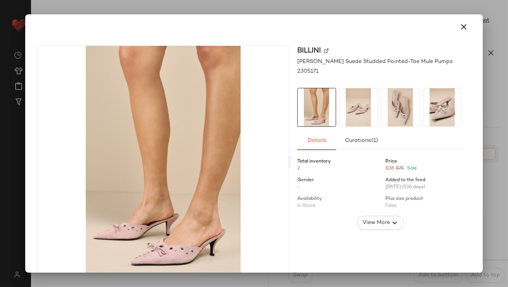
click at [455, 31] on button "button" at bounding box center [464, 26] width 19 height 19
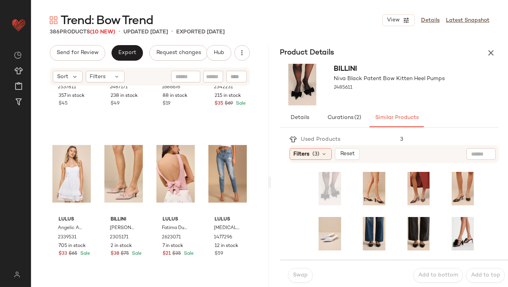
click at [315, 160] on div "Filters (3) Reset" at bounding box center [395, 154] width 210 height 18
click at [312, 153] on div "Filters (3)" at bounding box center [311, 154] width 42 height 12
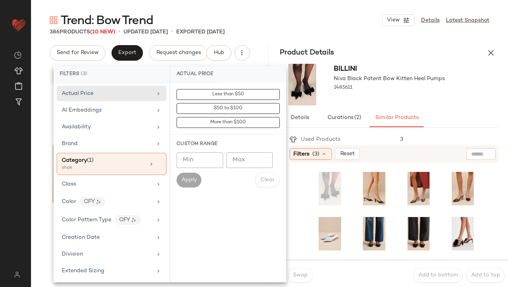
scroll to position [539, 0]
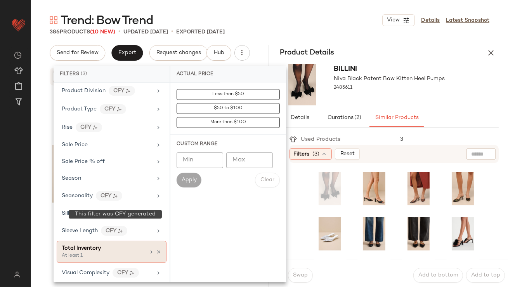
click at [113, 244] on div "Total Inventory" at bounding box center [104, 248] width 84 height 8
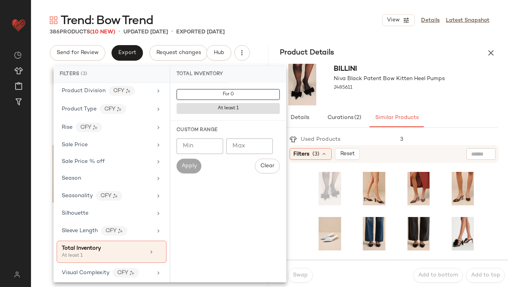
click at [204, 143] on input "Min" at bounding box center [200, 146] width 47 height 16
type input "**"
click at [187, 169] on button "Apply" at bounding box center [189, 165] width 25 height 15
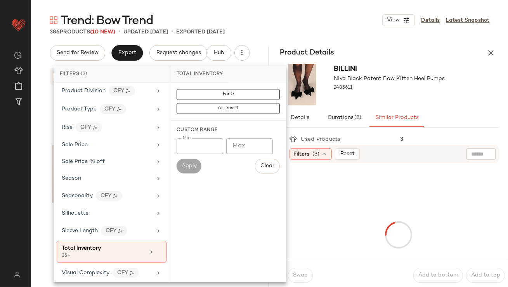
click at [50, 113] on div "#13 View Lulus Flirty Shimmer Black Polka Dot Velvet Rhinestone Bow Bustier Top…" at bounding box center [72, 54] width 44 height 144
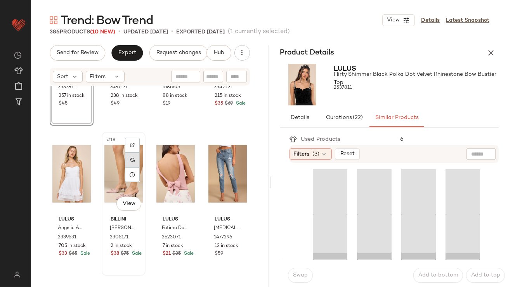
click at [135, 158] on div at bounding box center [132, 159] width 15 height 15
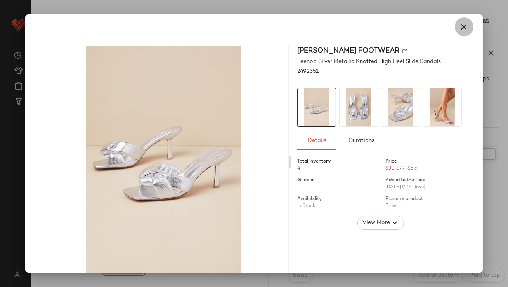
click at [461, 24] on icon "button" at bounding box center [464, 26] width 9 height 9
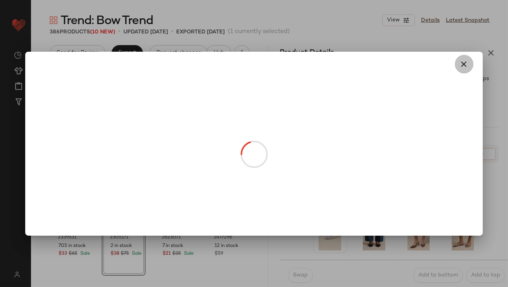
click at [459, 59] on button "button" at bounding box center [464, 64] width 19 height 19
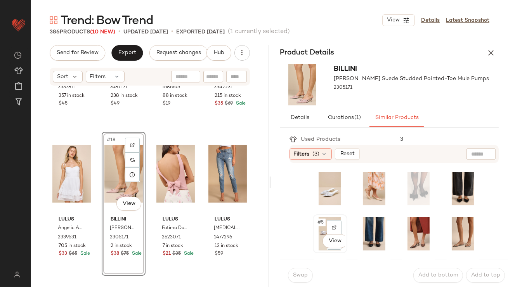
click at [321, 219] on span "#5" at bounding box center [321, 222] width 9 height 8
click at [296, 271] on button "Swap" at bounding box center [300, 275] width 25 height 15
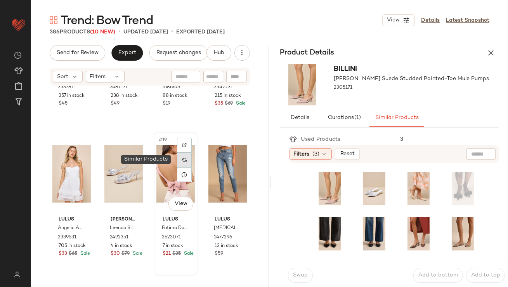
click at [185, 163] on div at bounding box center [184, 159] width 15 height 15
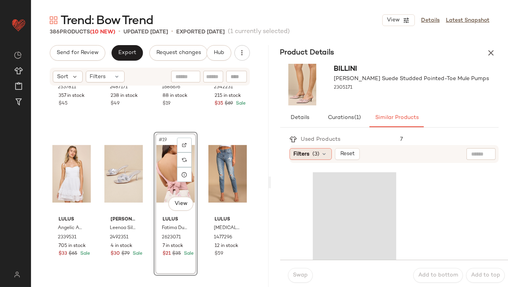
click at [319, 153] on span "(3)" at bounding box center [316, 154] width 7 height 8
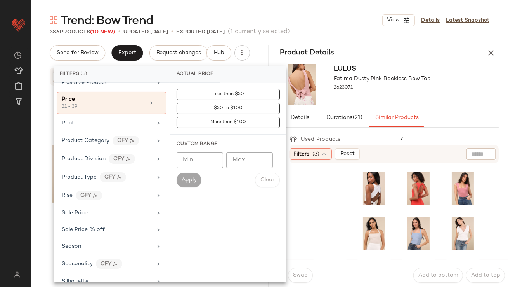
scroll to position [539, 0]
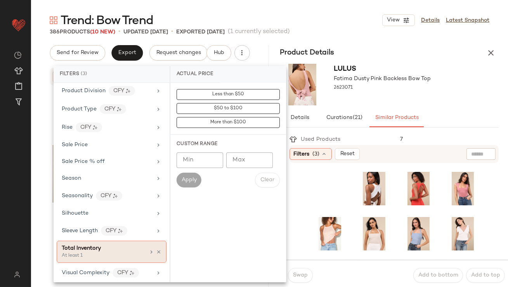
click at [78, 245] on span "Total Inventory" at bounding box center [81, 248] width 39 height 6
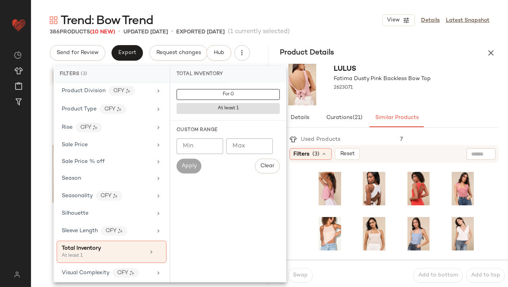
click at [204, 144] on input "Min" at bounding box center [200, 146] width 47 height 16
type input "**"
click at [197, 166] on button "Apply" at bounding box center [189, 165] width 25 height 15
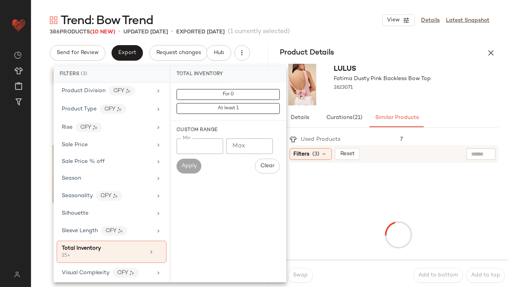
click at [460, 76] on div "Lulus Fatima Dusty Pink Backless Bow Top 2623071" at bounding box center [390, 85] width 238 height 48
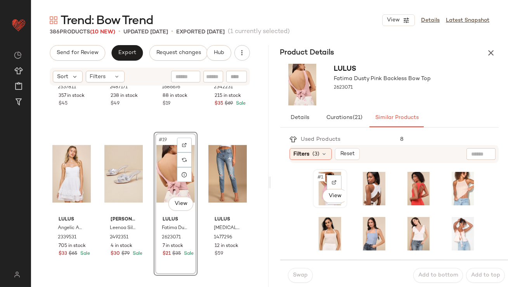
click at [320, 178] on span "#1" at bounding box center [321, 177] width 8 height 8
click at [301, 272] on button "Swap" at bounding box center [300, 275] width 25 height 15
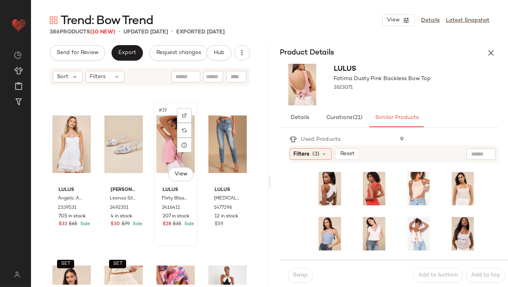
scroll to position [590, 0]
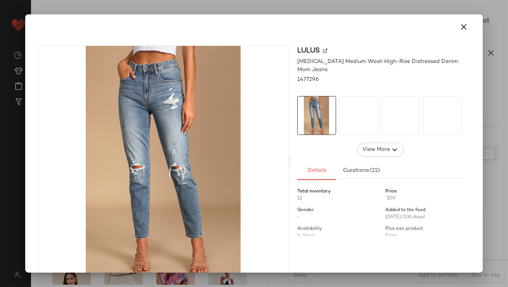
click at [455, 28] on button "button" at bounding box center [464, 26] width 19 height 19
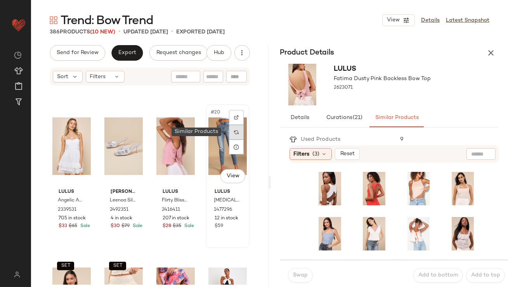
click at [231, 127] on div at bounding box center [236, 132] width 15 height 15
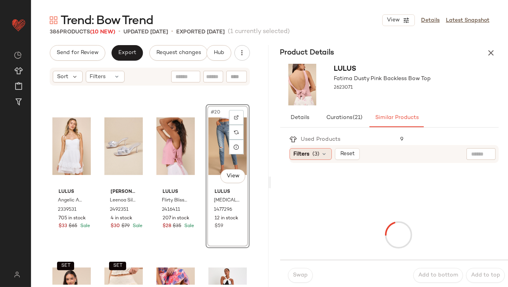
click at [317, 153] on span "(3)" at bounding box center [316, 154] width 7 height 8
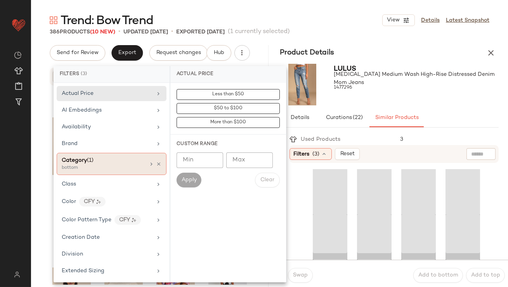
scroll to position [539, 0]
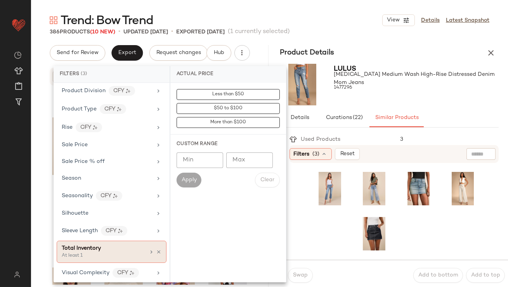
click at [95, 246] on span "Total Inventory" at bounding box center [81, 248] width 39 height 6
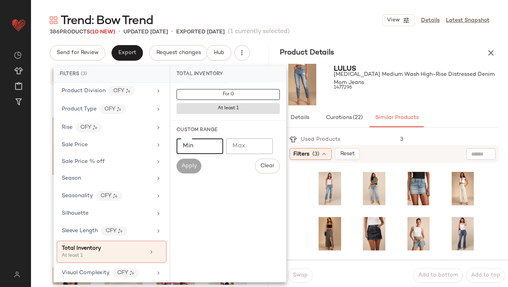
click at [190, 152] on input "Min" at bounding box center [200, 146] width 47 height 16
type input "**"
click at [190, 167] on span "Apply" at bounding box center [189, 166] width 16 height 6
click at [386, 97] on div at bounding box center [416, 95] width 165 height 6
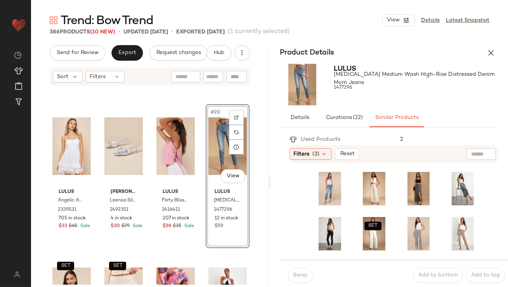
scroll to position [8, 0]
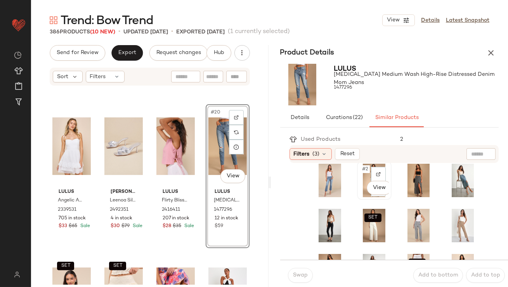
click at [362, 170] on span "#2" at bounding box center [366, 169] width 9 height 8
click at [299, 275] on span "Swap" at bounding box center [300, 275] width 15 height 6
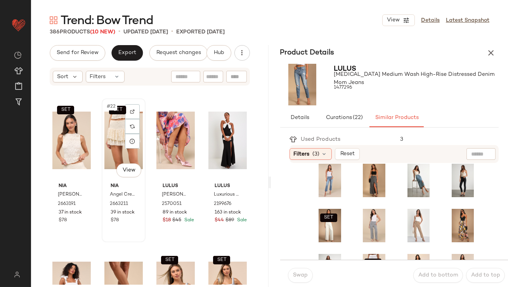
scroll to position [853, 0]
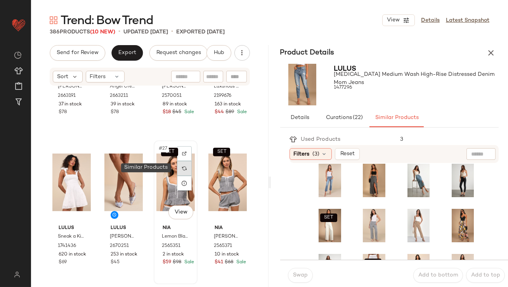
click at [182, 166] on img at bounding box center [184, 168] width 5 height 5
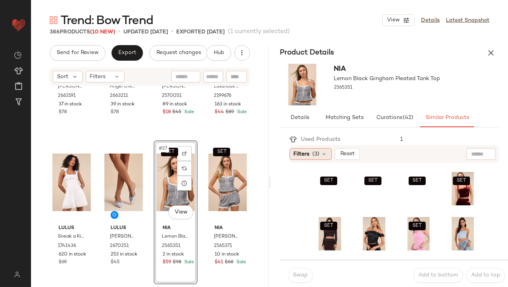
click at [324, 155] on icon at bounding box center [325, 154] width 6 height 6
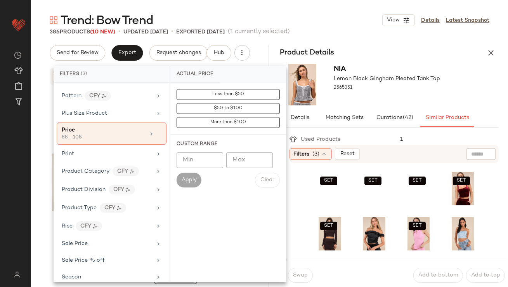
scroll to position [539, 0]
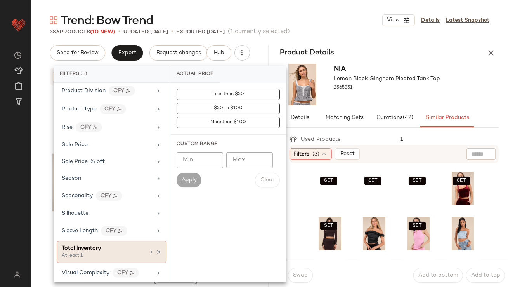
click at [100, 248] on div "Total Inventory" at bounding box center [81, 248] width 39 height 8
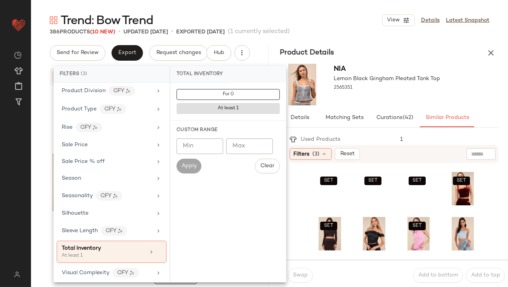
click at [192, 146] on input "Min" at bounding box center [200, 146] width 47 height 16
type input "**"
click at [190, 170] on button "Apply" at bounding box center [189, 165] width 25 height 15
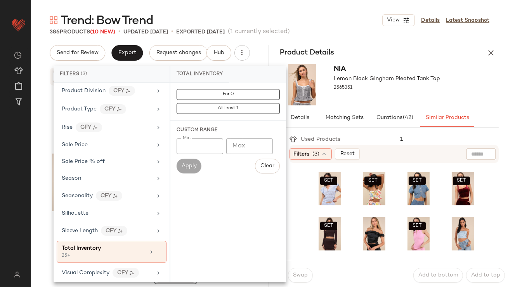
click at [404, 61] on div "[PERSON_NAME] Black Gingham Pleated Tank Top 2565351" at bounding box center [390, 85] width 238 height 48
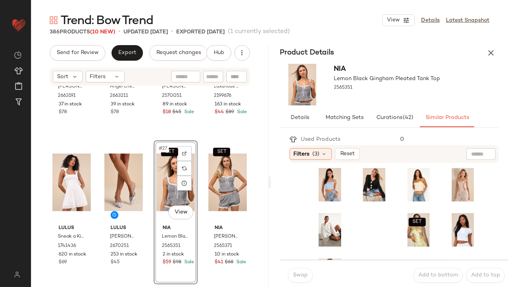
scroll to position [49, 0]
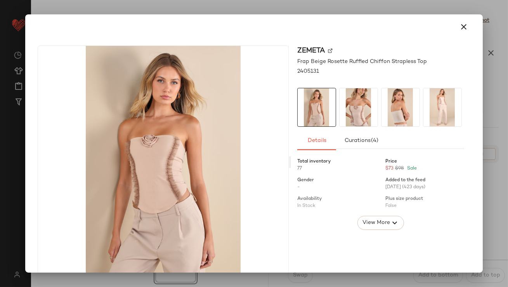
click at [371, 115] on img at bounding box center [359, 107] width 38 height 38
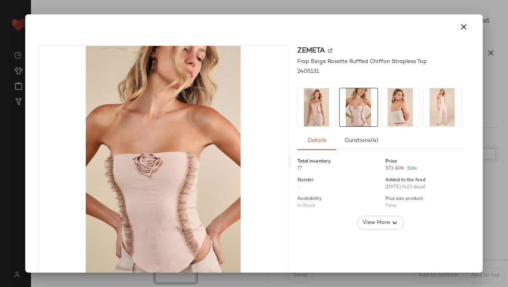
drag, startPoint x: 460, startPoint y: 23, endPoint x: 456, endPoint y: 38, distance: 16.3
click at [460, 23] on icon "button" at bounding box center [464, 26] width 9 height 9
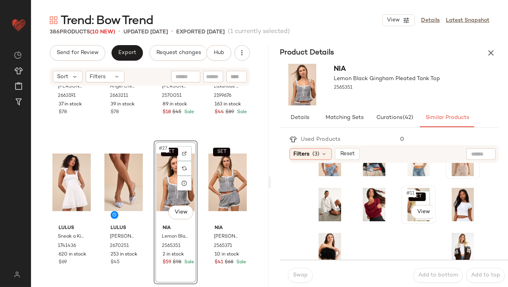
scroll to position [83, 0]
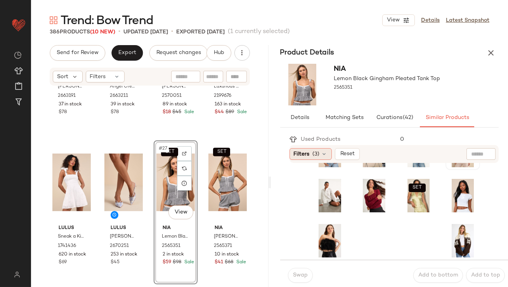
click at [318, 150] on span "(3)" at bounding box center [316, 154] width 7 height 8
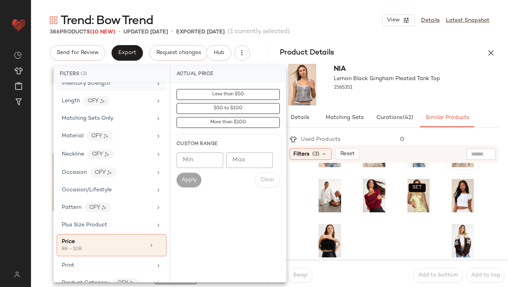
scroll to position [357, 0]
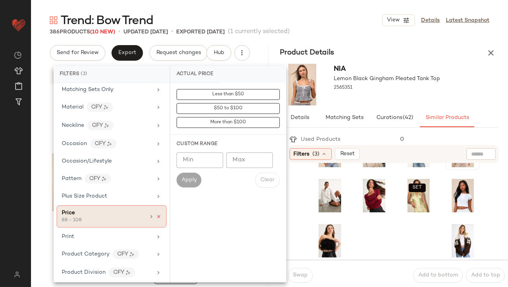
click at [156, 214] on icon at bounding box center [158, 216] width 5 height 5
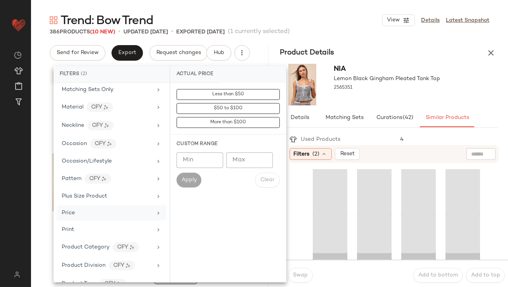
click at [368, 99] on div "[PERSON_NAME] Black Gingham Pleated Tank Top 2565351" at bounding box center [387, 85] width 106 height 42
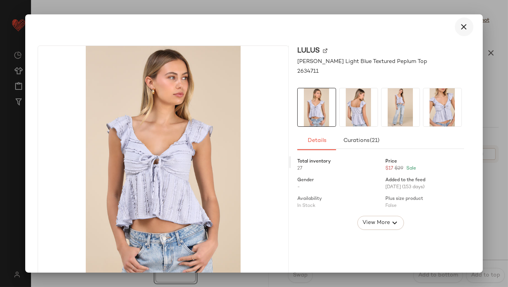
click at [462, 27] on icon "button" at bounding box center [464, 26] width 9 height 9
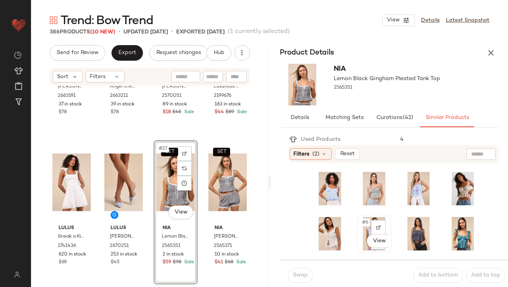
click at [364, 221] on span "#6" at bounding box center [366, 222] width 9 height 8
click at [301, 277] on span "Swap" at bounding box center [300, 275] width 15 height 6
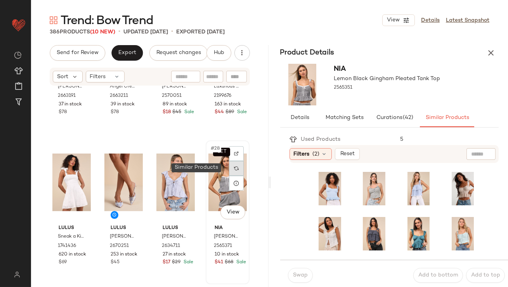
click at [236, 172] on div at bounding box center [236, 168] width 15 height 15
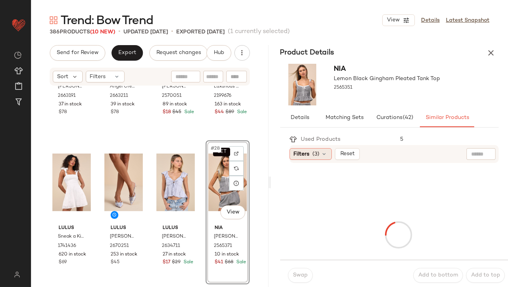
click at [306, 156] on span "Filters" at bounding box center [302, 154] width 16 height 8
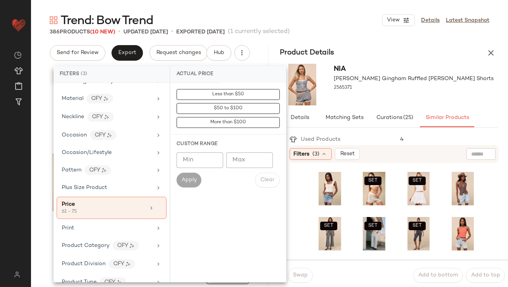
scroll to position [402, 0]
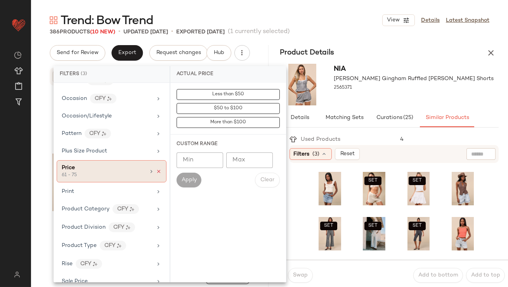
click at [156, 169] on icon at bounding box center [158, 171] width 5 height 5
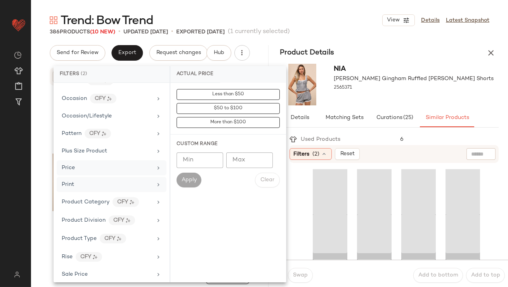
scroll to position [532, 0]
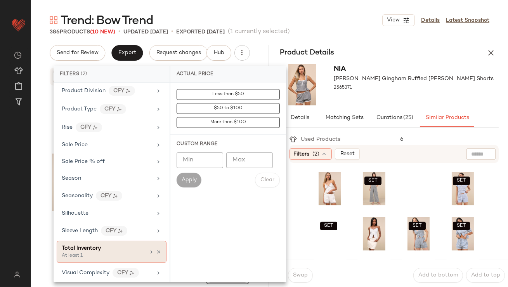
click at [111, 252] on div "At least 1" at bounding box center [101, 255] width 78 height 7
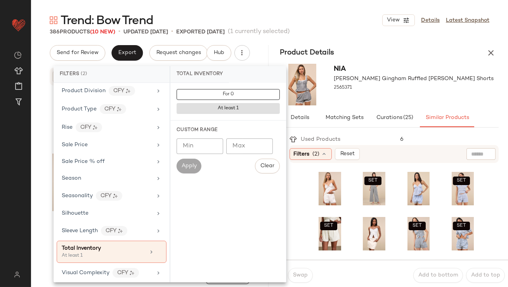
click at [188, 146] on input "Min" at bounding box center [200, 146] width 47 height 16
type input "**"
click at [186, 168] on span "Apply" at bounding box center [189, 166] width 16 height 6
click at [366, 50] on div "Product Details" at bounding box center [390, 53] width 238 height 16
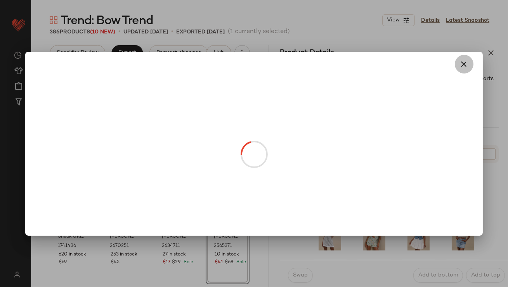
click at [462, 70] on button "button" at bounding box center [464, 64] width 19 height 19
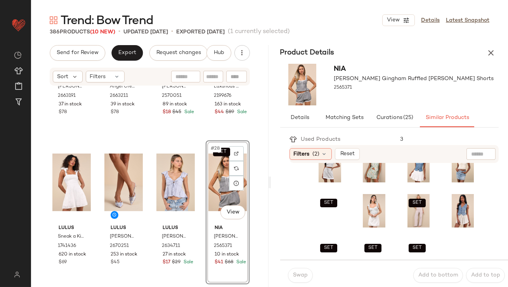
scroll to position [97, 0]
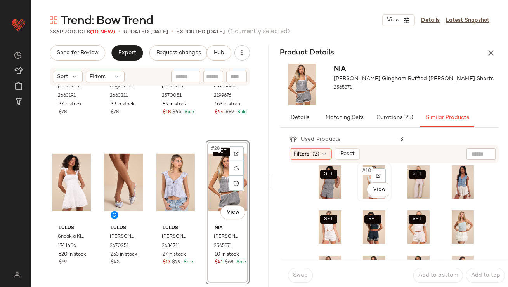
click at [363, 167] on span "#10" at bounding box center [368, 171] width 12 height 8
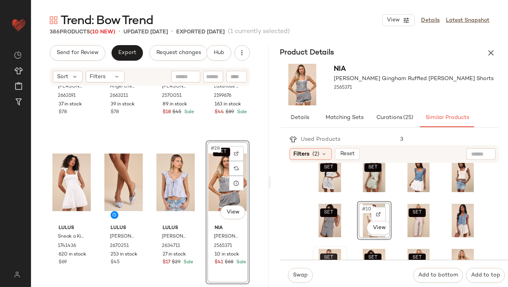
scroll to position [0, 0]
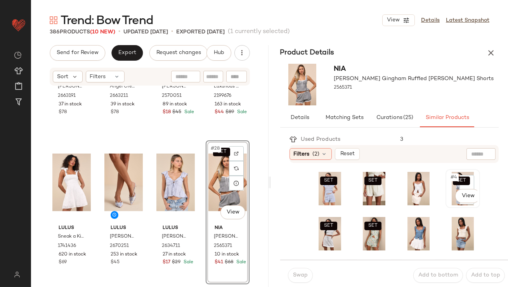
click at [450, 176] on span "#4" at bounding box center [454, 177] width 9 height 8
click at [305, 273] on span "Swap" at bounding box center [300, 275] width 15 height 6
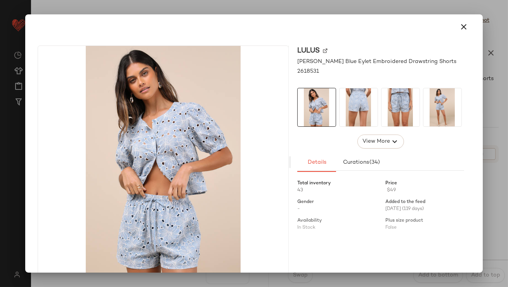
click at [464, 24] on icon "button" at bounding box center [464, 26] width 9 height 9
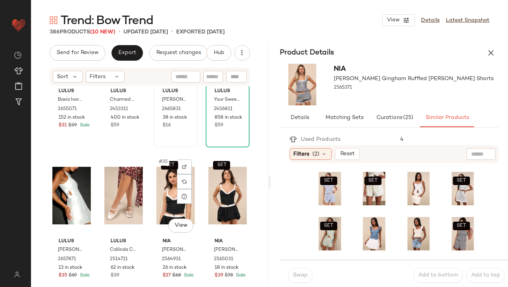
scroll to position [1172, 0]
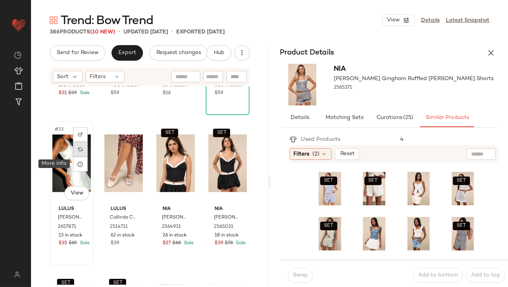
click at [80, 152] on div at bounding box center [80, 149] width 15 height 15
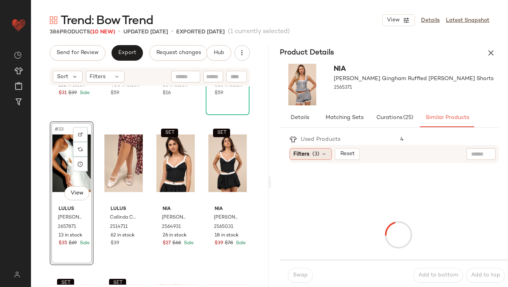
click at [312, 153] on div "Filters (3)" at bounding box center [311, 154] width 42 height 12
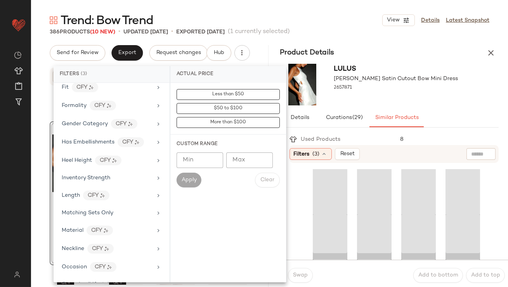
scroll to position [539, 0]
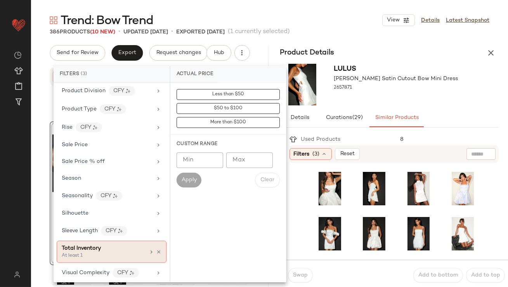
click at [148, 249] on icon at bounding box center [151, 252] width 6 height 6
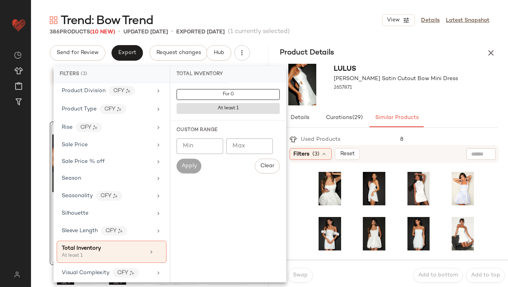
click at [200, 147] on input "Min" at bounding box center [200, 146] width 47 height 16
type input "**"
click at [190, 164] on span "Apply" at bounding box center [189, 166] width 16 height 6
click at [379, 39] on div "Trend: Bow Trend View Details Latest Snapshot 386 Products (10 New) • updated […" at bounding box center [269, 149] width 477 height 274
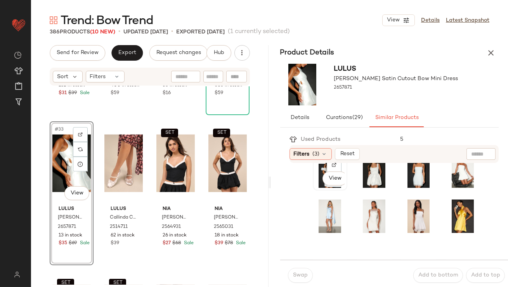
scroll to position [92, 0]
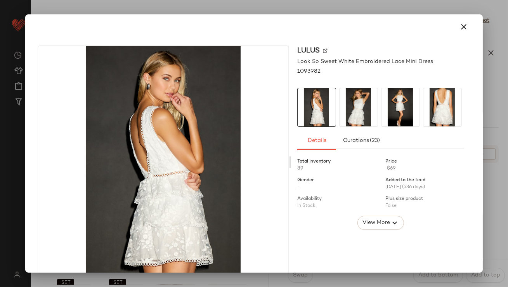
click at [408, 110] on img at bounding box center [401, 107] width 38 height 38
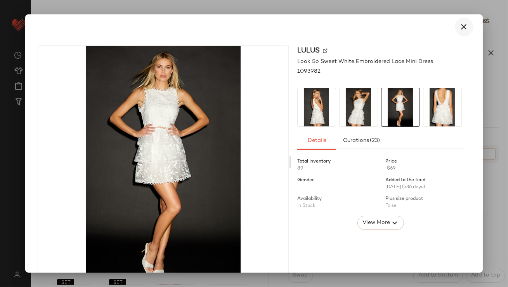
click at [460, 23] on icon "button" at bounding box center [464, 26] width 9 height 9
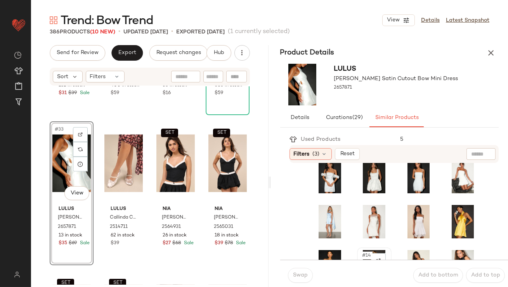
scroll to position [0, 0]
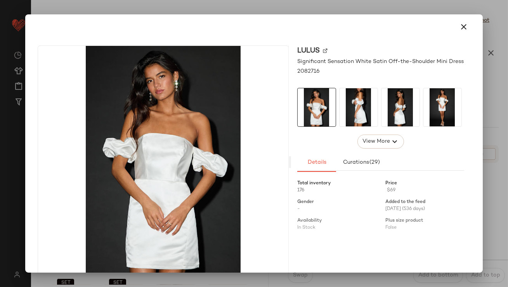
click at [382, 112] on img at bounding box center [401, 107] width 38 height 38
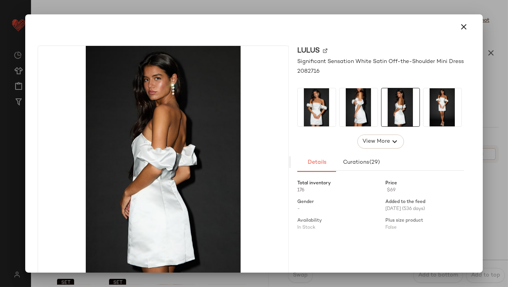
click at [424, 105] on img at bounding box center [443, 107] width 38 height 38
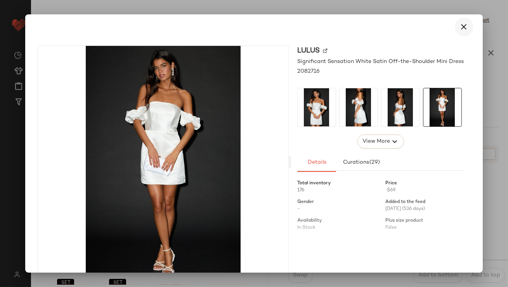
click at [462, 23] on icon "button" at bounding box center [464, 26] width 9 height 9
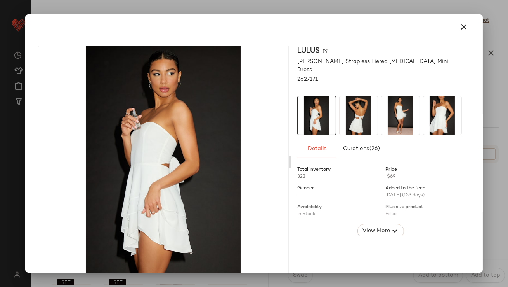
click at [371, 101] on img at bounding box center [359, 115] width 38 height 38
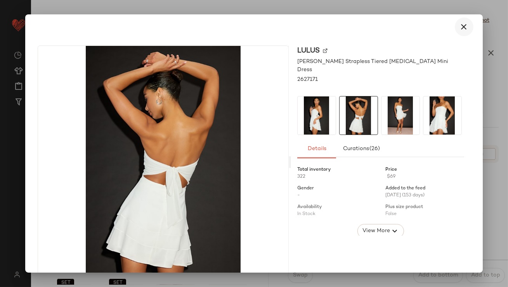
click at [456, 33] on button "button" at bounding box center [464, 26] width 19 height 19
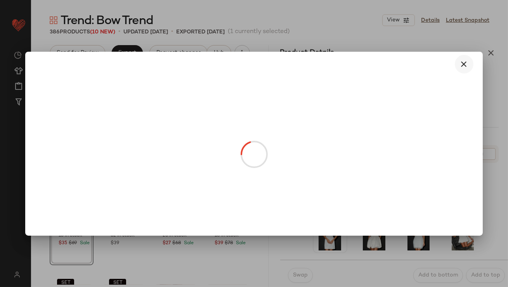
click at [463, 61] on icon "button" at bounding box center [464, 63] width 9 height 9
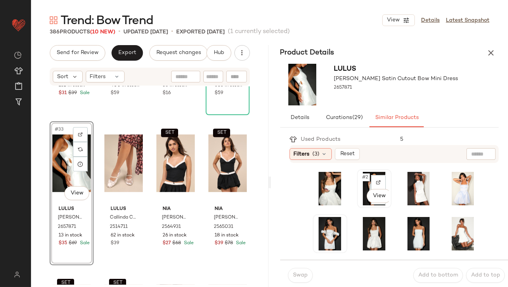
click at [360, 172] on div "#2 View" at bounding box center [374, 188] width 29 height 33
click at [293, 277] on span "Swap" at bounding box center [300, 275] width 15 height 6
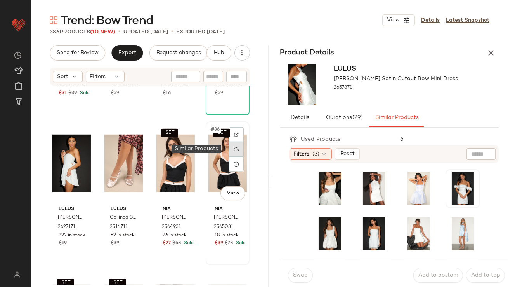
click at [237, 146] on div at bounding box center [236, 149] width 15 height 15
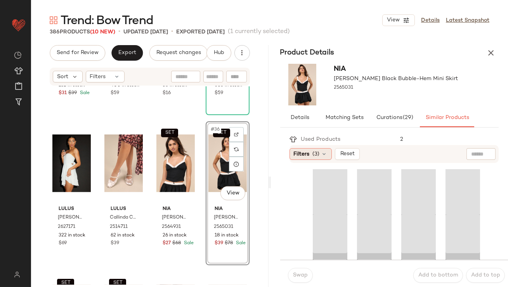
click at [322, 151] on icon at bounding box center [325, 154] width 6 height 6
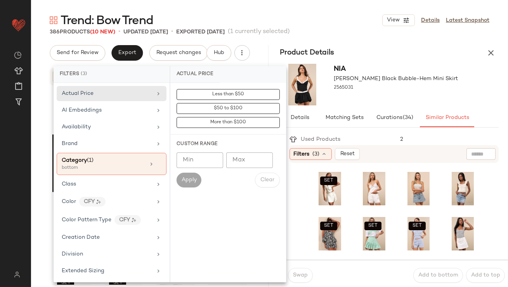
scroll to position [539, 0]
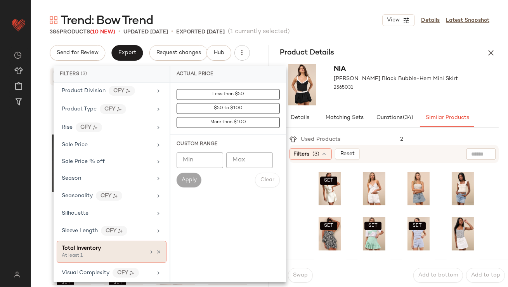
click at [108, 246] on div "Total Inventory" at bounding box center [104, 248] width 84 height 8
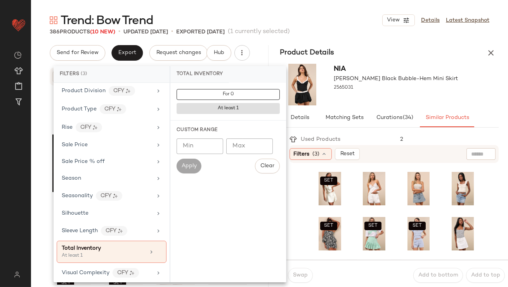
click at [197, 155] on div "Min Min Max Max Apply Clear" at bounding box center [228, 155] width 103 height 35
click at [197, 149] on input "Min" at bounding box center [200, 146] width 47 height 16
type input "**"
click at [188, 168] on span "Apply" at bounding box center [189, 166] width 16 height 6
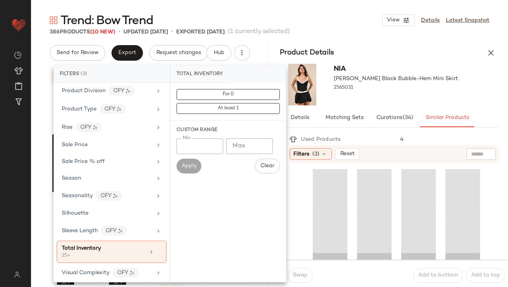
click at [363, 54] on div "Product Details" at bounding box center [390, 53] width 238 height 16
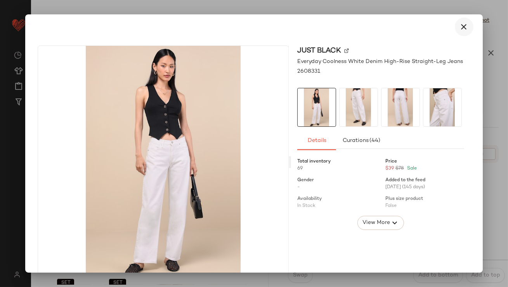
click at [463, 25] on icon "button" at bounding box center [464, 26] width 9 height 9
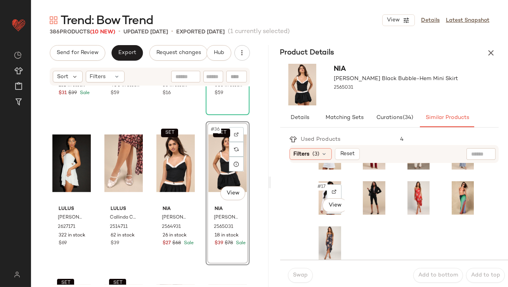
scroll to position [130, 0]
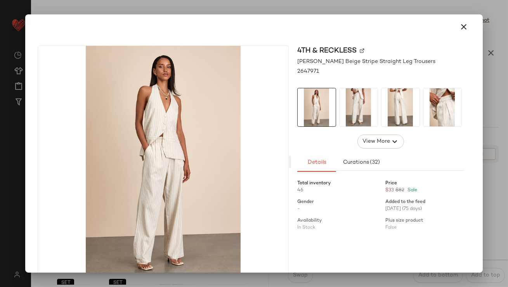
click at [395, 111] on img at bounding box center [401, 107] width 38 height 38
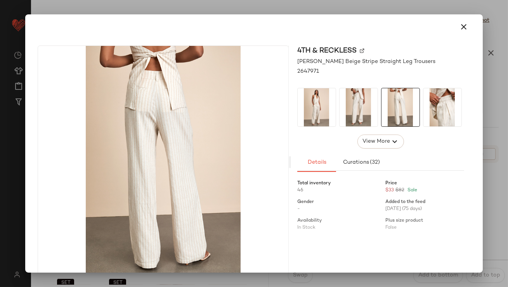
click at [463, 29] on icon "button" at bounding box center [464, 26] width 9 height 9
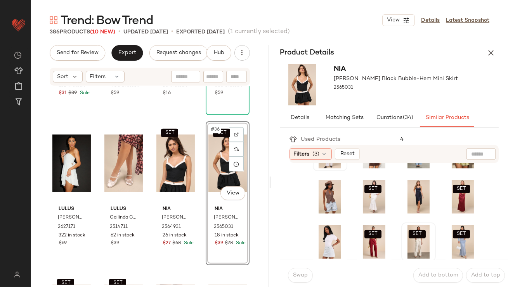
scroll to position [64, 0]
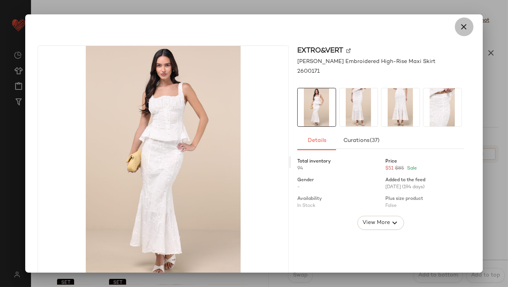
click at [456, 33] on button "button" at bounding box center [464, 26] width 19 height 19
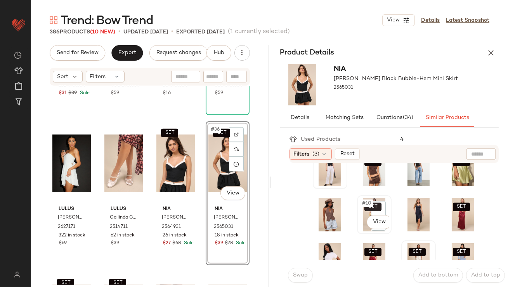
click at [365, 209] on button "SET" at bounding box center [373, 206] width 17 height 9
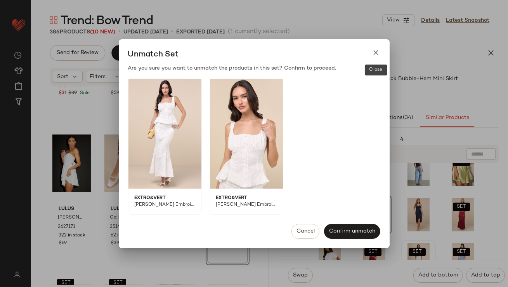
click at [376, 59] on div at bounding box center [377, 55] width 8 height 12
click at [376, 52] on icon at bounding box center [377, 53] width 8 height 8
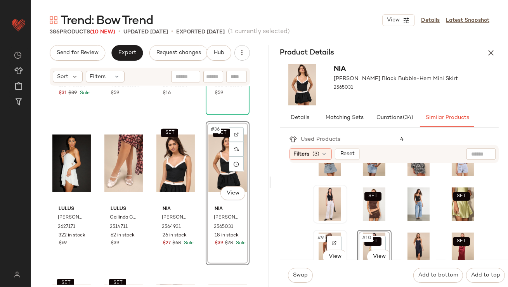
scroll to position [21, 0]
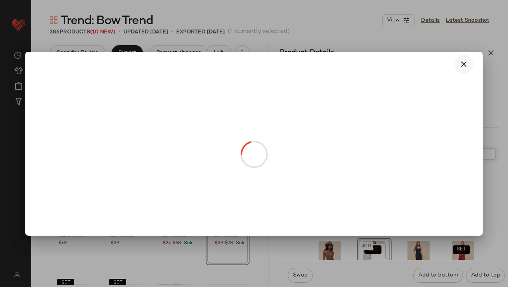
click at [462, 56] on button "button" at bounding box center [464, 64] width 19 height 19
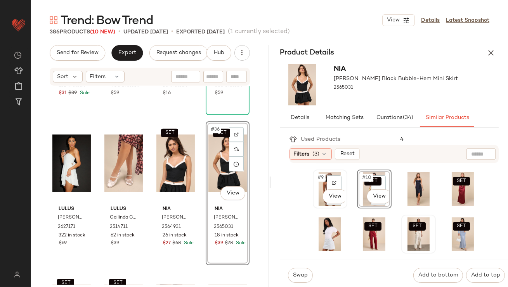
scroll to position [101, 0]
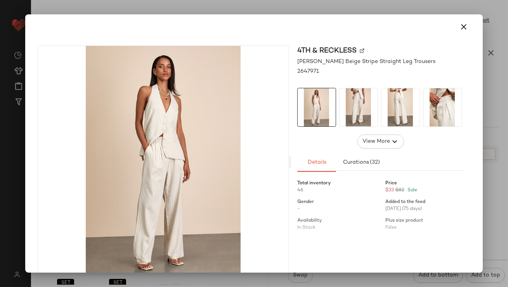
click at [462, 58] on div "4Th & Reckless [PERSON_NAME] Beige Stripe Straight Leg Trousers 2647971 View Mo…" at bounding box center [380, 161] width 179 height 233
click at [465, 36] on div at bounding box center [253, 26] width 451 height 25
click at [463, 30] on icon "button" at bounding box center [464, 26] width 9 height 9
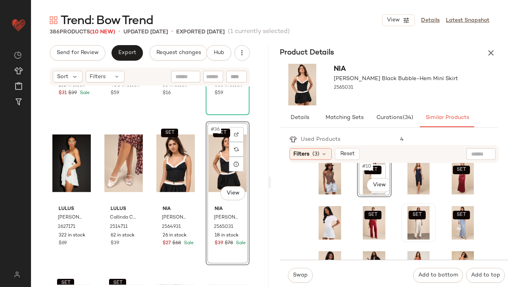
click at [361, 170] on div "SET #10 View" at bounding box center [374, 177] width 29 height 33
click at [306, 275] on span "Swap" at bounding box center [300, 275] width 15 height 6
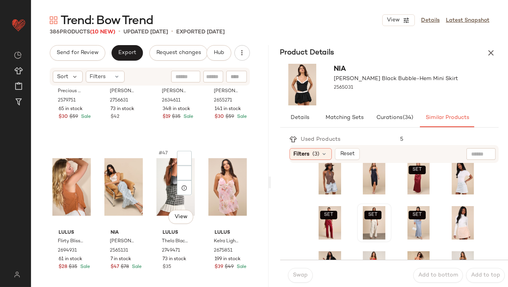
scroll to position [1628, 0]
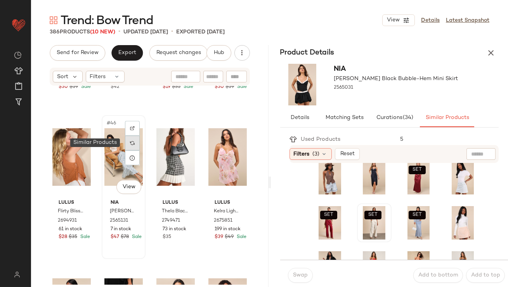
click at [130, 144] on img at bounding box center [132, 143] width 5 height 5
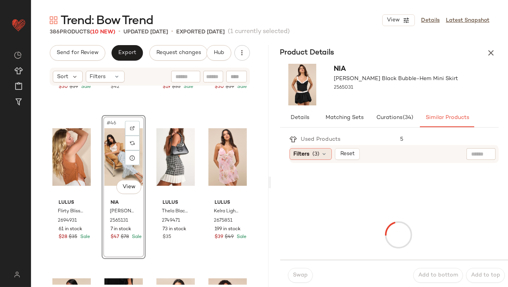
click at [314, 151] on span "(3)" at bounding box center [316, 154] width 7 height 8
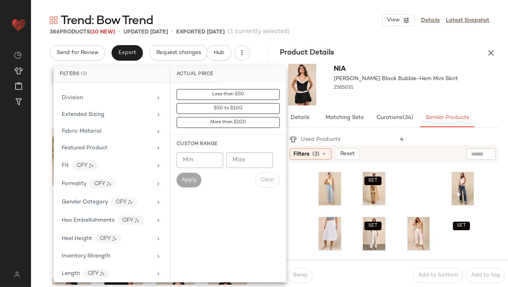
scroll to position [539, 0]
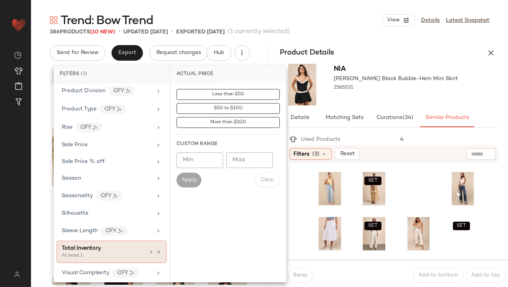
click at [98, 252] on div "At least 1" at bounding box center [101, 255] width 78 height 7
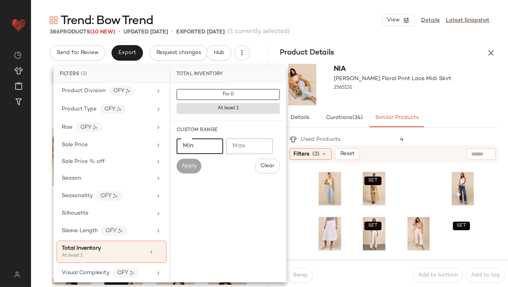
click at [195, 148] on input "Min" at bounding box center [200, 146] width 47 height 16
type input "**"
click at [189, 159] on button "Apply" at bounding box center [189, 165] width 25 height 15
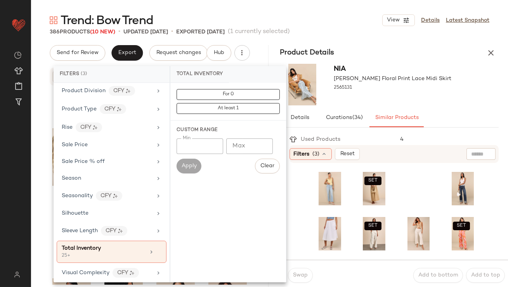
click at [408, 64] on div "Nia [PERSON_NAME] Floral Print Lace Midi Skirt 2565131" at bounding box center [393, 85] width 118 height 42
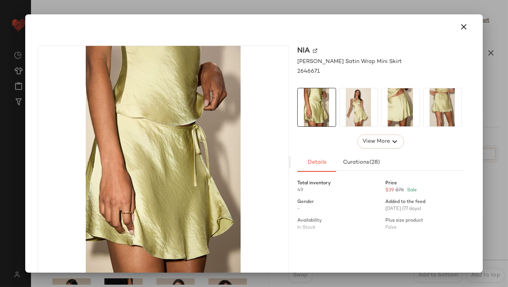
click at [355, 115] on img at bounding box center [359, 107] width 38 height 38
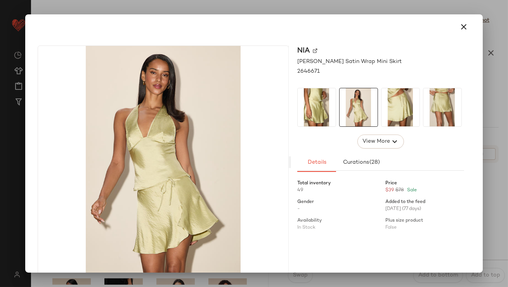
click at [398, 112] on img at bounding box center [401, 107] width 38 height 38
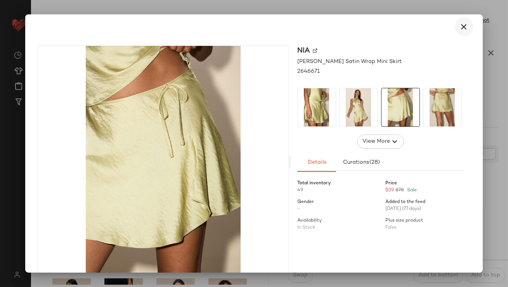
click at [460, 26] on icon "button" at bounding box center [464, 26] width 9 height 9
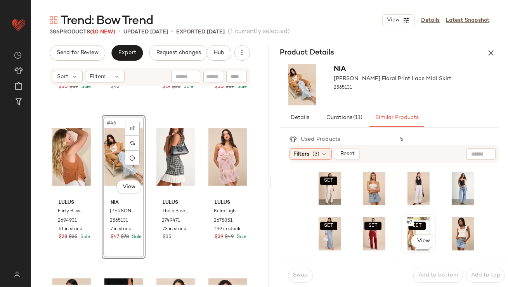
click at [404, 247] on div "SET #7 View" at bounding box center [418, 233] width 29 height 33
click at [306, 280] on button "Swap" at bounding box center [300, 275] width 25 height 15
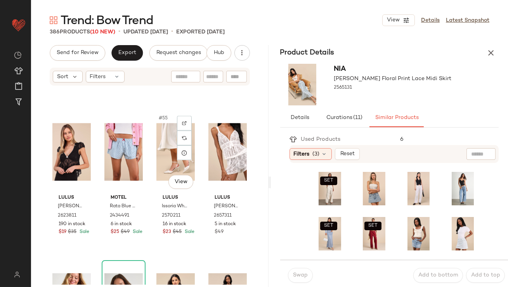
scroll to position [1943, 0]
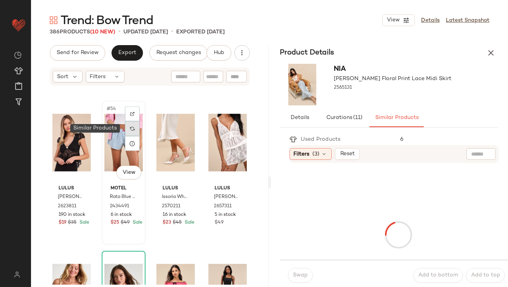
click at [131, 131] on div at bounding box center [132, 128] width 15 height 15
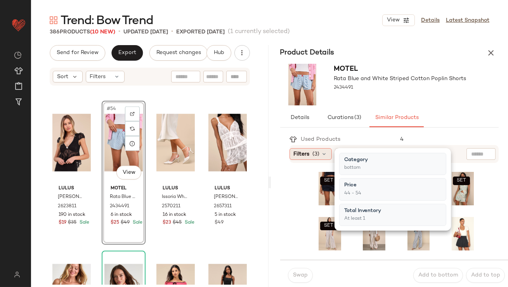
click at [298, 155] on span "Filters" at bounding box center [302, 154] width 16 height 8
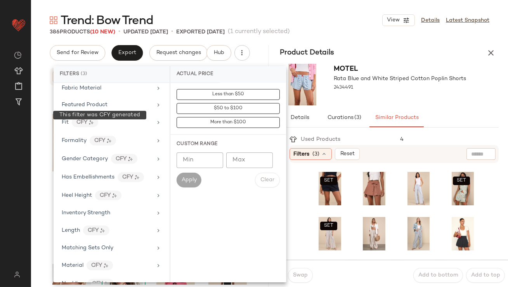
scroll to position [539, 0]
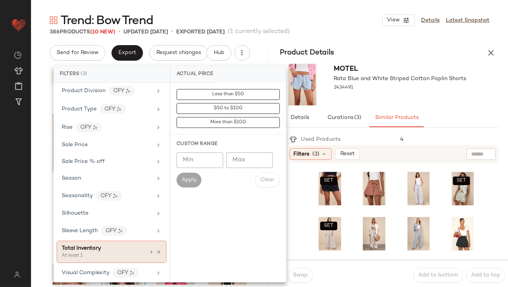
click at [81, 245] on span "Total Inventory" at bounding box center [81, 248] width 39 height 6
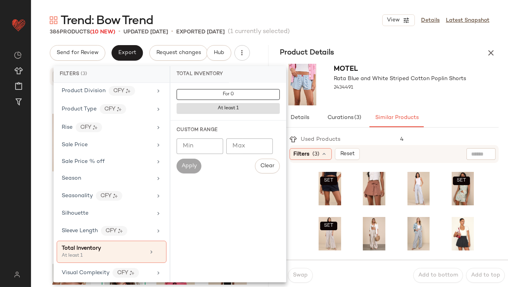
click at [218, 140] on input "Min" at bounding box center [200, 146] width 47 height 16
type input "**"
click at [197, 164] on button "Apply" at bounding box center [189, 165] width 25 height 15
click at [410, 63] on div "Motel Rata Blue and White Striped Cotton Poplin Shorts 2434491" at bounding box center [390, 85] width 238 height 48
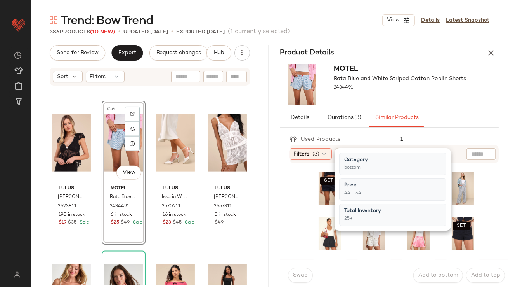
click at [403, 47] on div "Product Details" at bounding box center [390, 53] width 238 height 16
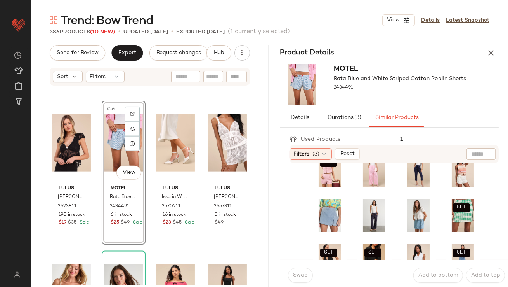
scroll to position [173, 0]
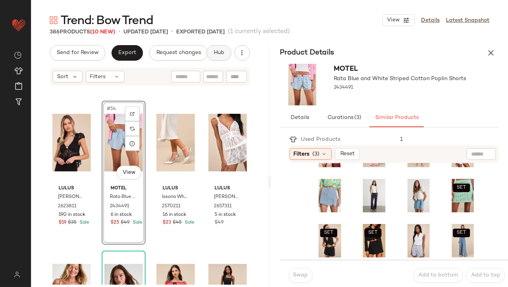
click at [219, 49] on button "Hub" at bounding box center [219, 53] width 25 height 16
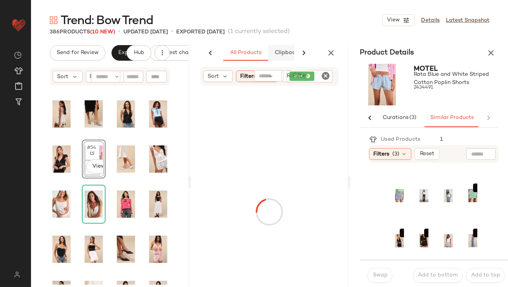
scroll to position [0, 45]
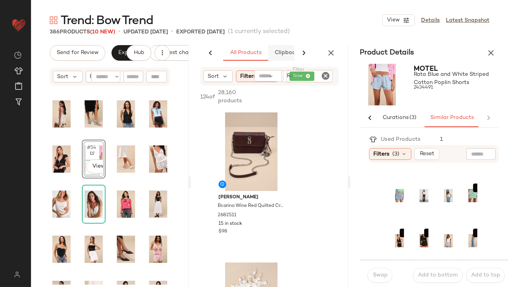
click at [286, 57] on div "AI Recommendations All Products Clipboard Reports" at bounding box center [253, 53] width 197 height 16
click at [226, 73] on icon at bounding box center [225, 76] width 7 height 7
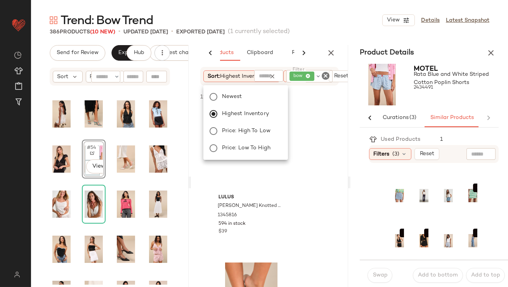
click at [296, 19] on div "Trend: Bow Trend View Details Latest Snapshot" at bounding box center [269, 20] width 477 height 16
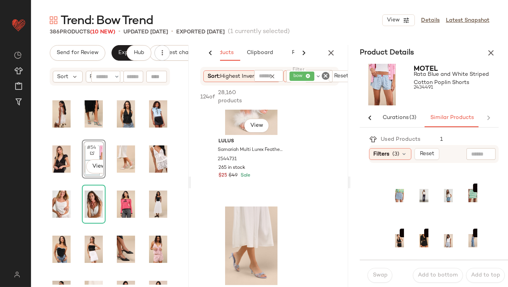
scroll to position [256, 0]
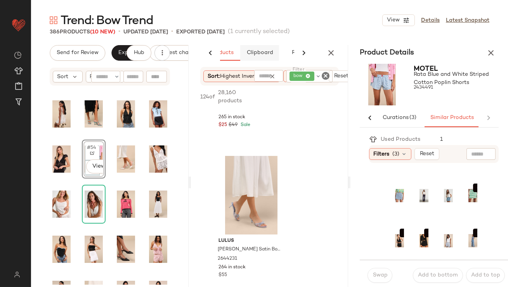
click at [267, 58] on button "Clipboard" at bounding box center [259, 53] width 39 height 16
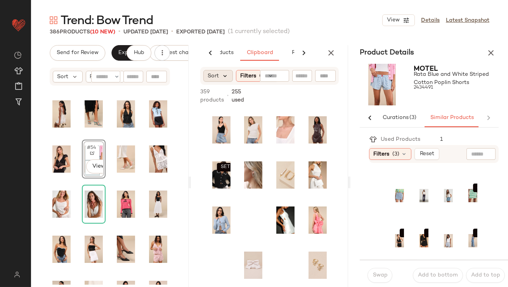
click at [223, 79] on icon at bounding box center [225, 75] width 7 height 7
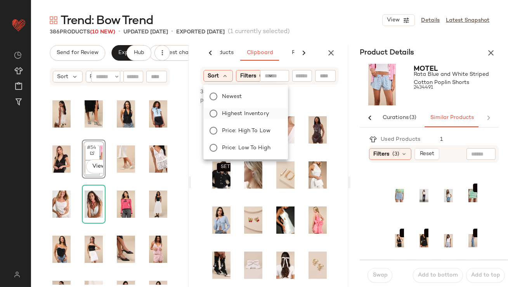
click at [223, 113] on span "Highest Inventory" at bounding box center [245, 114] width 47 height 8
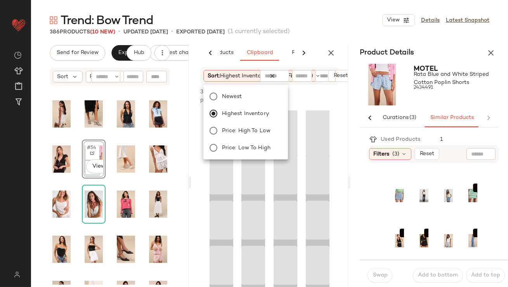
click at [290, 29] on span "(1 currently selected)" at bounding box center [259, 31] width 62 height 9
